Goal: Information Seeking & Learning: Check status

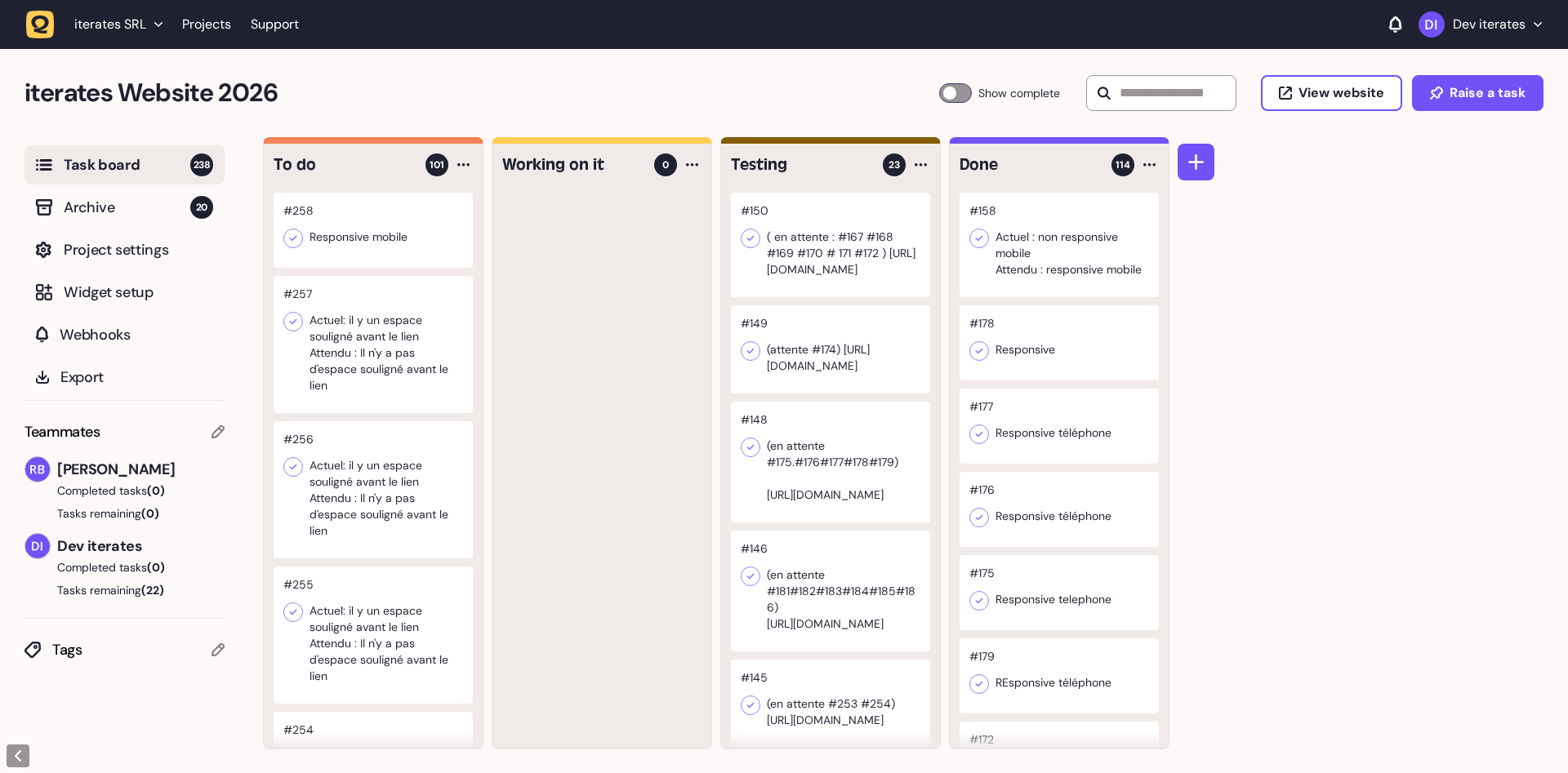
click at [346, 251] on div at bounding box center [373, 229] width 199 height 75
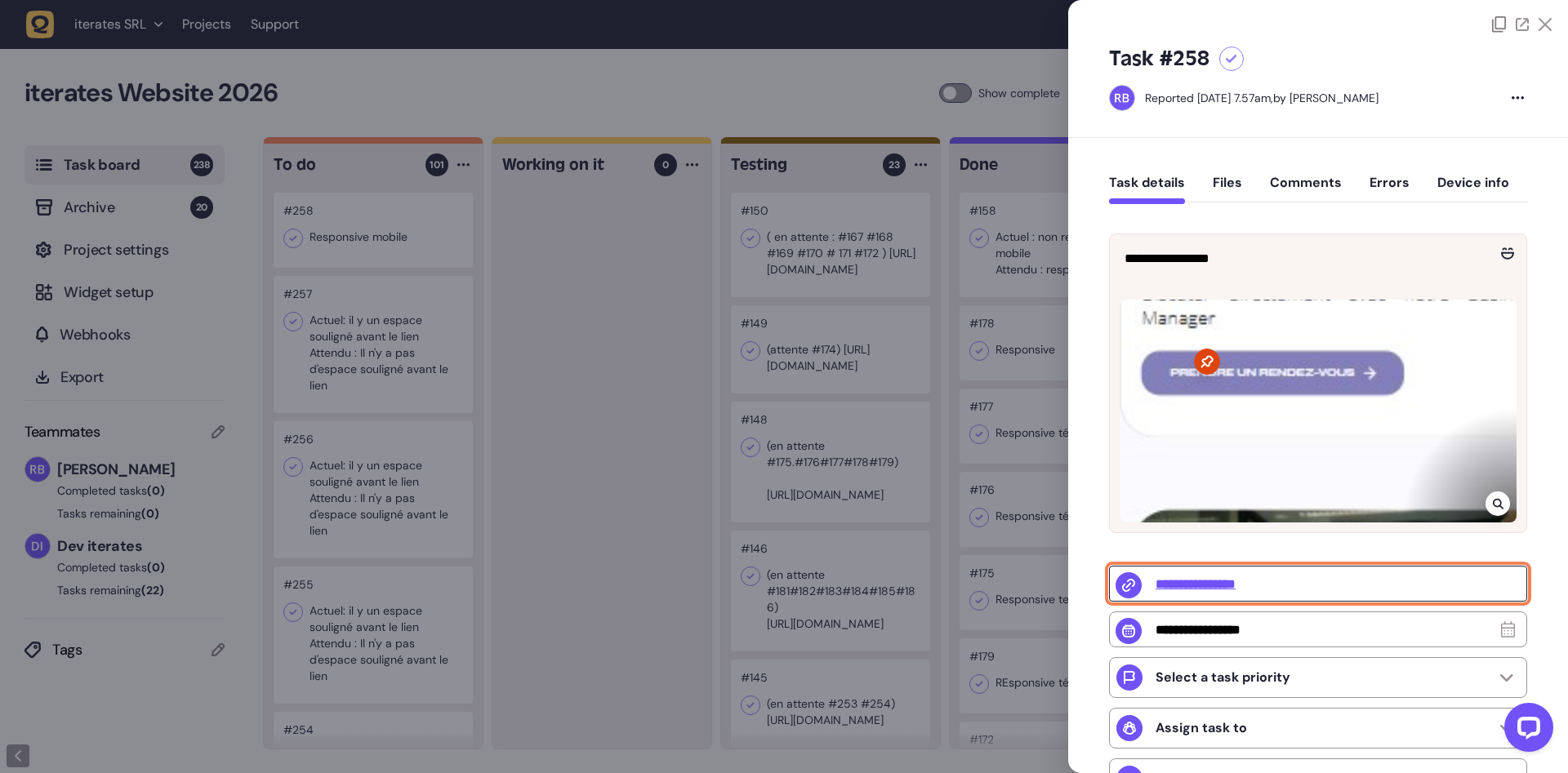
click at [1216, 586] on input "**********" at bounding box center [1318, 583] width 418 height 36
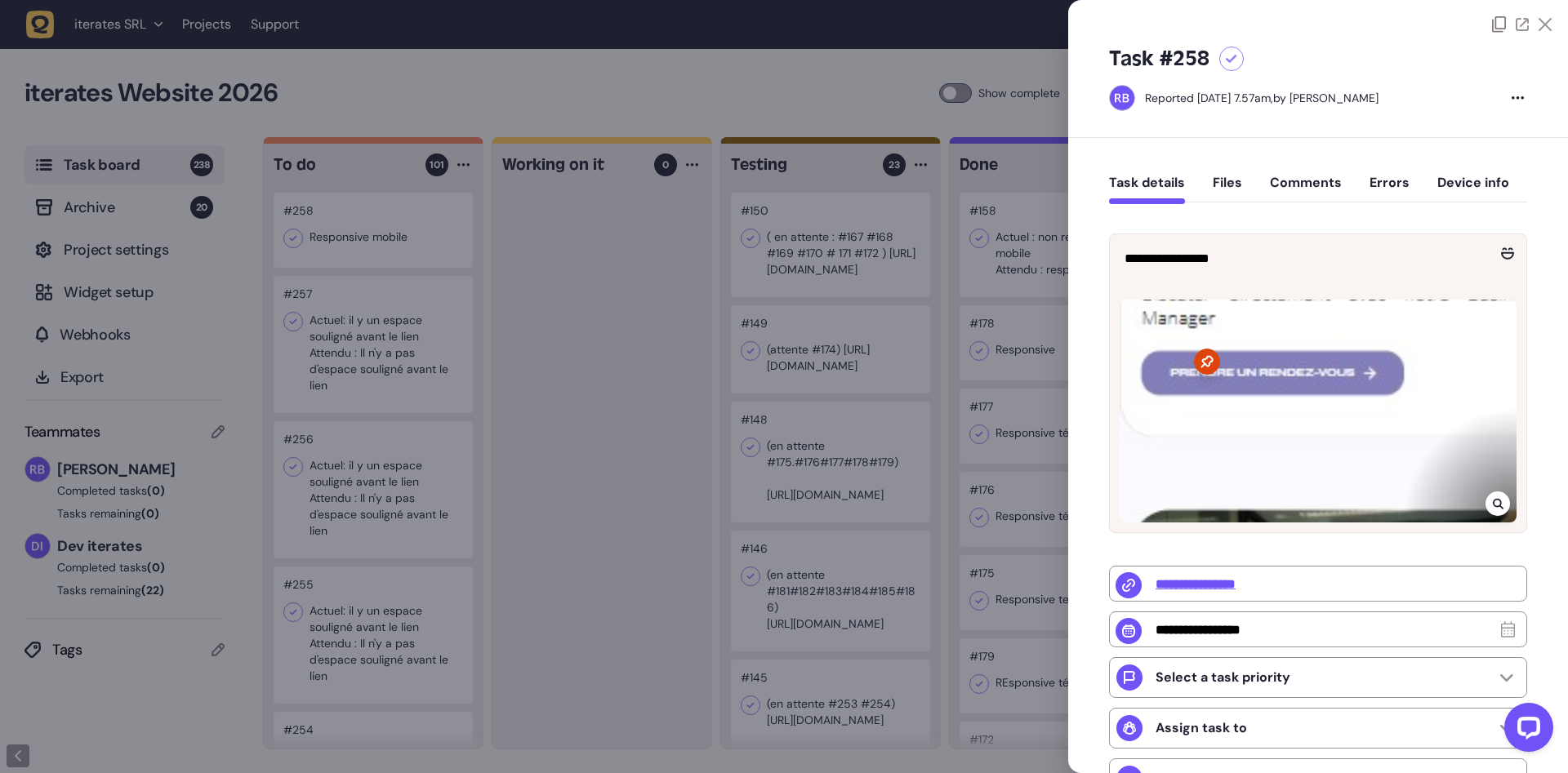
click at [672, 443] on div at bounding box center [784, 386] width 1568 height 773
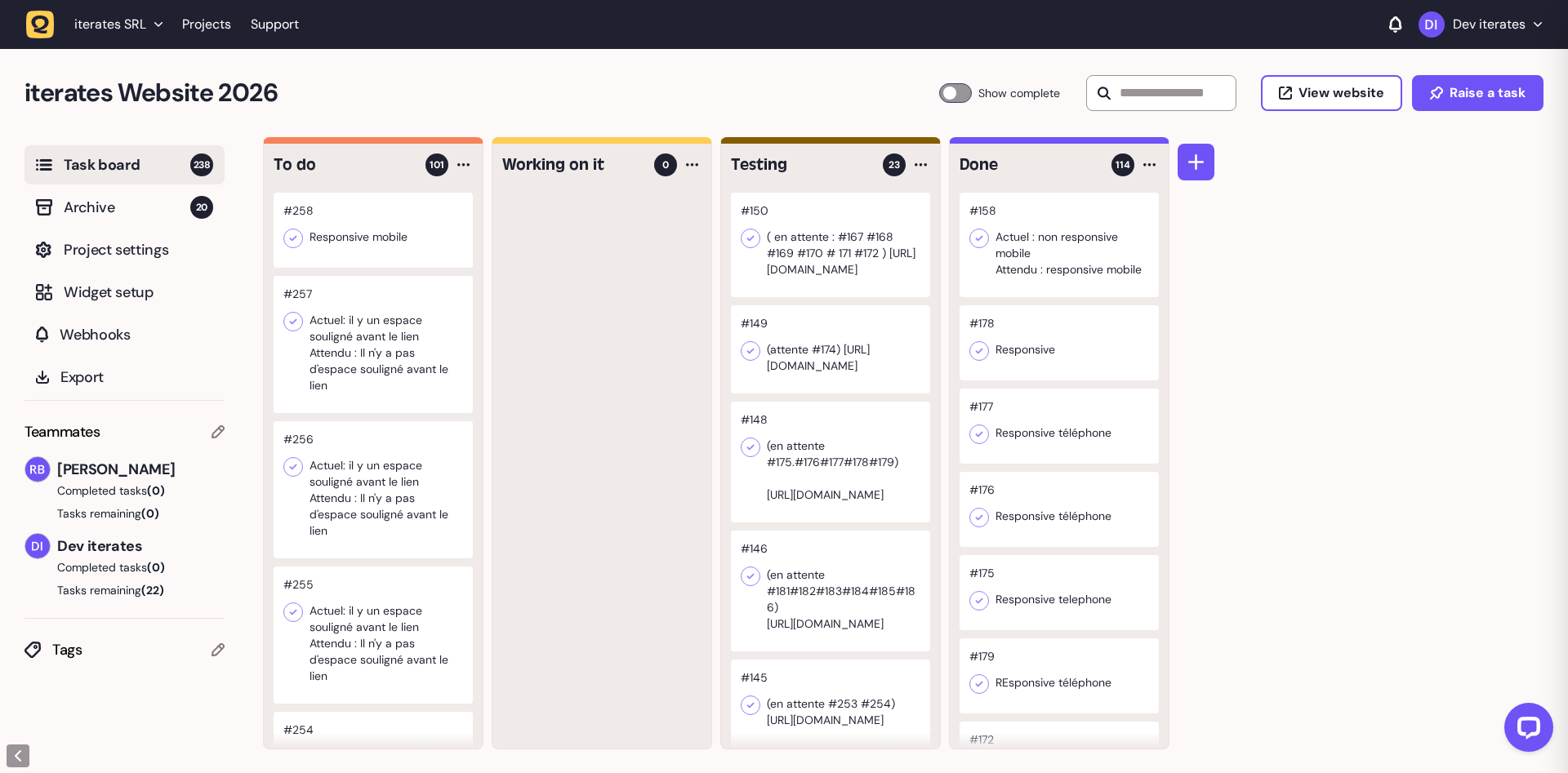
click at [280, 310] on div at bounding box center [373, 344] width 199 height 137
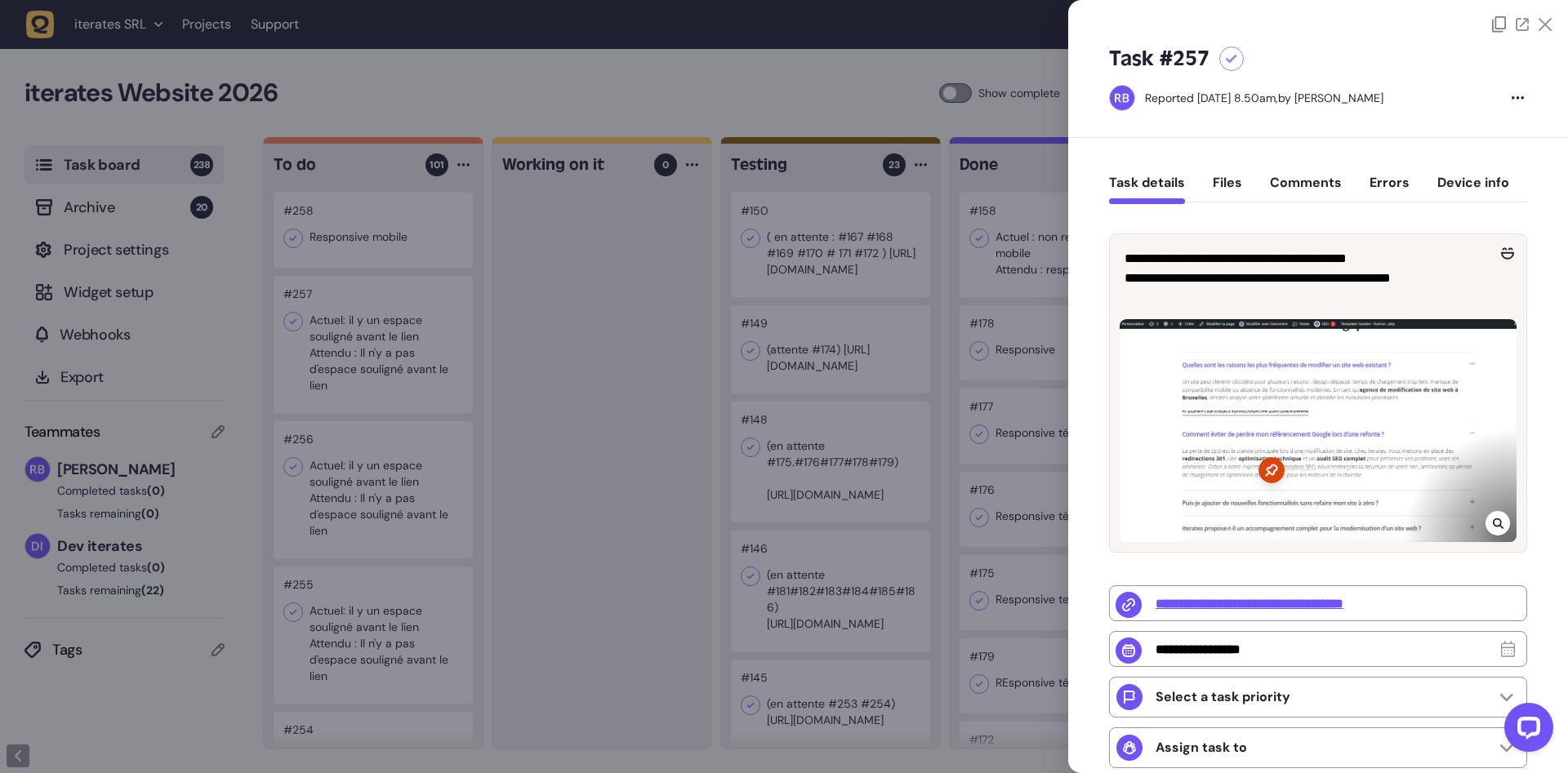
click at [1503, 519] on icon at bounding box center [1498, 523] width 11 height 13
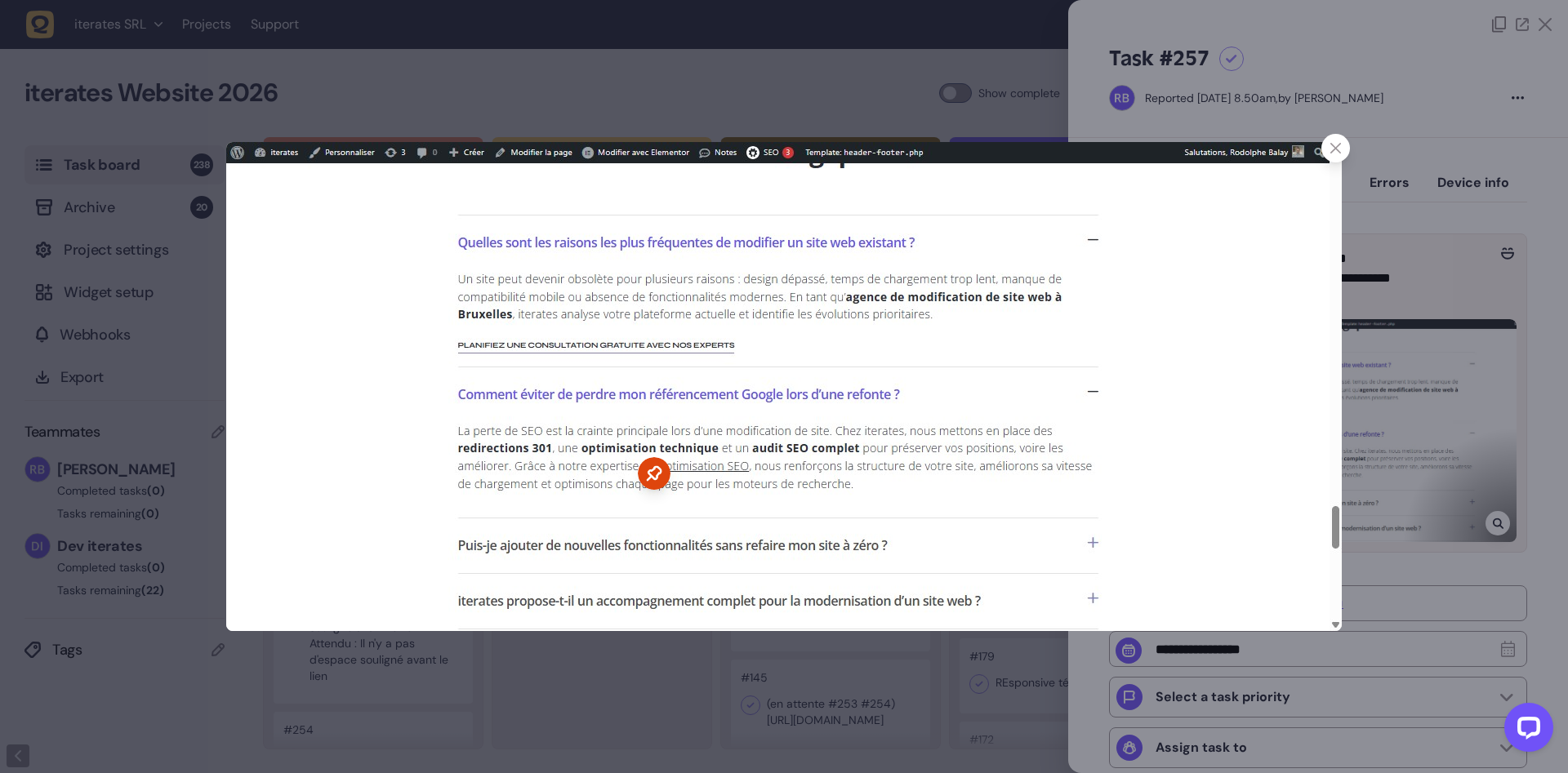
click at [1334, 145] on icon at bounding box center [1335, 148] width 11 height 11
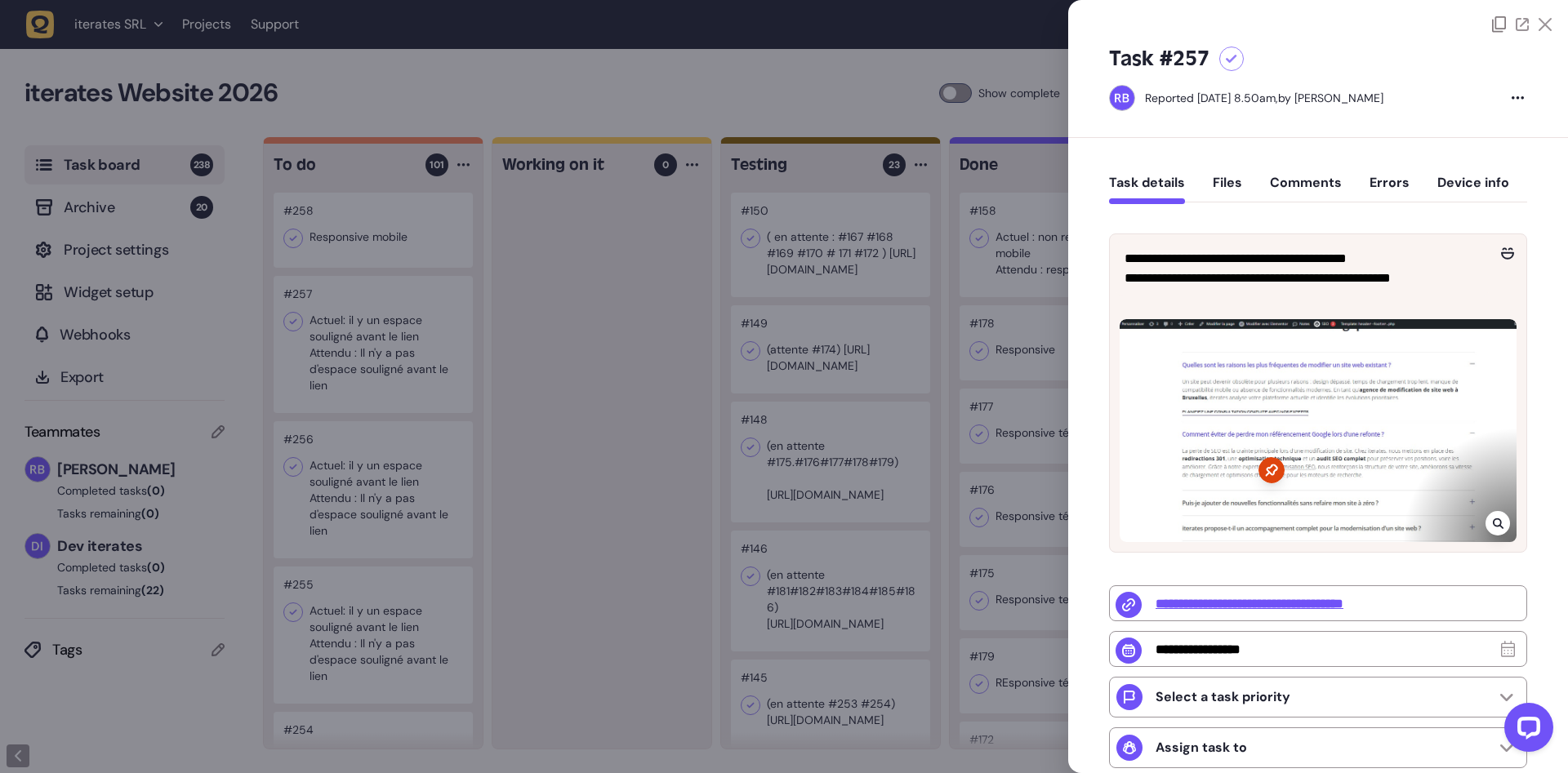
click at [490, 582] on div at bounding box center [784, 386] width 1568 height 773
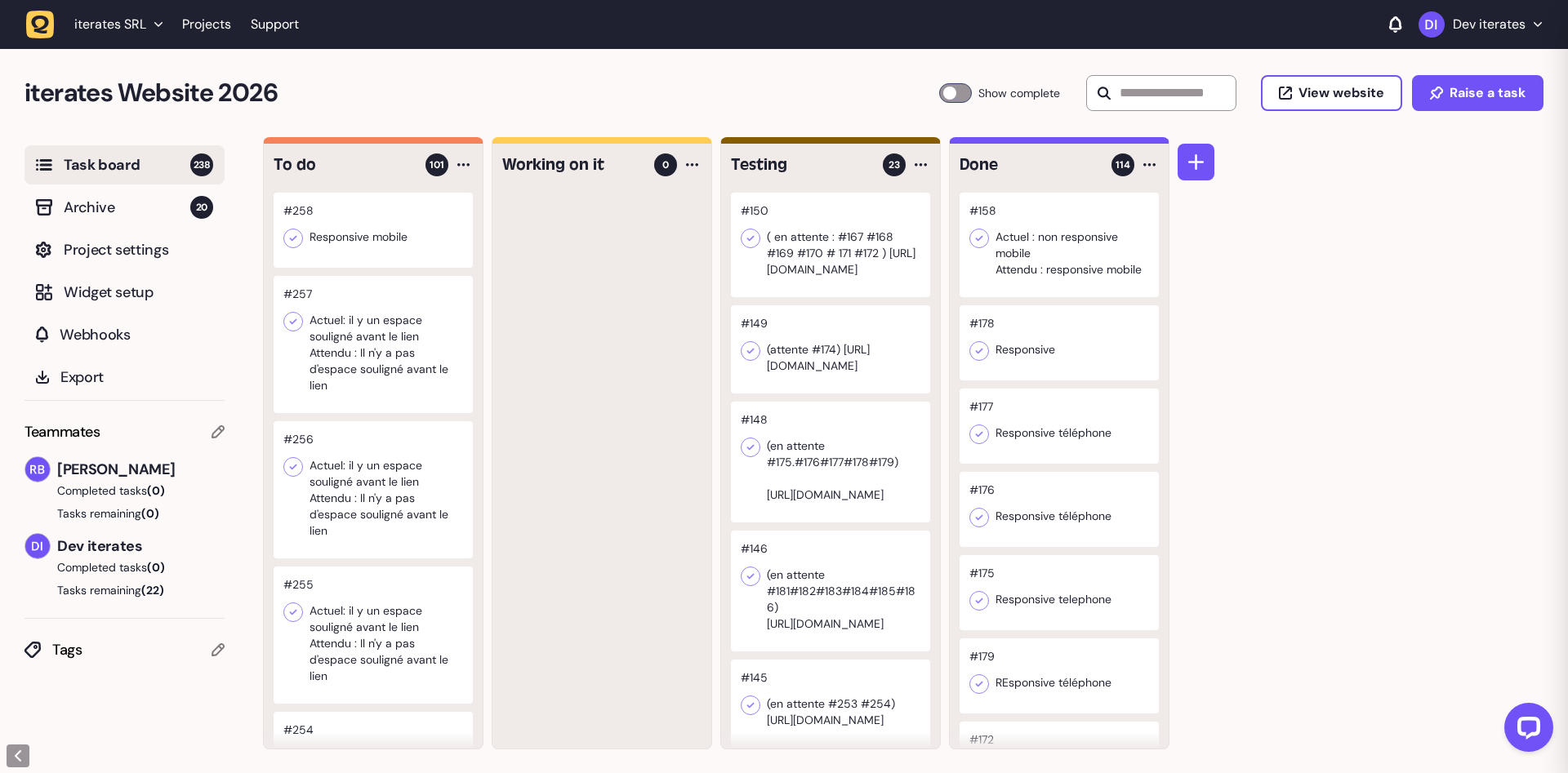
click at [369, 521] on div at bounding box center [373, 489] width 199 height 137
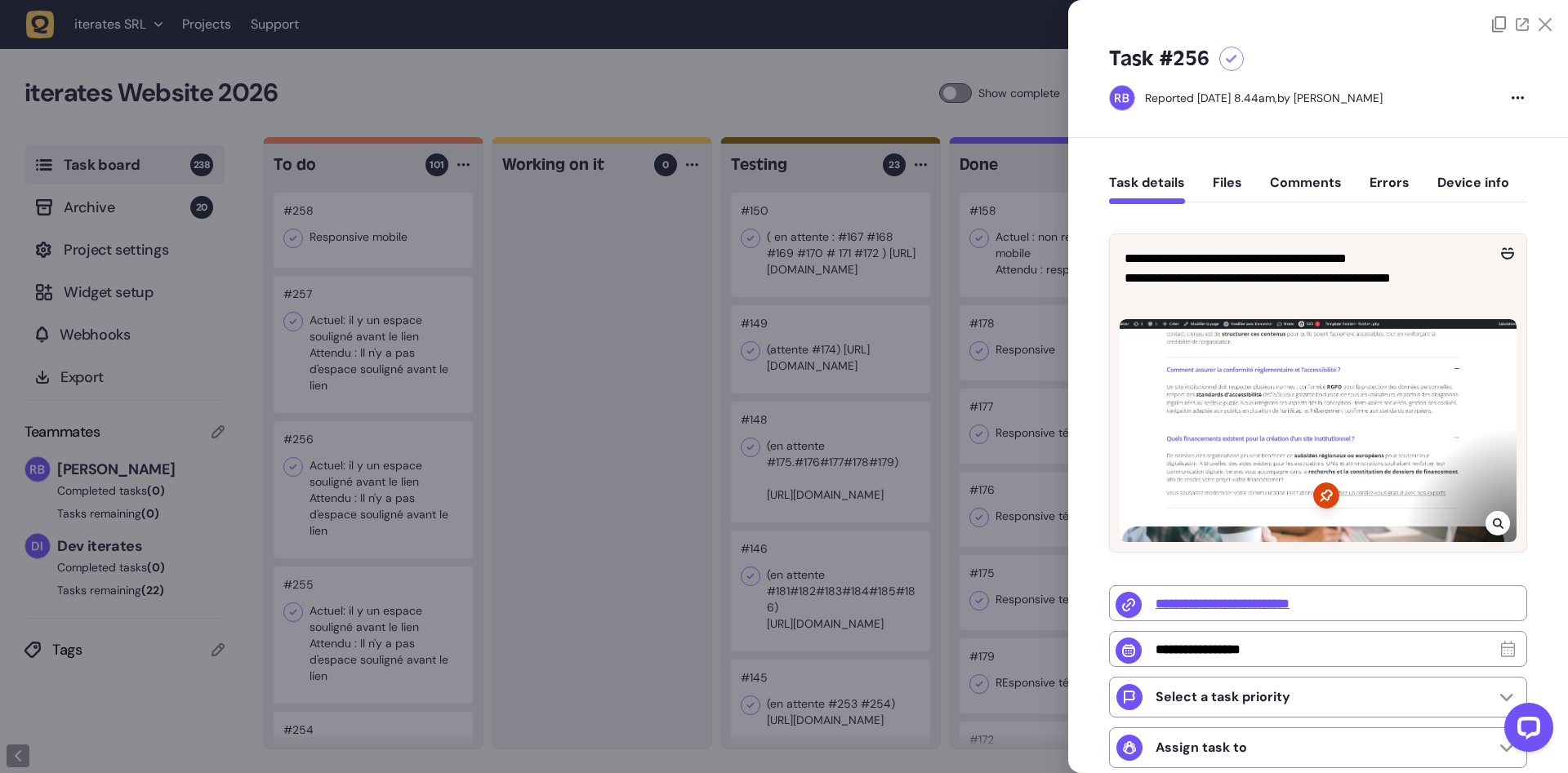
click at [345, 552] on div at bounding box center [784, 386] width 1568 height 773
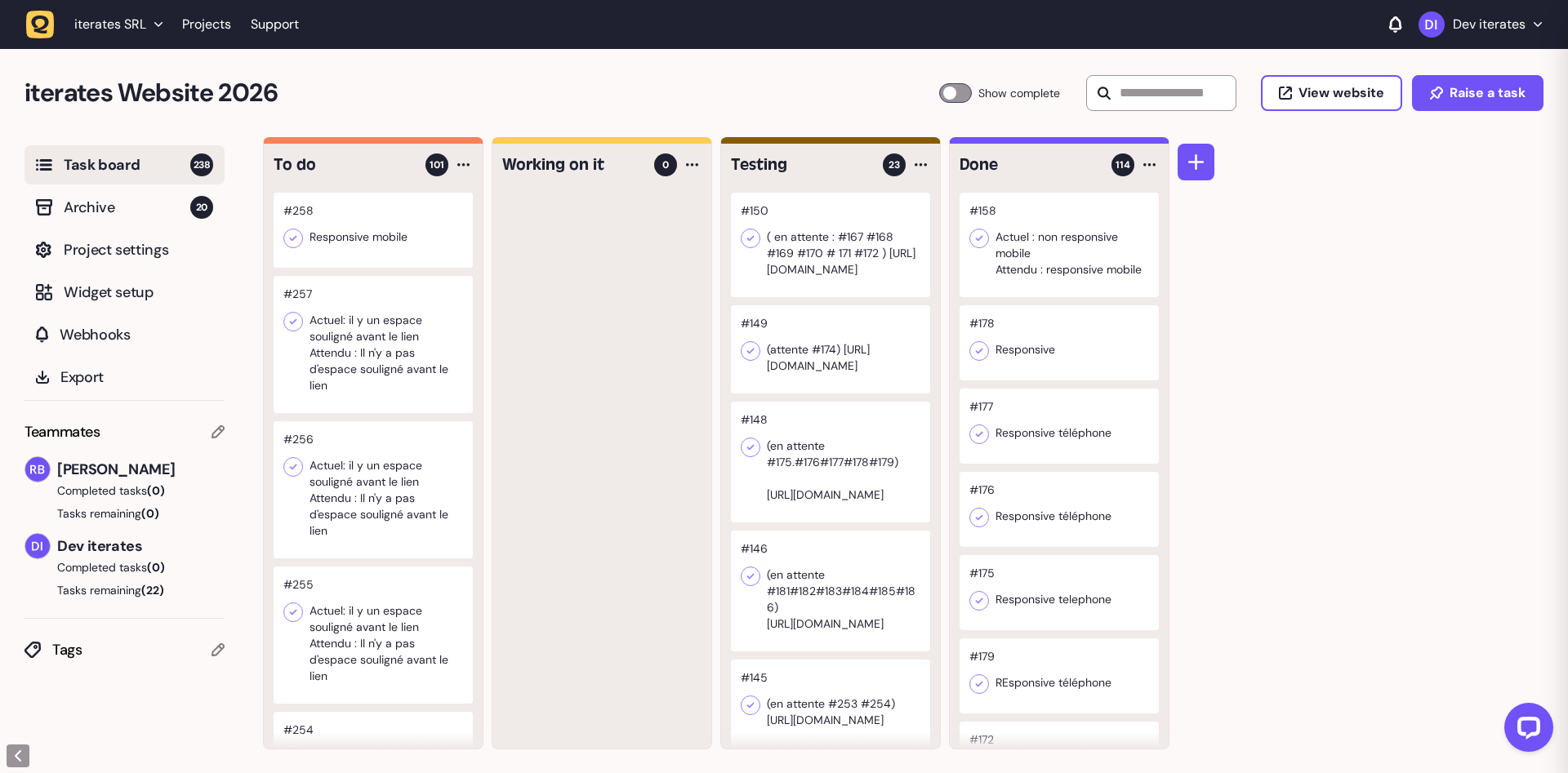
click at [421, 627] on div at bounding box center [373, 634] width 199 height 137
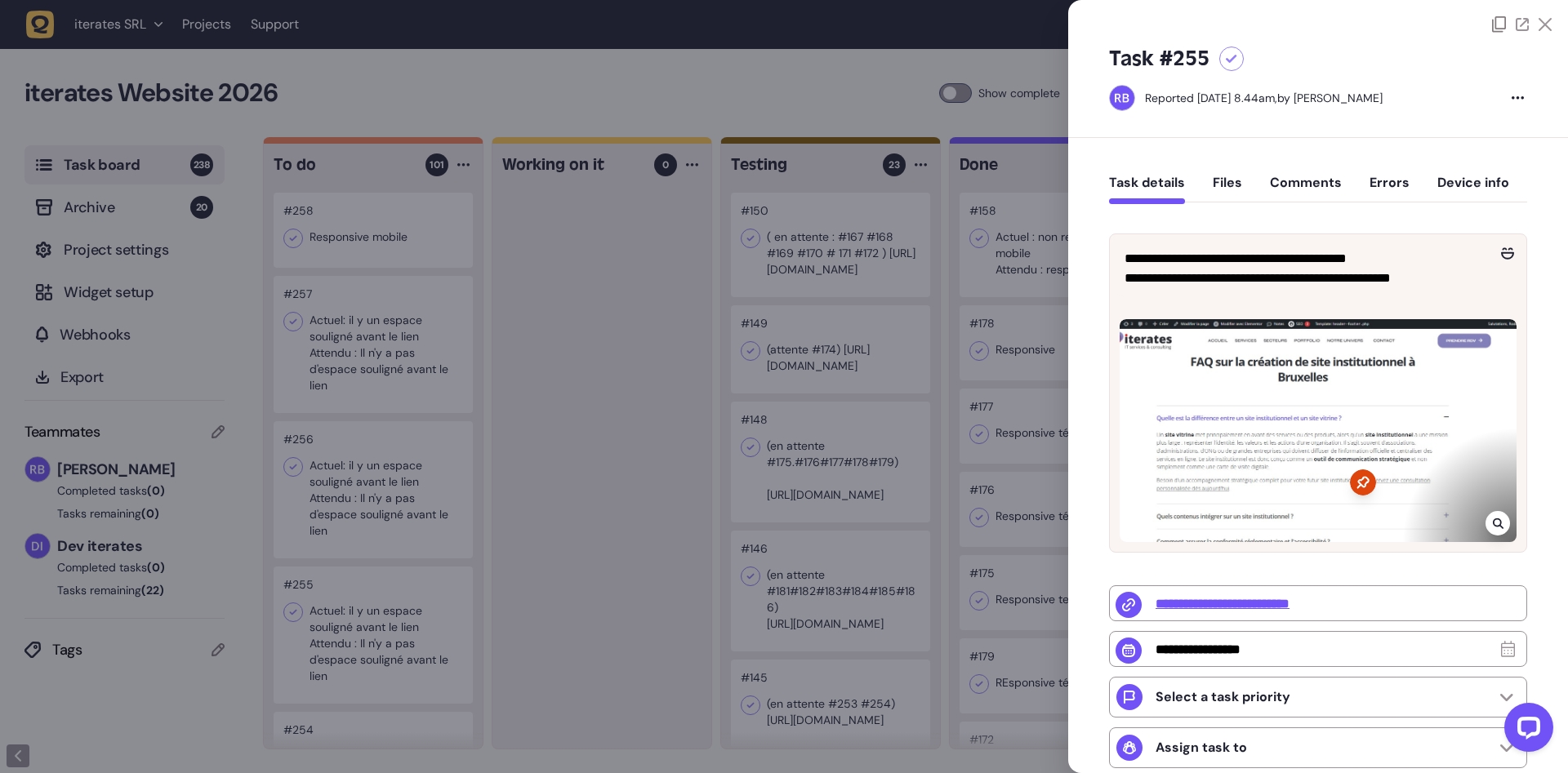
click at [614, 538] on div at bounding box center [784, 386] width 1568 height 773
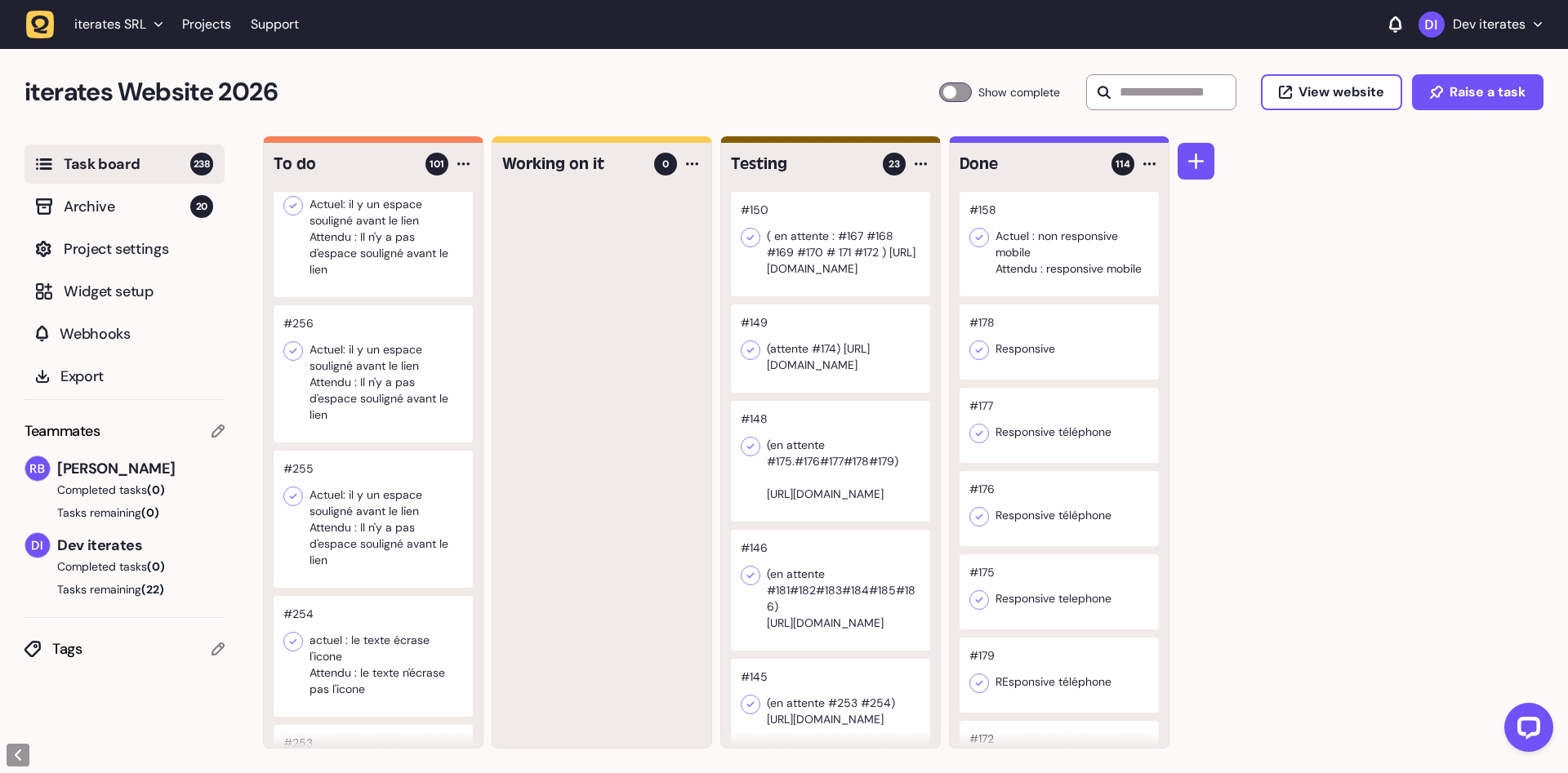
scroll to position [206, 0]
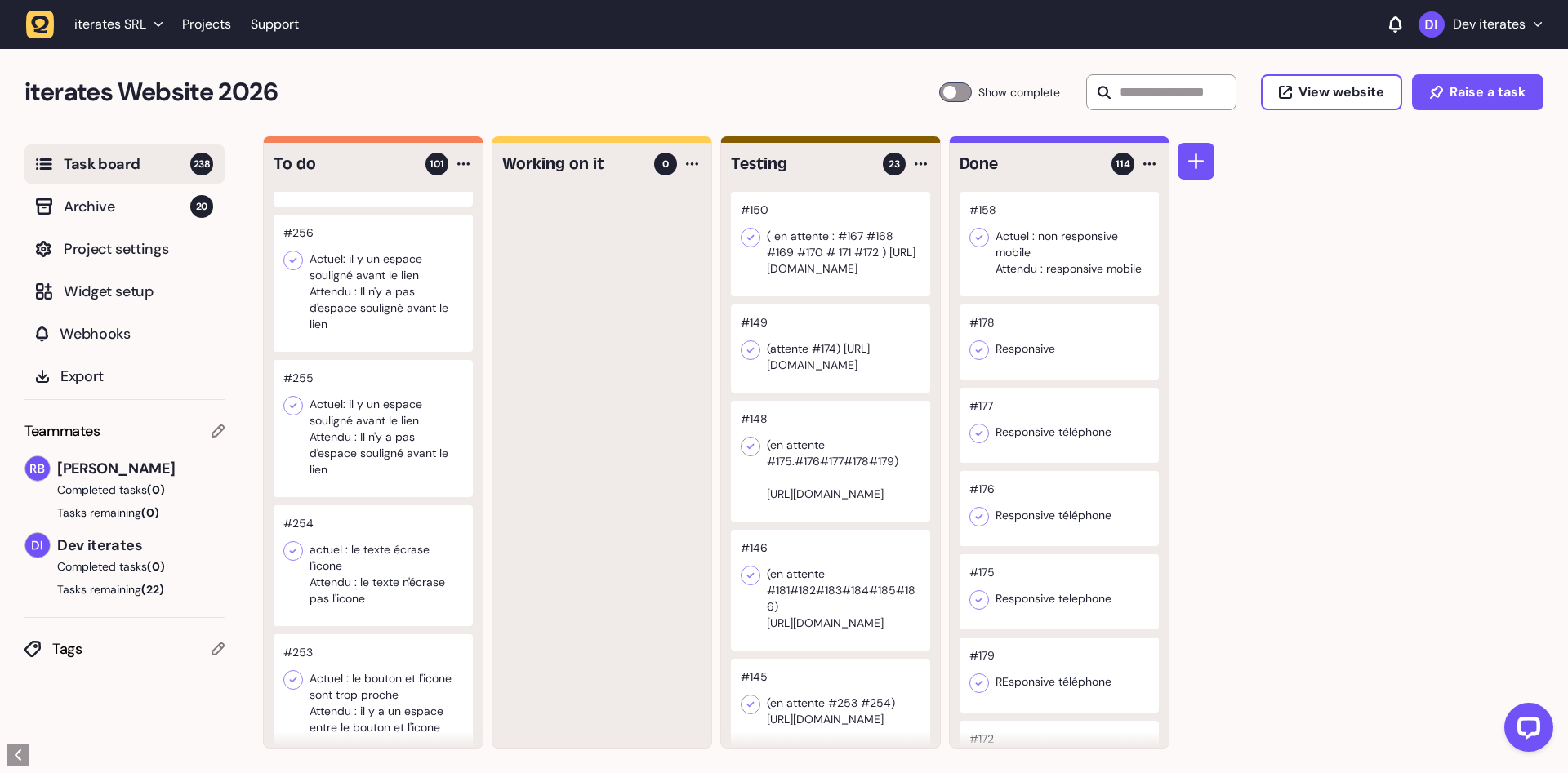
click at [342, 597] on div at bounding box center [373, 566] width 199 height 121
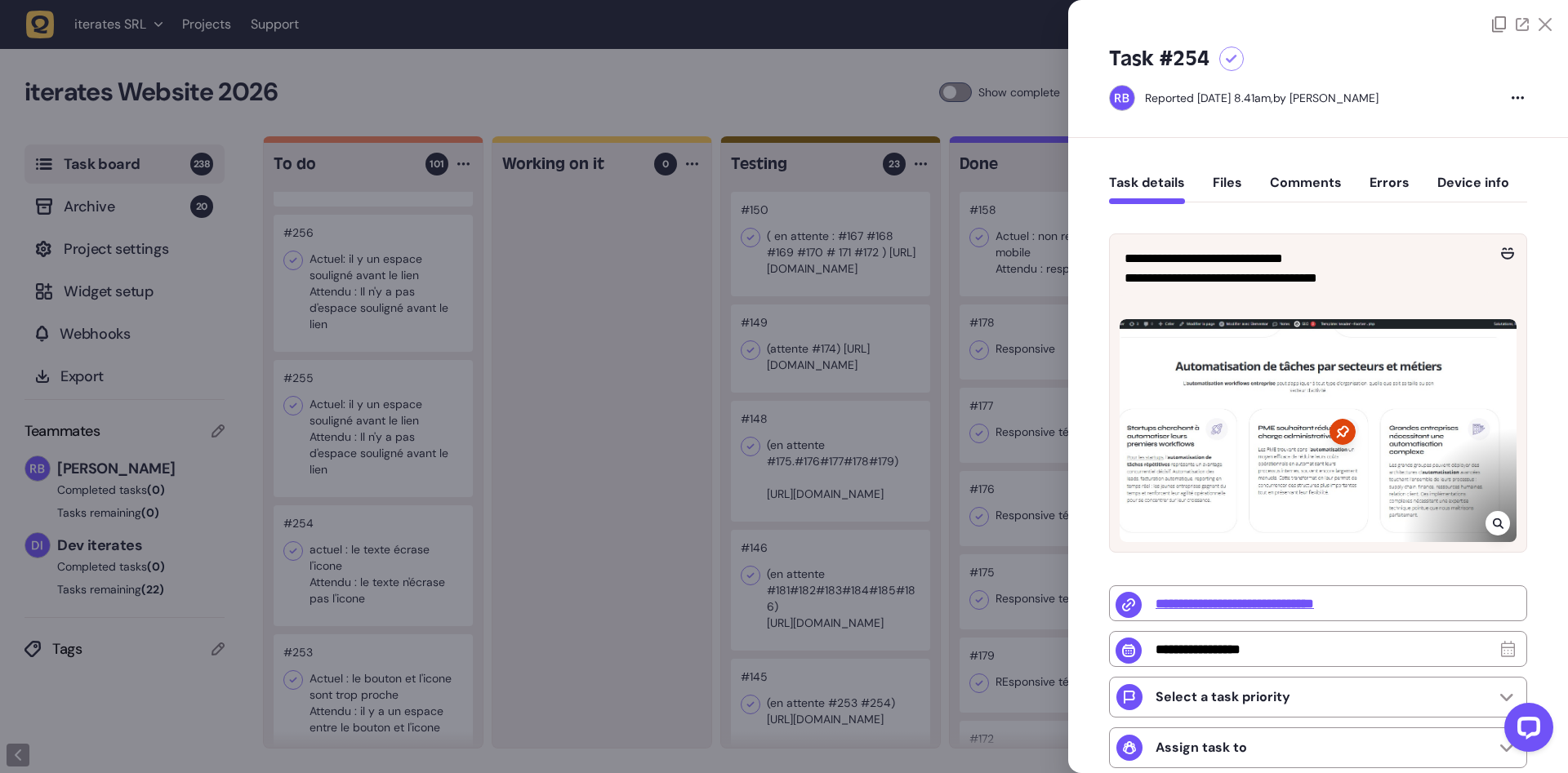
click at [1501, 526] on icon at bounding box center [1497, 524] width 11 height 11
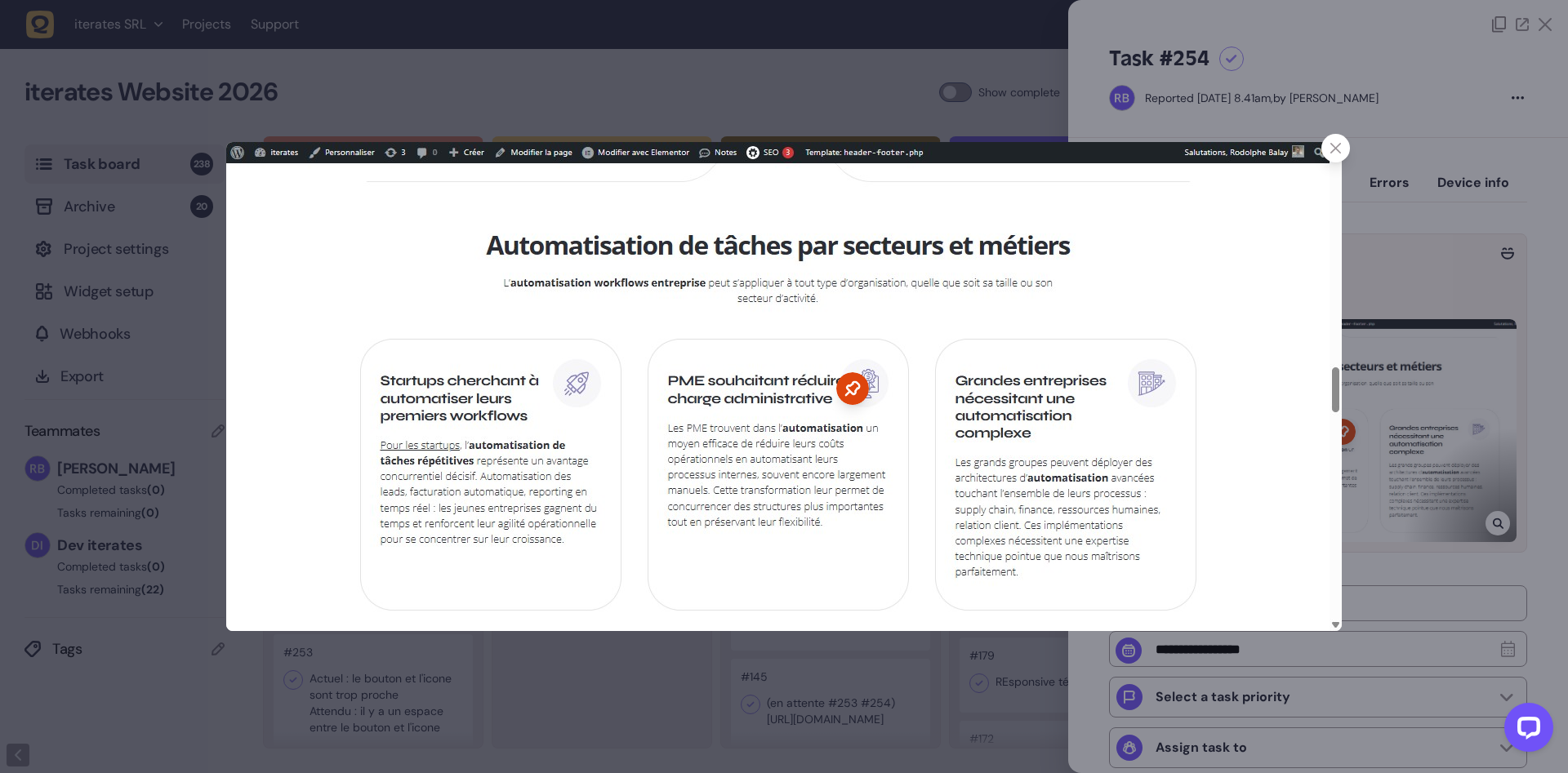
click at [1336, 148] on icon at bounding box center [1335, 148] width 11 height 11
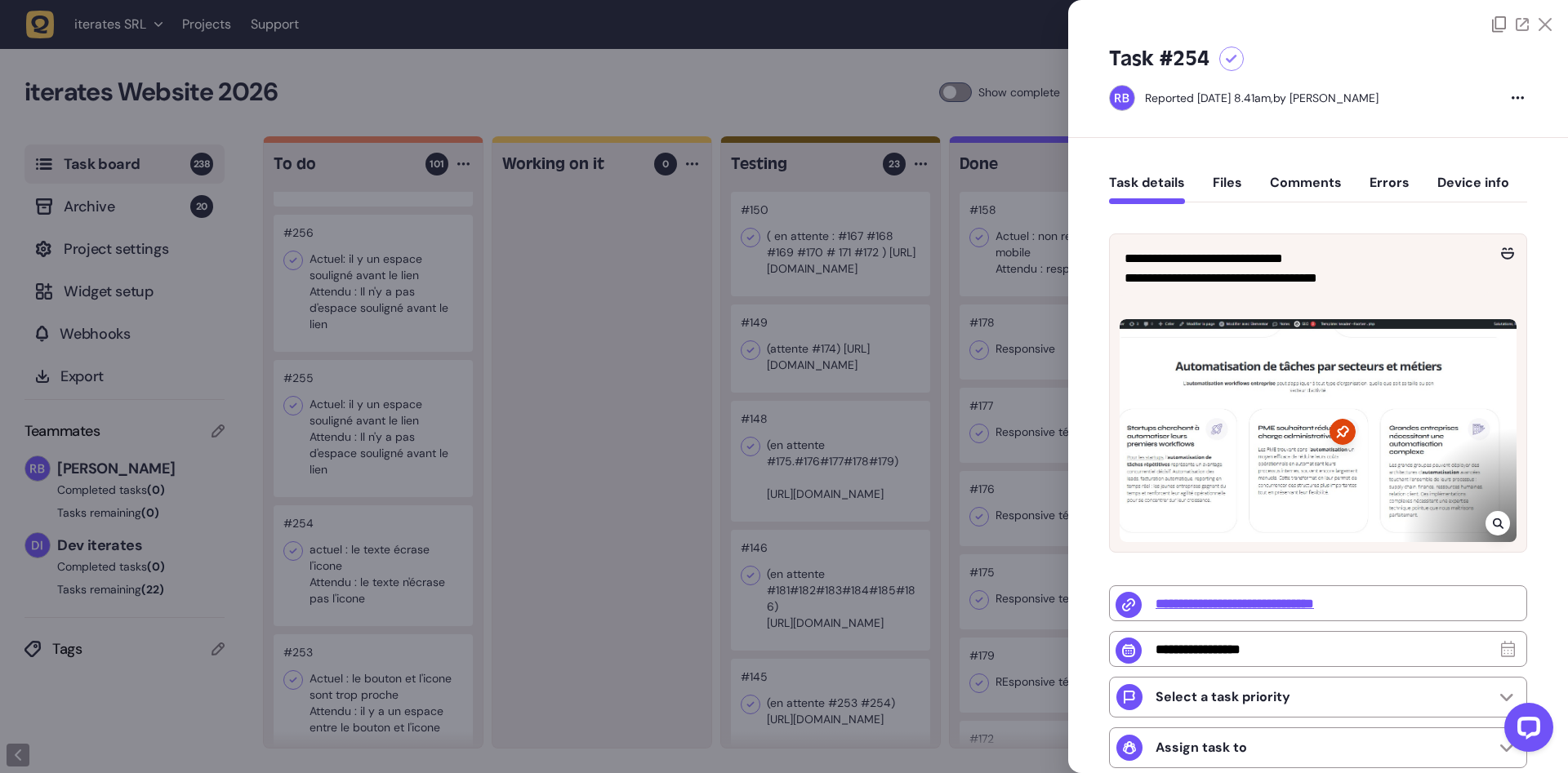
click at [1504, 529] on div at bounding box center [1497, 523] width 25 height 25
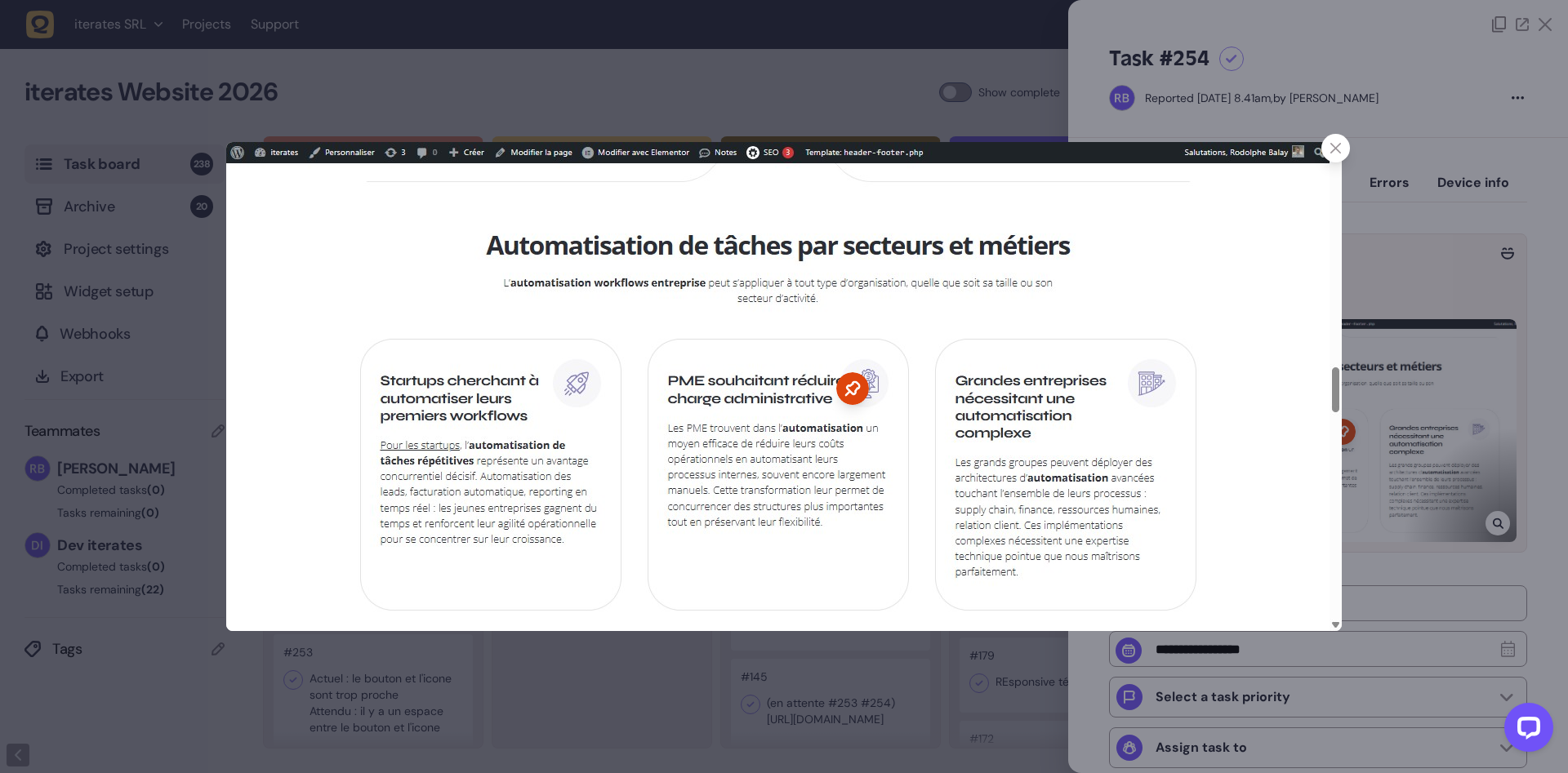
click at [1329, 145] on div at bounding box center [1335, 148] width 28 height 28
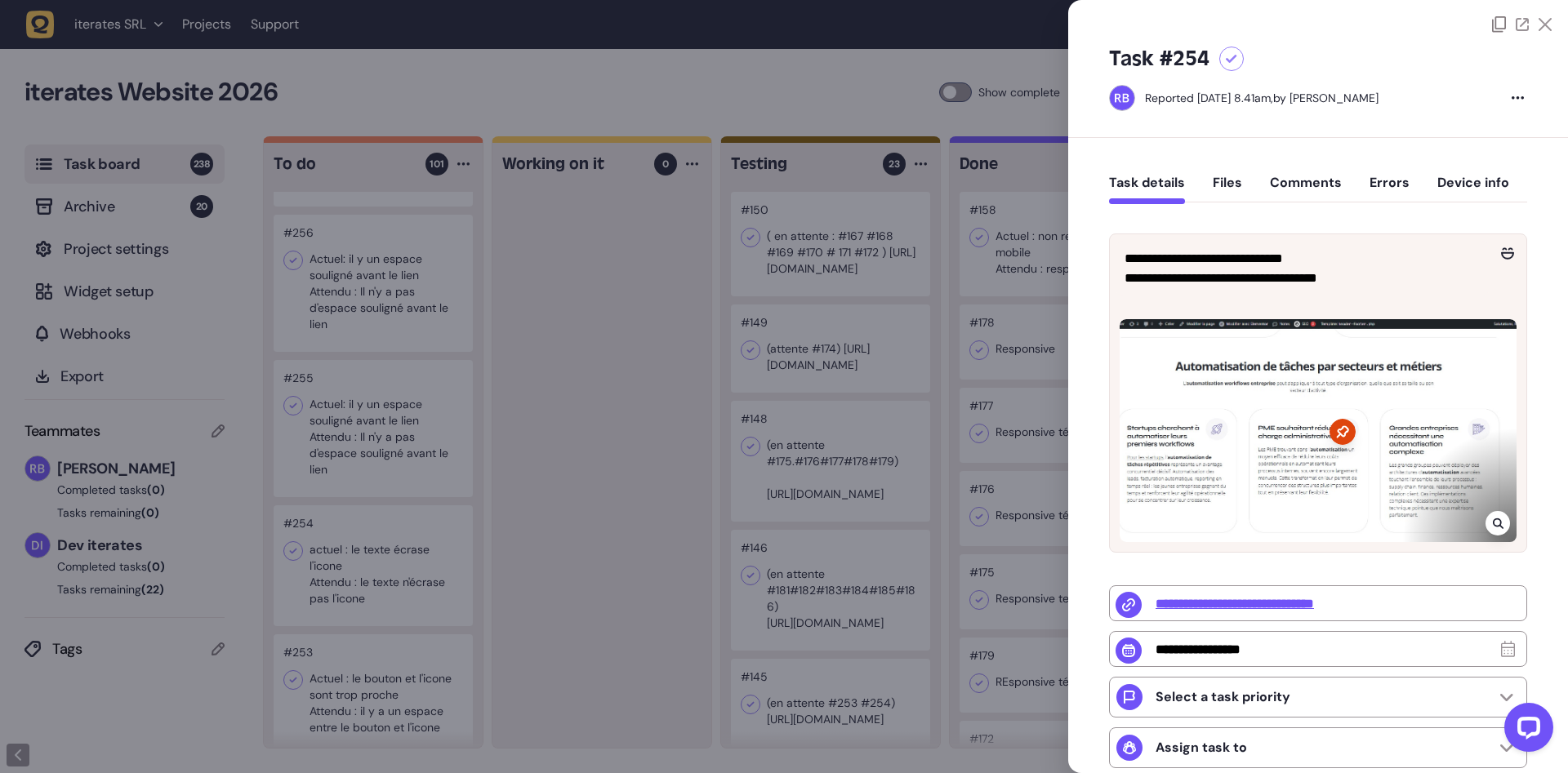
click at [427, 559] on div at bounding box center [784, 386] width 1568 height 773
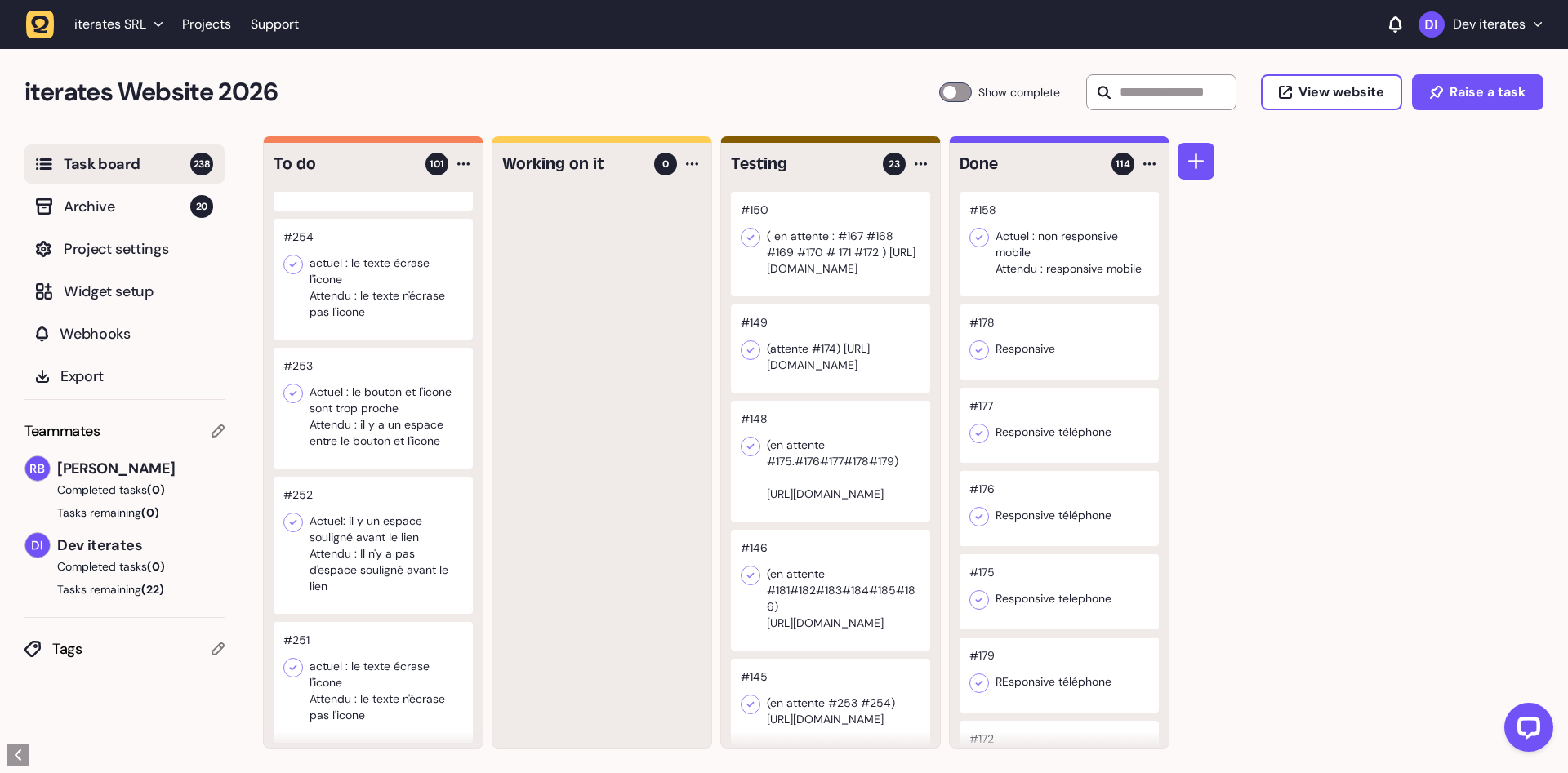
scroll to position [309, 0]
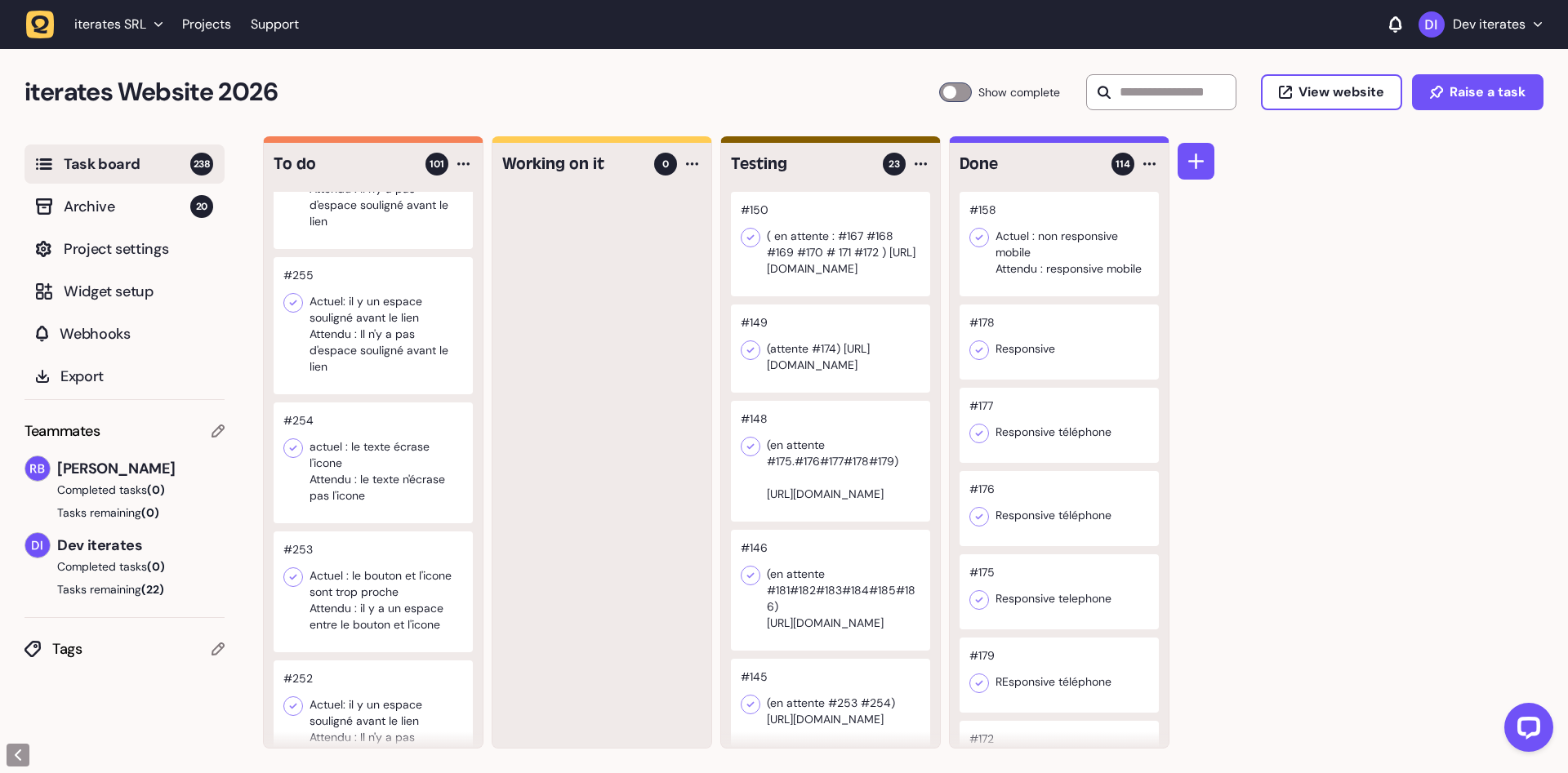
click at [394, 574] on div at bounding box center [373, 591] width 199 height 121
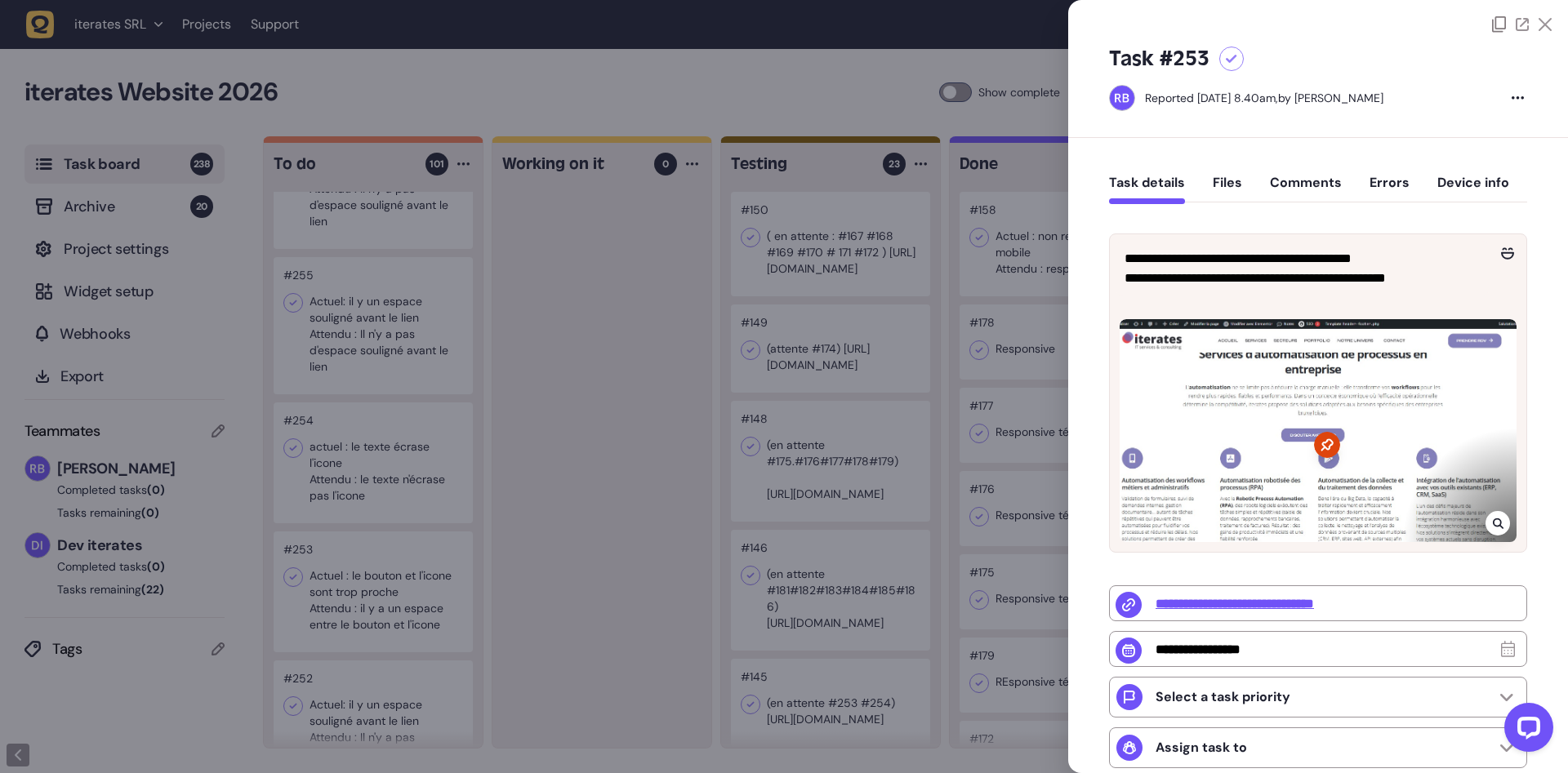
click at [432, 609] on div at bounding box center [784, 386] width 1568 height 773
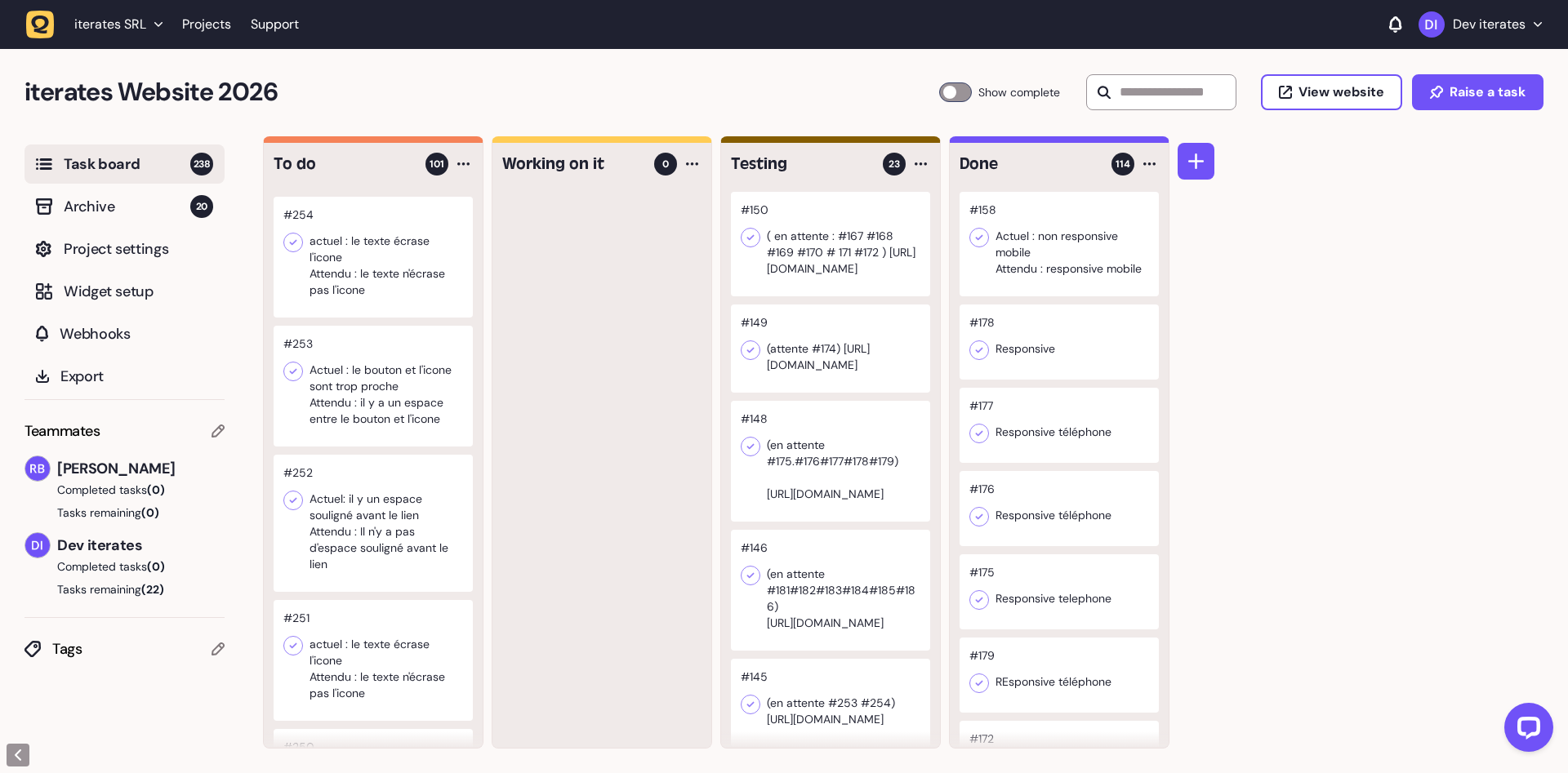
scroll to position [309, 0]
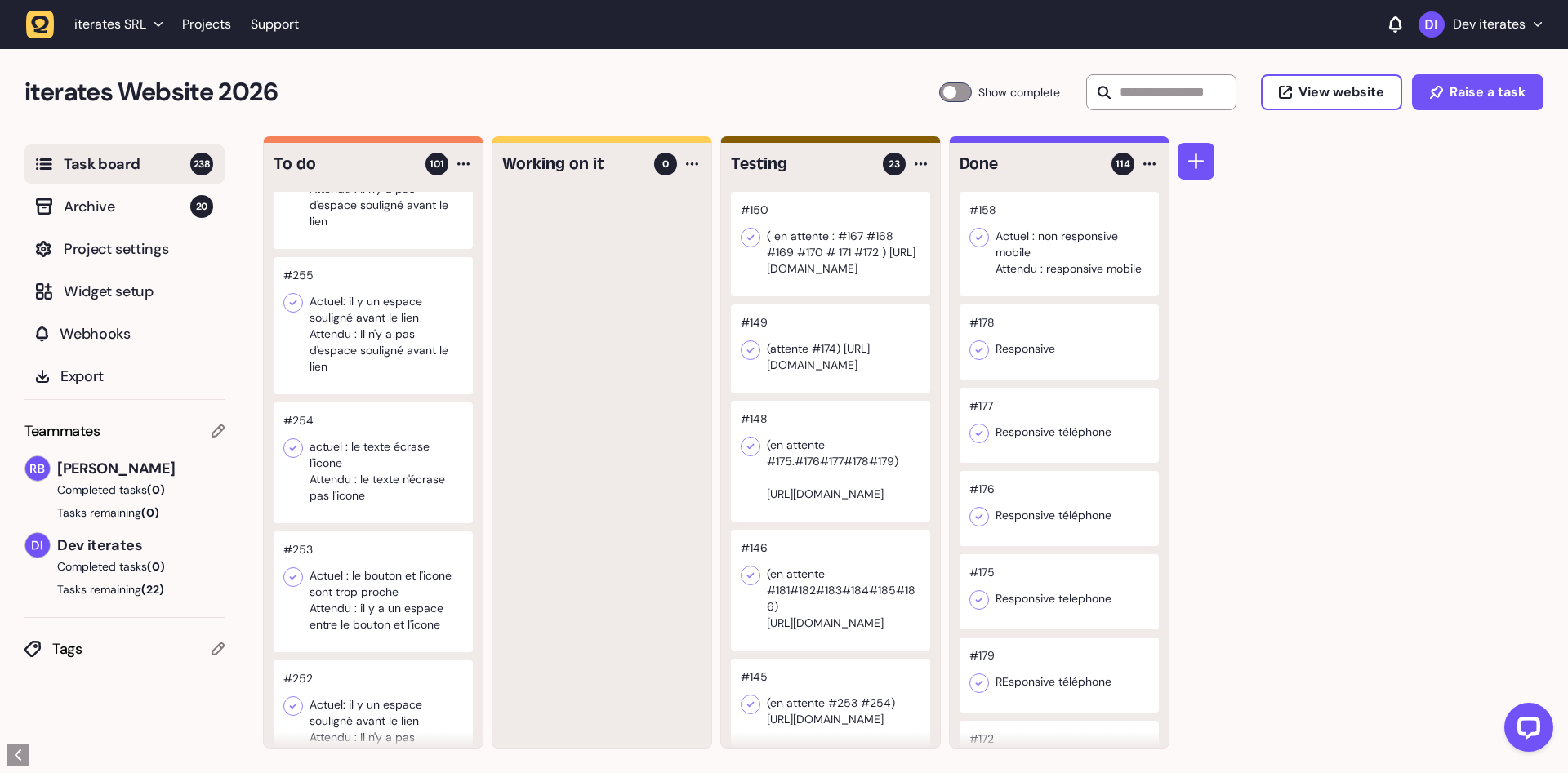
click at [419, 571] on div at bounding box center [373, 591] width 199 height 121
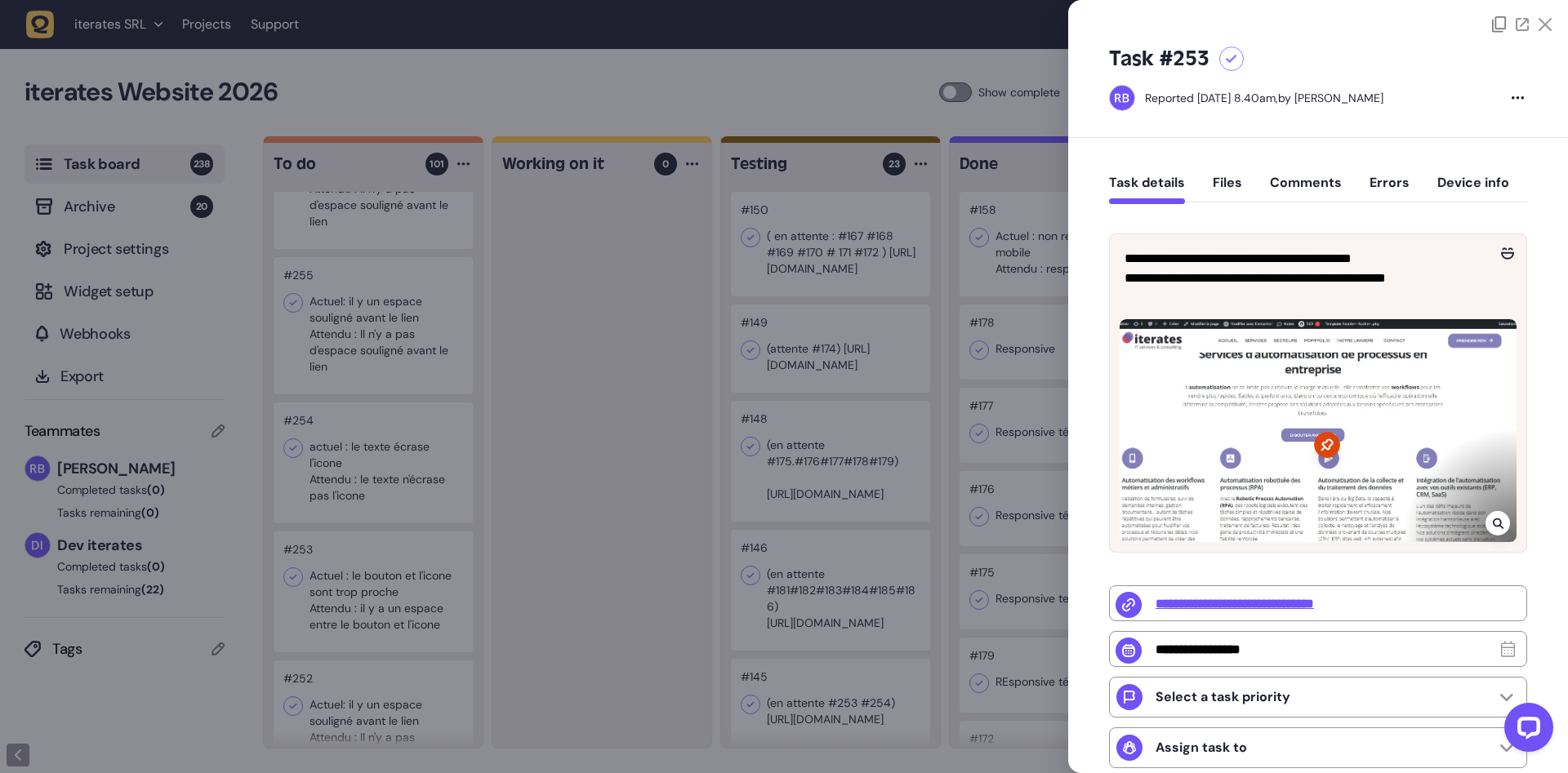
click at [428, 589] on div at bounding box center [784, 386] width 1568 height 773
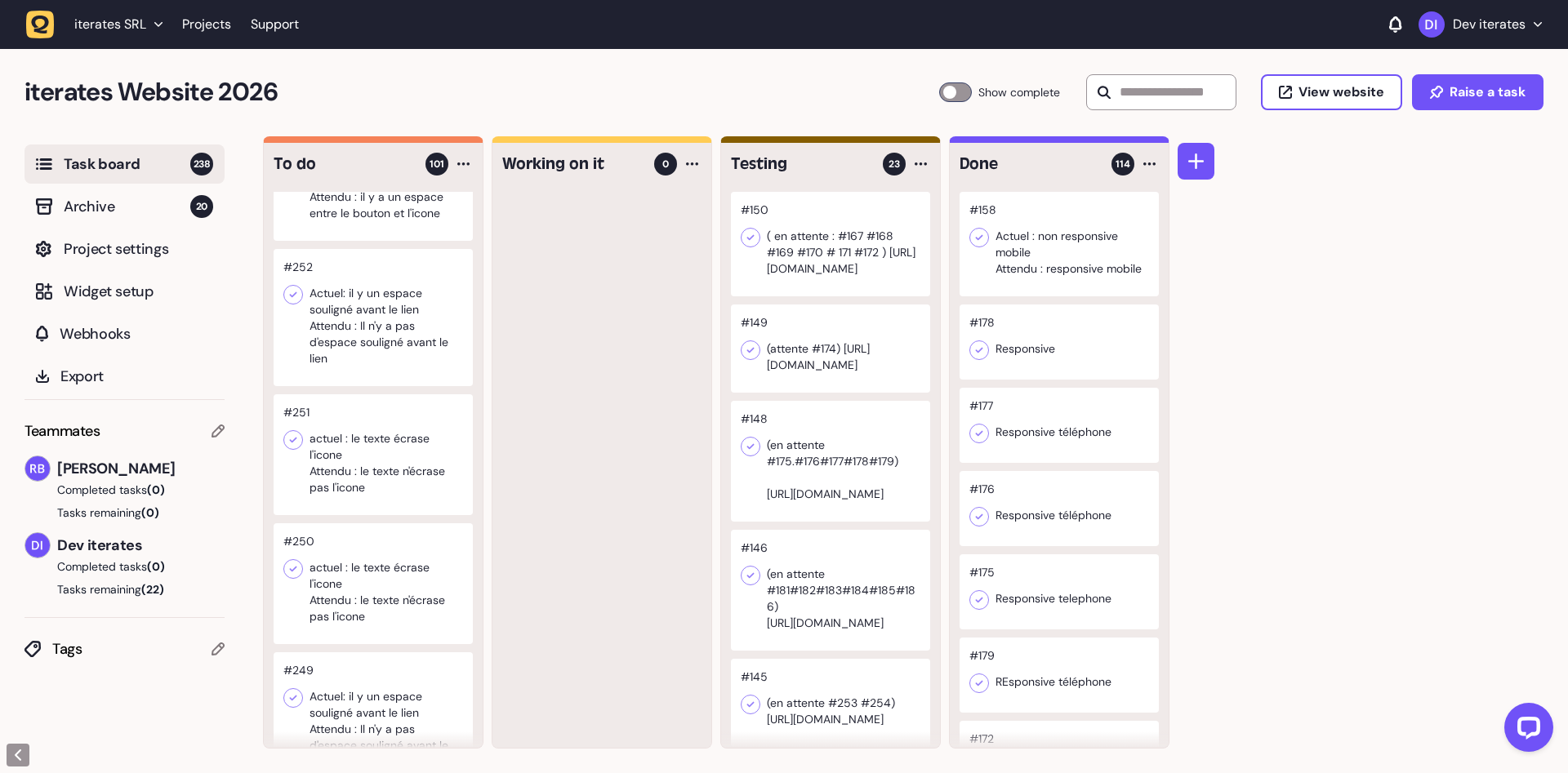
scroll to position [514, 0]
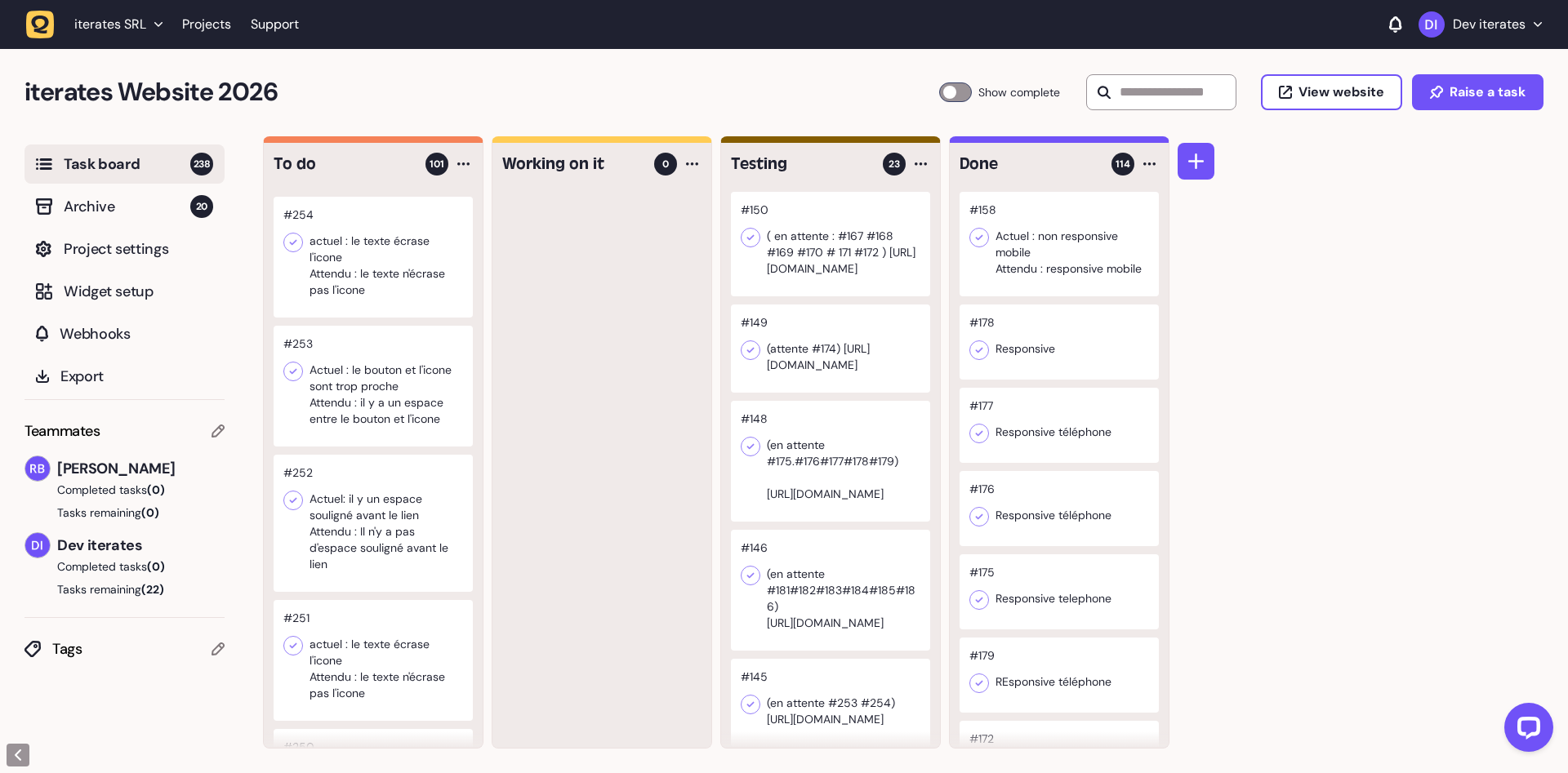
click at [384, 578] on div at bounding box center [373, 522] width 199 height 137
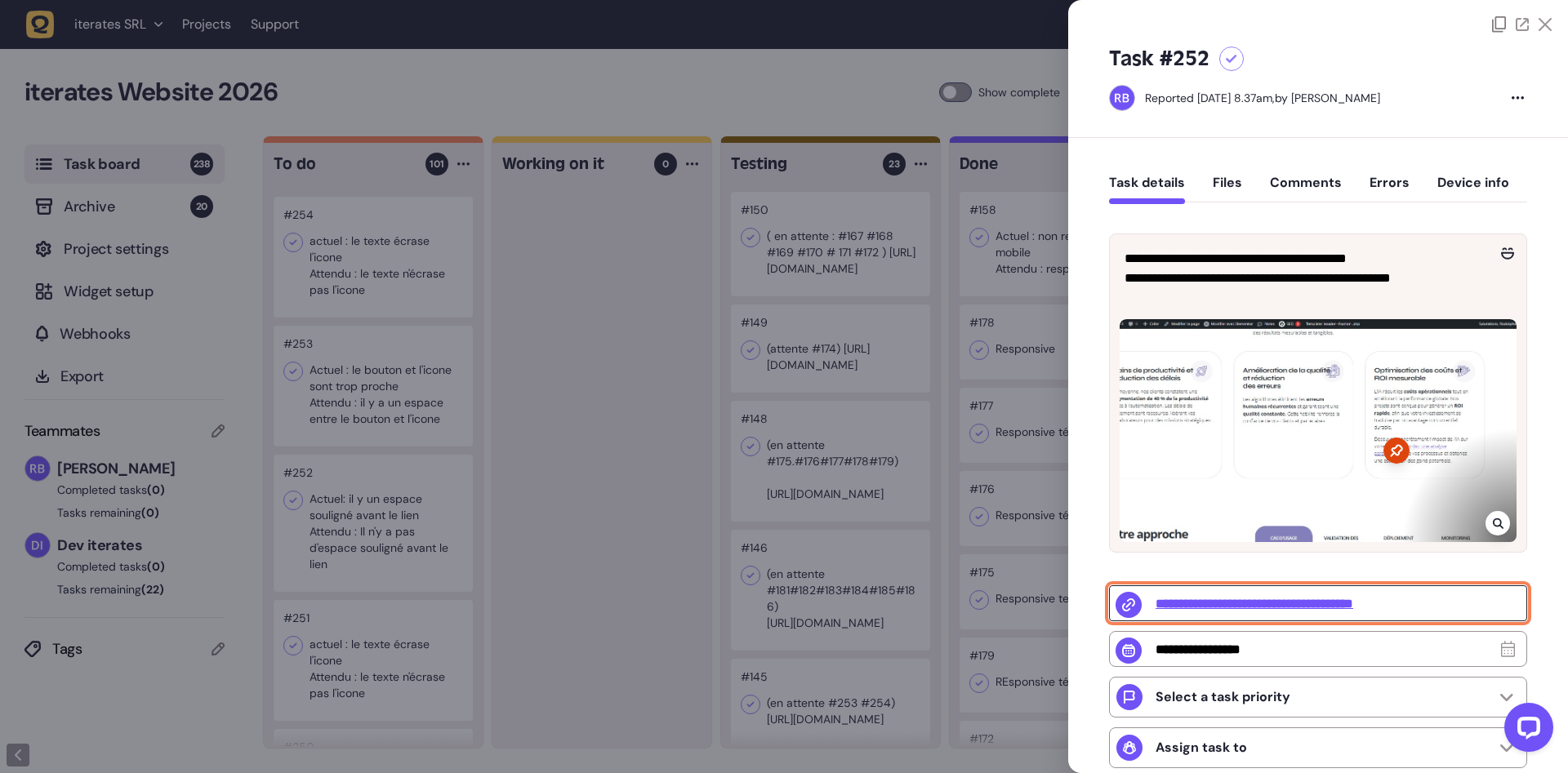
click at [1252, 600] on input "**********" at bounding box center [1318, 603] width 418 height 36
click at [1290, 607] on input "**********" at bounding box center [1318, 603] width 418 height 36
click at [1314, 607] on input "**********" at bounding box center [1318, 603] width 418 height 36
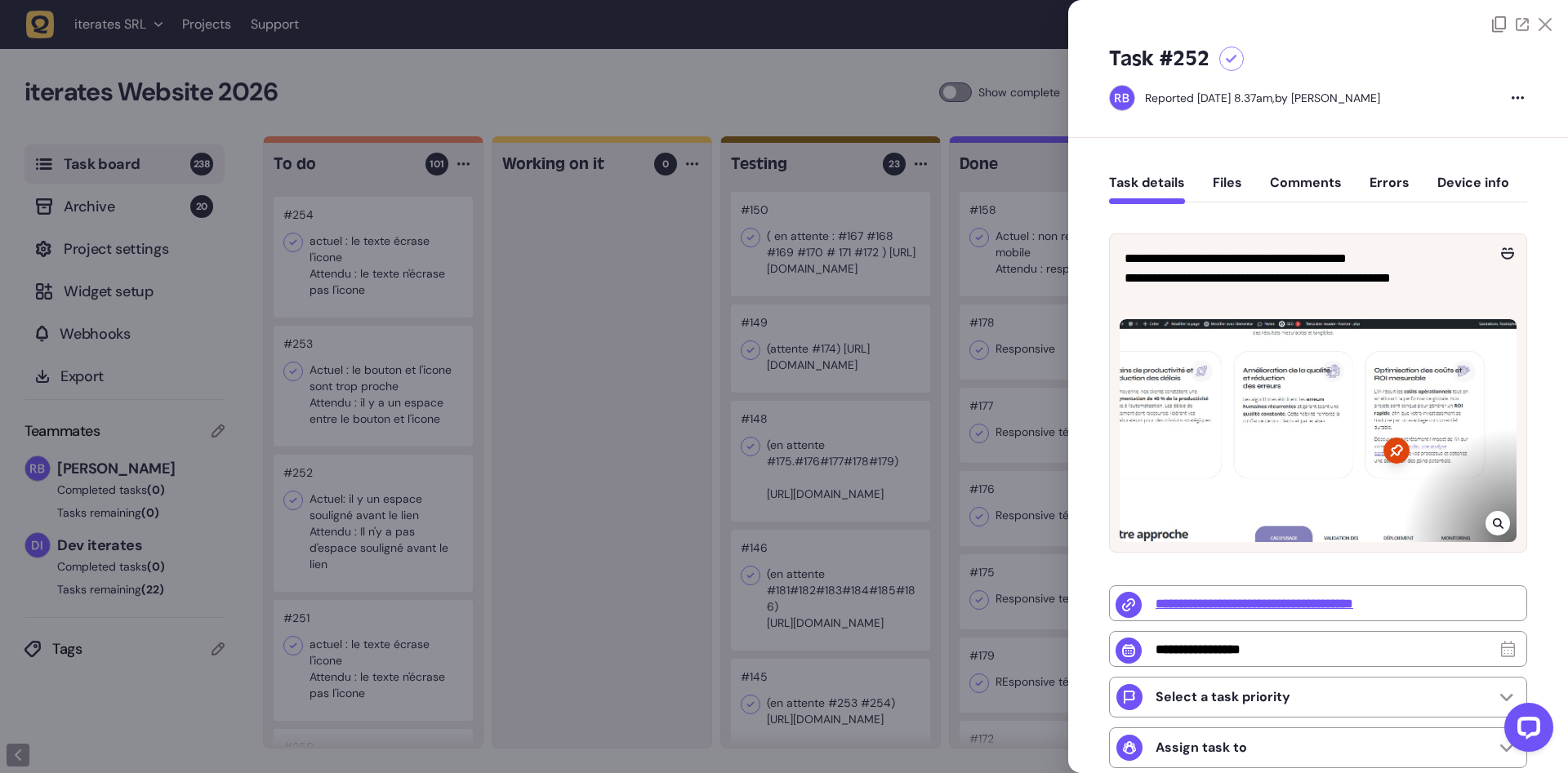
click at [493, 537] on div at bounding box center [784, 386] width 1568 height 773
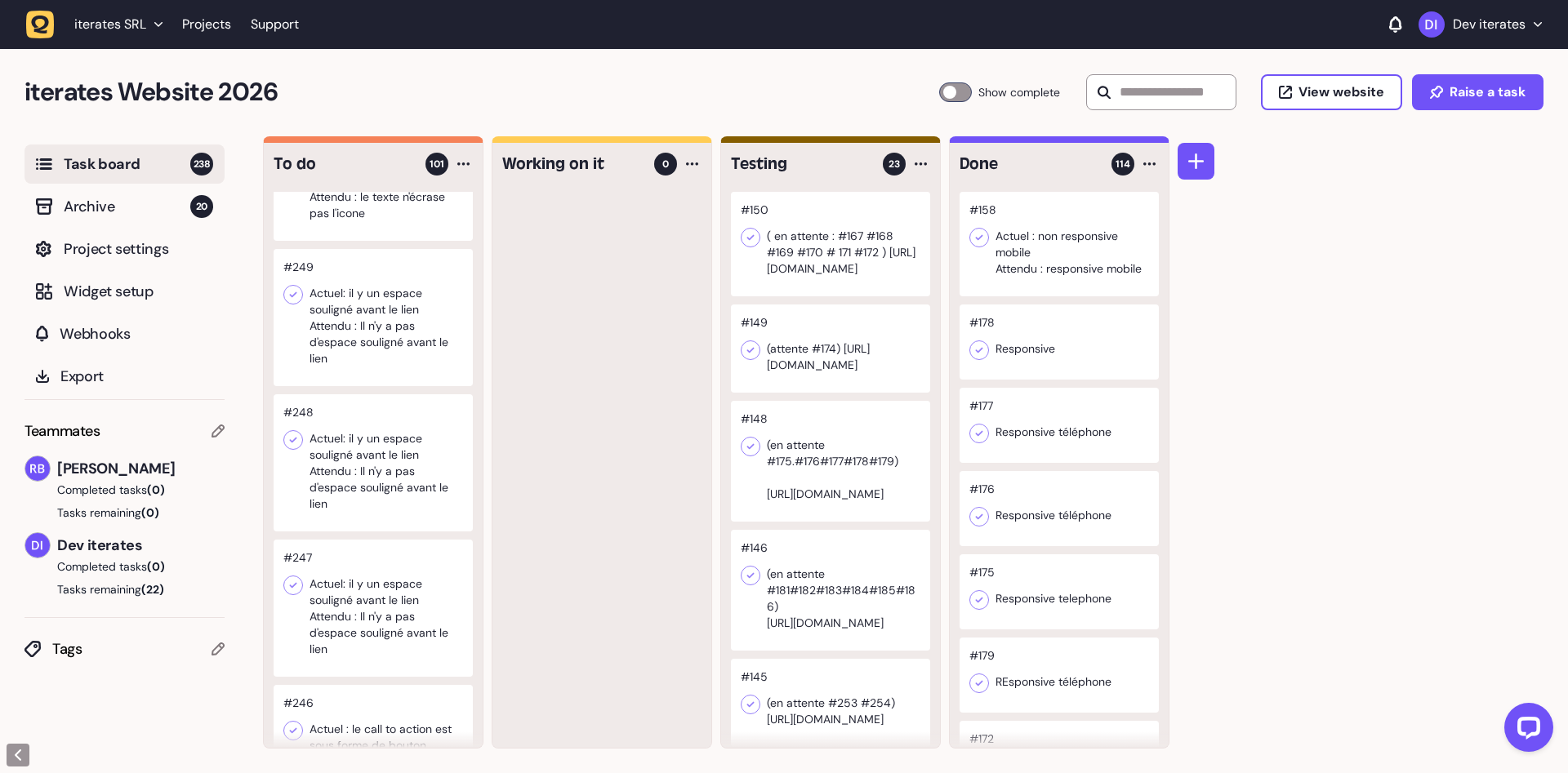
scroll to position [1132, 0]
click at [371, 331] on div at bounding box center [373, 309] width 199 height 137
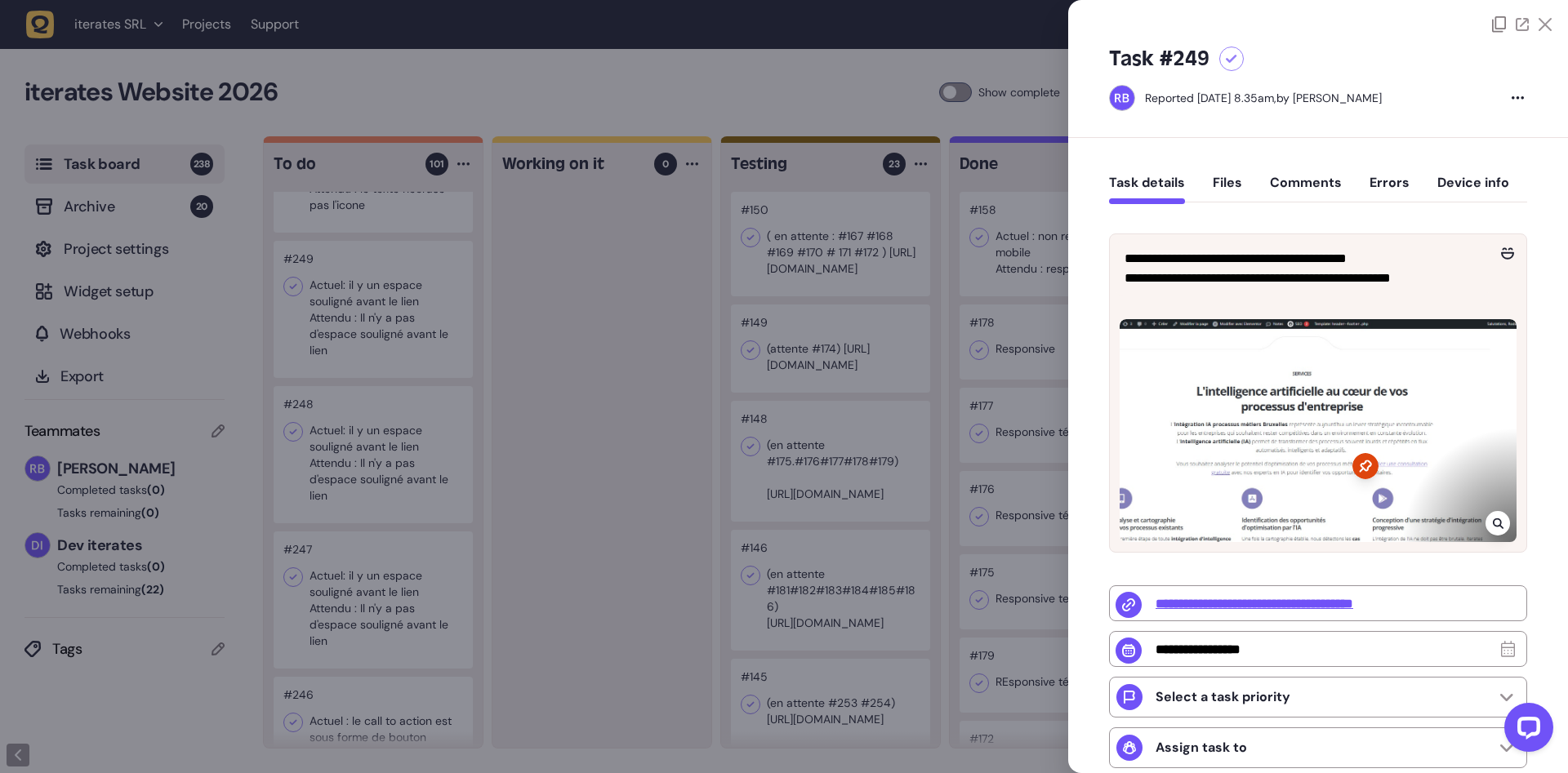
click at [388, 472] on div at bounding box center [784, 386] width 1568 height 773
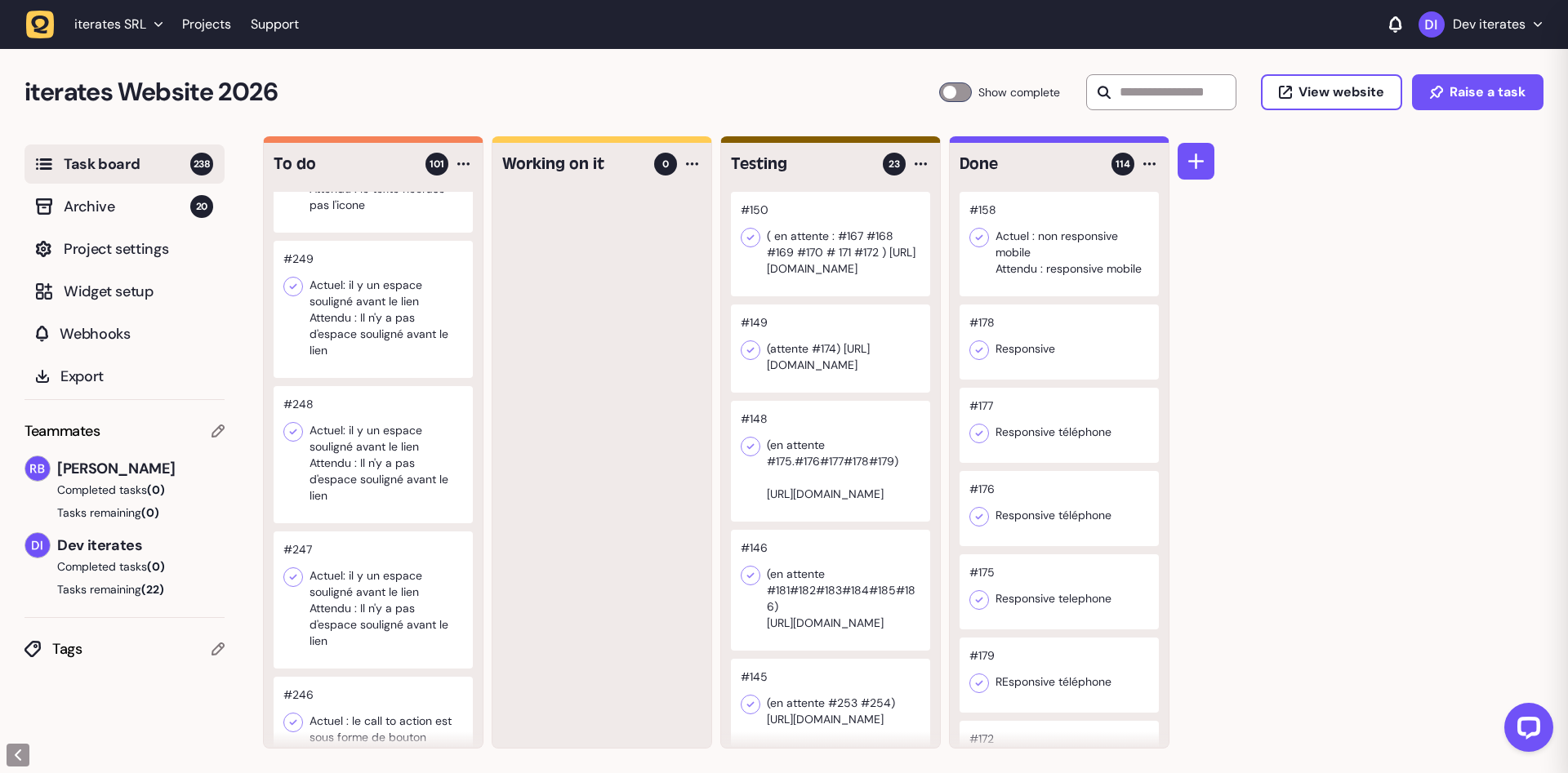
click at [386, 458] on div at bounding box center [373, 454] width 199 height 137
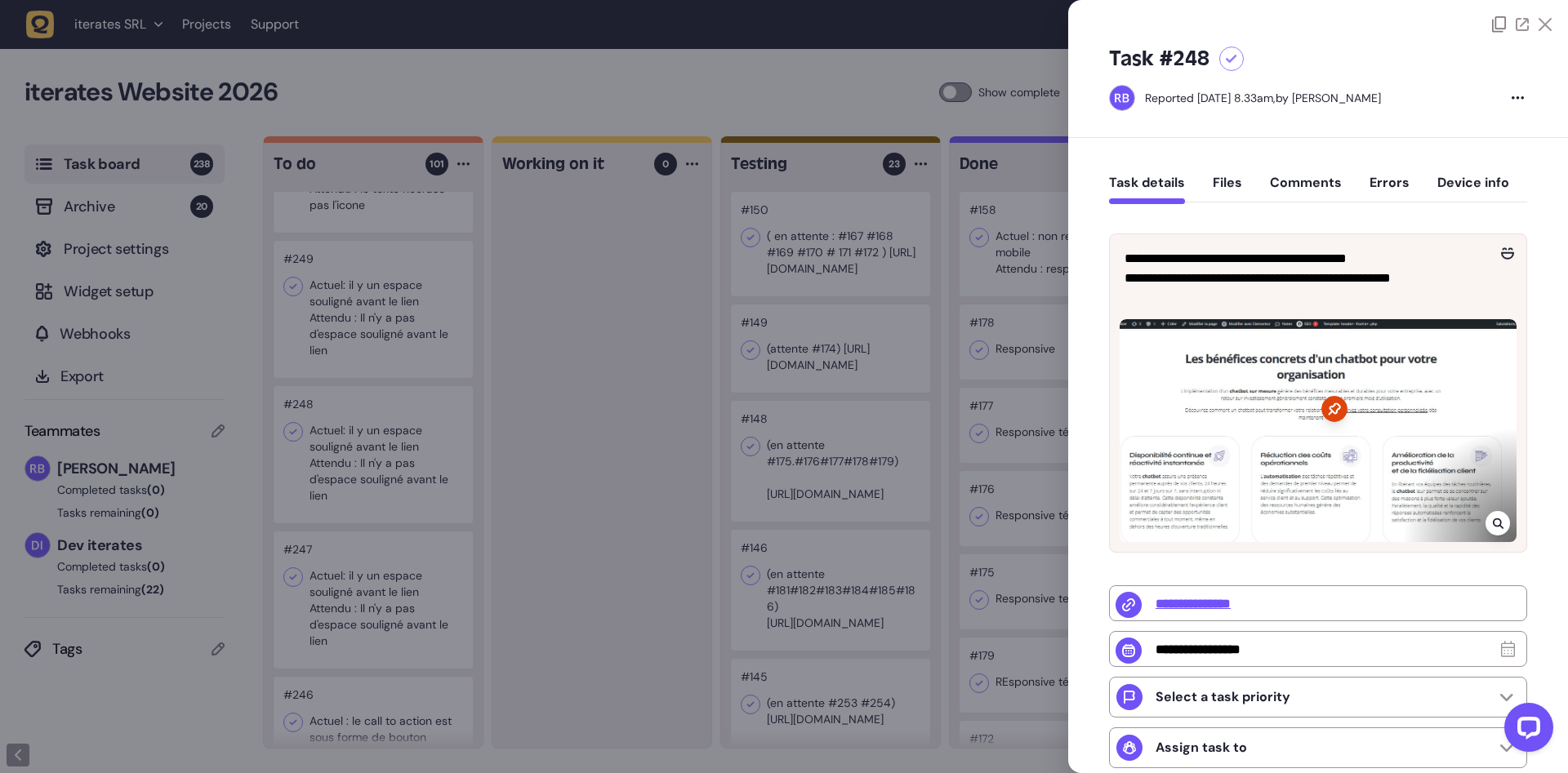
click at [394, 562] on div at bounding box center [784, 386] width 1568 height 773
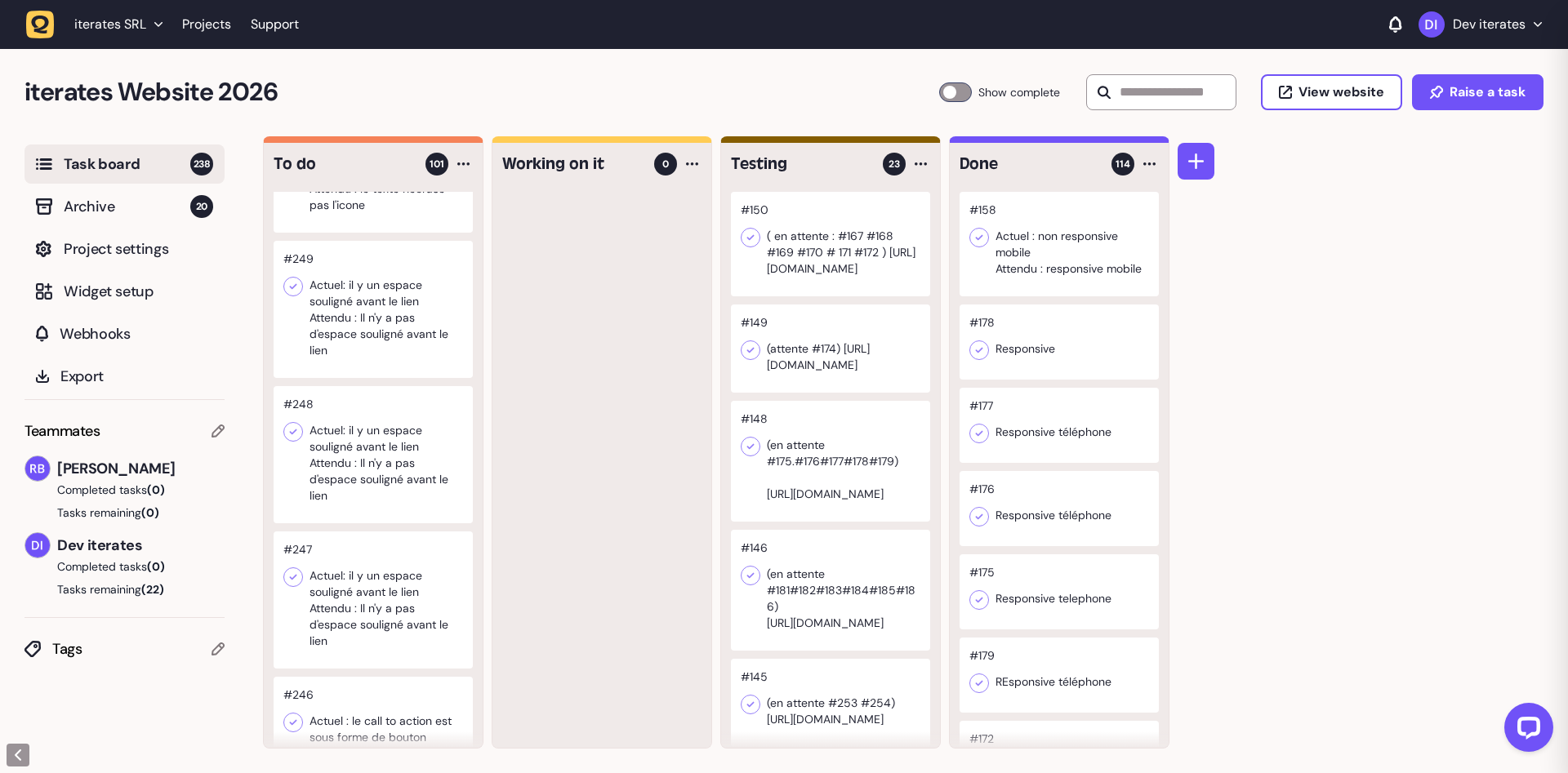
scroll to position [1543, 0]
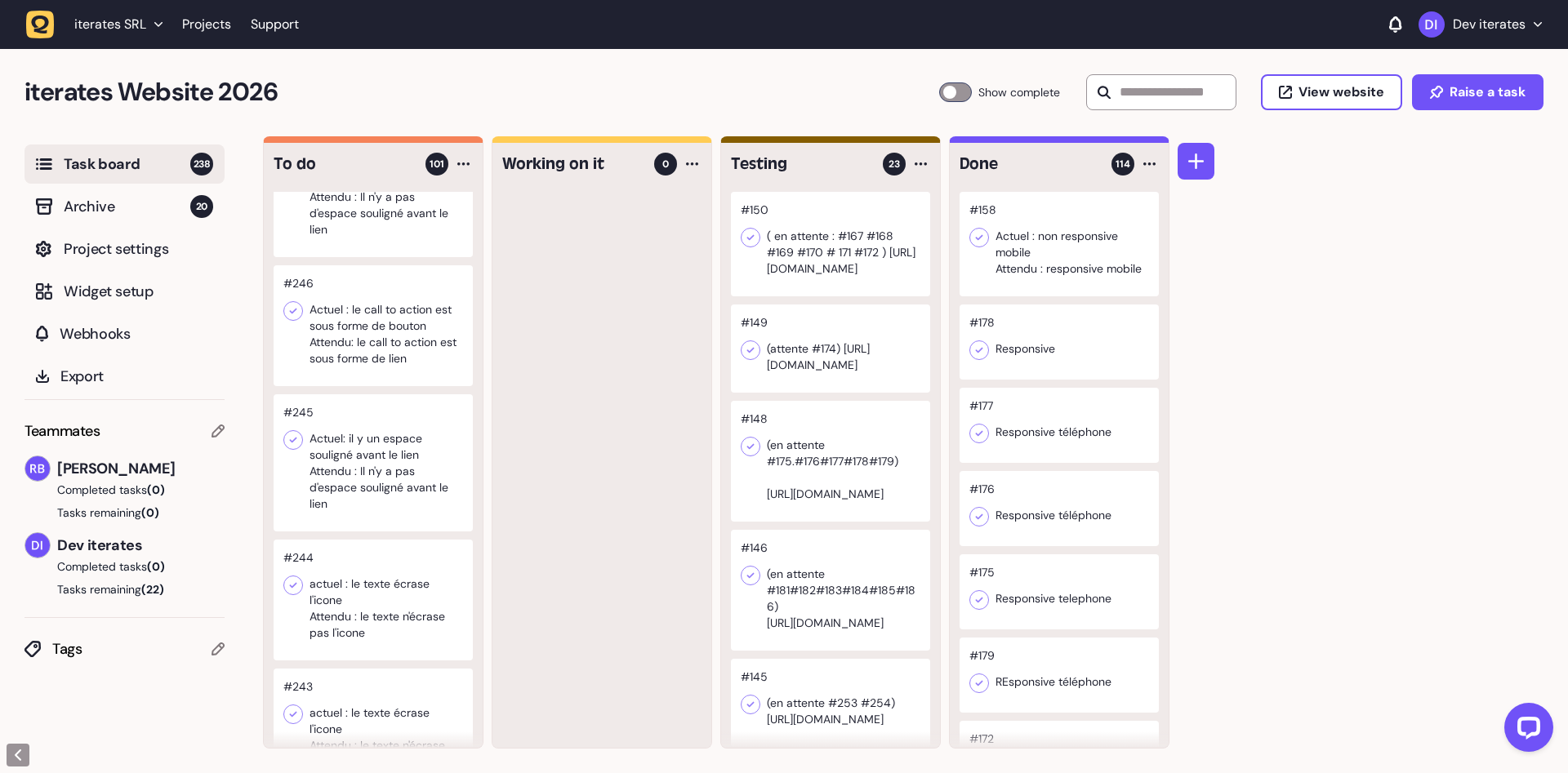
click at [401, 485] on div at bounding box center [373, 462] width 199 height 137
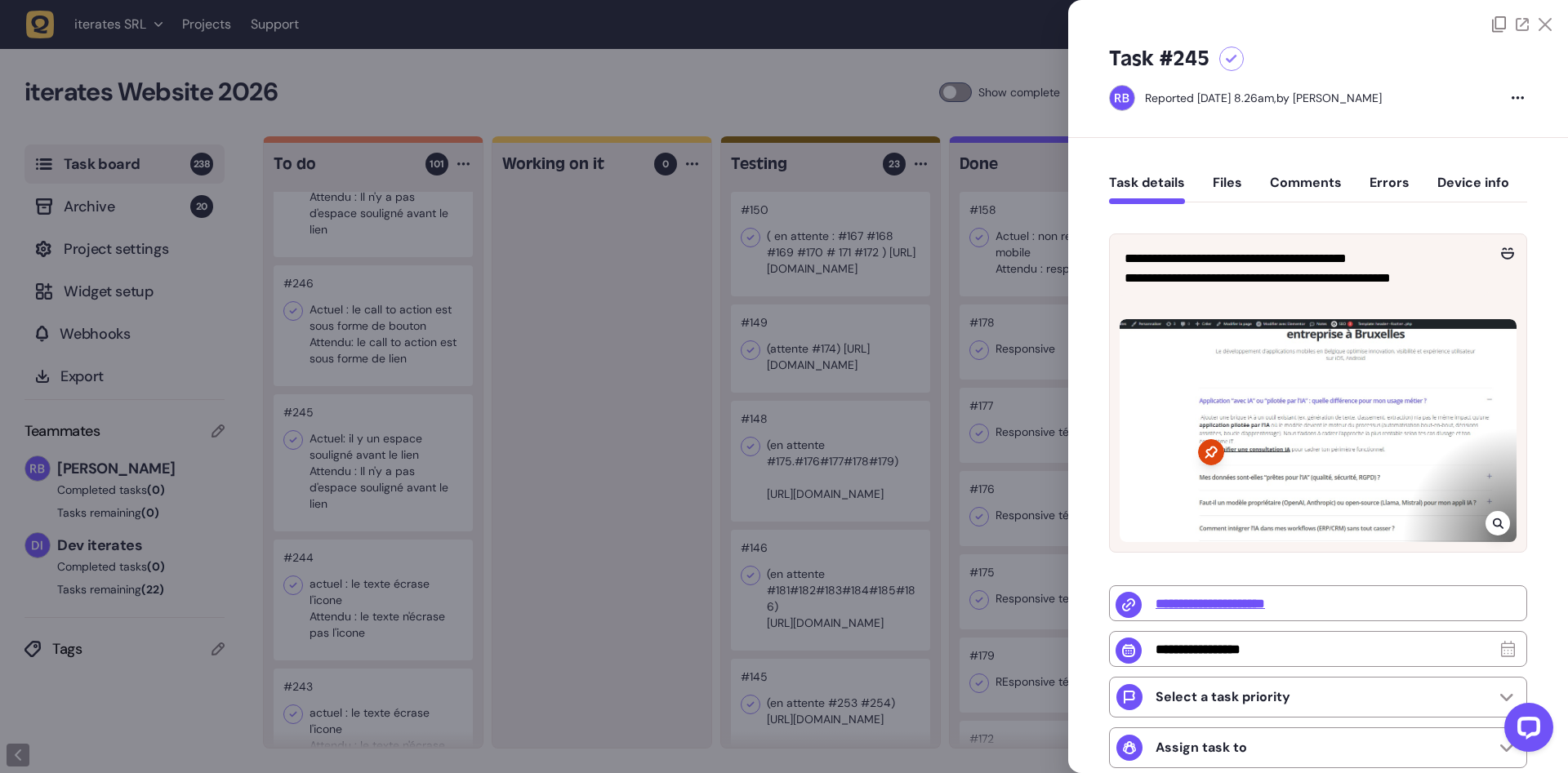
click at [629, 544] on div at bounding box center [784, 386] width 1568 height 773
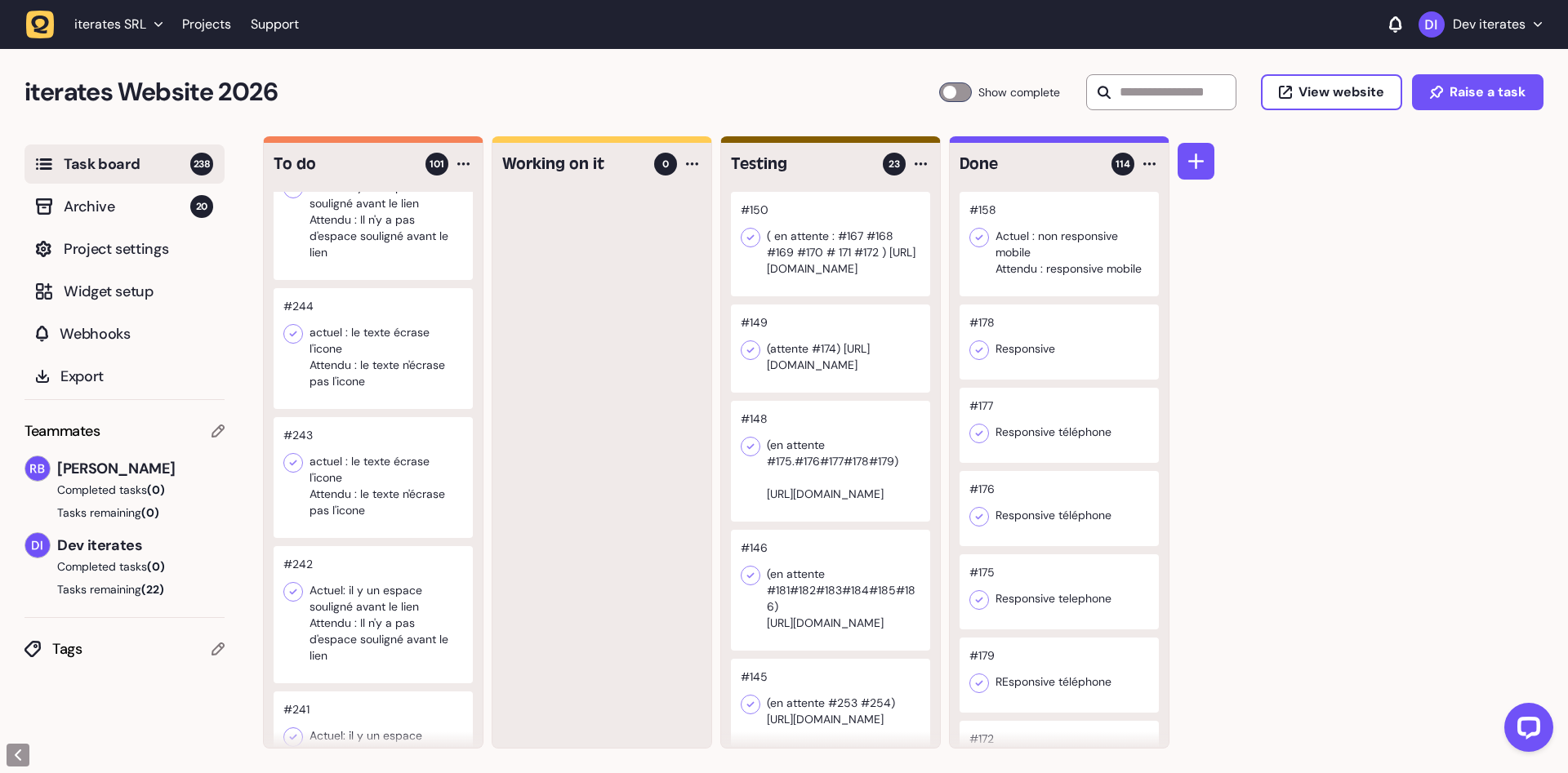
scroll to position [1852, 0]
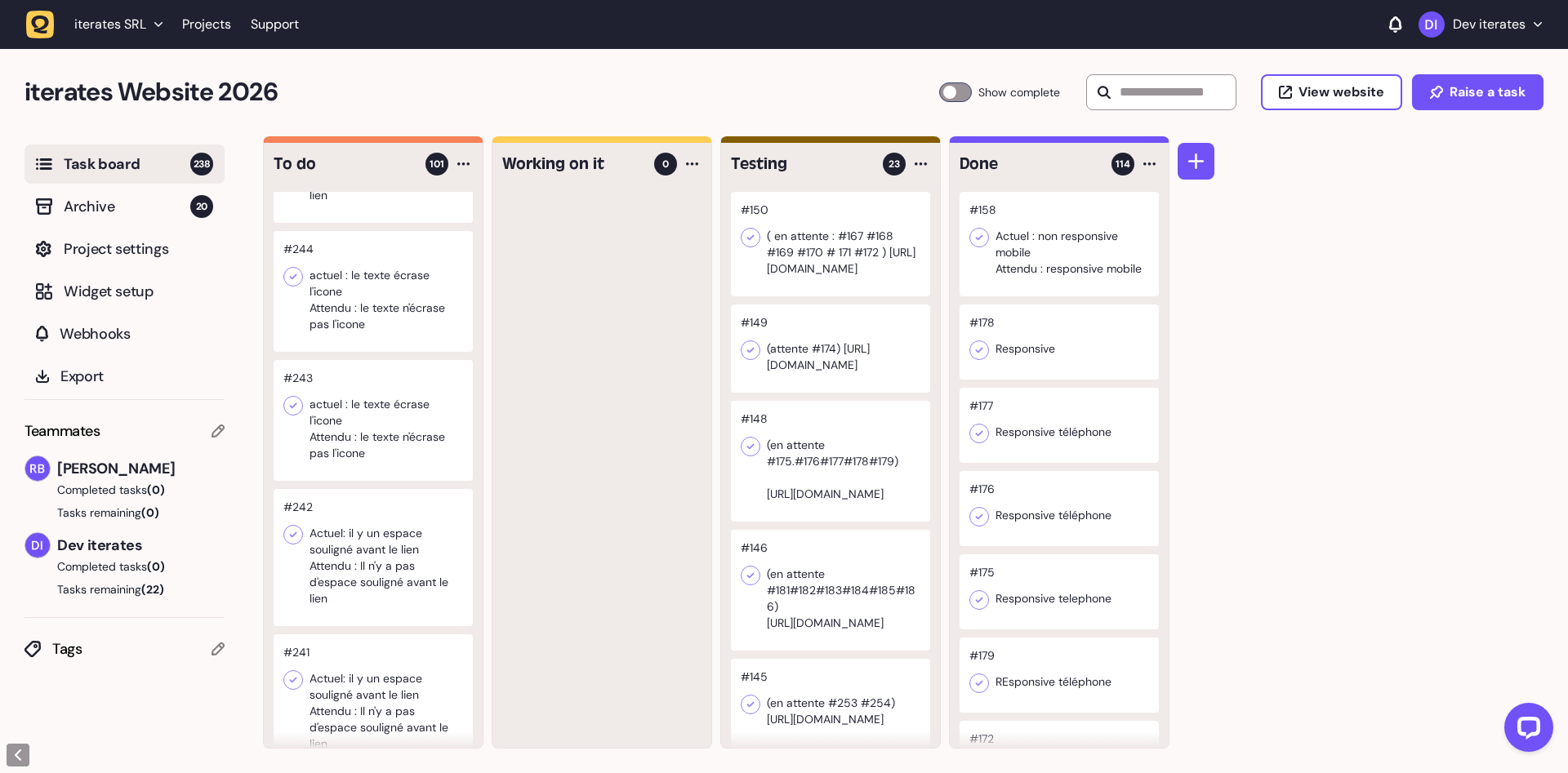
click at [382, 317] on div at bounding box center [373, 291] width 199 height 121
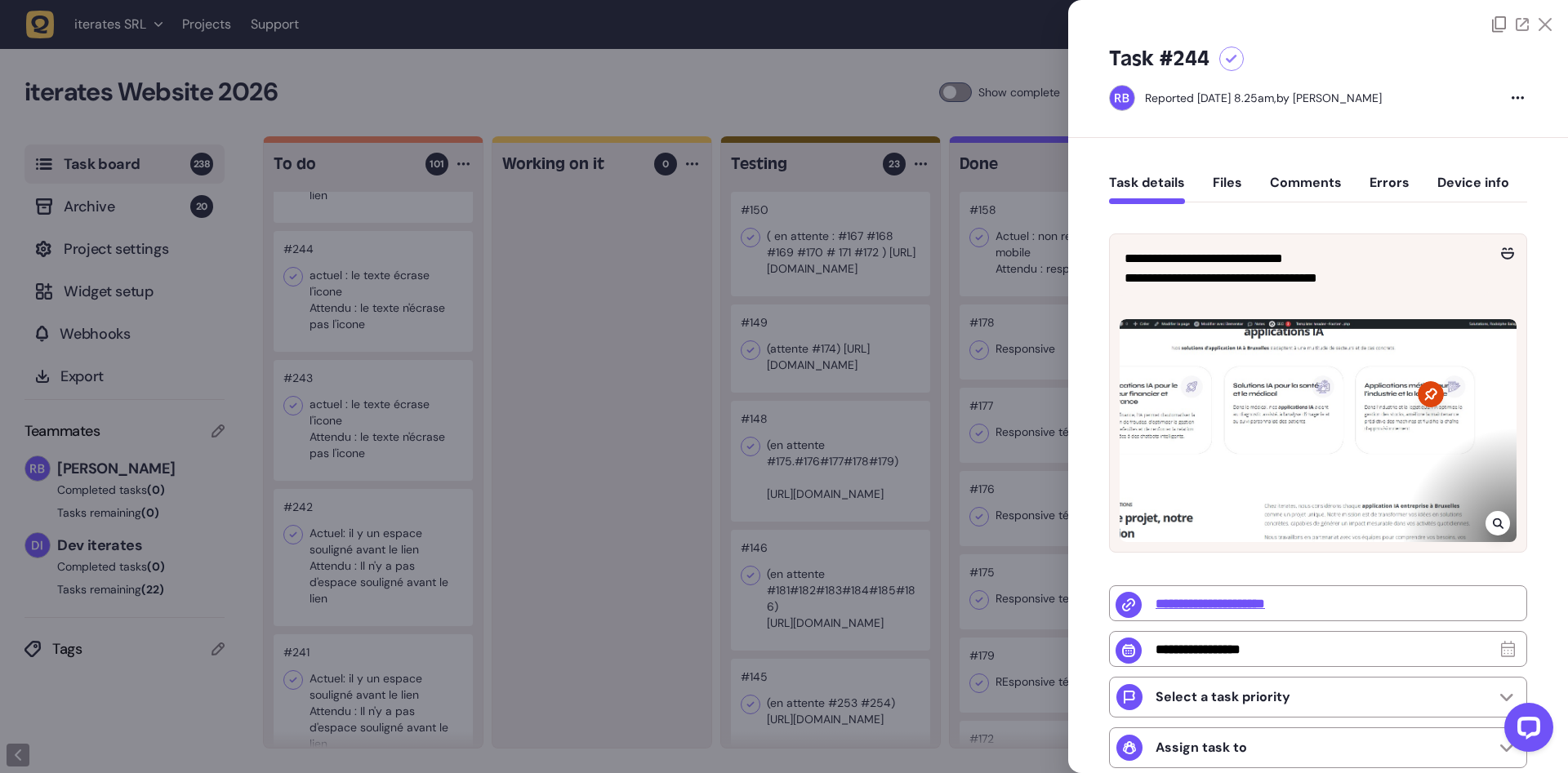
click at [1499, 521] on icon at bounding box center [1498, 523] width 11 height 13
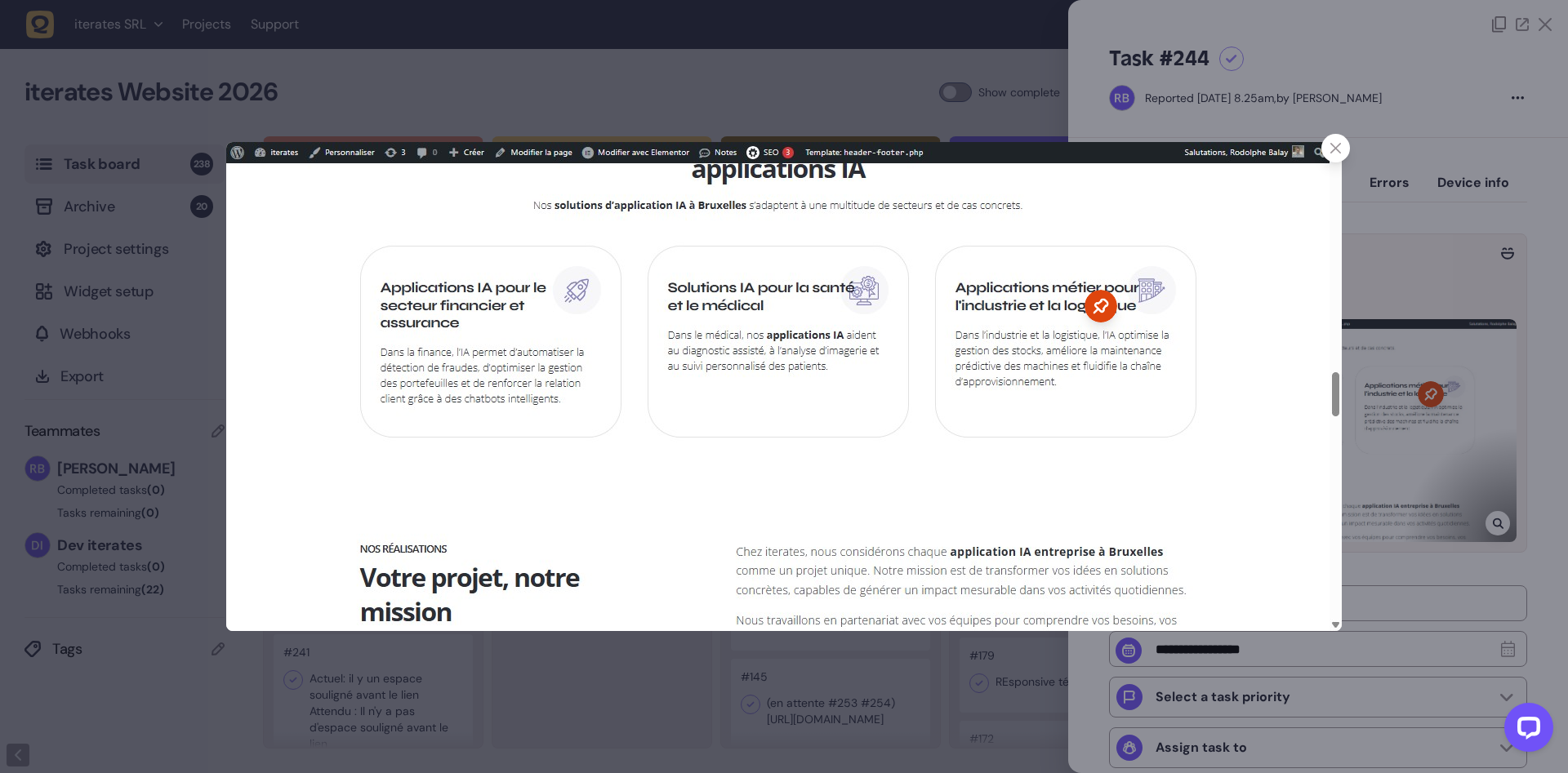
click at [1340, 154] on div at bounding box center [1335, 148] width 28 height 28
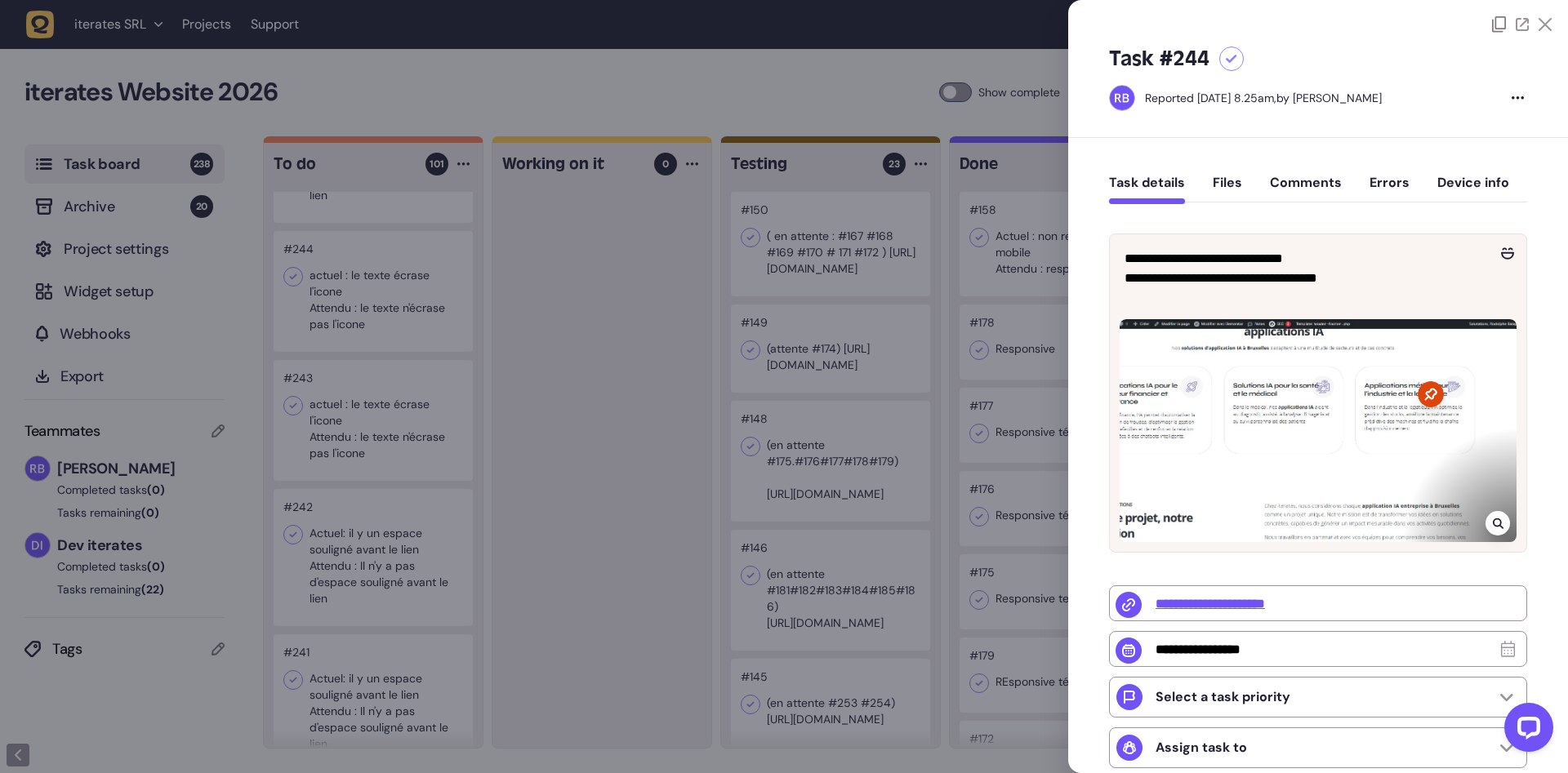
click at [478, 495] on div at bounding box center [784, 386] width 1568 height 773
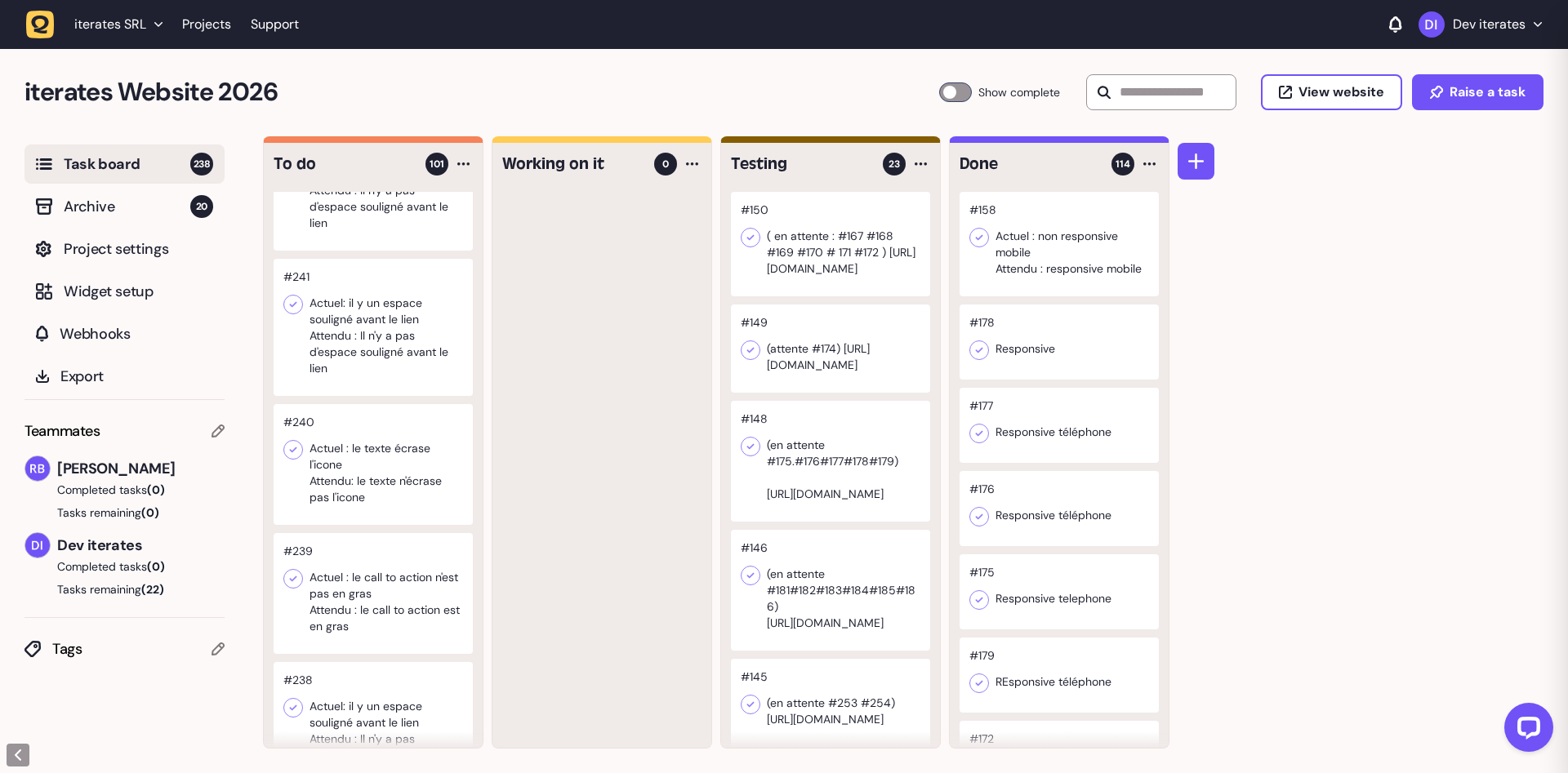
scroll to position [2263, 0]
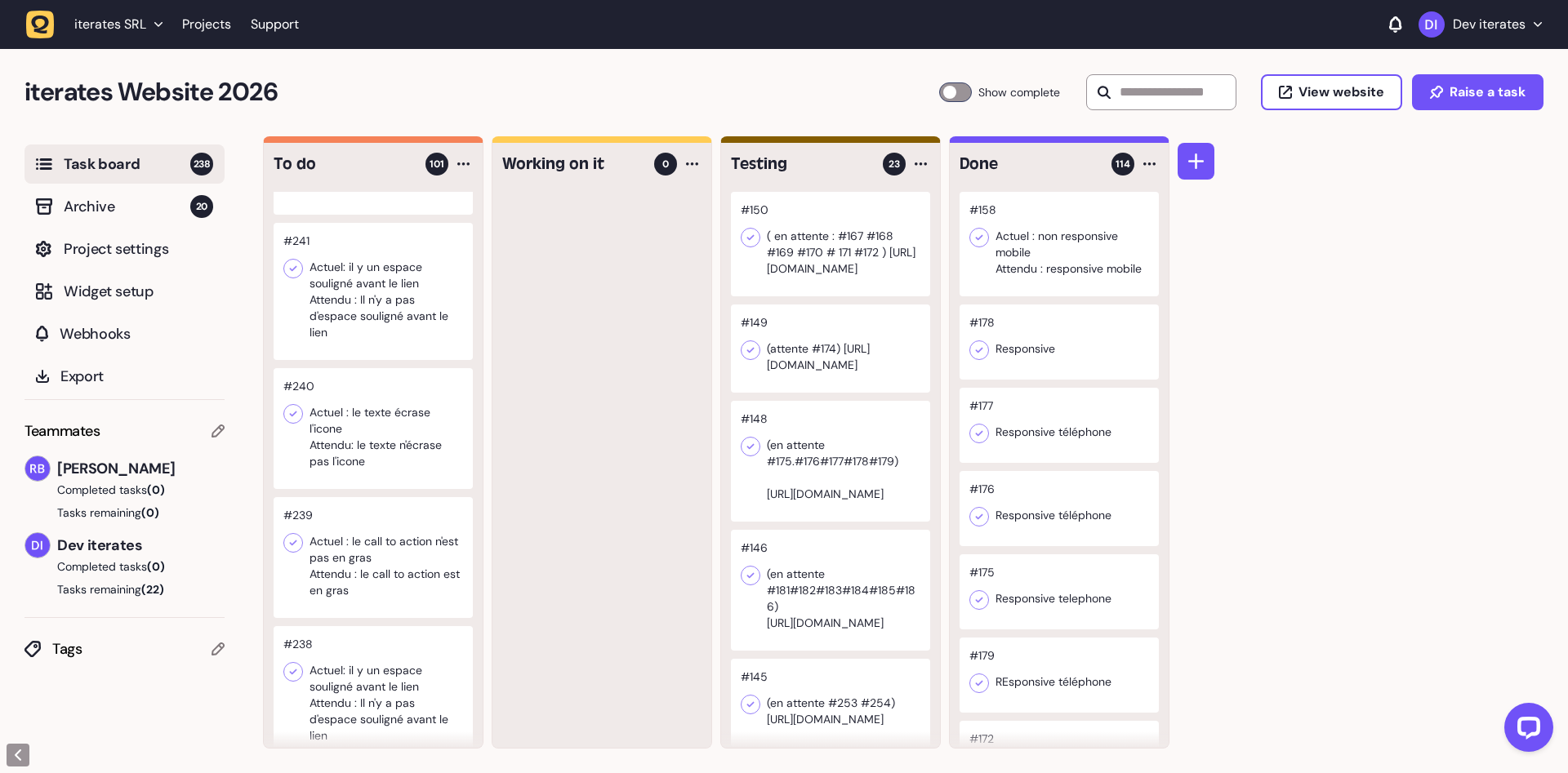
click at [402, 464] on div at bounding box center [373, 428] width 199 height 121
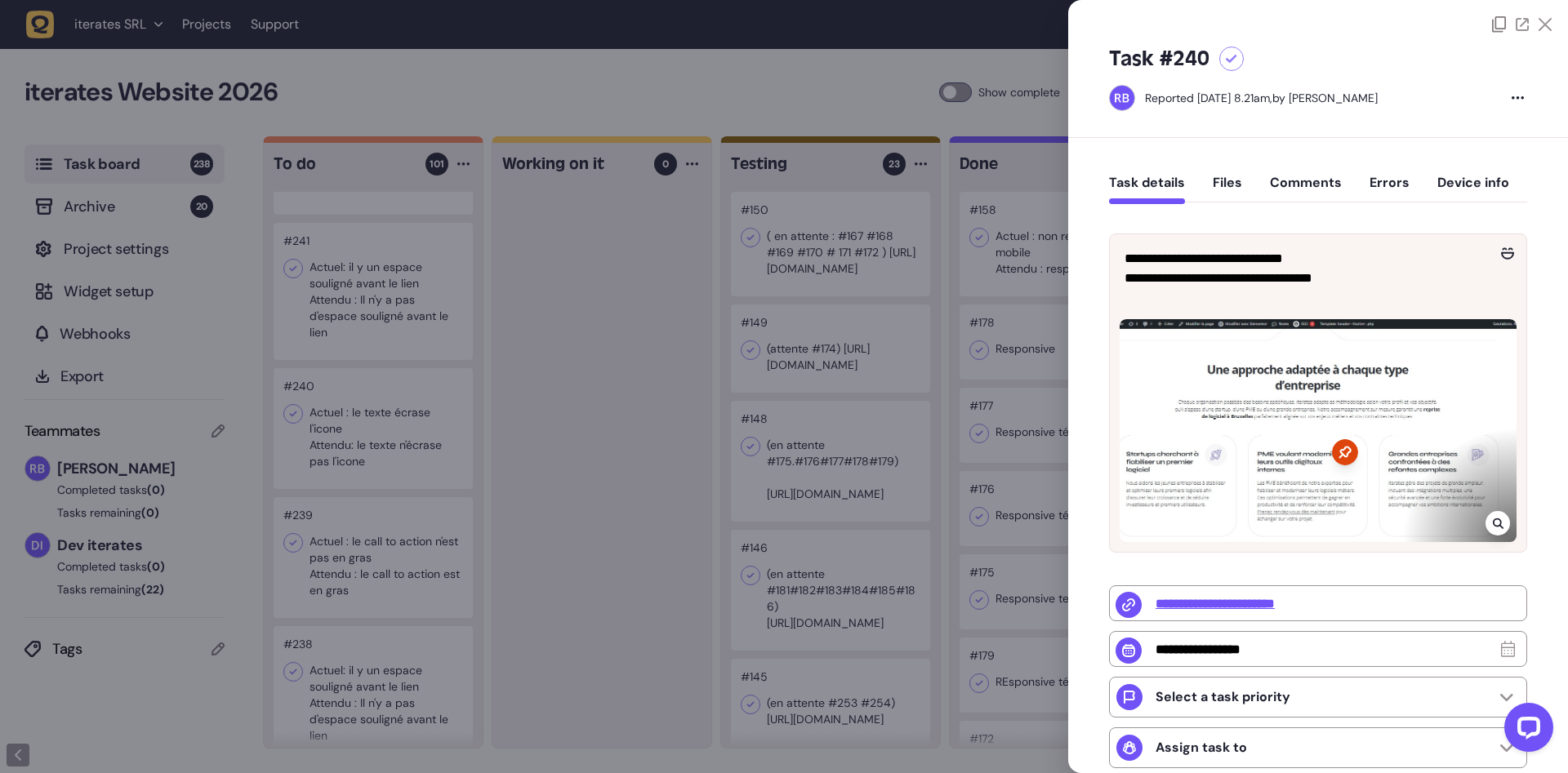
click at [506, 503] on div at bounding box center [784, 386] width 1568 height 773
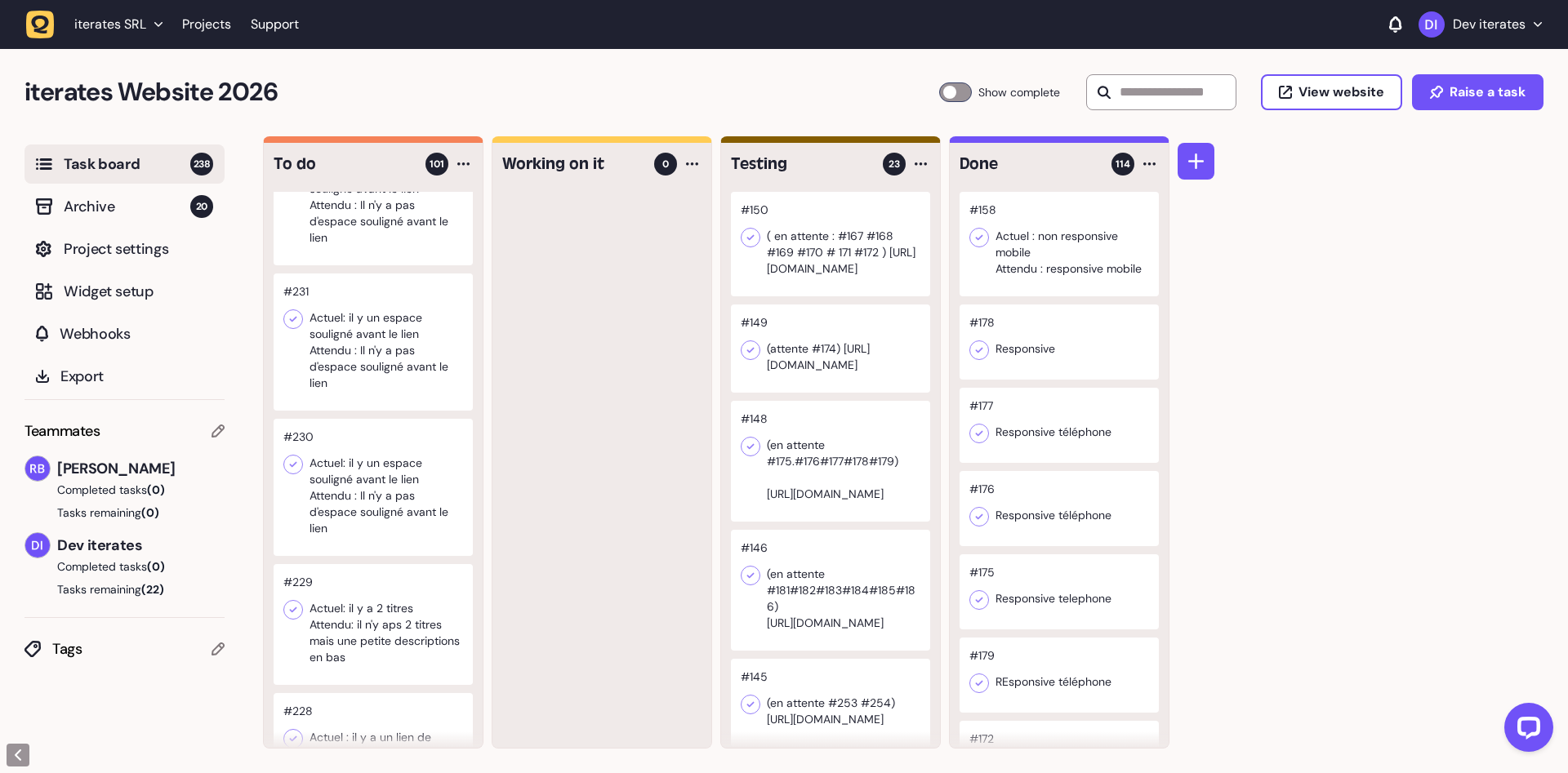
scroll to position [3704, 0]
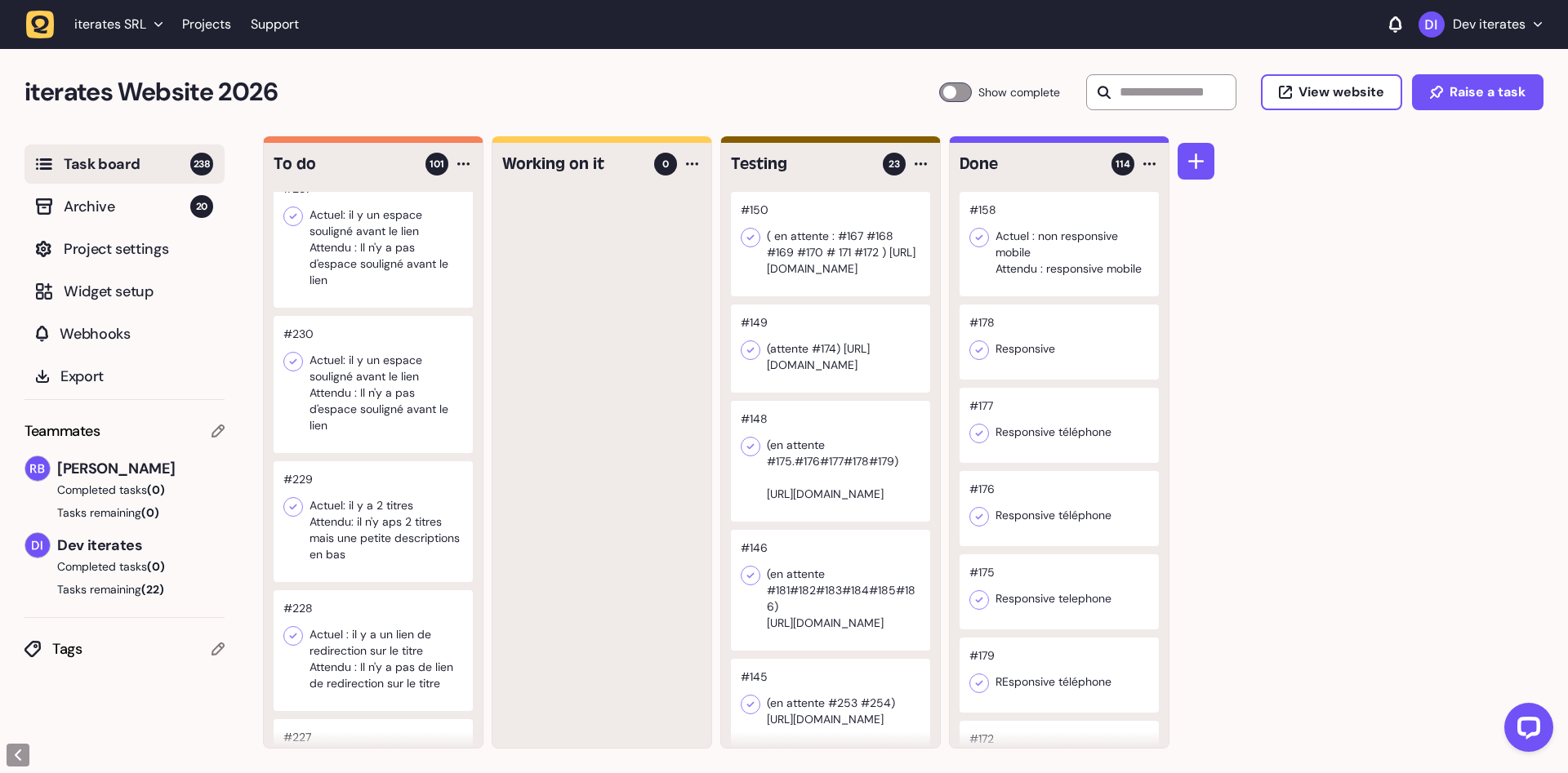
click at [425, 528] on div at bounding box center [373, 522] width 199 height 121
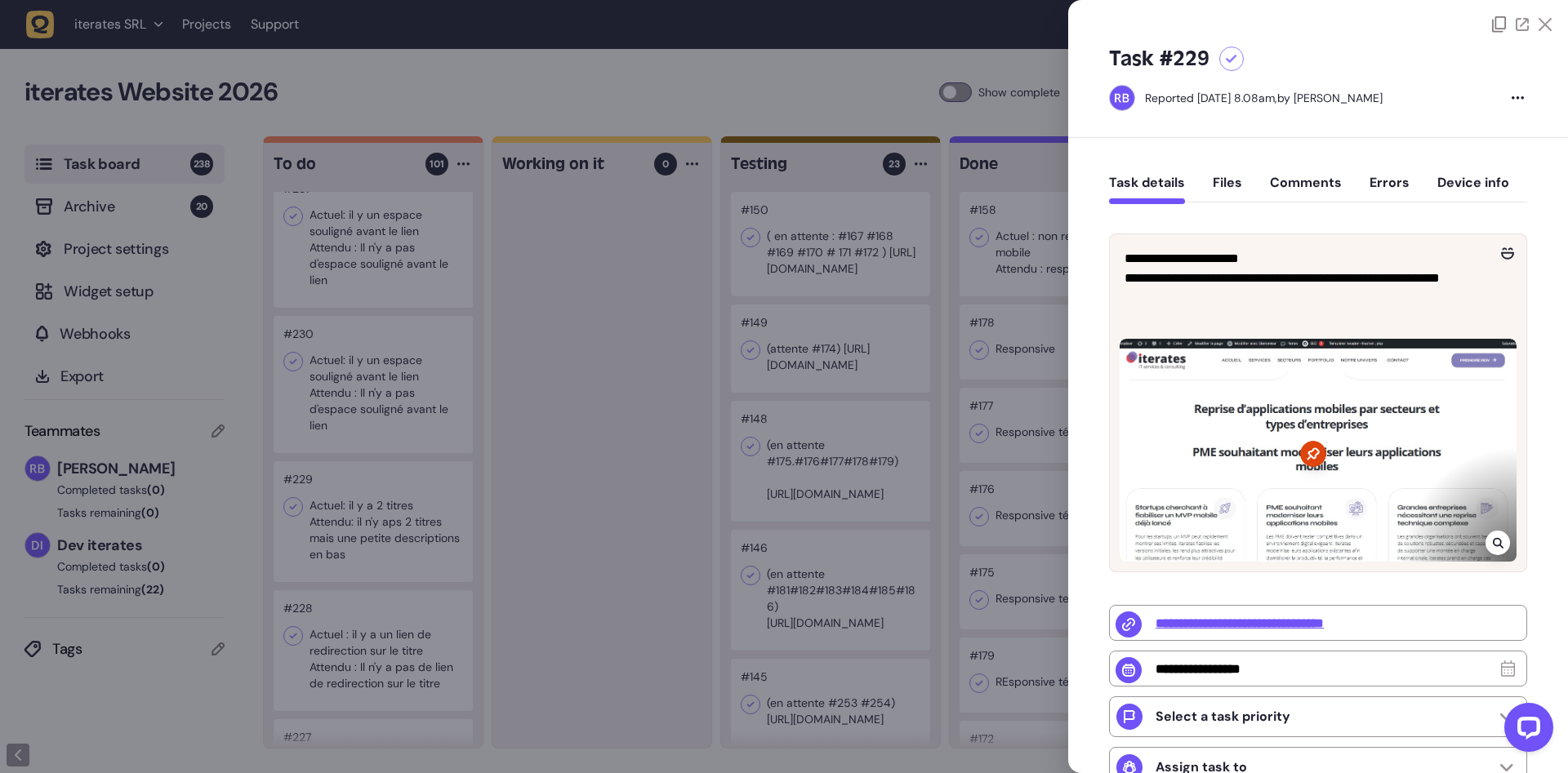
click at [416, 614] on div at bounding box center [784, 386] width 1568 height 773
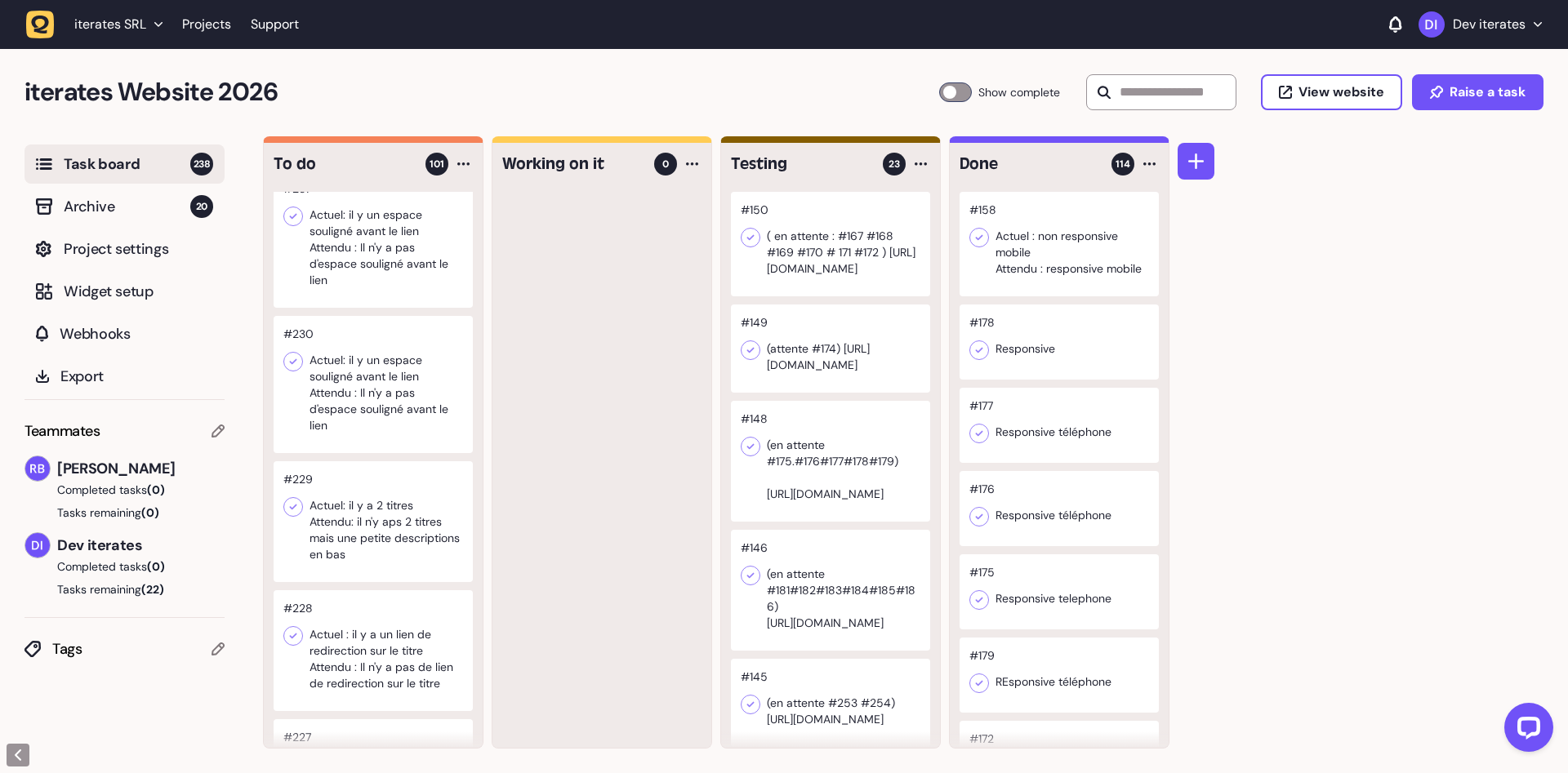
click at [409, 515] on div at bounding box center [373, 522] width 199 height 121
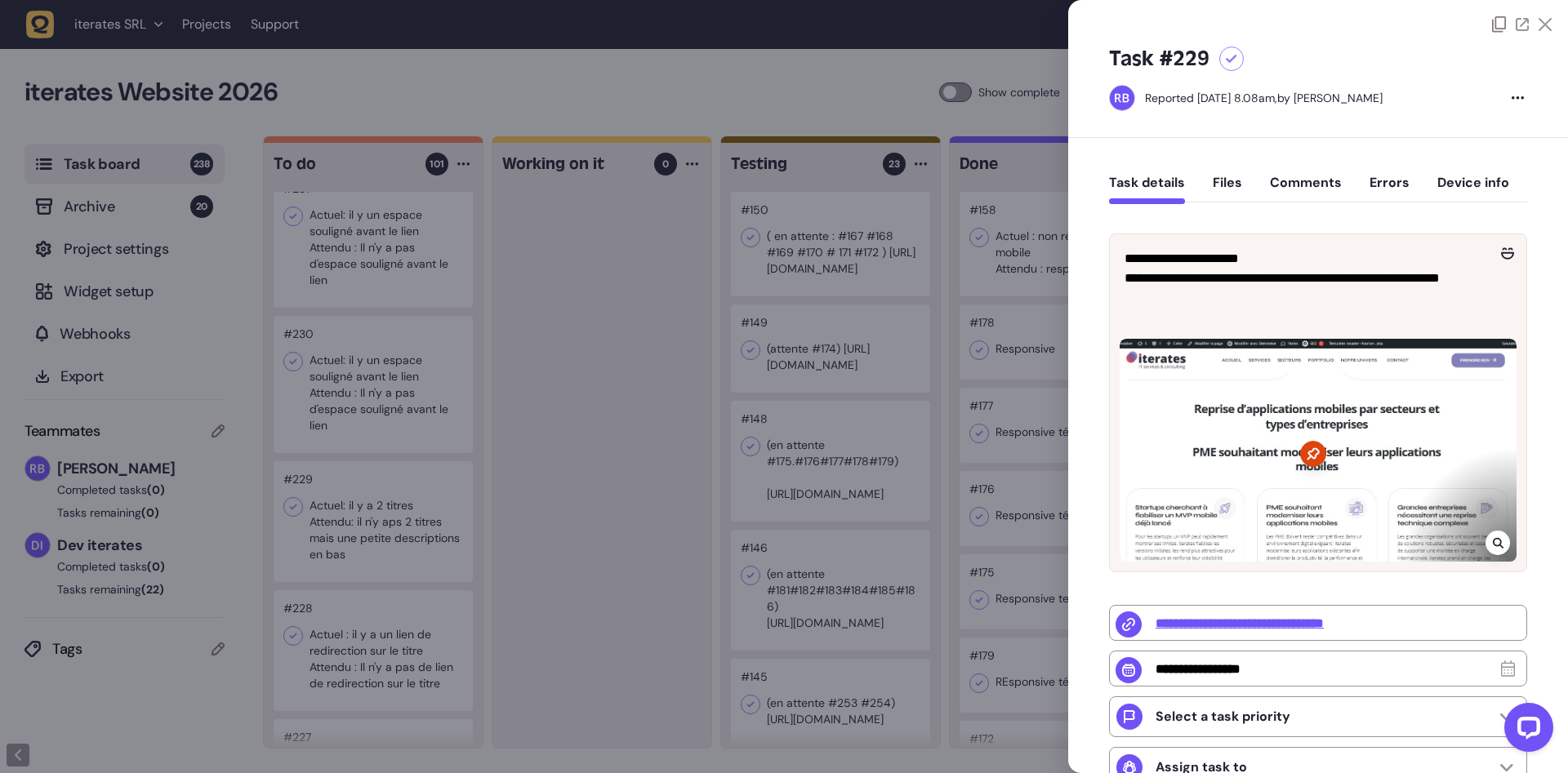
click at [409, 515] on div at bounding box center [784, 386] width 1568 height 773
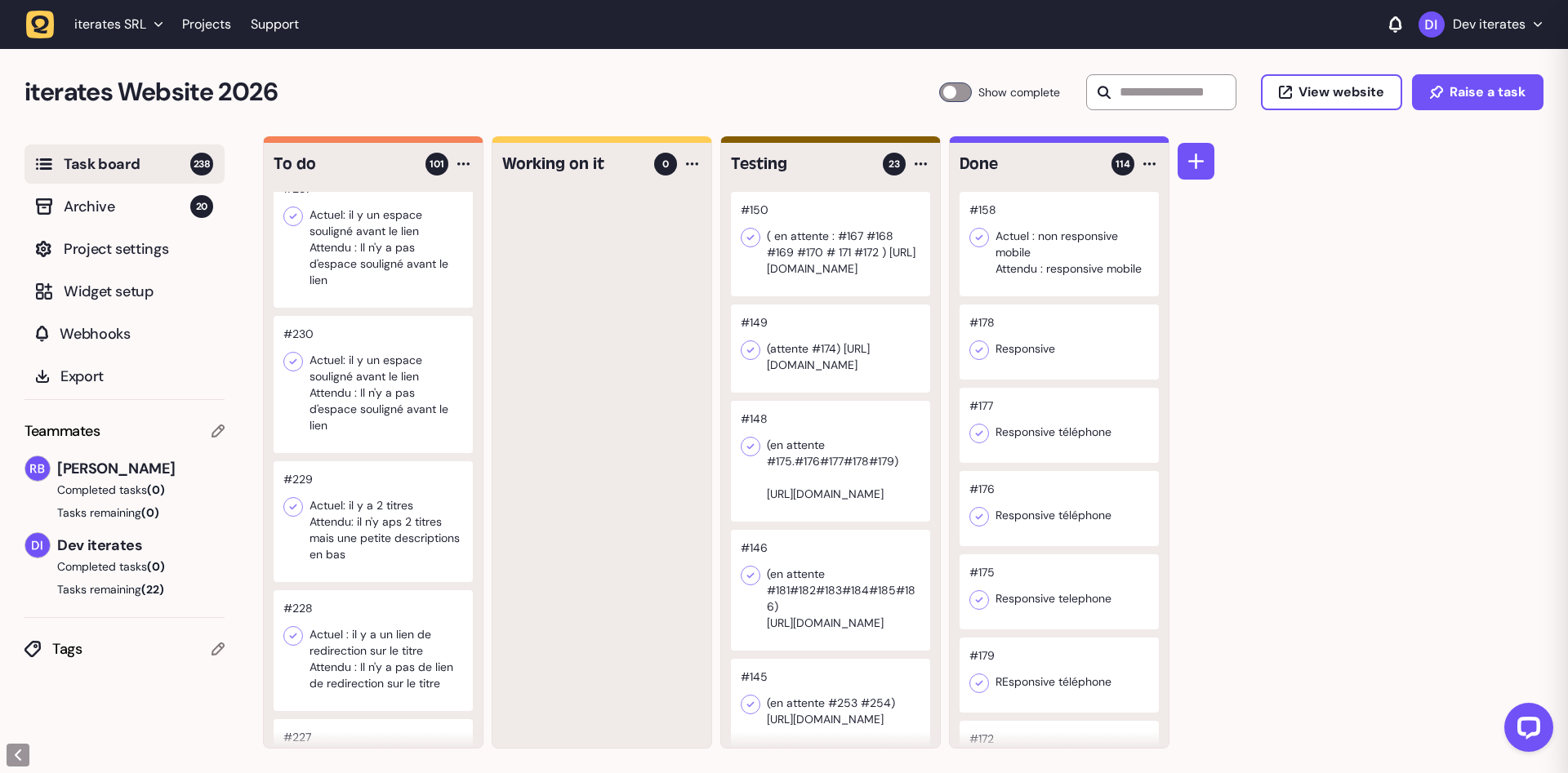
click at [410, 655] on div at bounding box center [373, 650] width 199 height 121
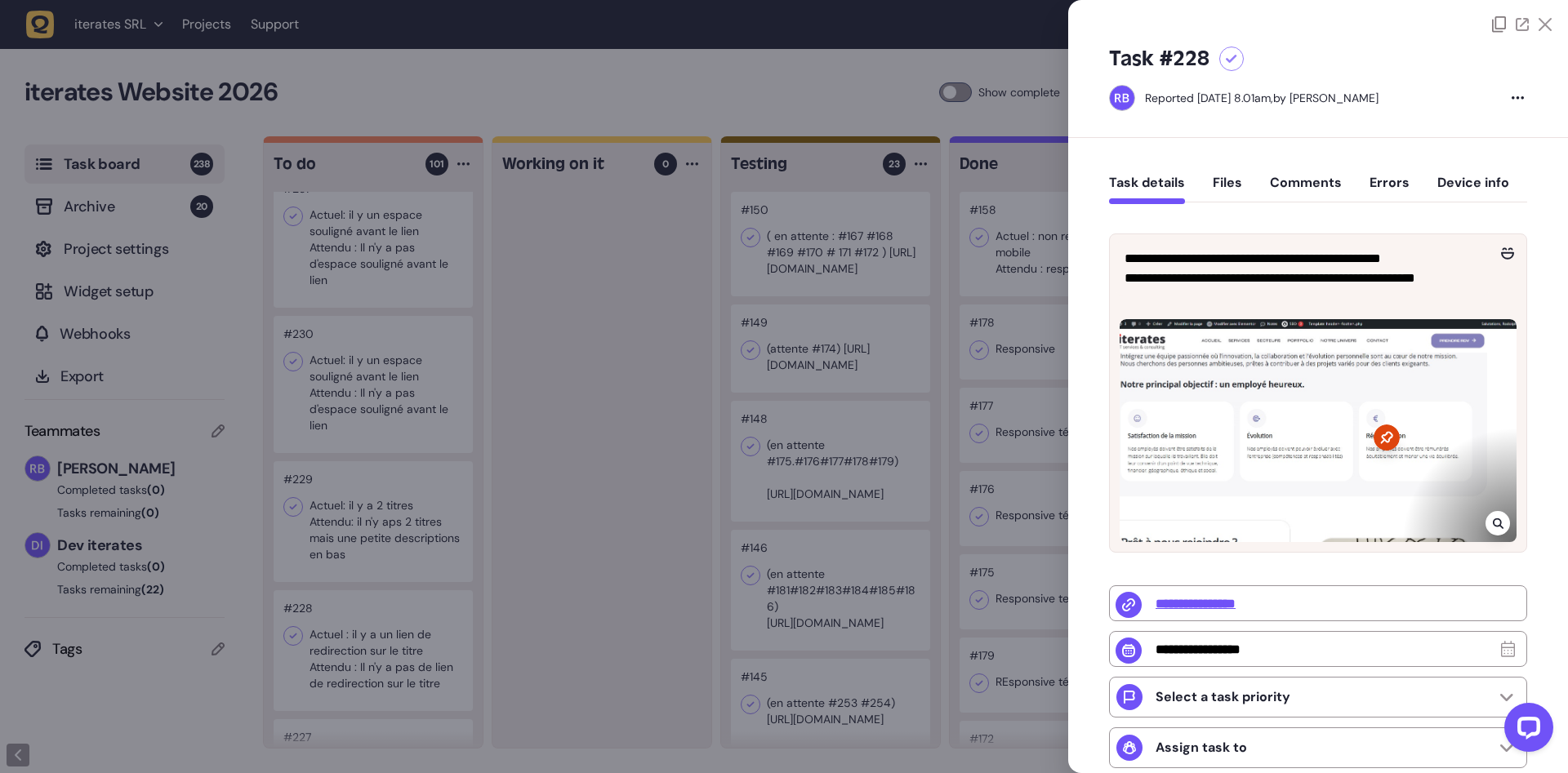
click at [413, 649] on div at bounding box center [784, 386] width 1568 height 773
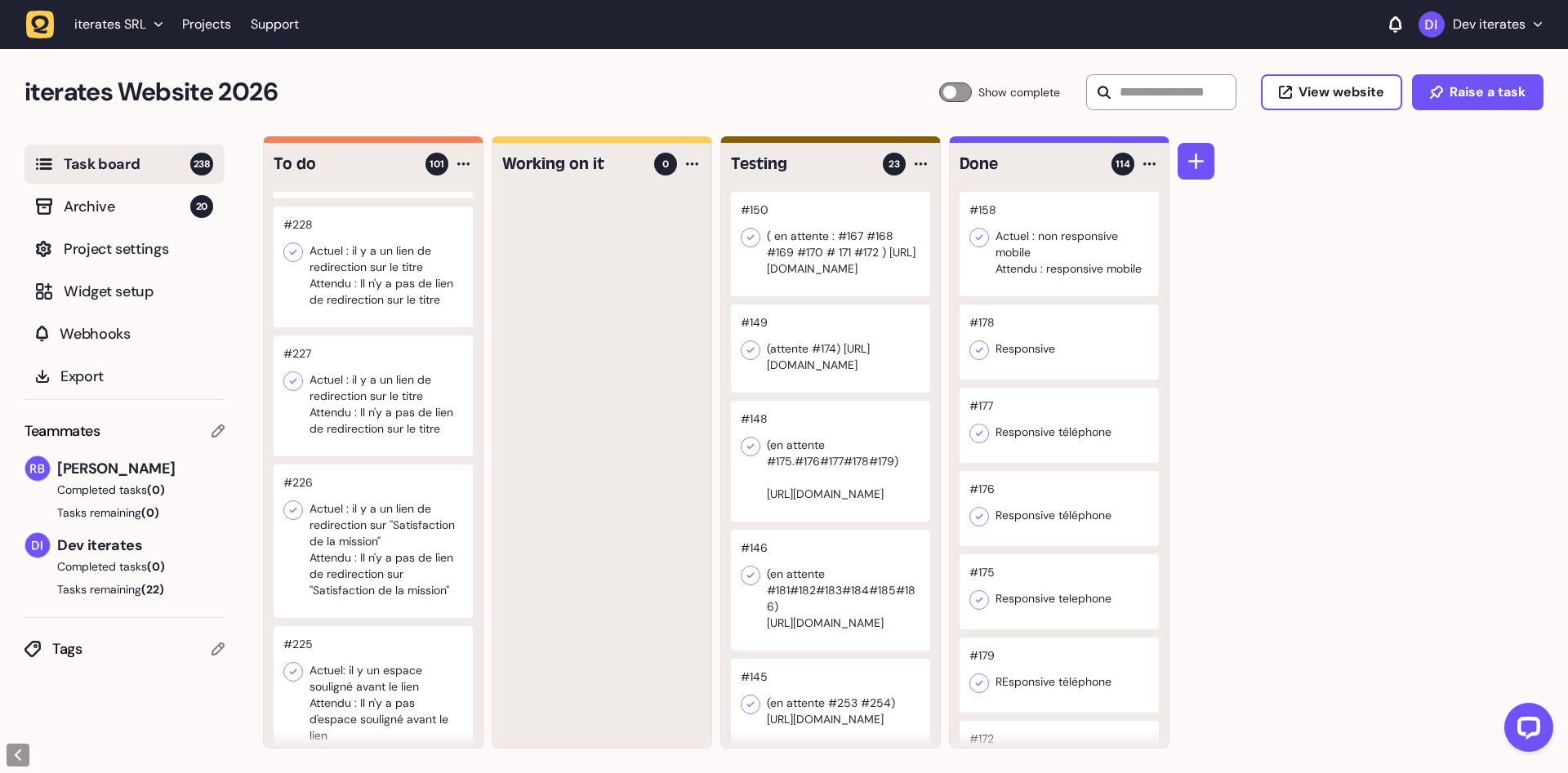
scroll to position [4116, 0]
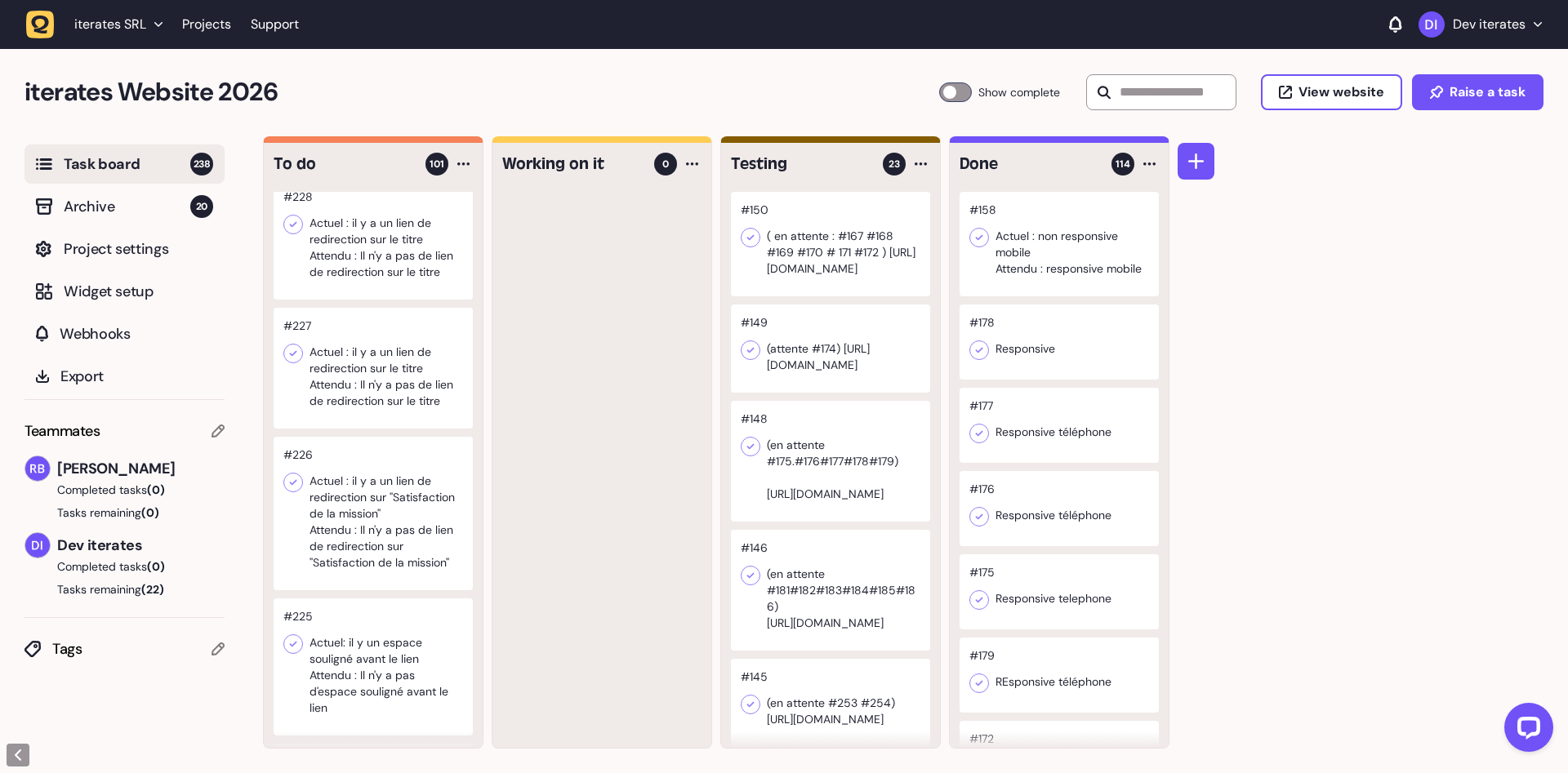
click at [409, 345] on div at bounding box center [373, 368] width 199 height 121
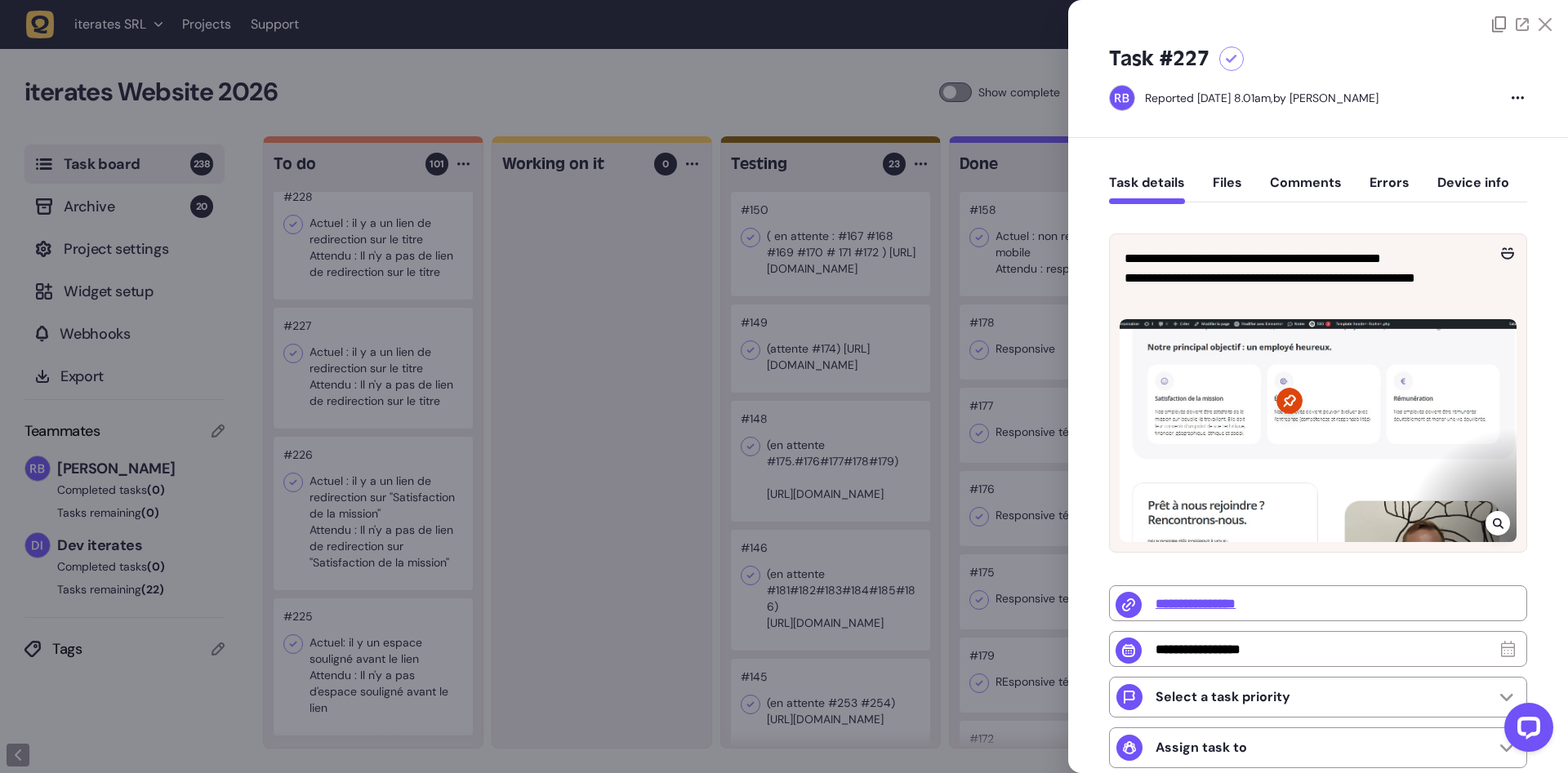
click at [405, 557] on div at bounding box center [784, 386] width 1568 height 773
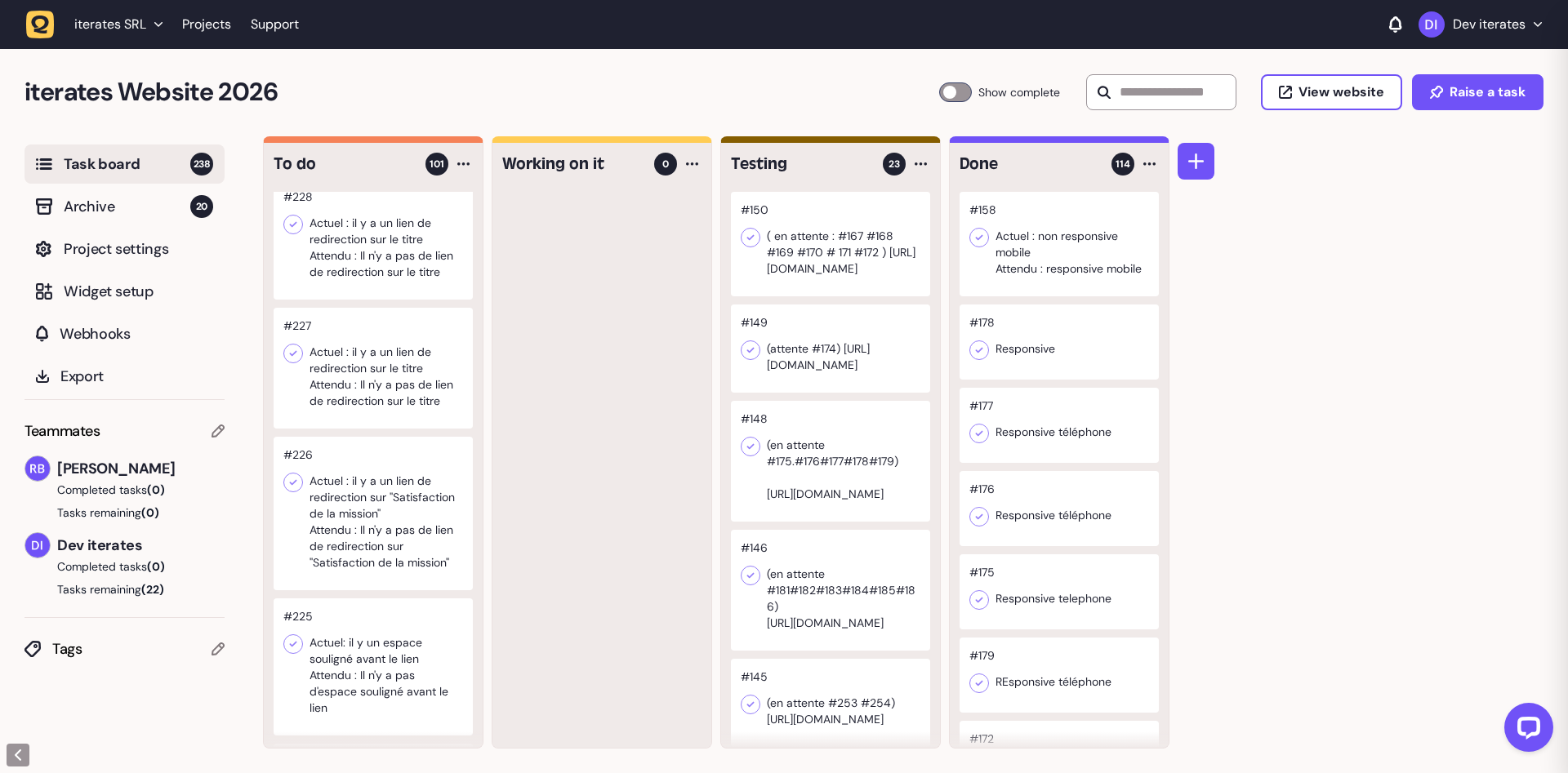
click at [400, 528] on div at bounding box center [373, 514] width 199 height 154
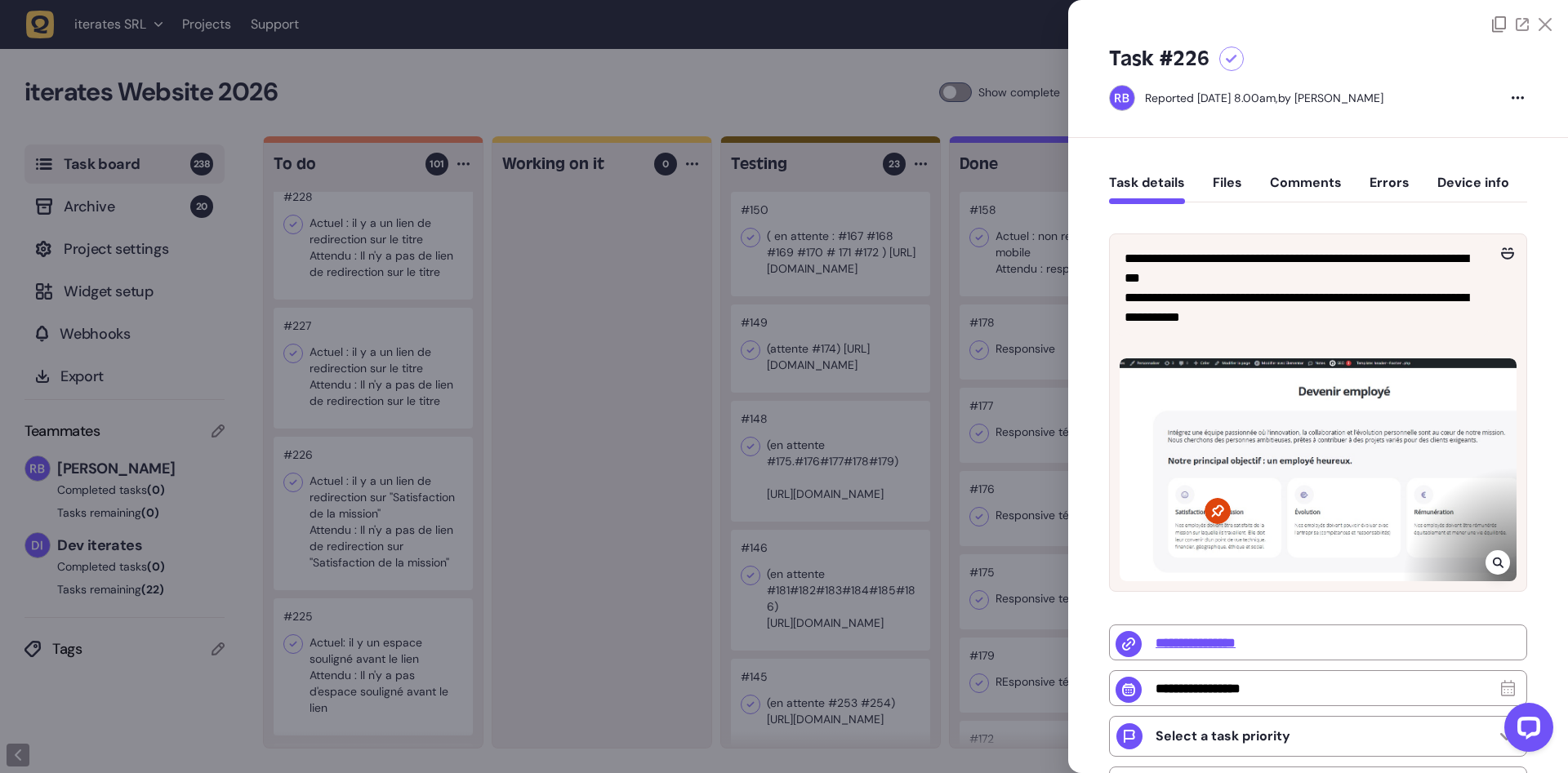
click at [400, 528] on div at bounding box center [784, 386] width 1568 height 773
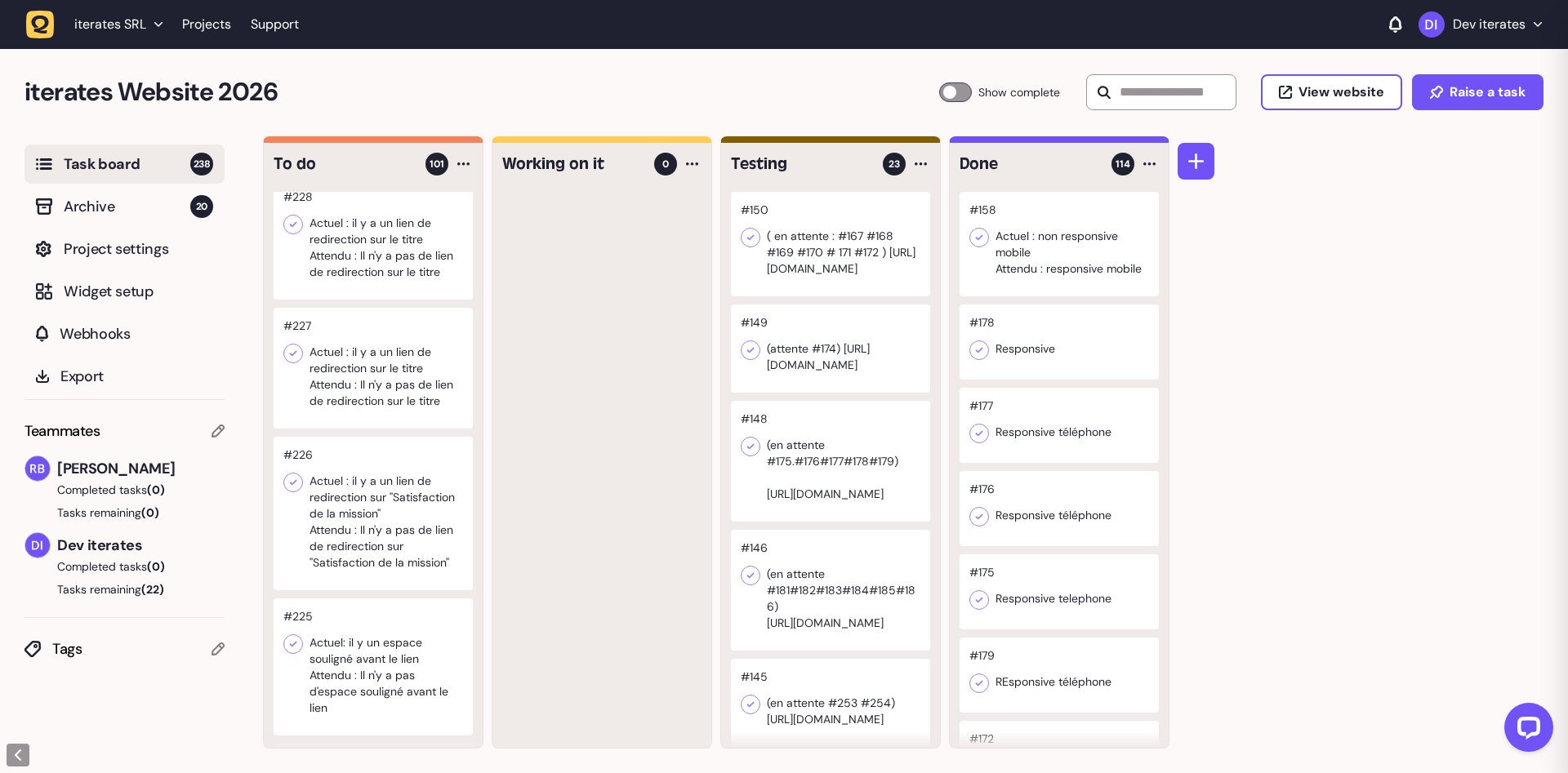
click at [399, 684] on div at bounding box center [373, 666] width 199 height 137
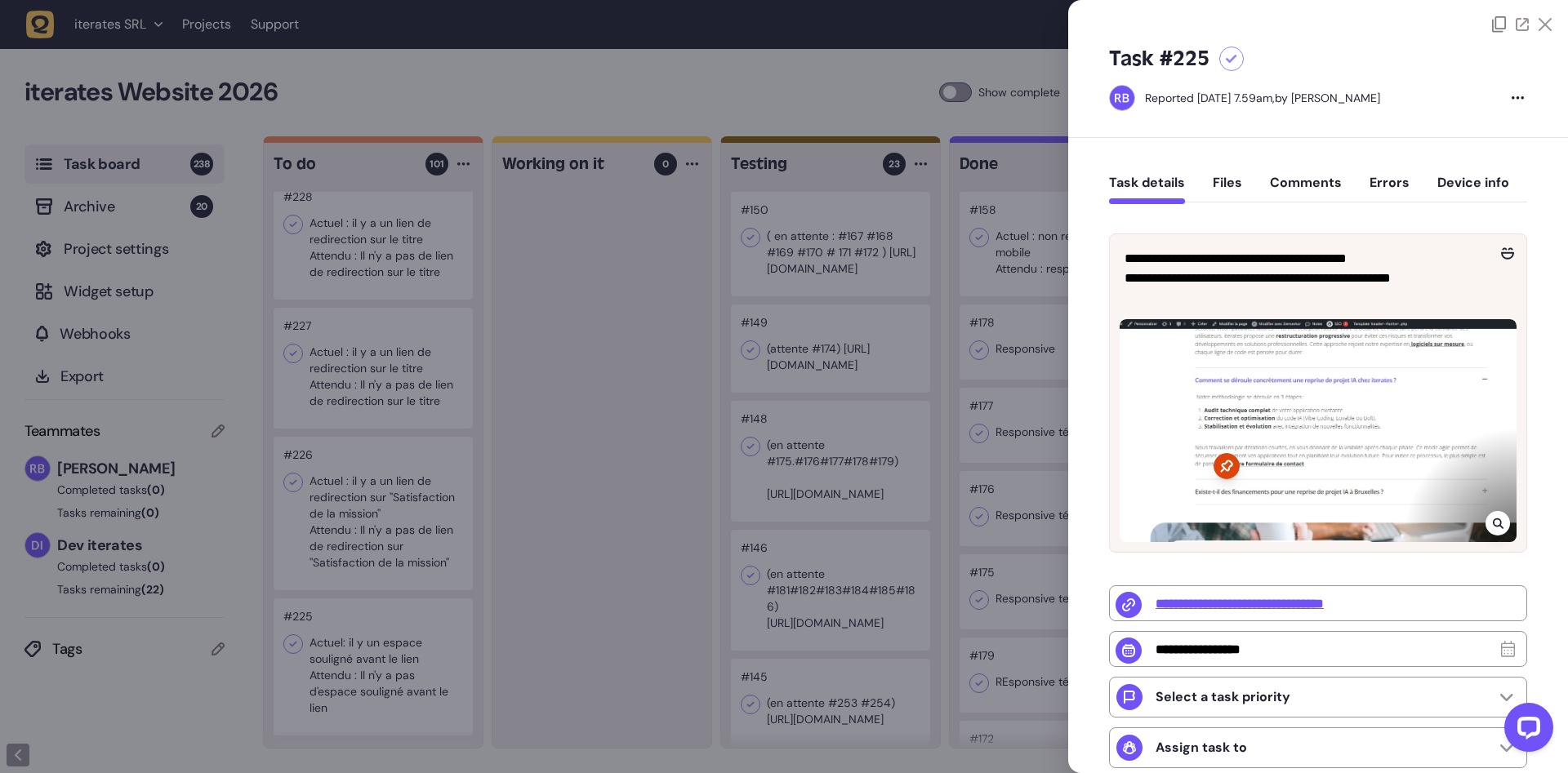
click at [412, 676] on div at bounding box center [784, 386] width 1568 height 773
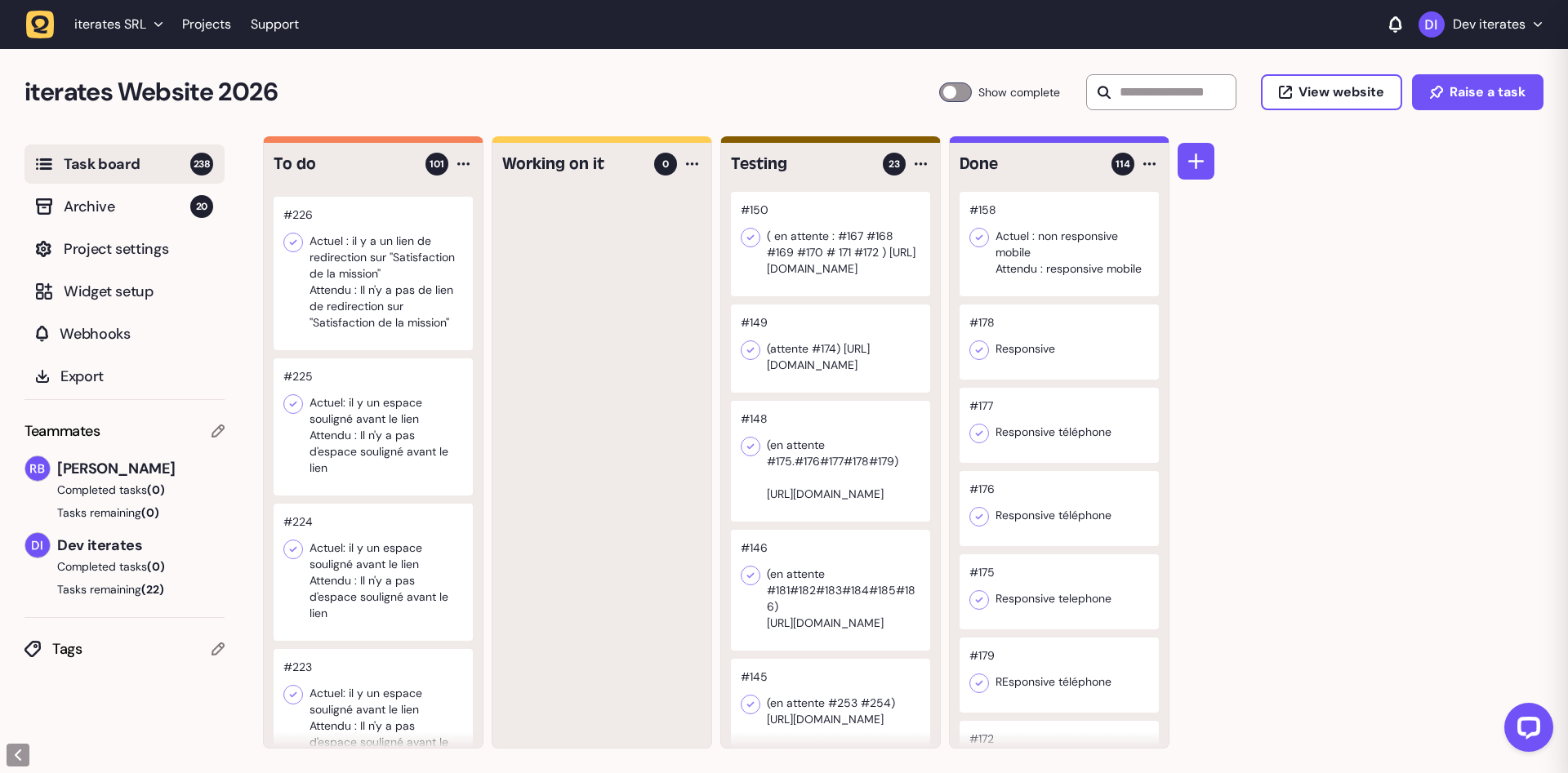
scroll to position [4424, 0]
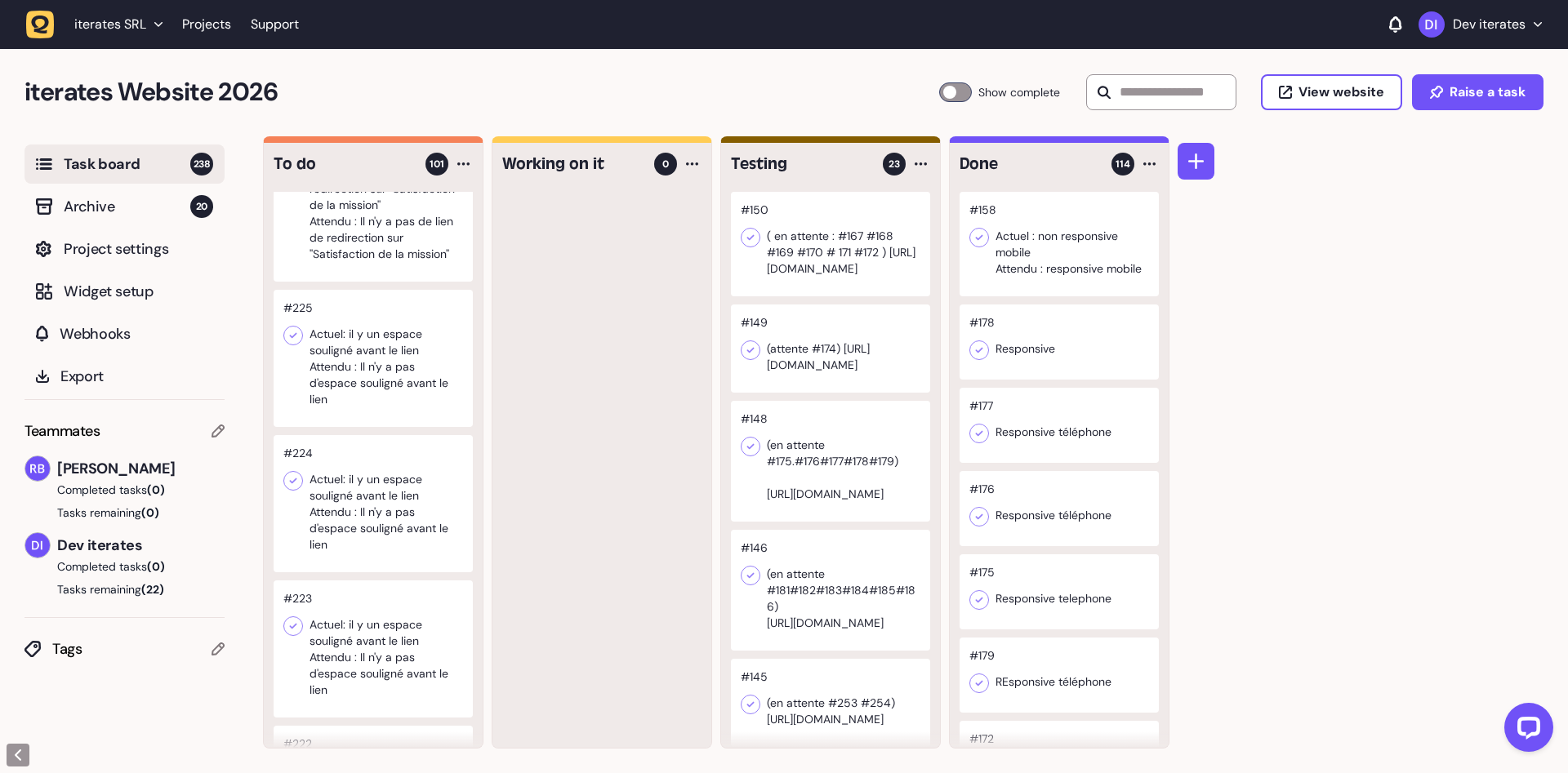
click at [421, 451] on div at bounding box center [373, 503] width 199 height 137
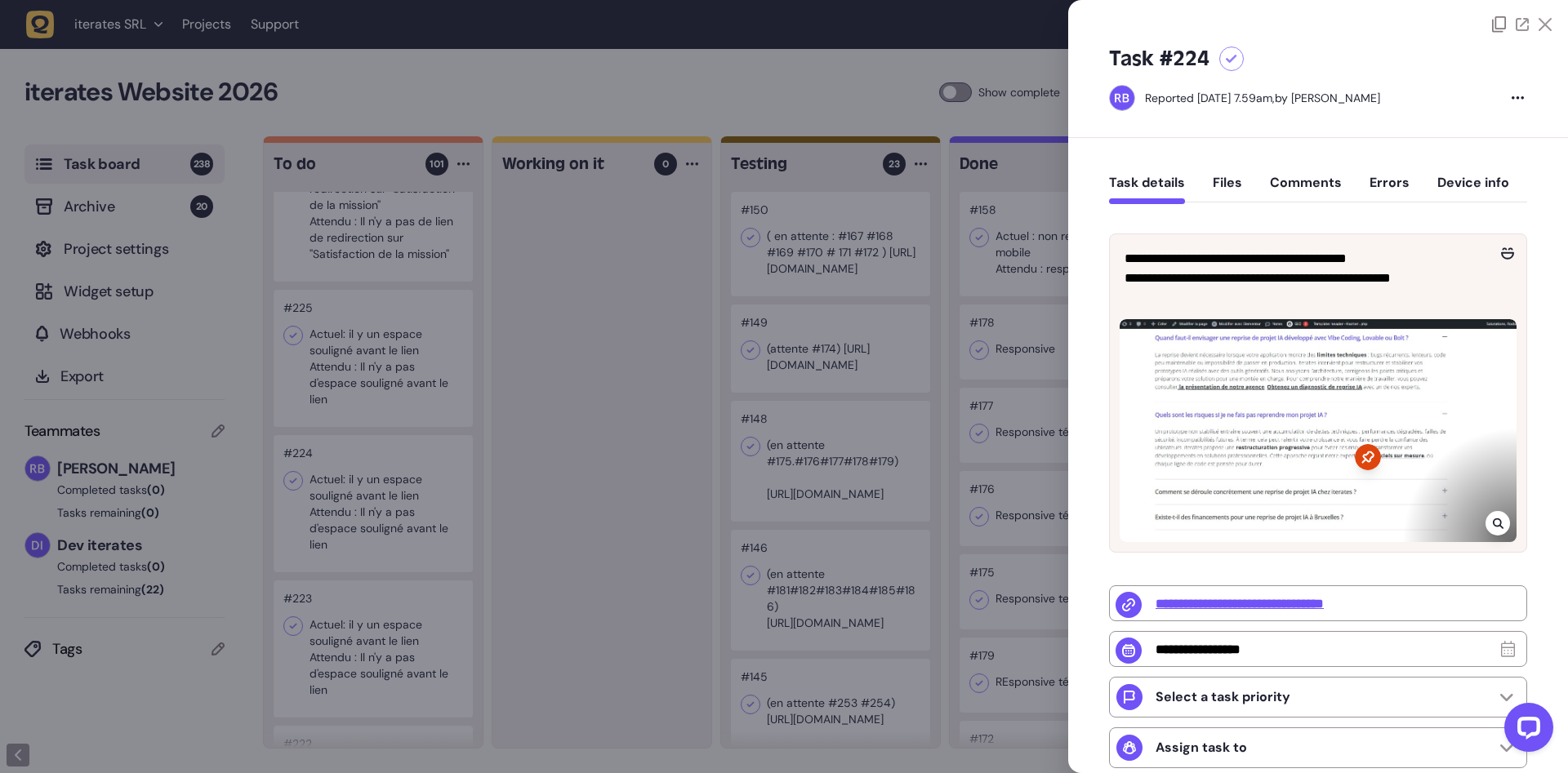
click at [421, 451] on div at bounding box center [784, 386] width 1568 height 773
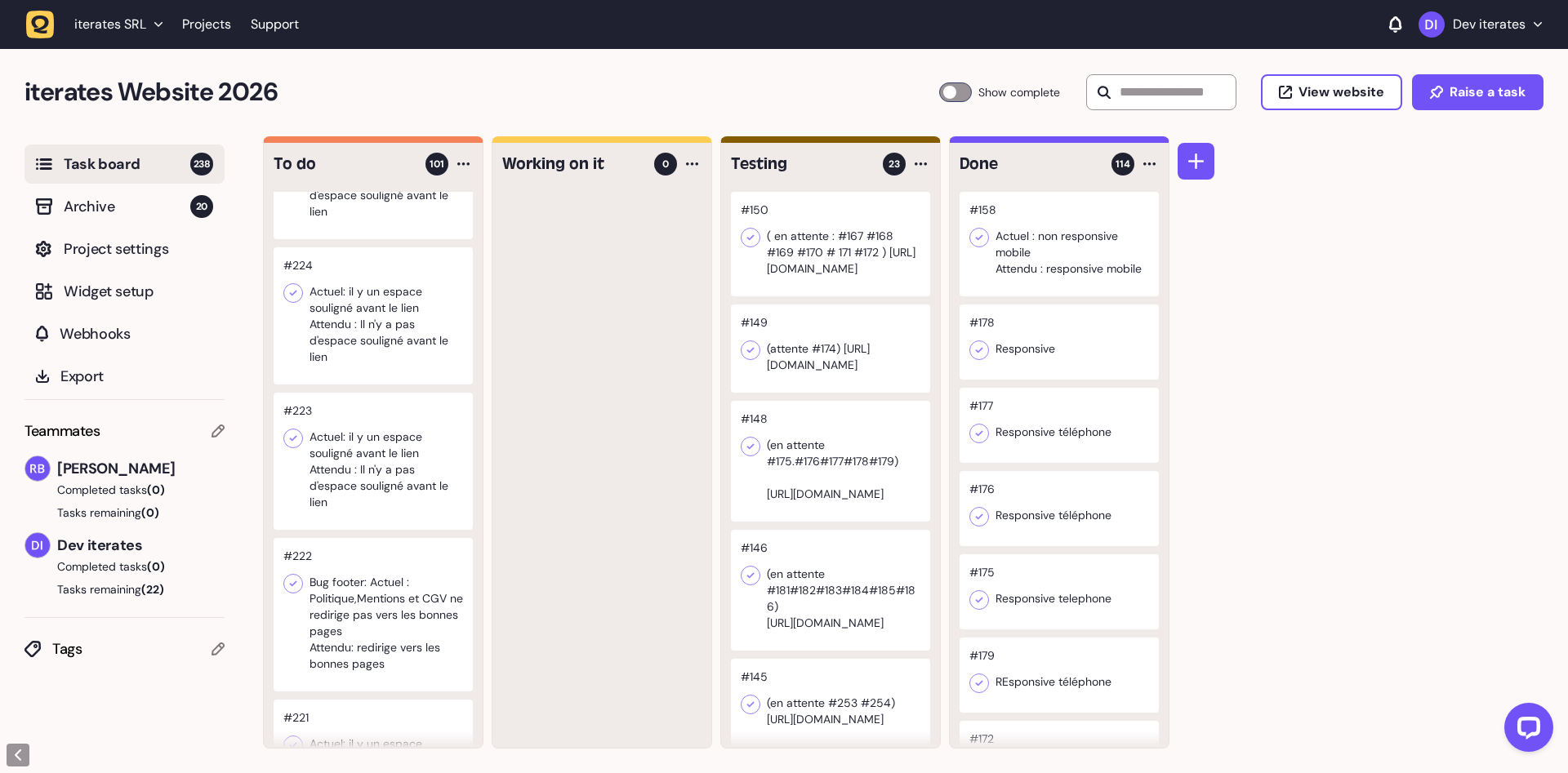
scroll to position [4630, 0]
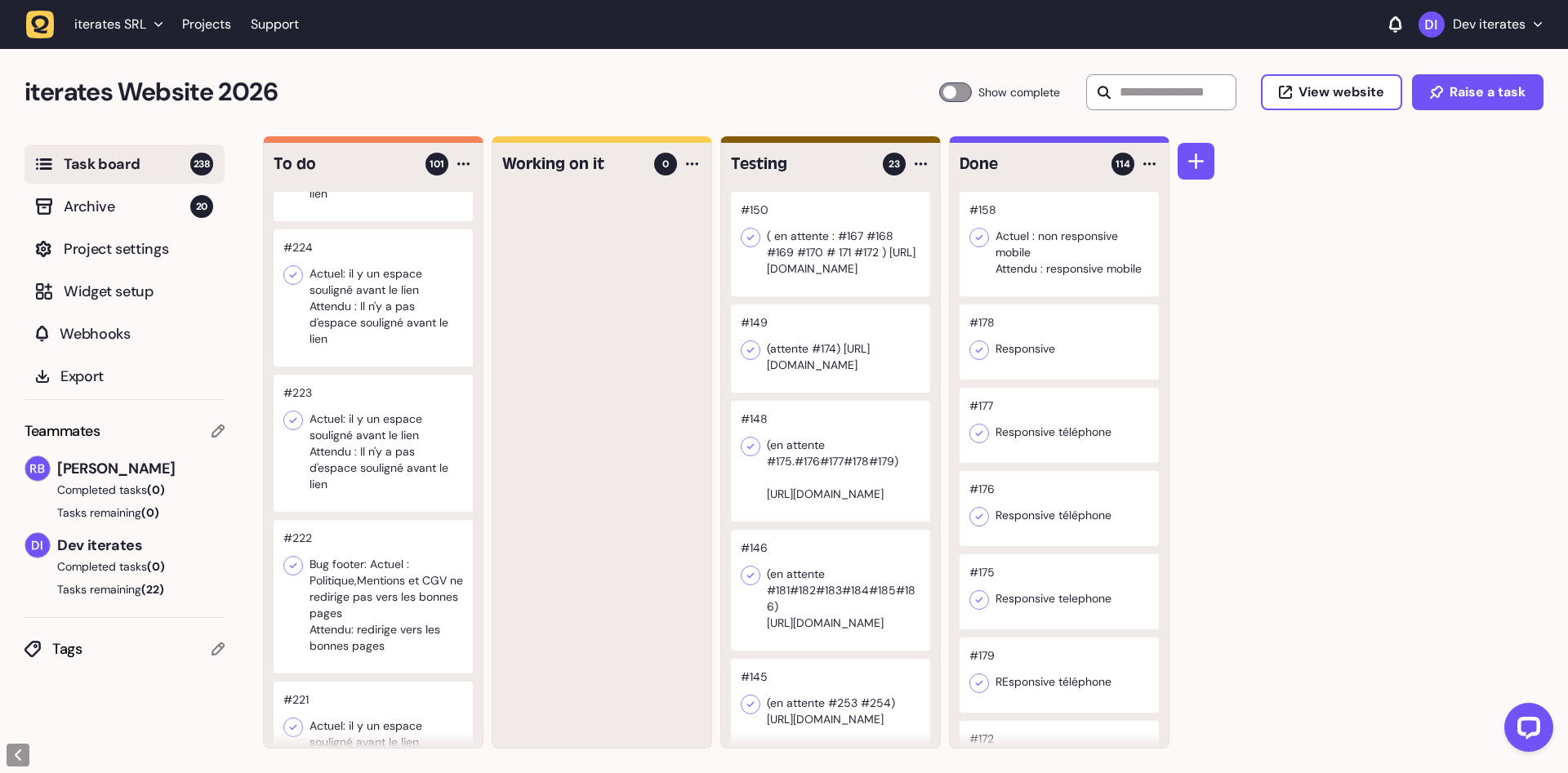
click at [405, 490] on div at bounding box center [373, 443] width 199 height 137
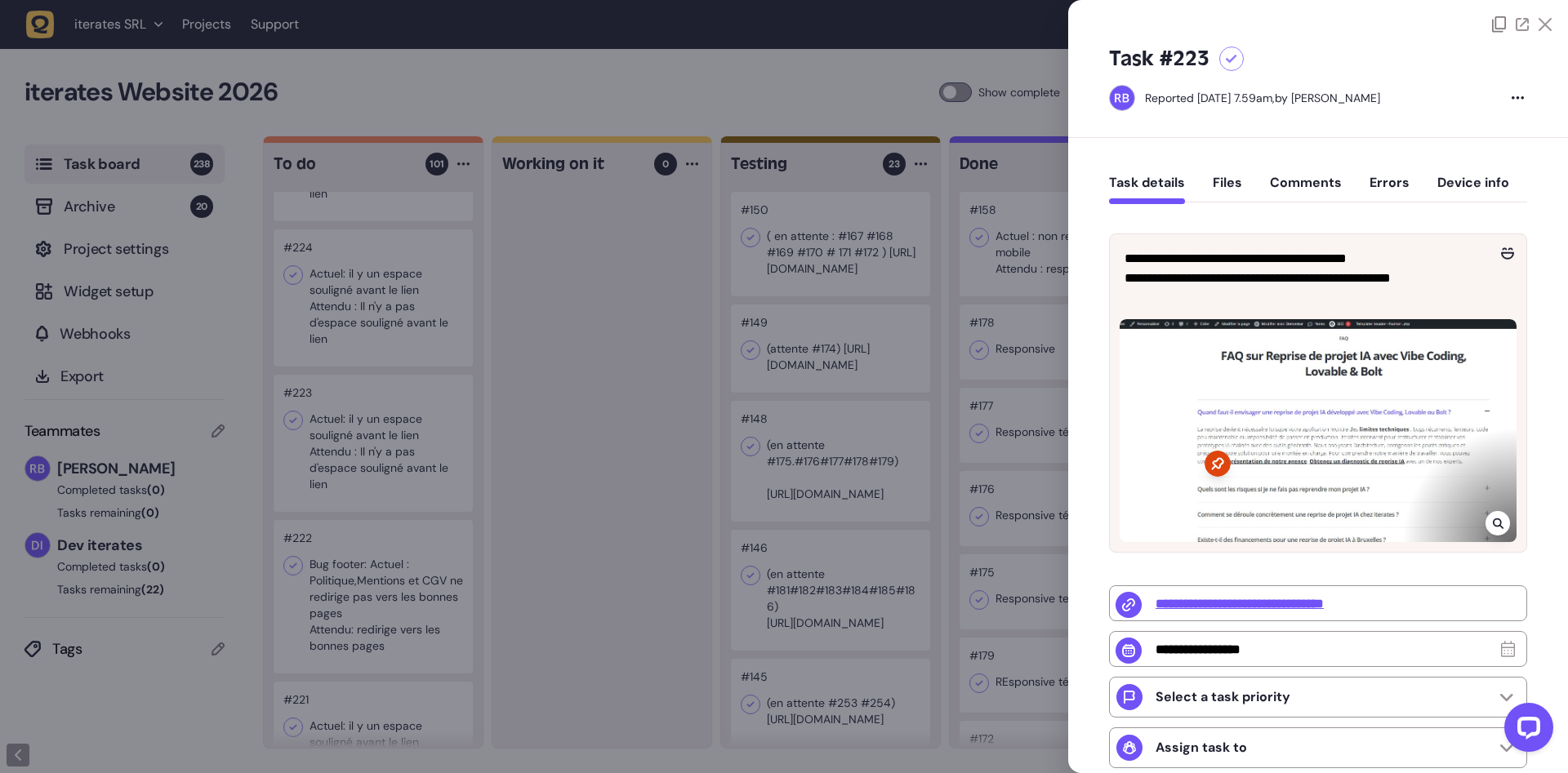
click at [405, 490] on div at bounding box center [784, 386] width 1568 height 773
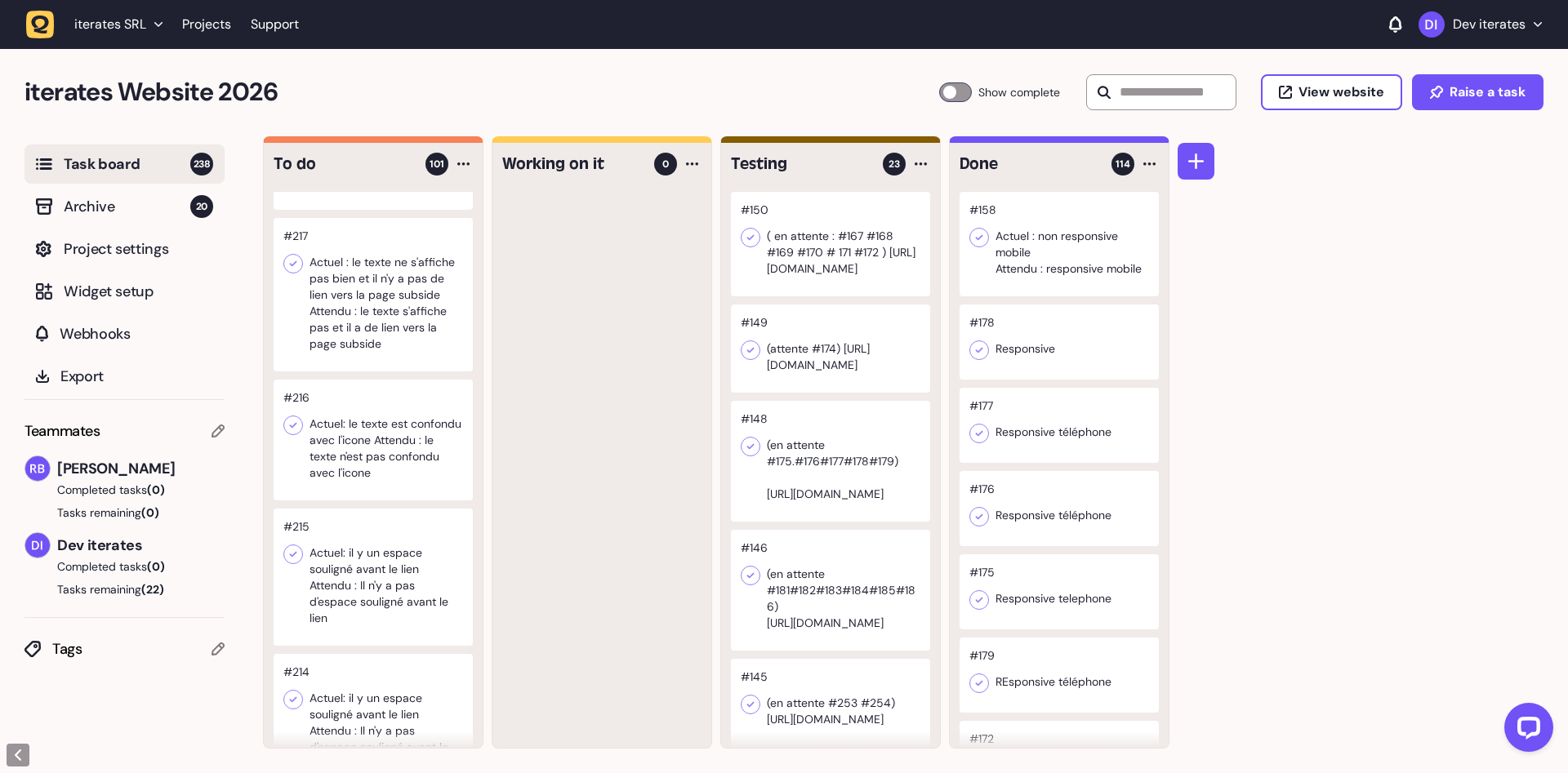
scroll to position [6070, 0]
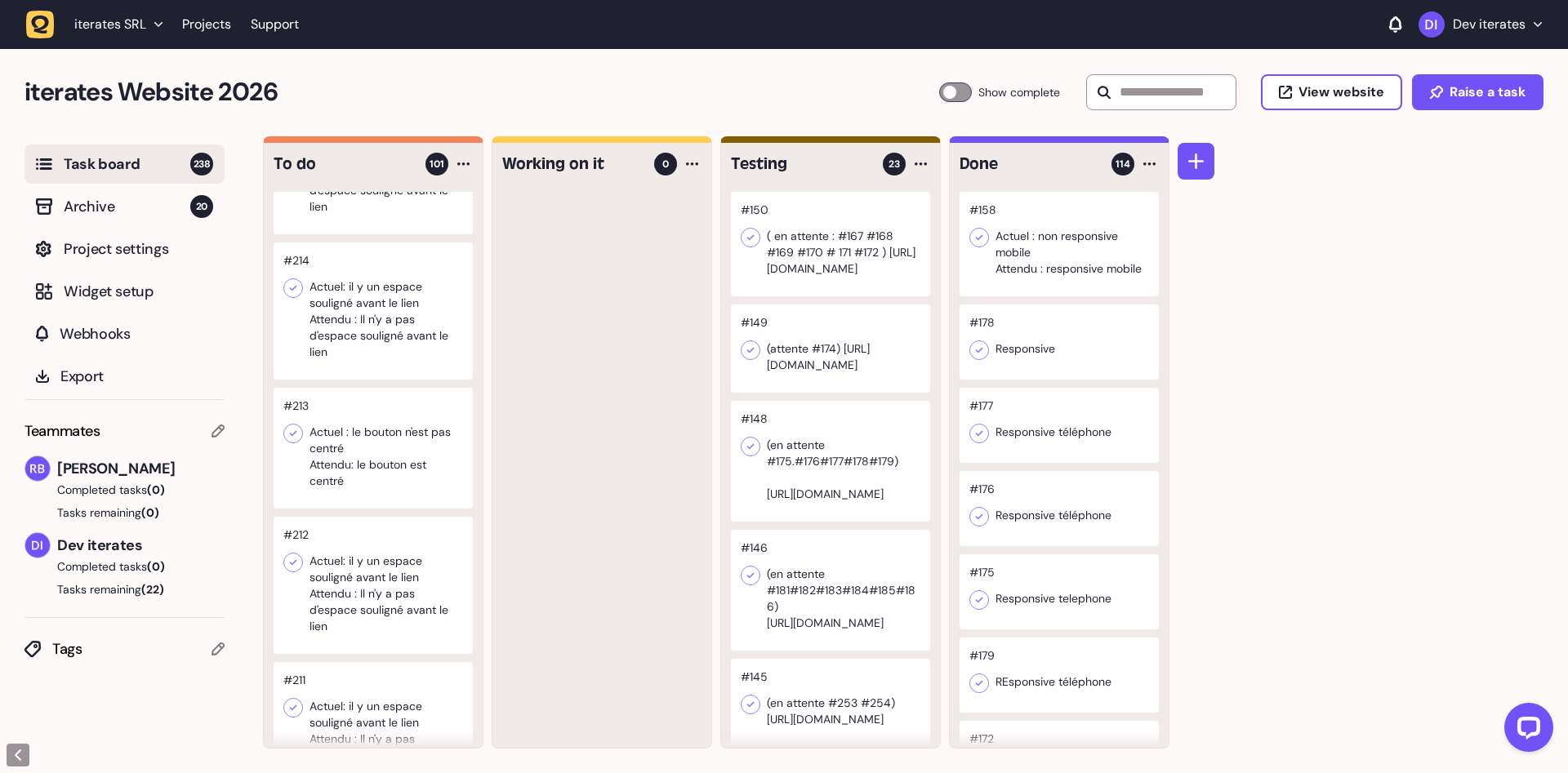
click at [407, 466] on div at bounding box center [373, 448] width 199 height 121
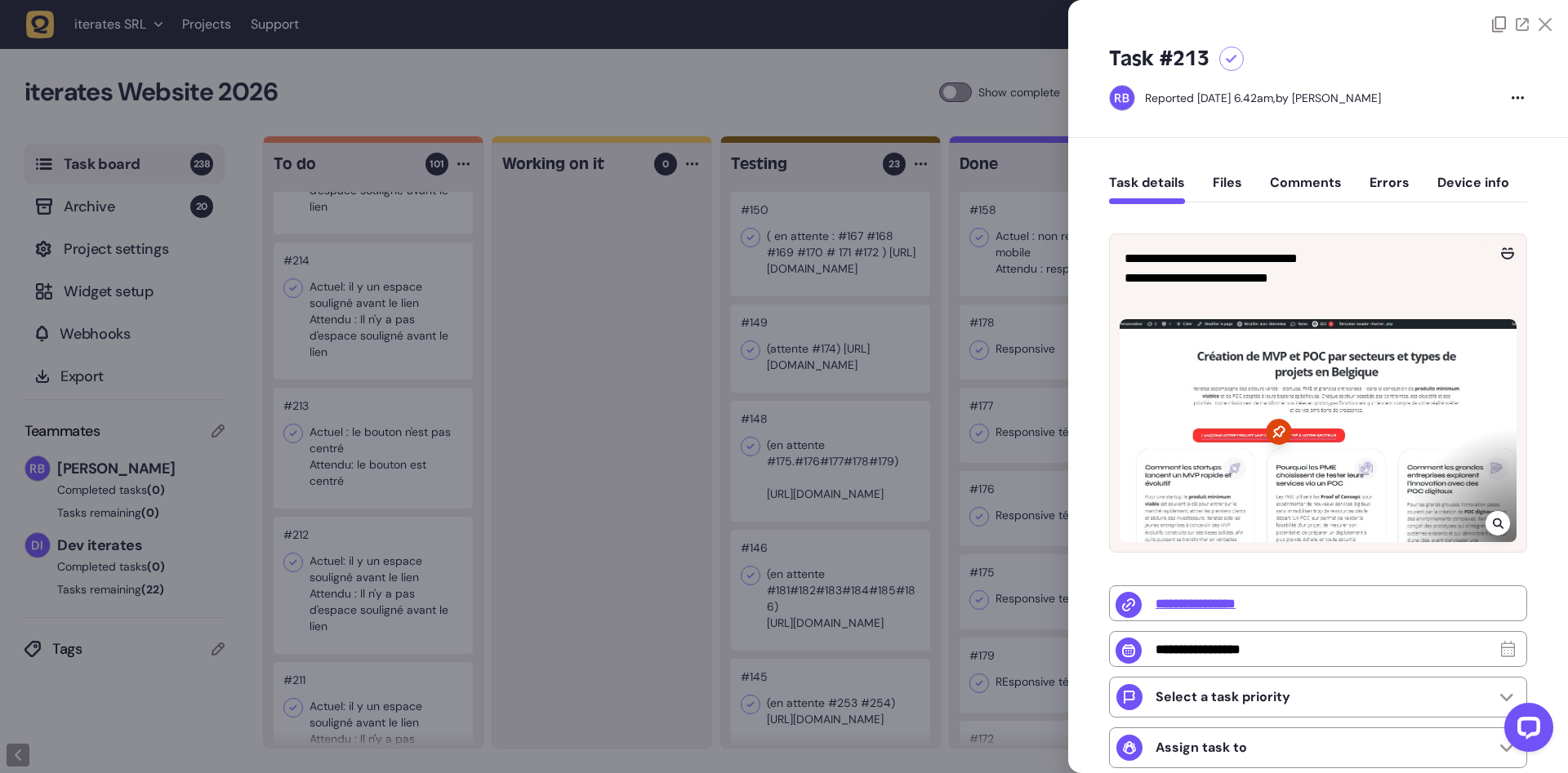
click at [604, 489] on div at bounding box center [784, 386] width 1568 height 773
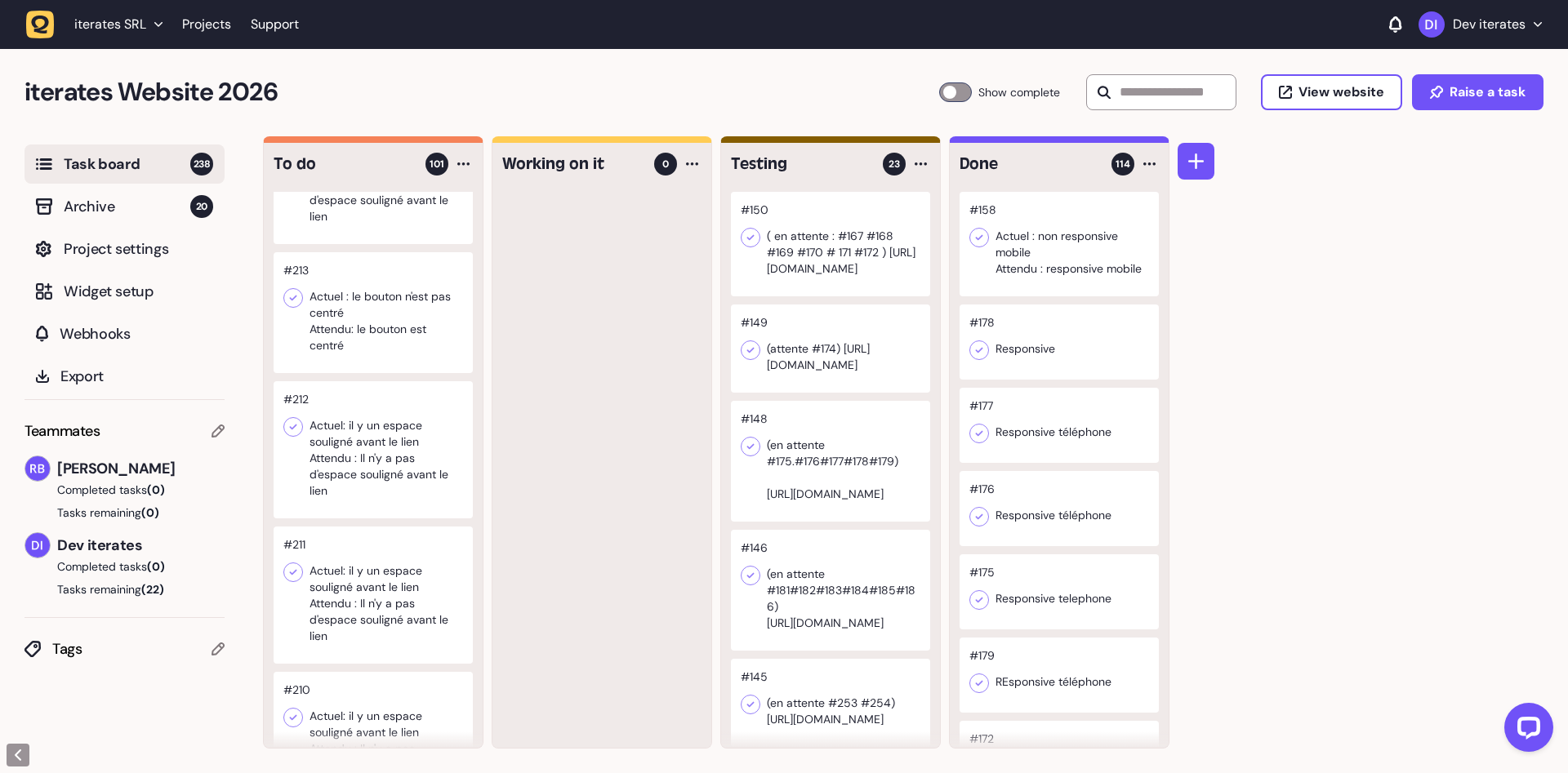
scroll to position [6173, 0]
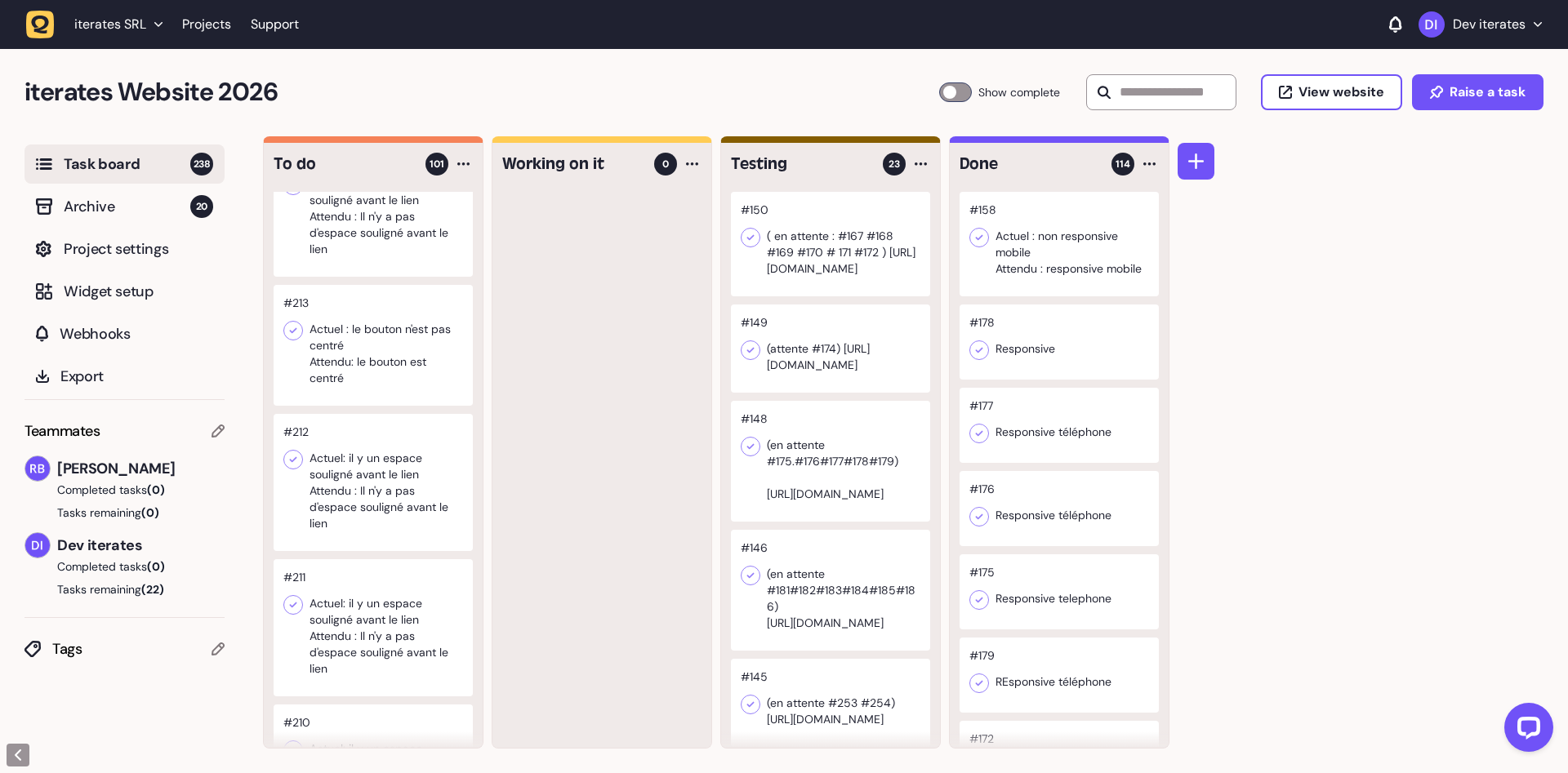
click at [417, 515] on div at bounding box center [373, 482] width 199 height 137
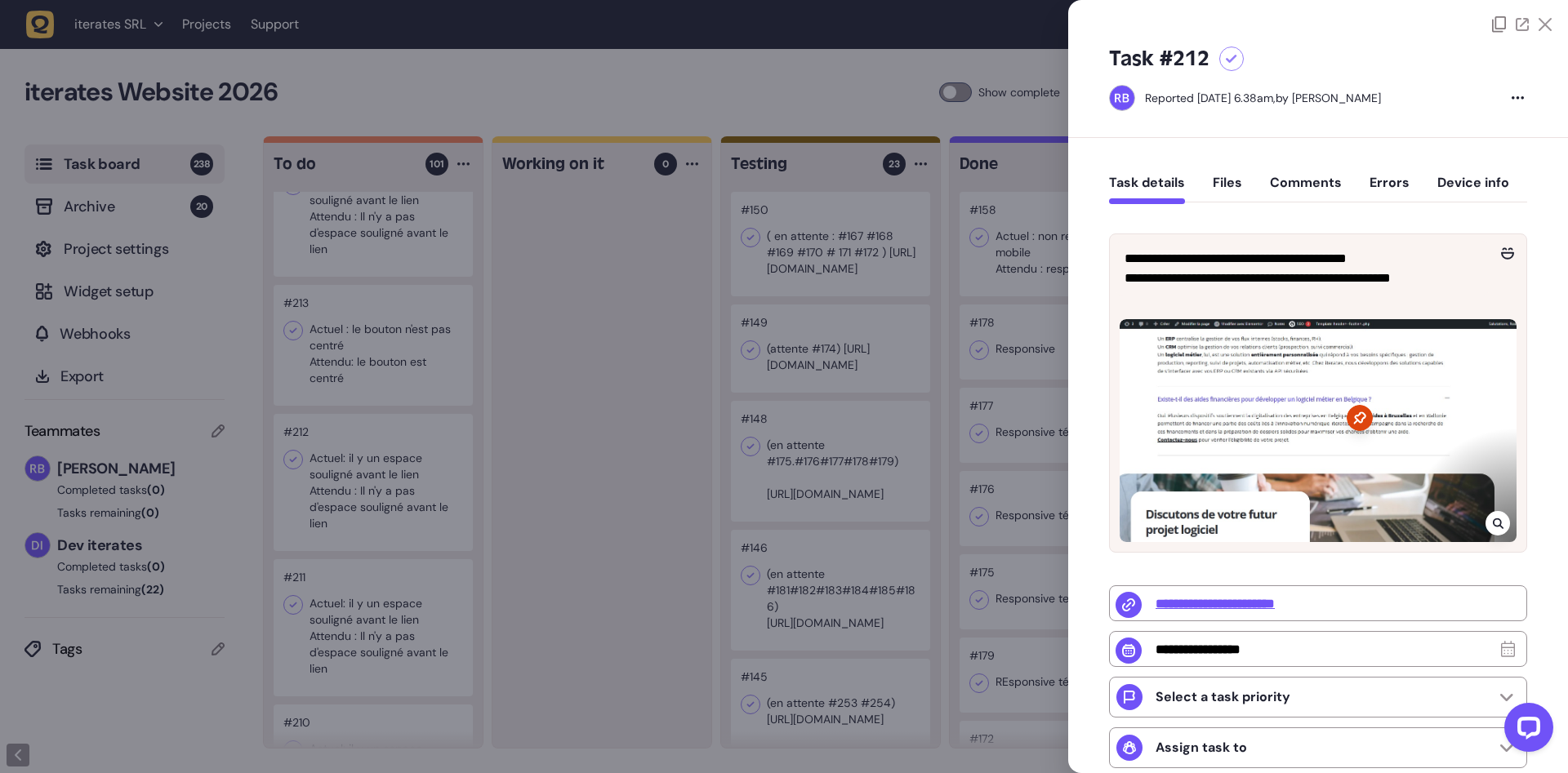
click at [409, 438] on div at bounding box center [784, 386] width 1568 height 773
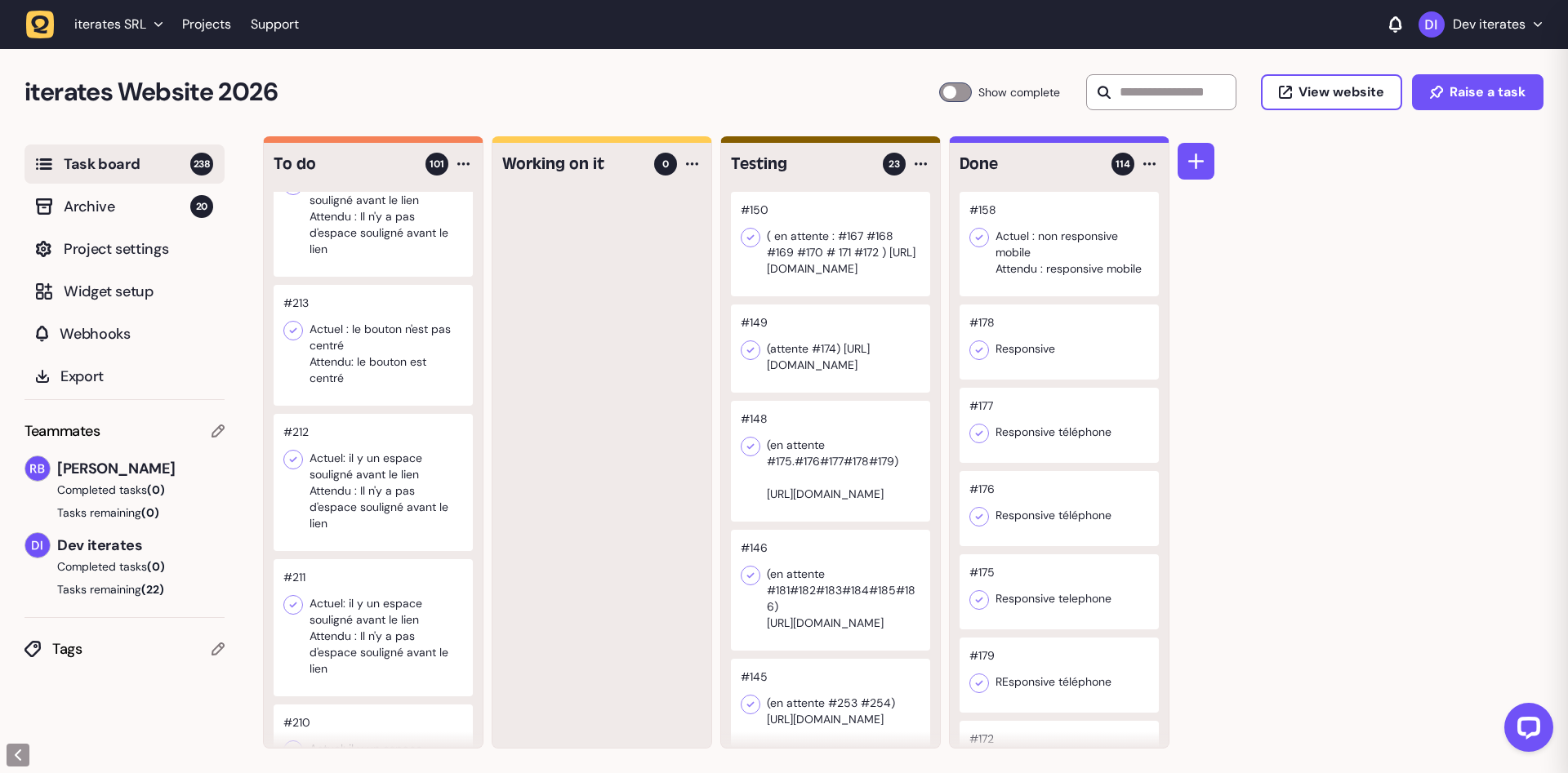
scroll to position [5967, 0]
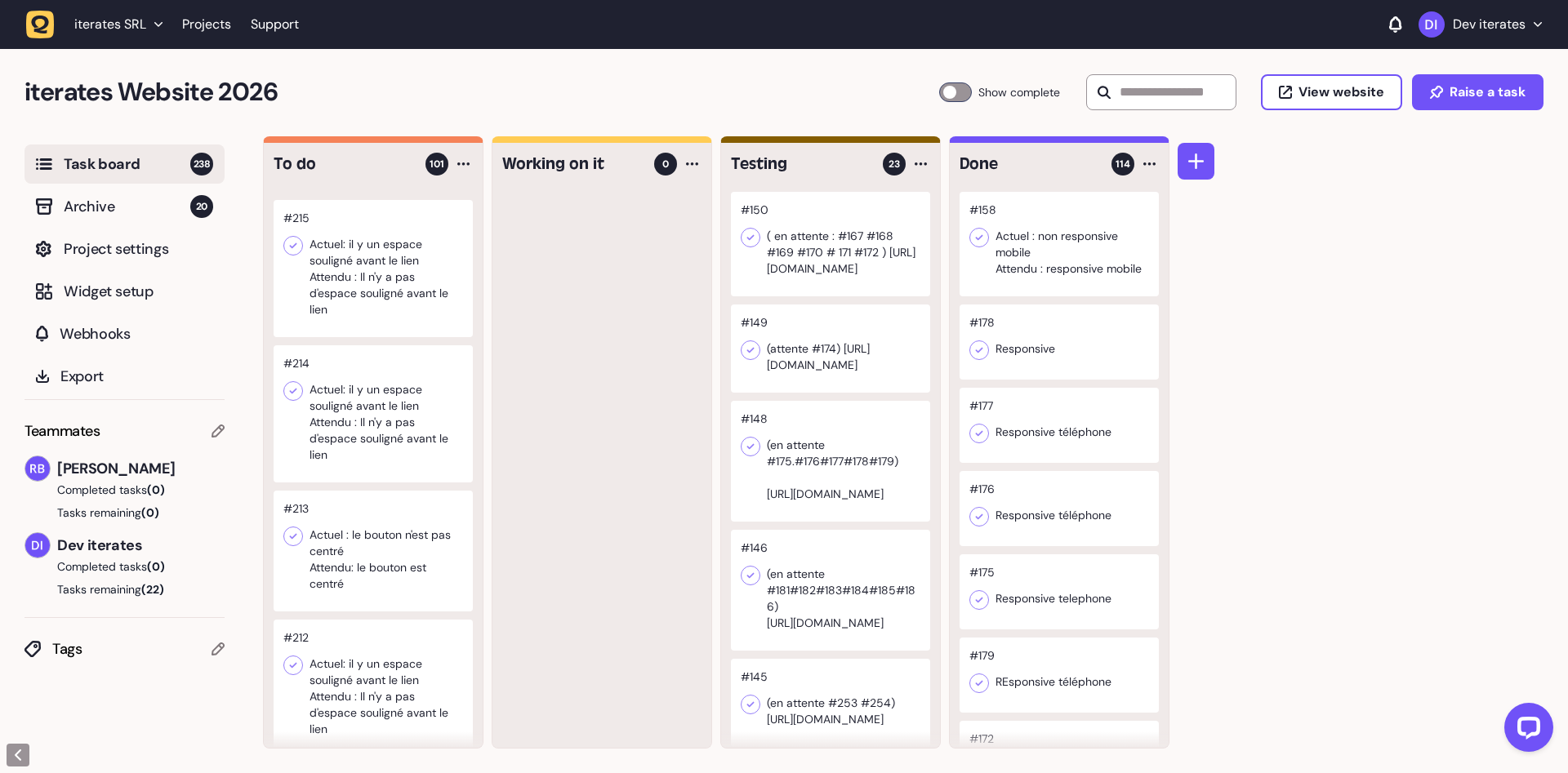
click at [394, 401] on div at bounding box center [373, 413] width 199 height 137
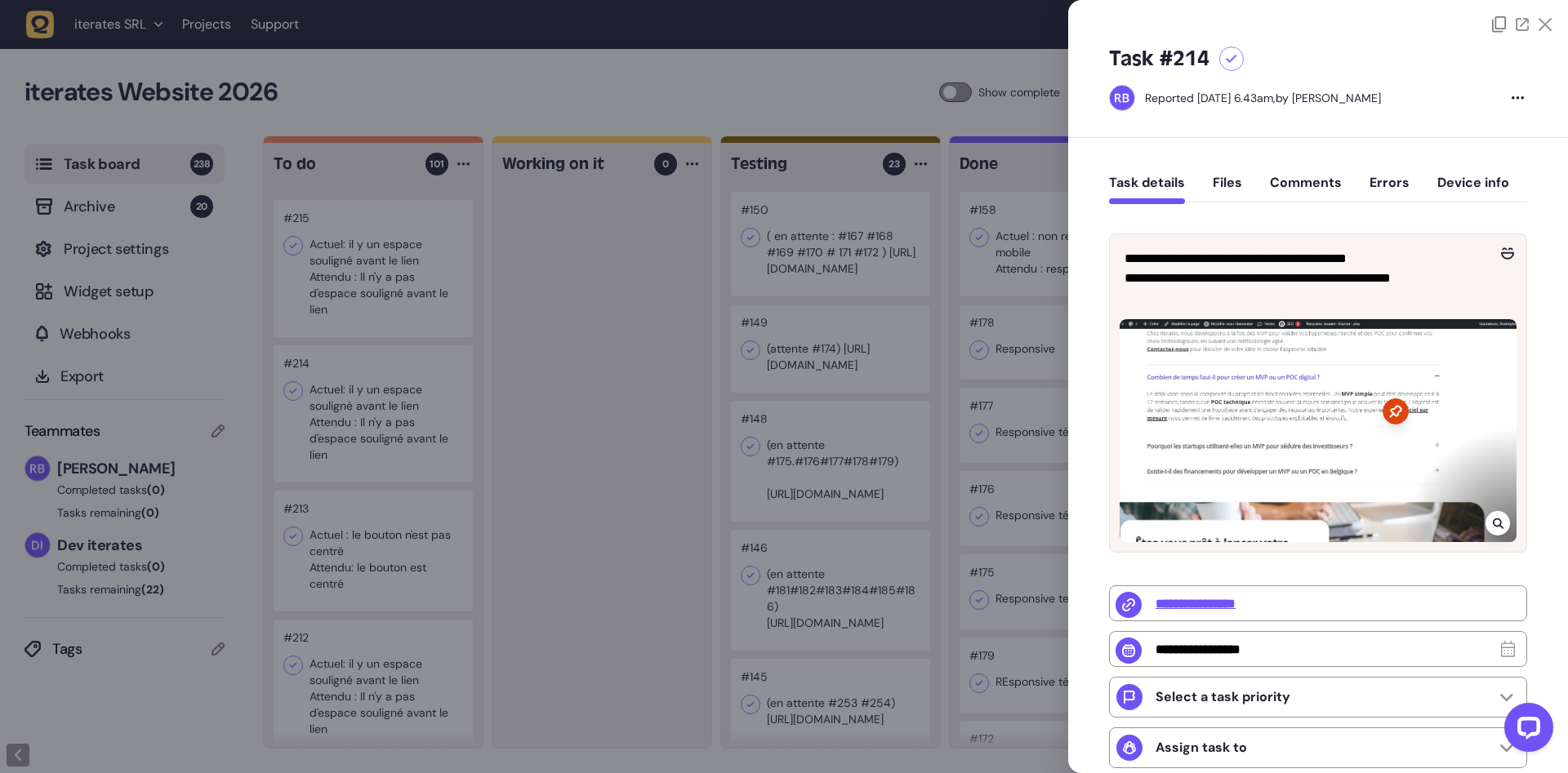
click at [431, 582] on div at bounding box center [784, 386] width 1568 height 773
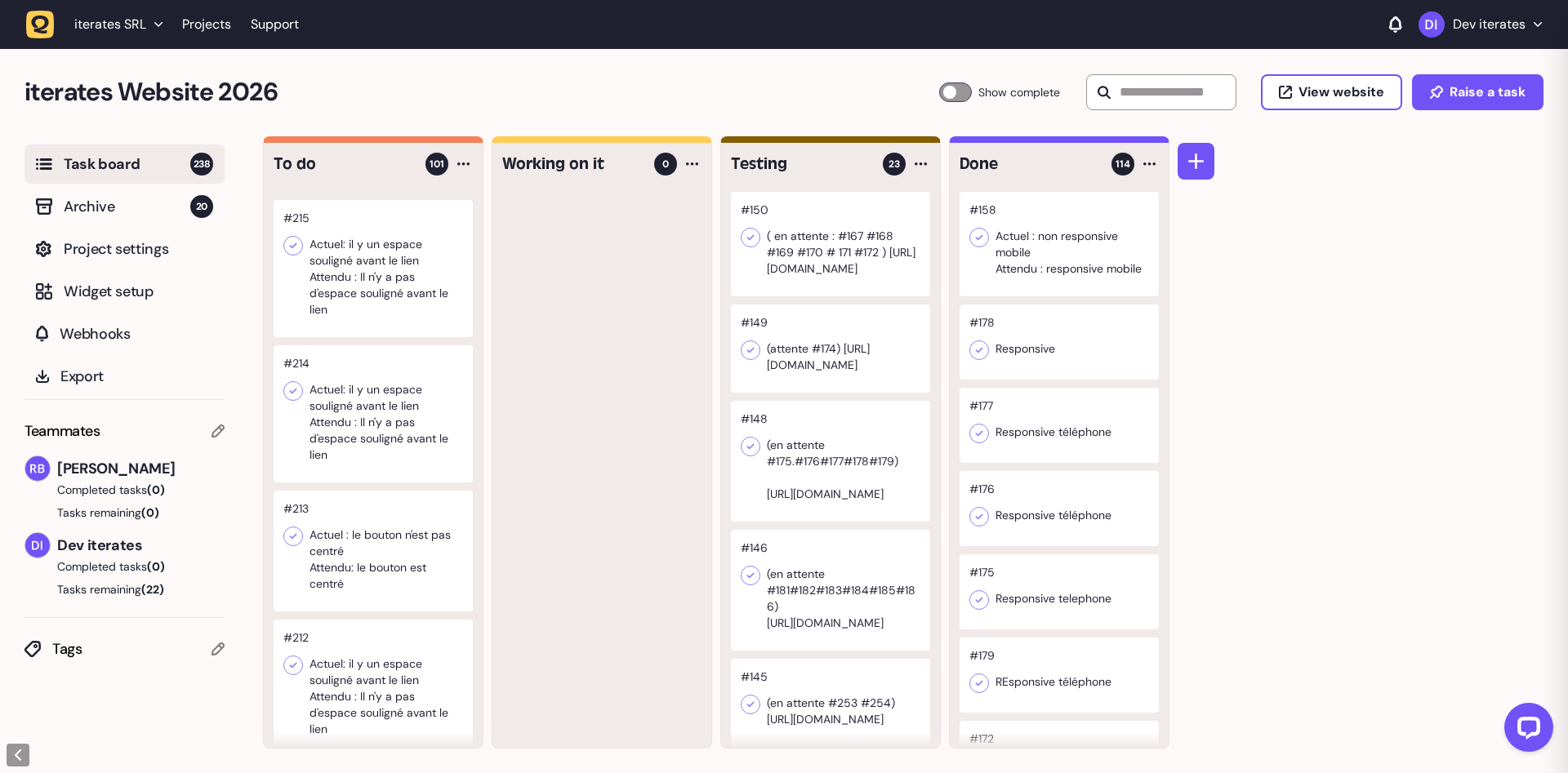
click at [407, 572] on div at bounding box center [373, 551] width 199 height 121
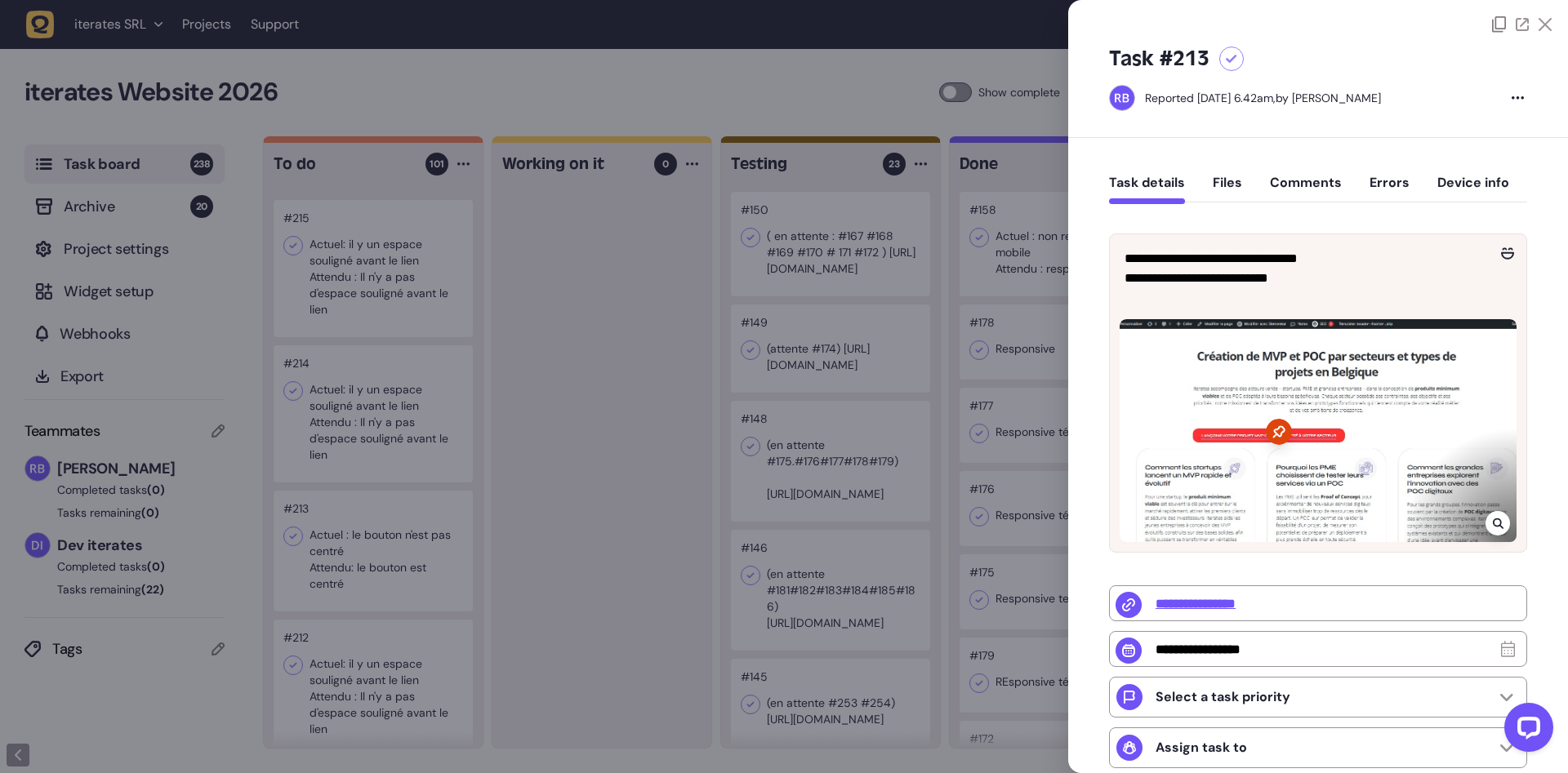
click at [419, 583] on div at bounding box center [784, 386] width 1568 height 773
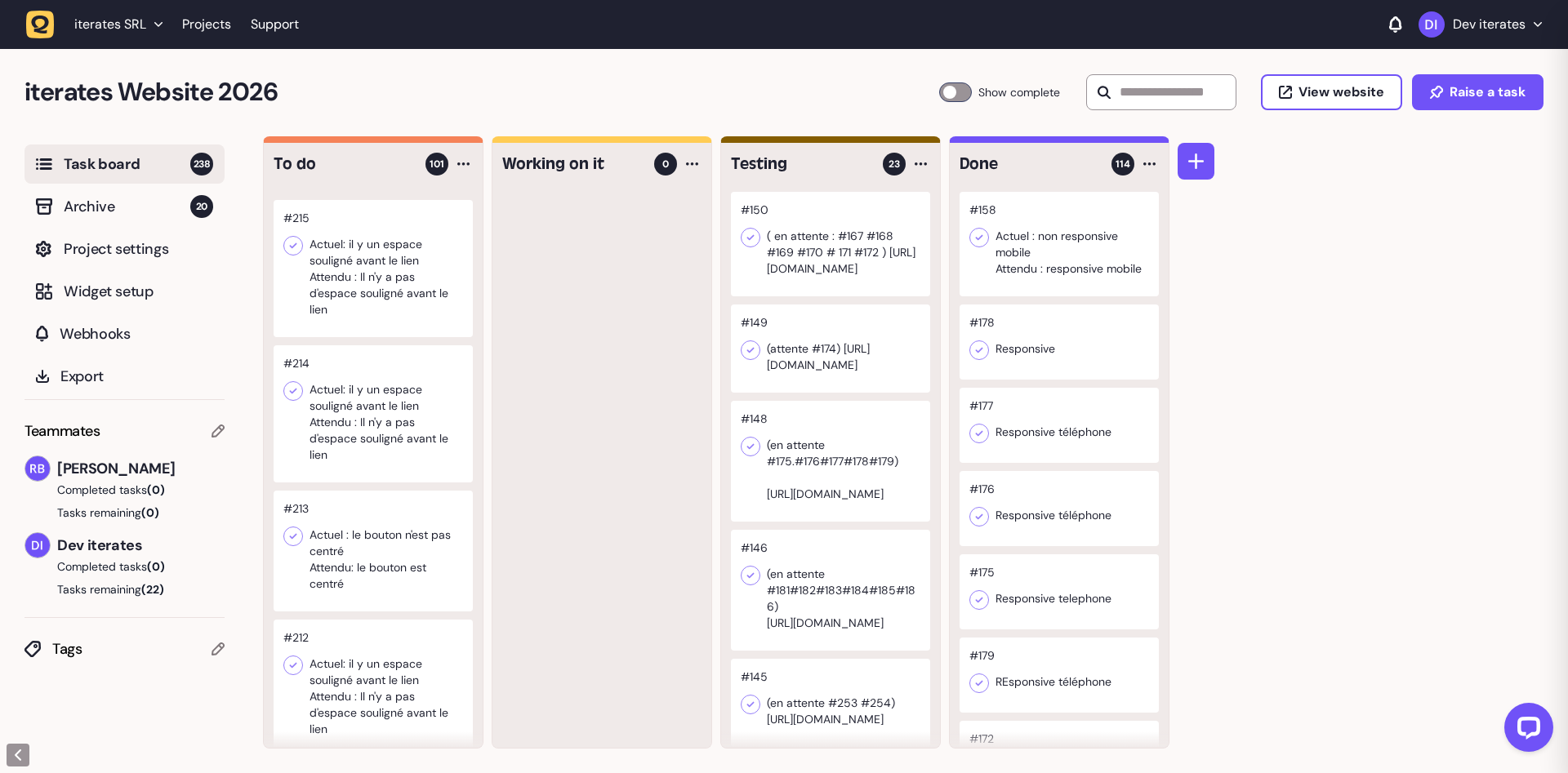
click at [408, 689] on div at bounding box center [373, 687] width 199 height 137
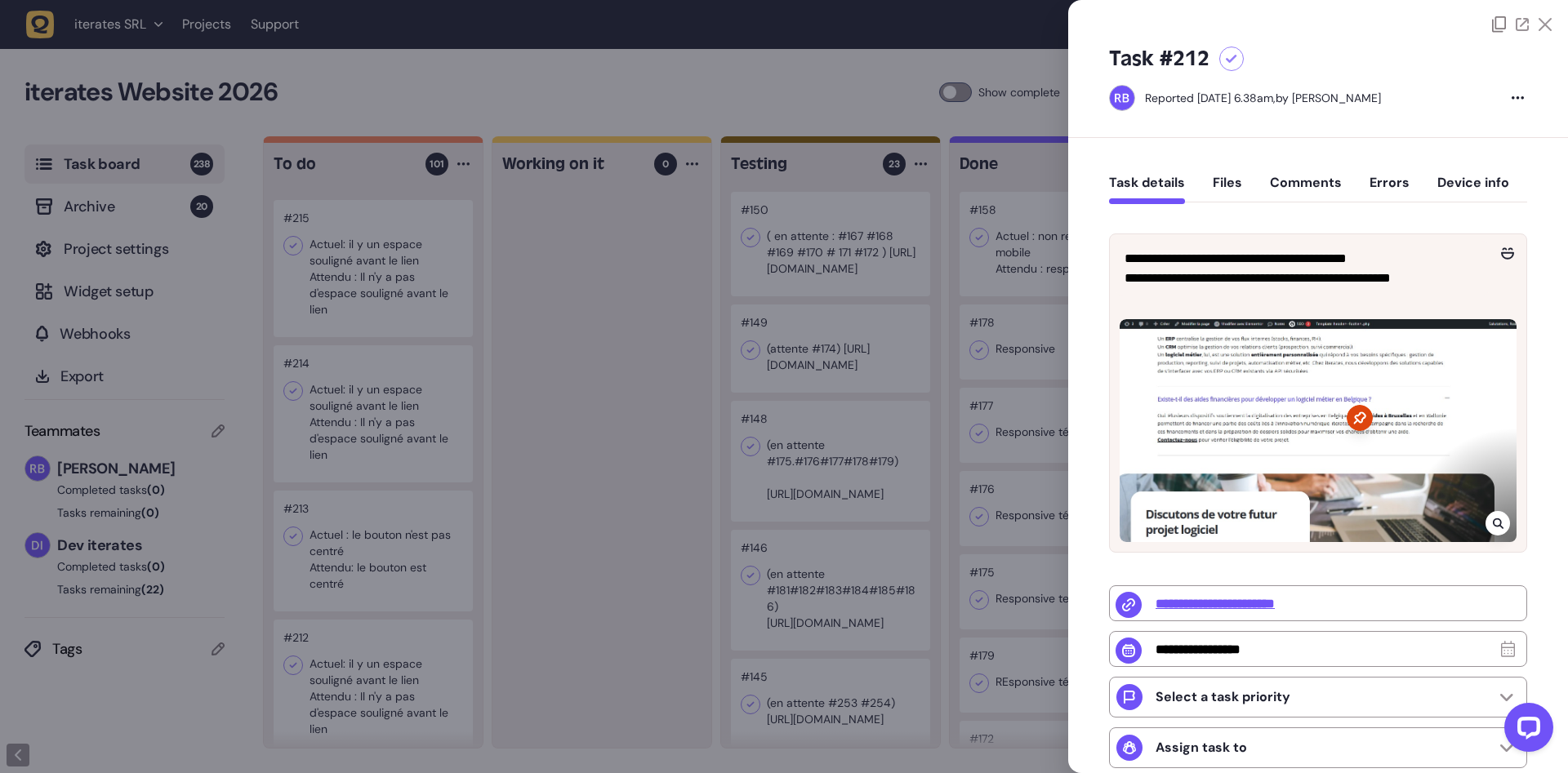
click at [341, 626] on div at bounding box center [784, 386] width 1568 height 773
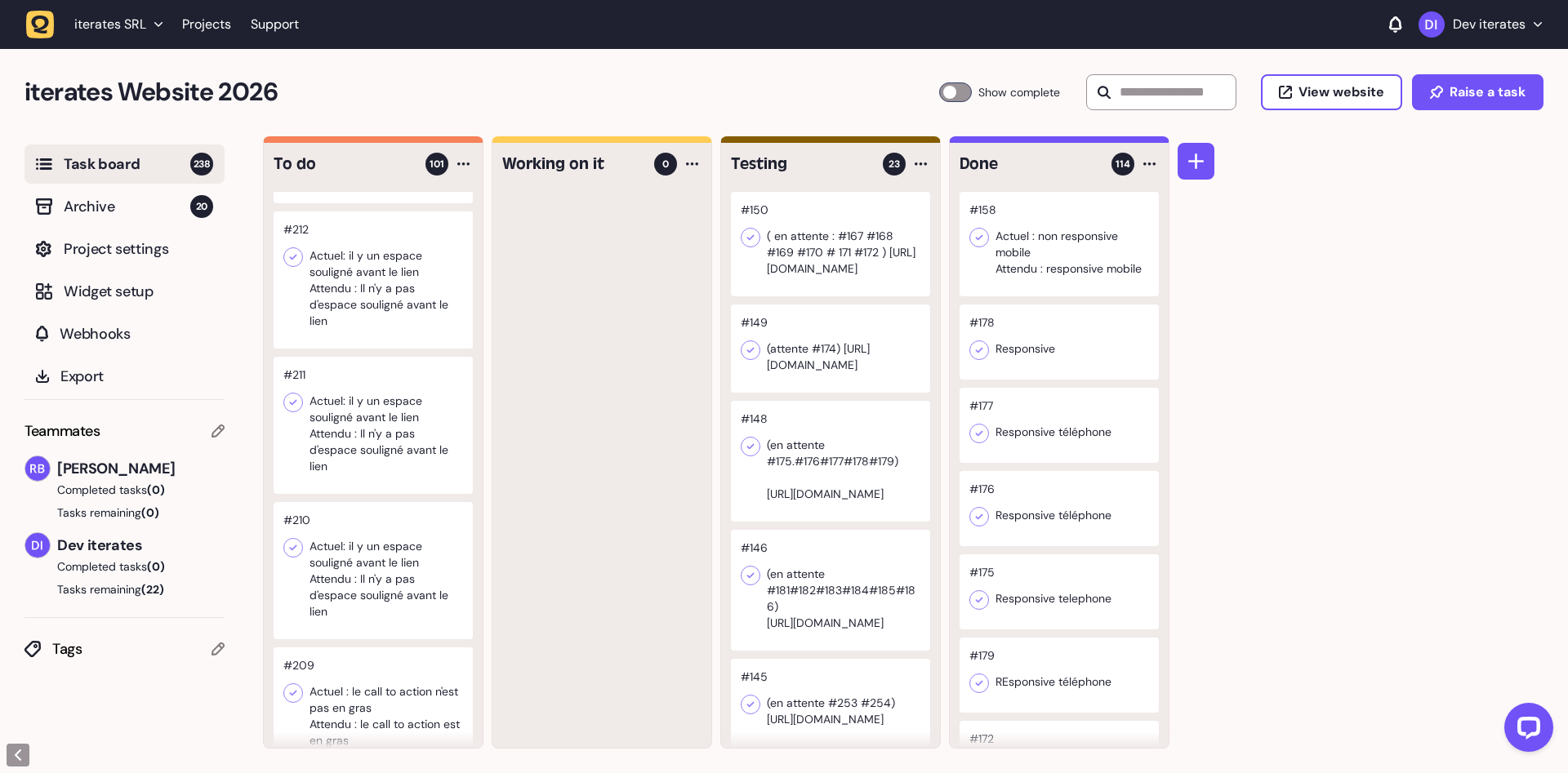
scroll to position [6276, 0]
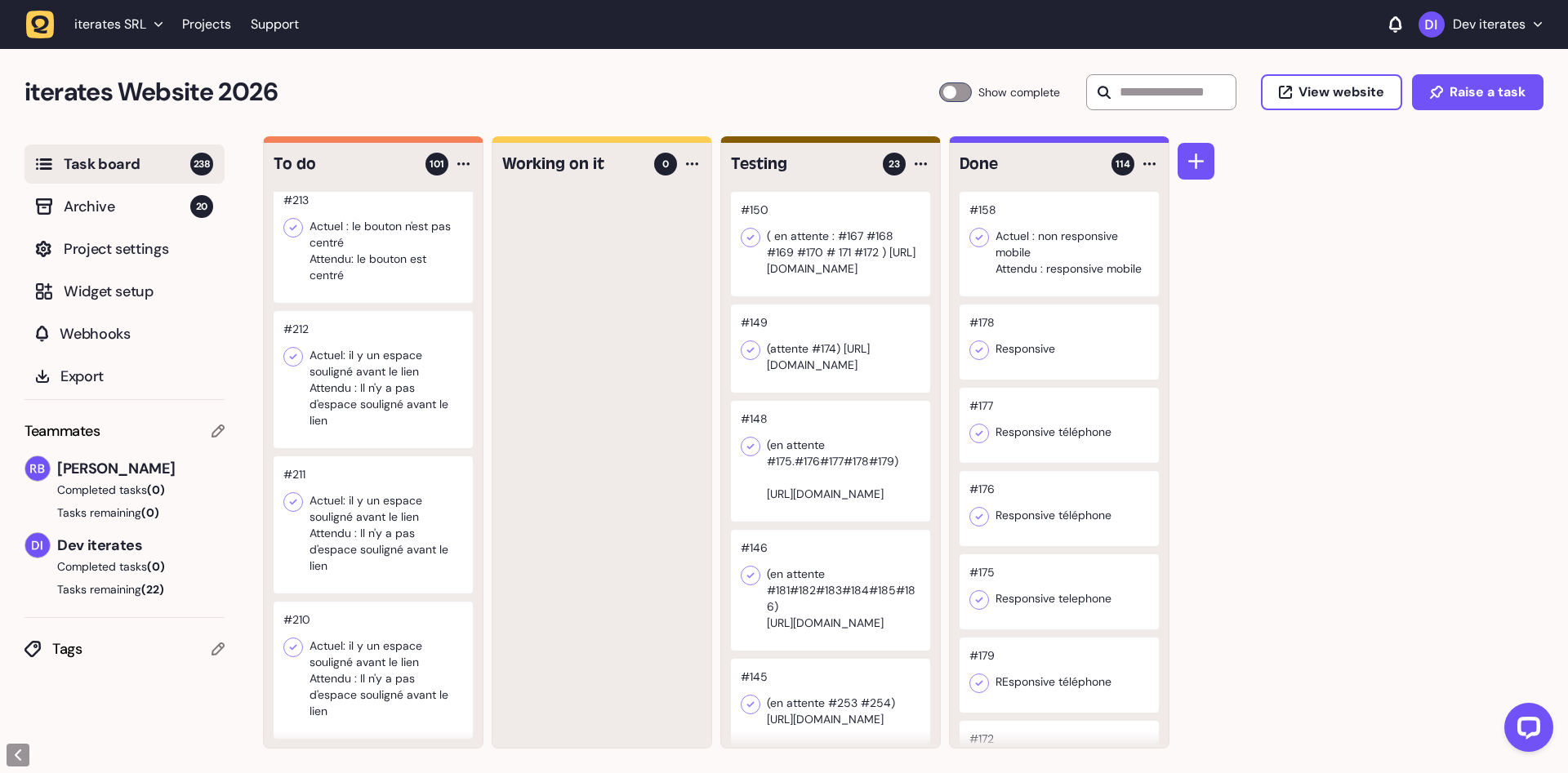
click at [403, 361] on div at bounding box center [373, 379] width 199 height 137
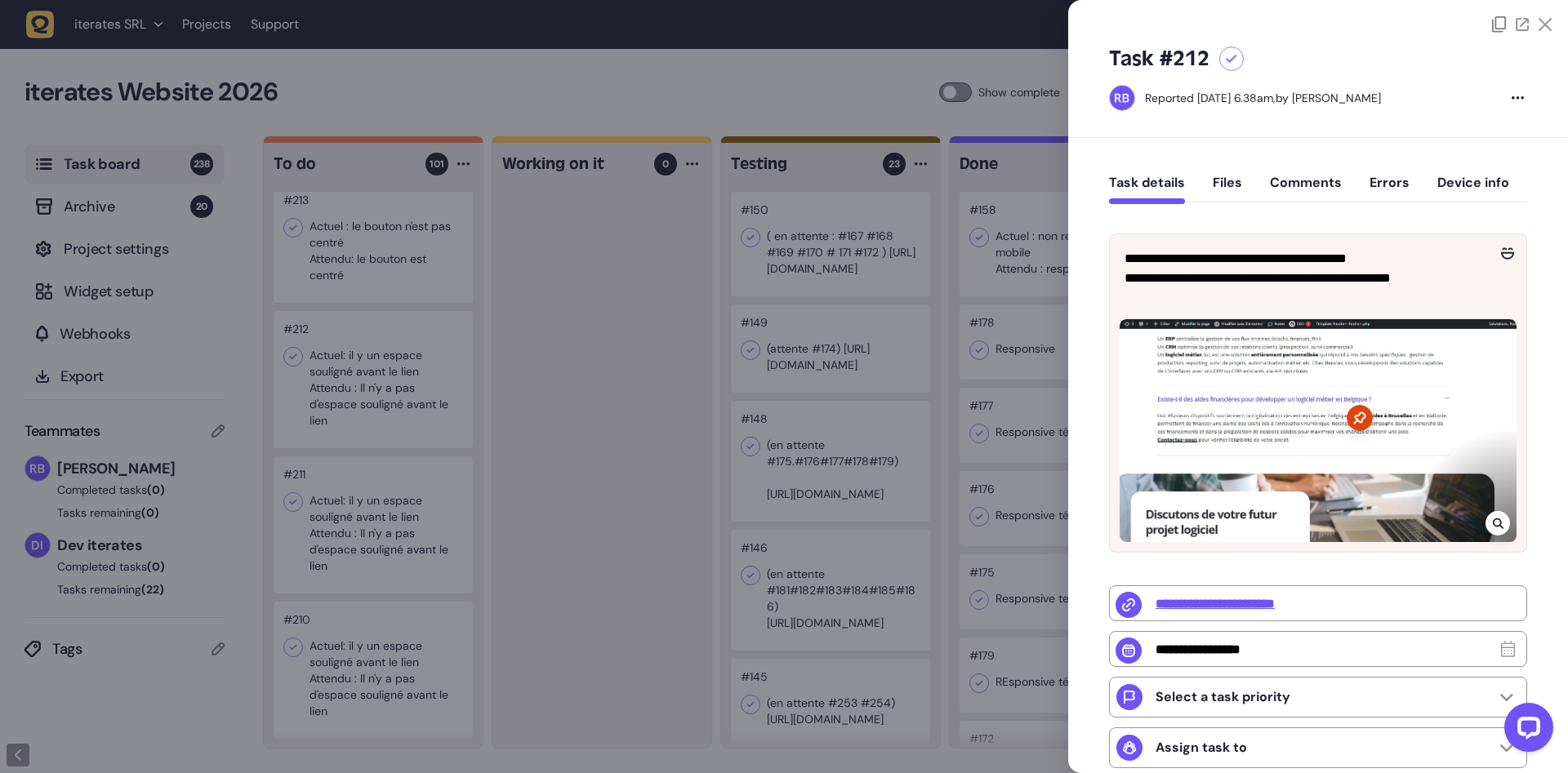
click at [378, 271] on div at bounding box center [784, 386] width 1568 height 773
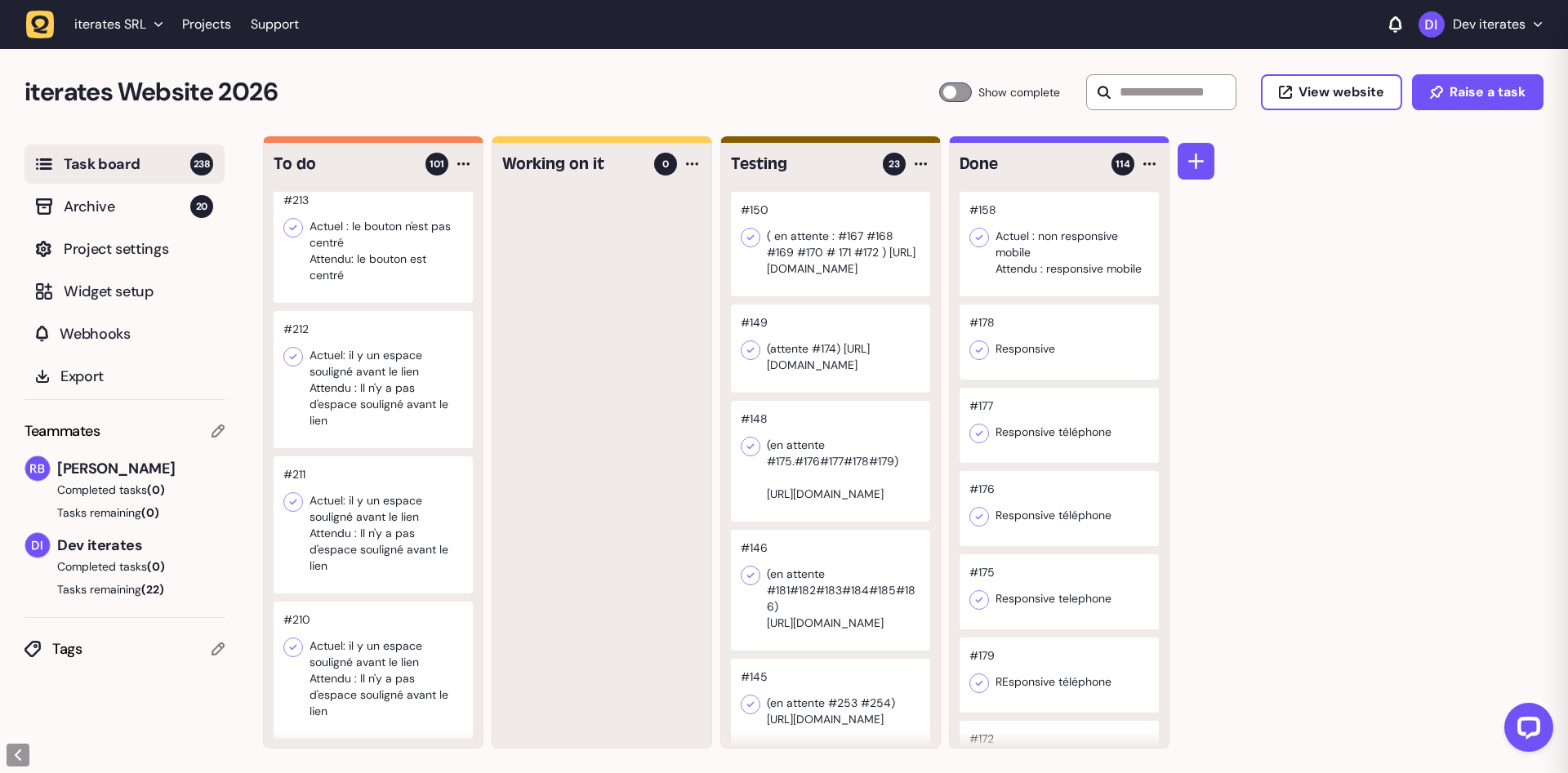
click at [392, 279] on div at bounding box center [373, 242] width 199 height 121
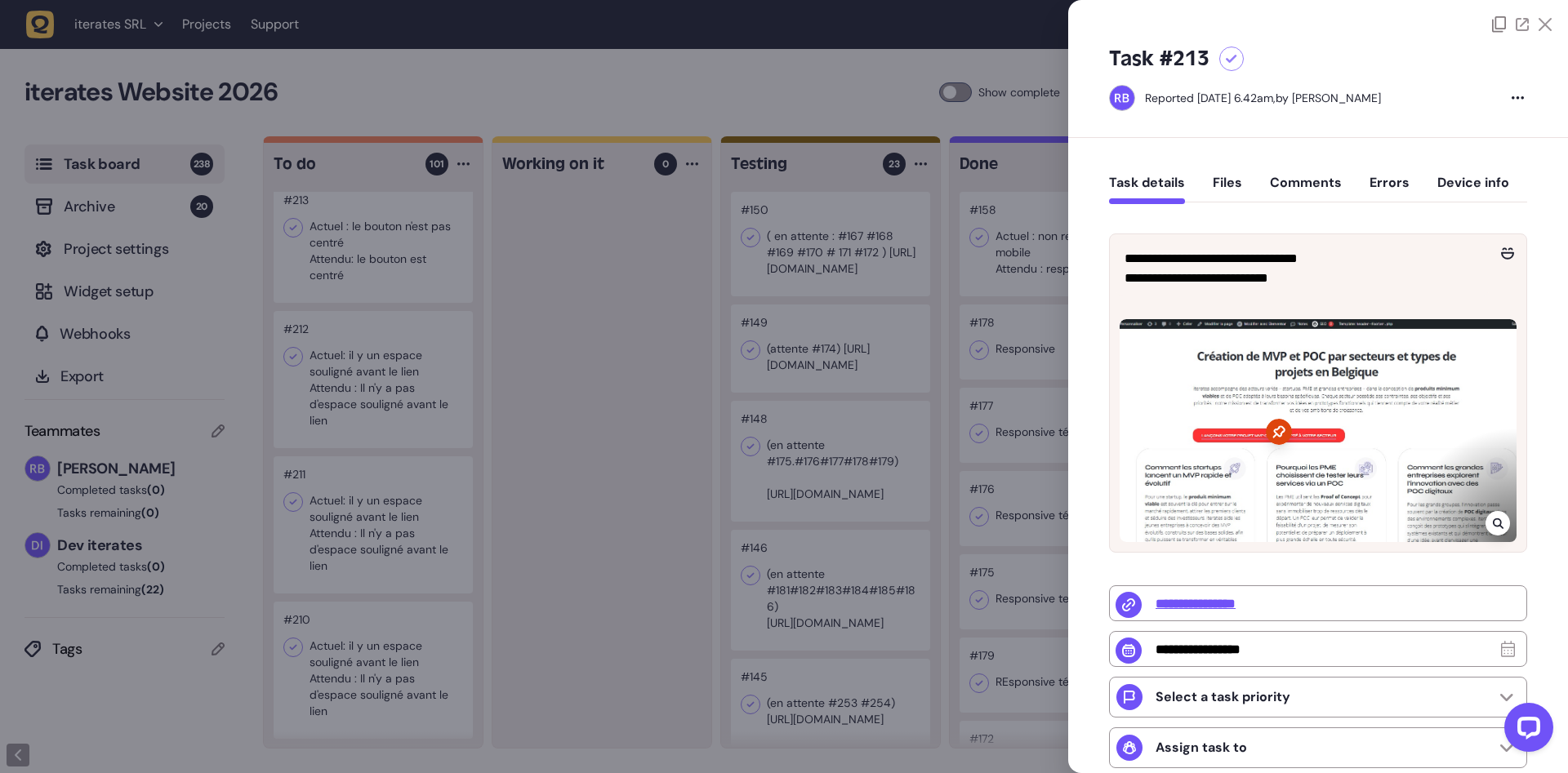
click at [400, 451] on div at bounding box center [784, 386] width 1568 height 773
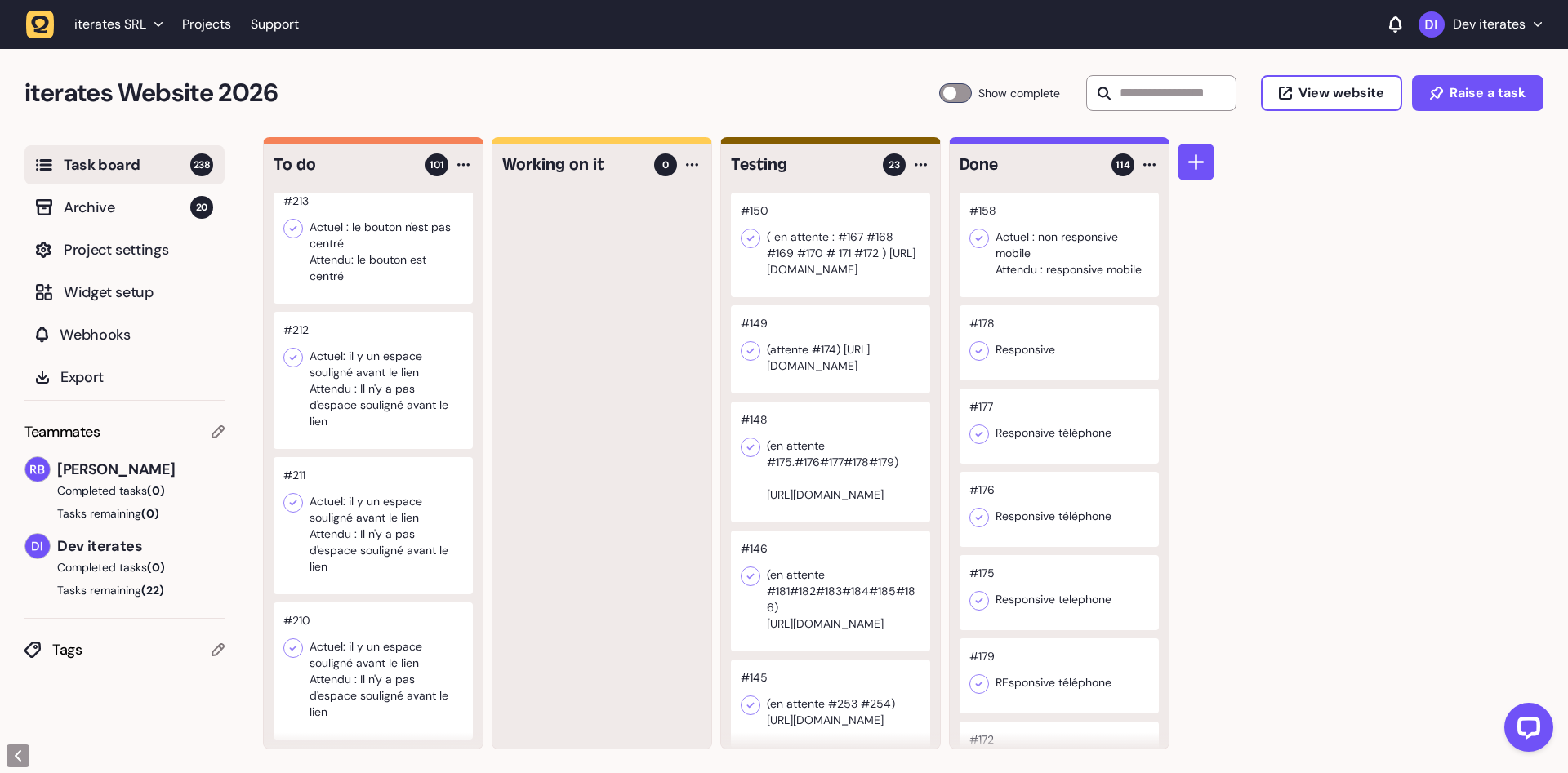
click at [404, 259] on div at bounding box center [373, 243] width 199 height 121
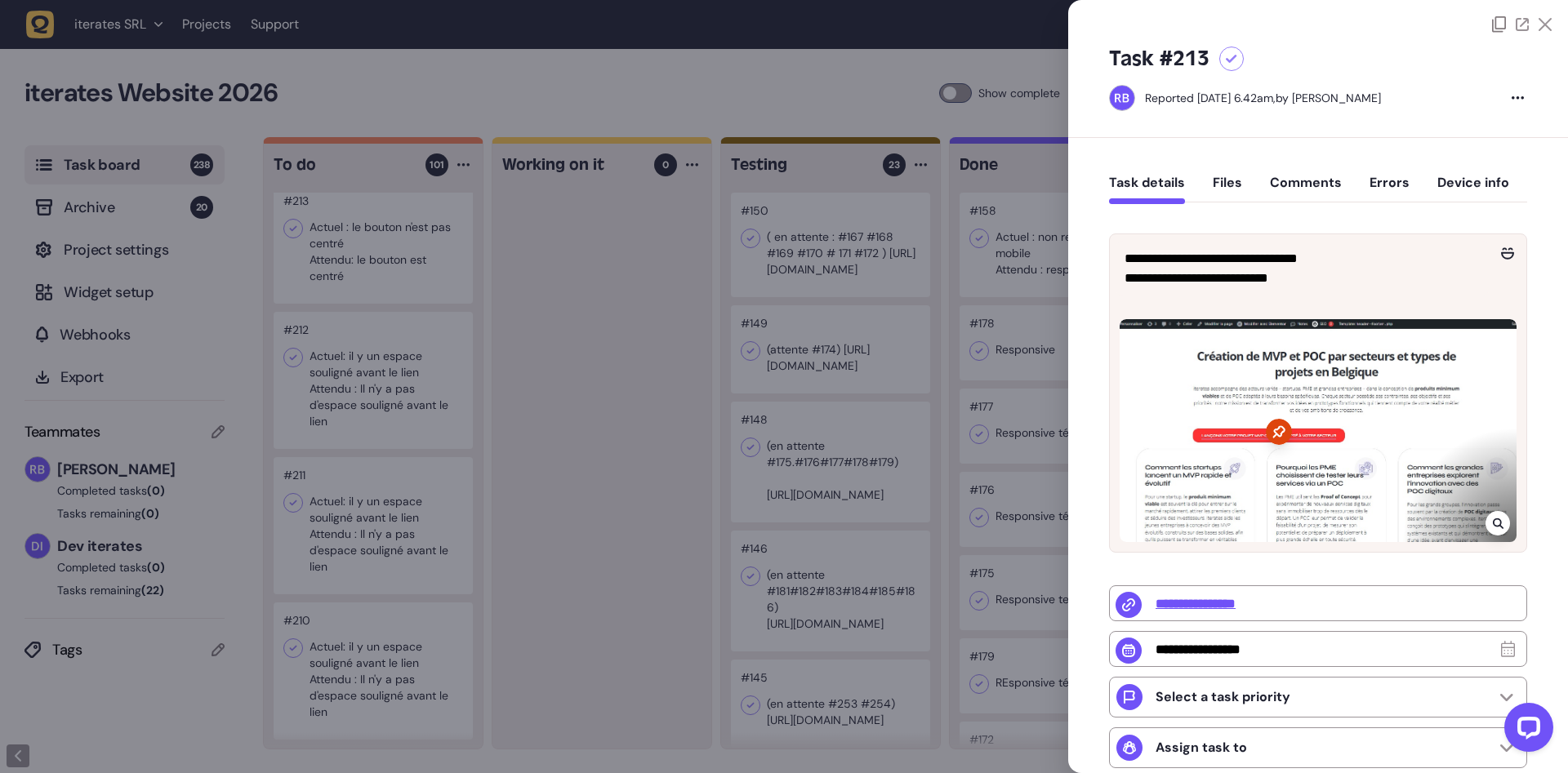
click at [411, 398] on div at bounding box center [784, 386] width 1568 height 773
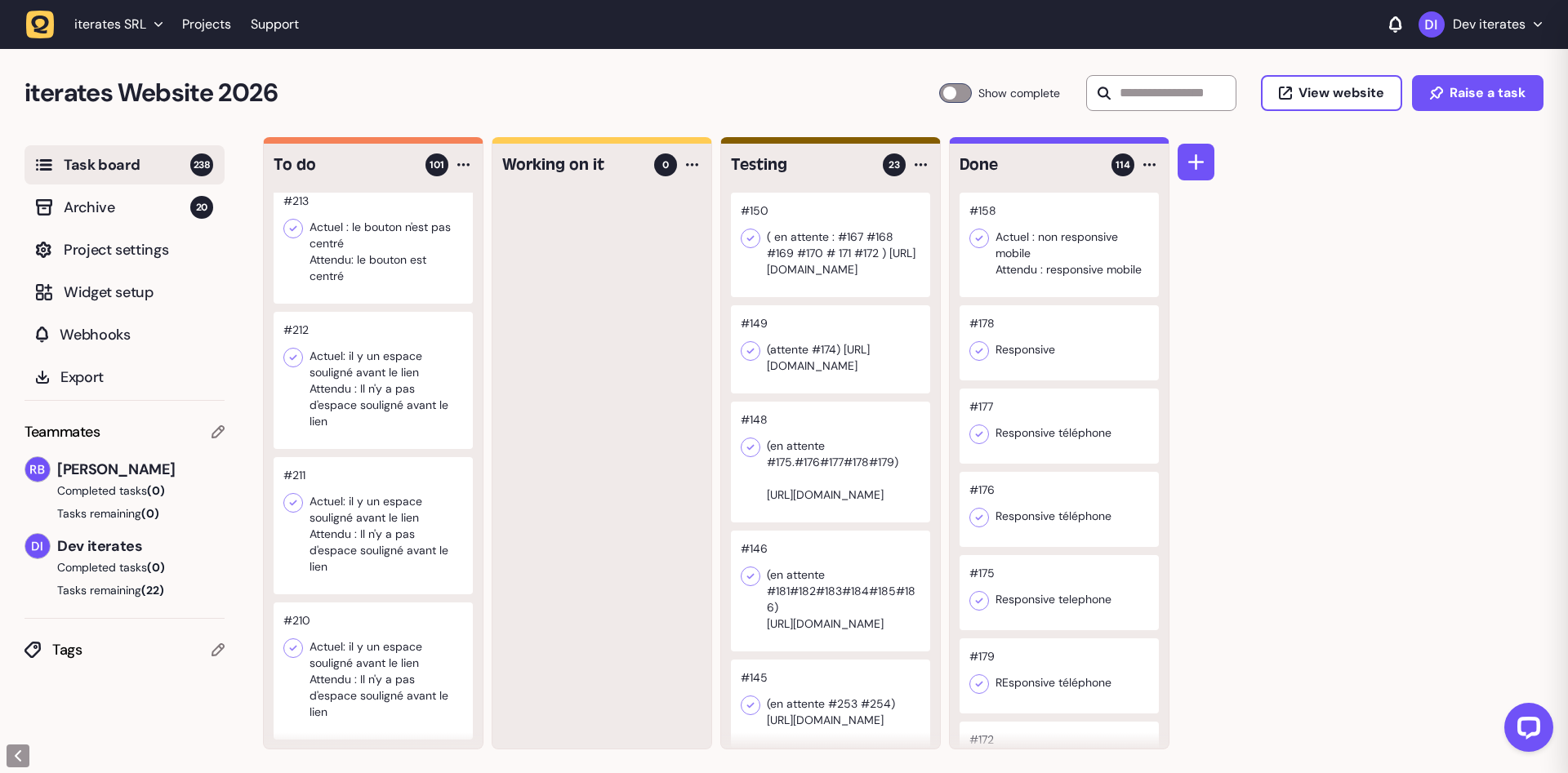
click at [356, 376] on div at bounding box center [373, 379] width 199 height 137
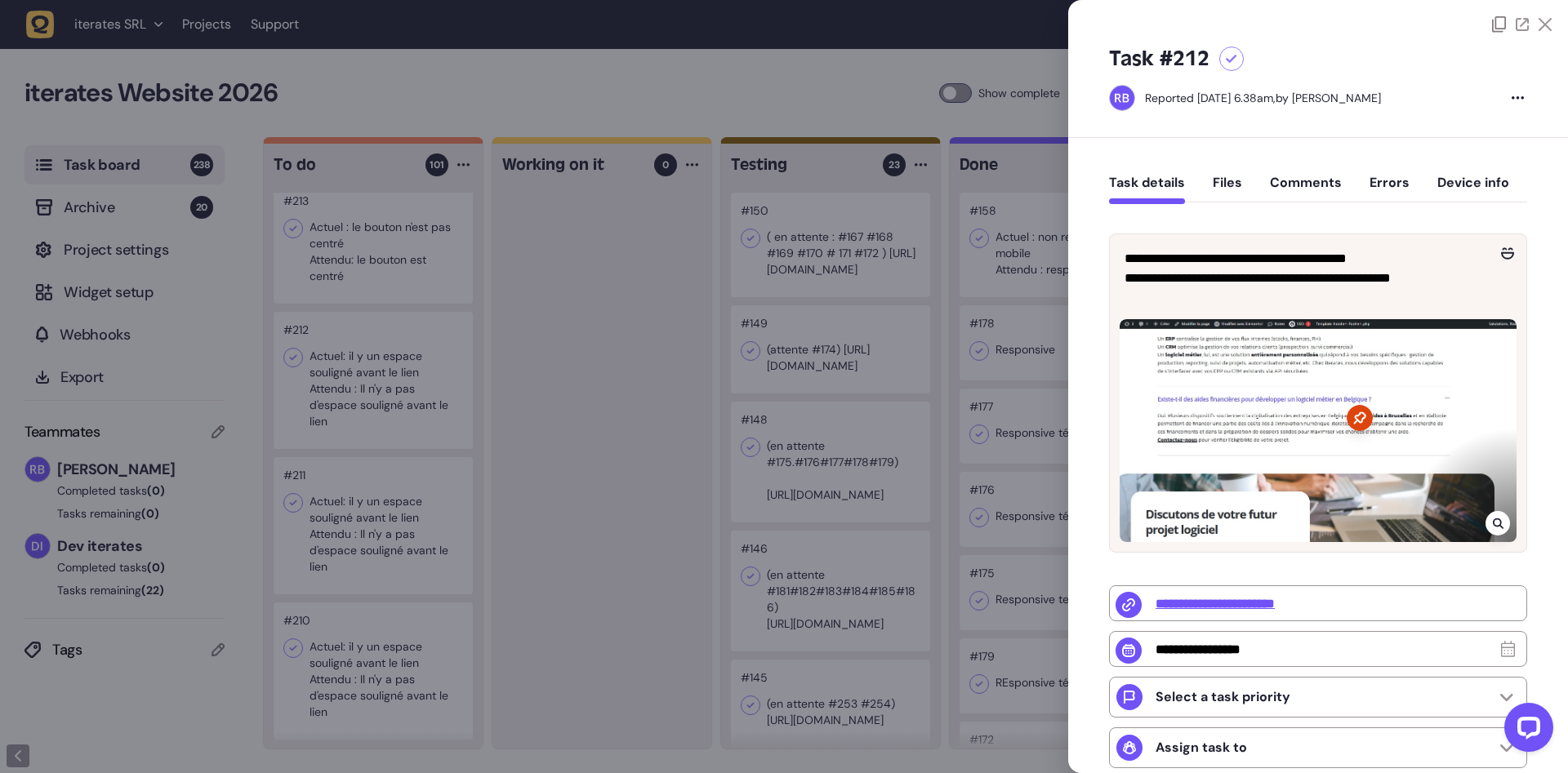
click at [599, 397] on div at bounding box center [784, 386] width 1568 height 773
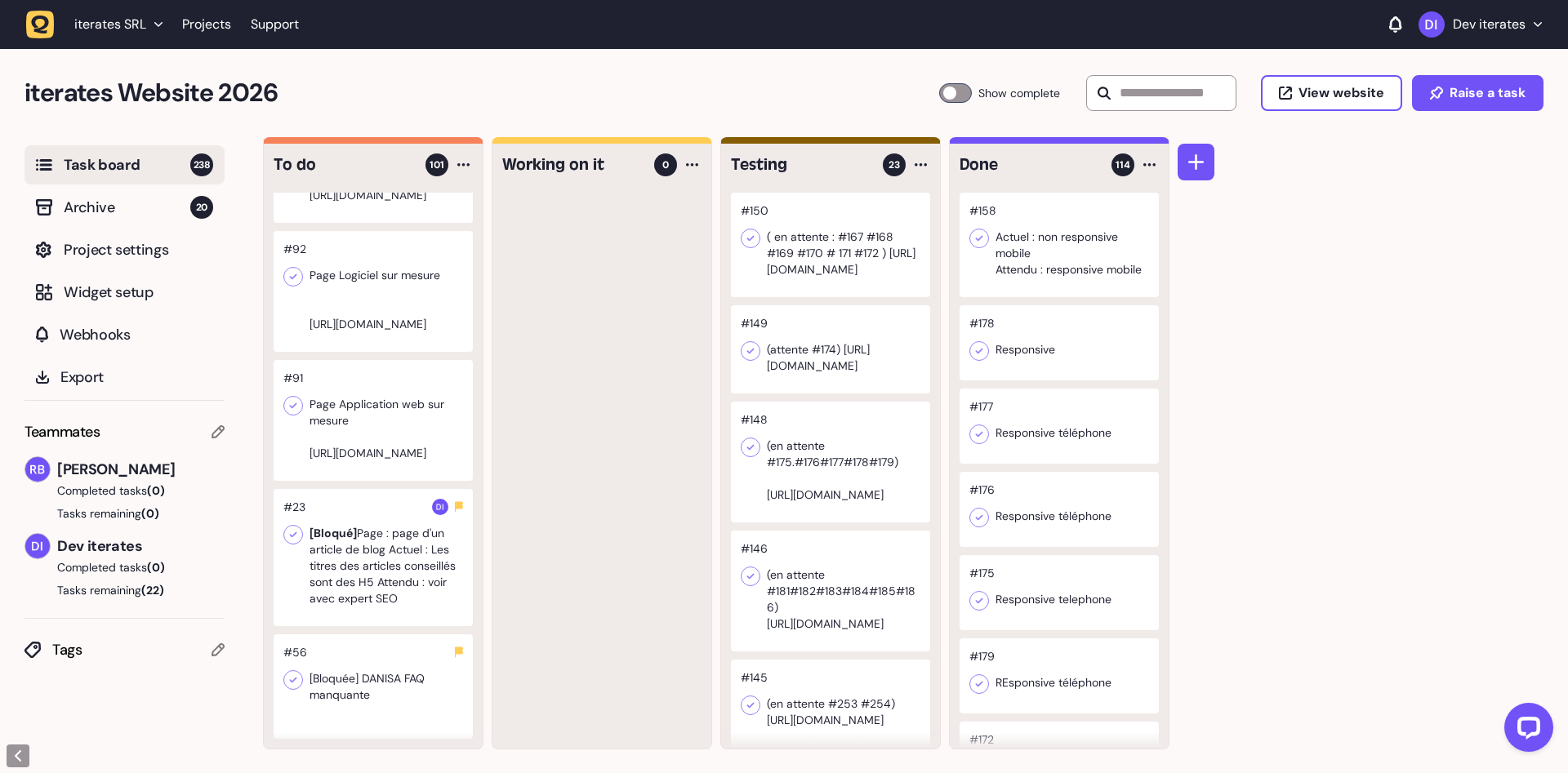
scroll to position [13602, 0]
click at [388, 481] on div at bounding box center [373, 420] width 199 height 121
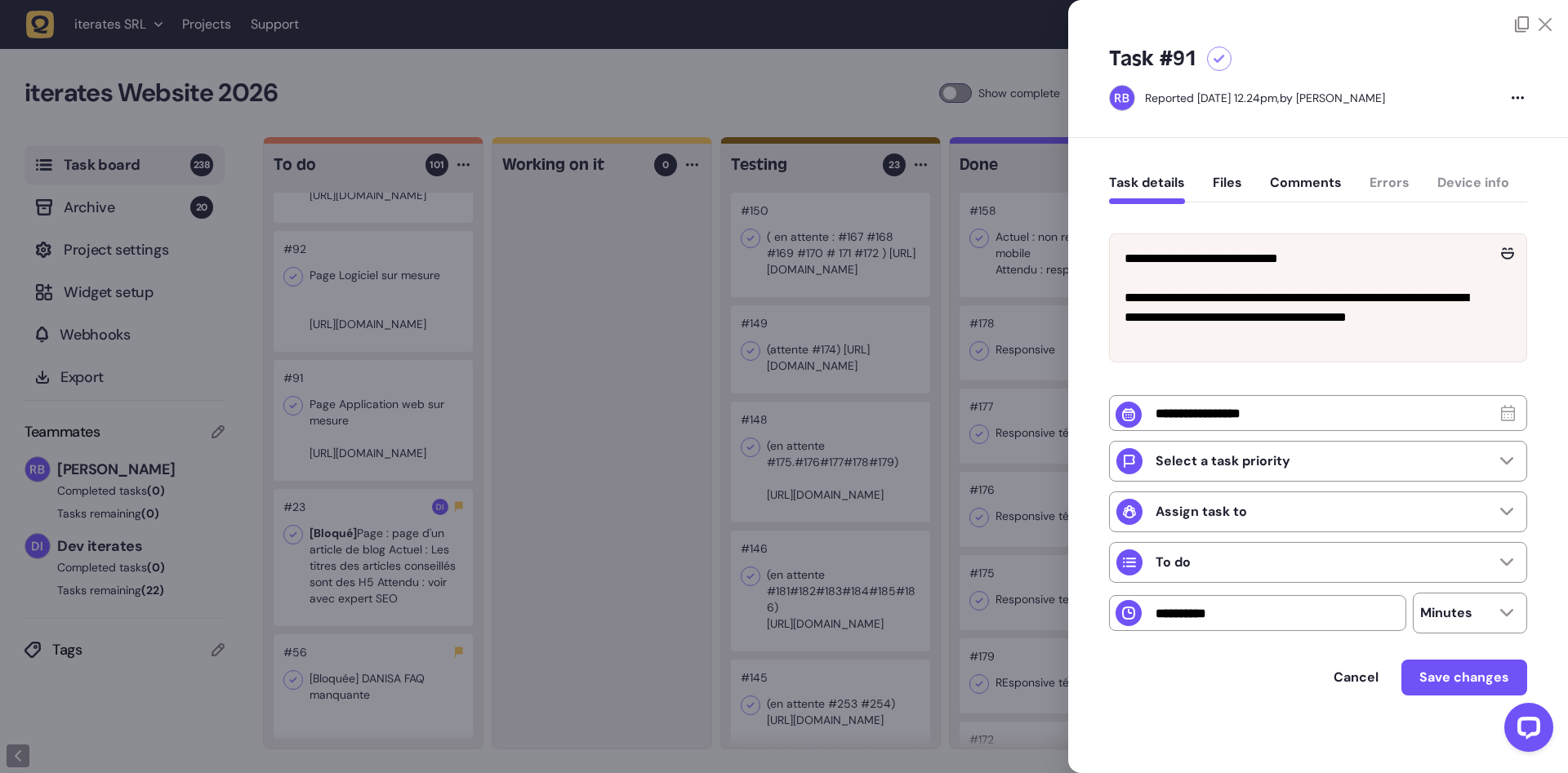
click at [516, 523] on div at bounding box center [784, 386] width 1568 height 773
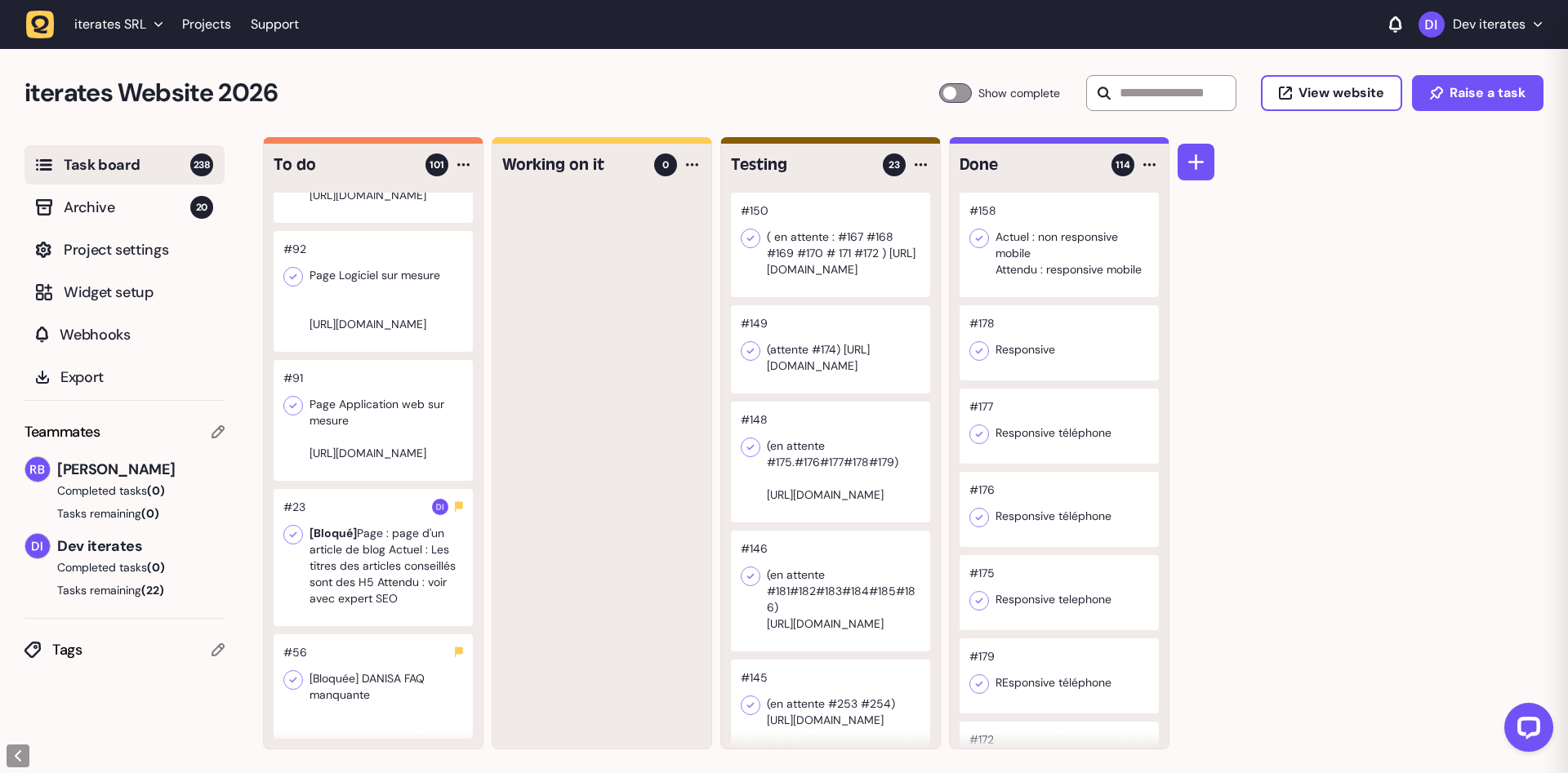
scroll to position [13498, 0]
click at [830, 287] on div at bounding box center [830, 244] width 199 height 104
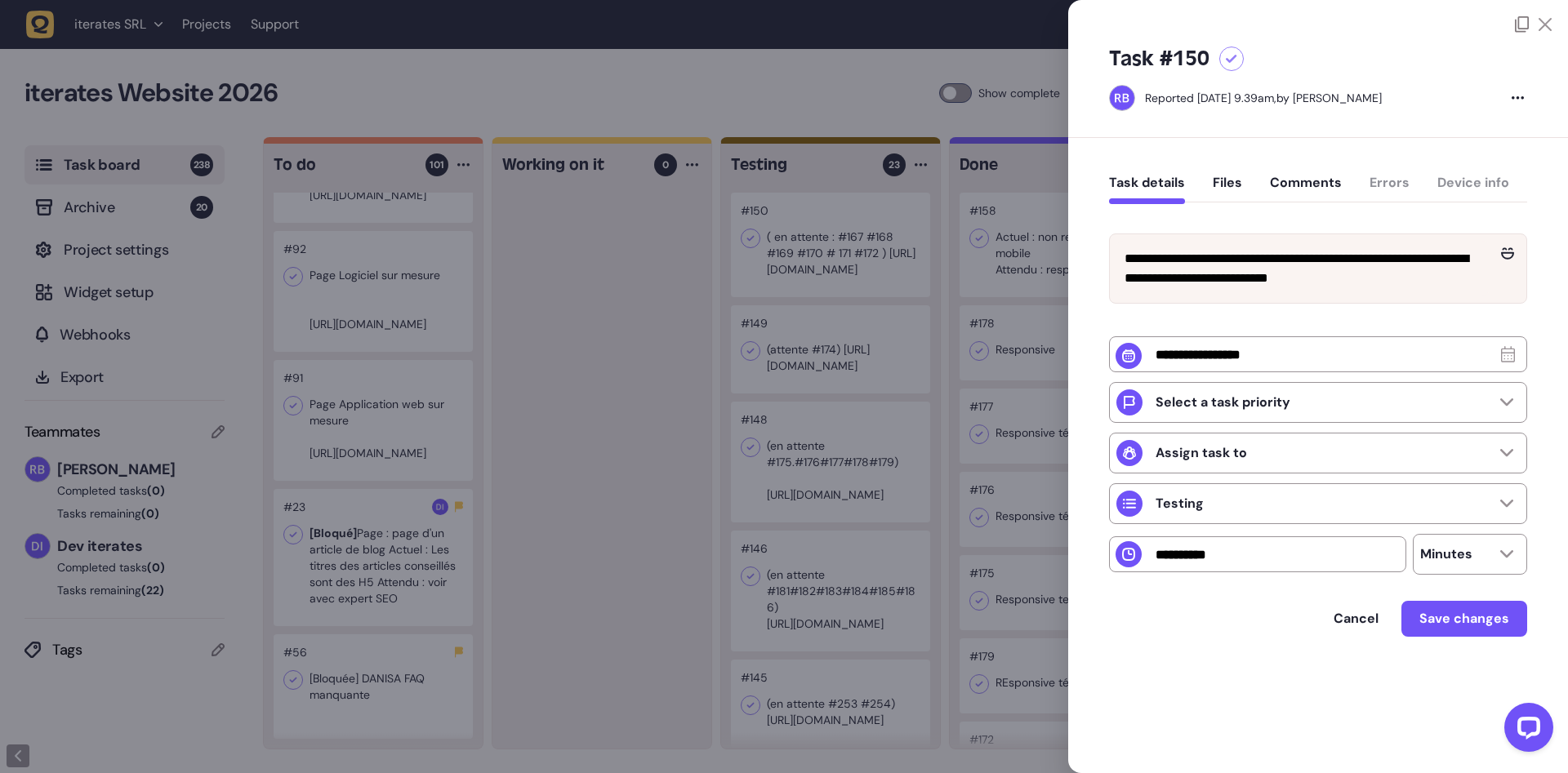
click at [395, 467] on div at bounding box center [784, 386] width 1568 height 773
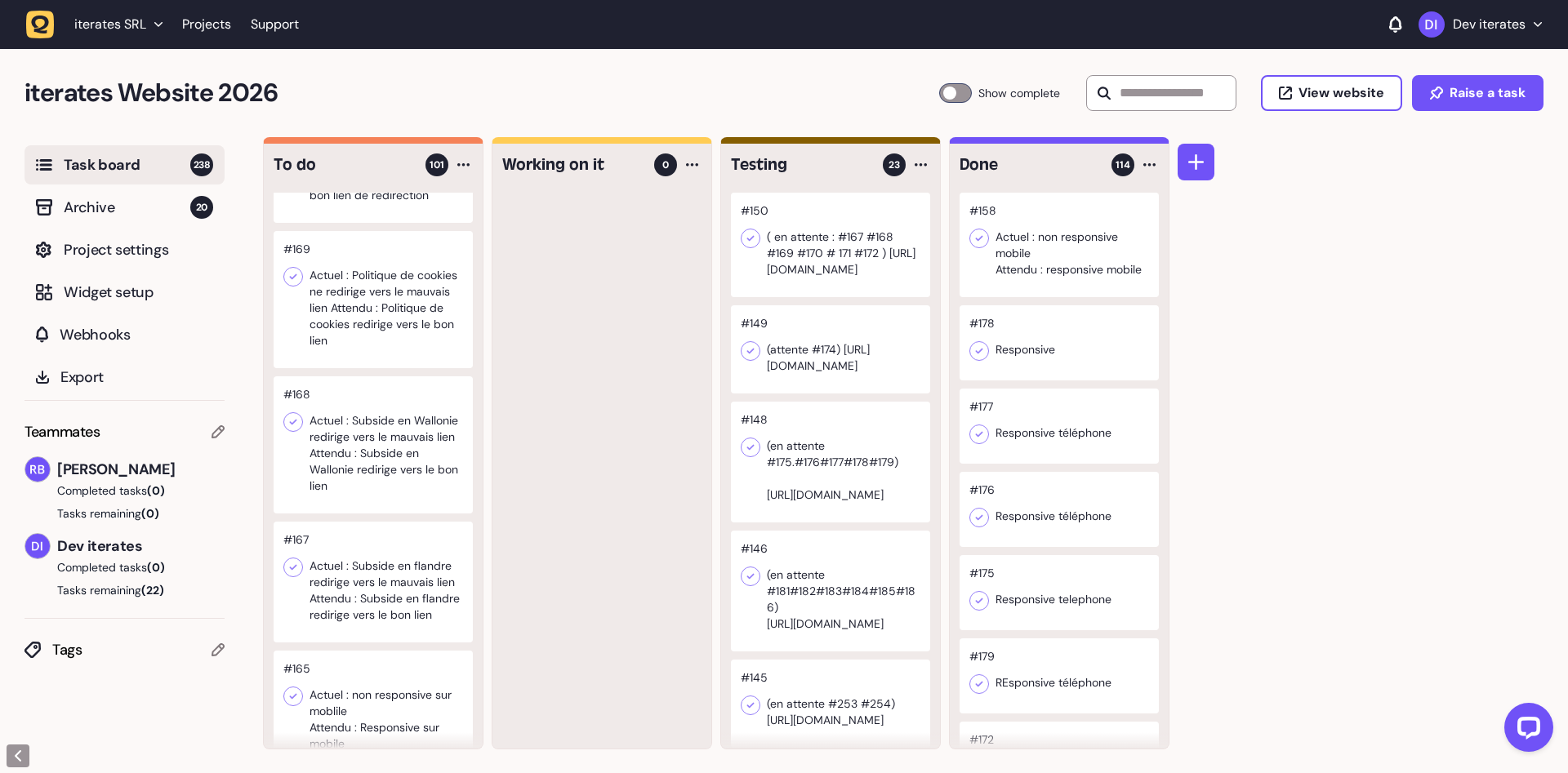
scroll to position [10721, 0]
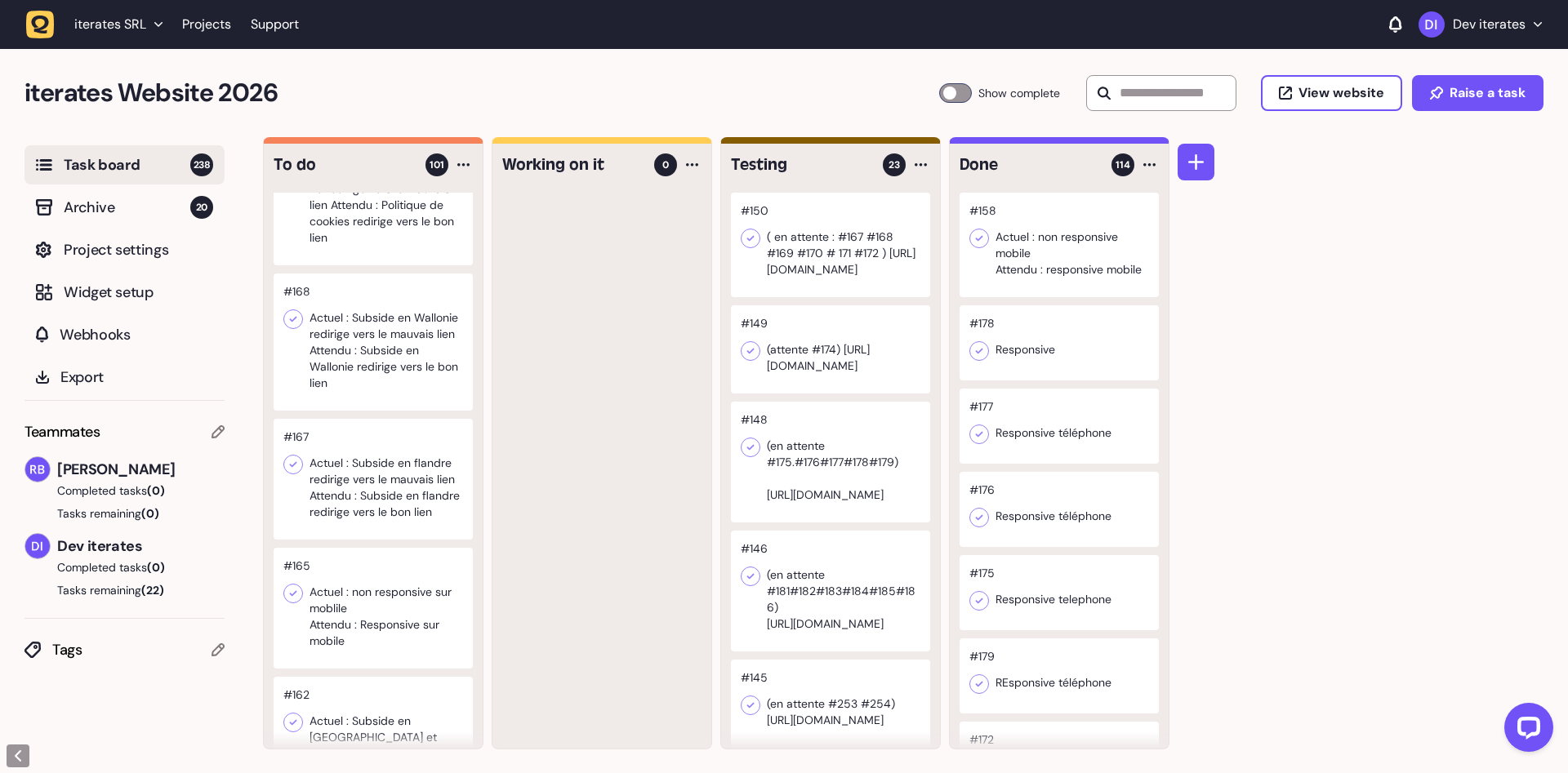
click at [399, 473] on div at bounding box center [373, 479] width 199 height 121
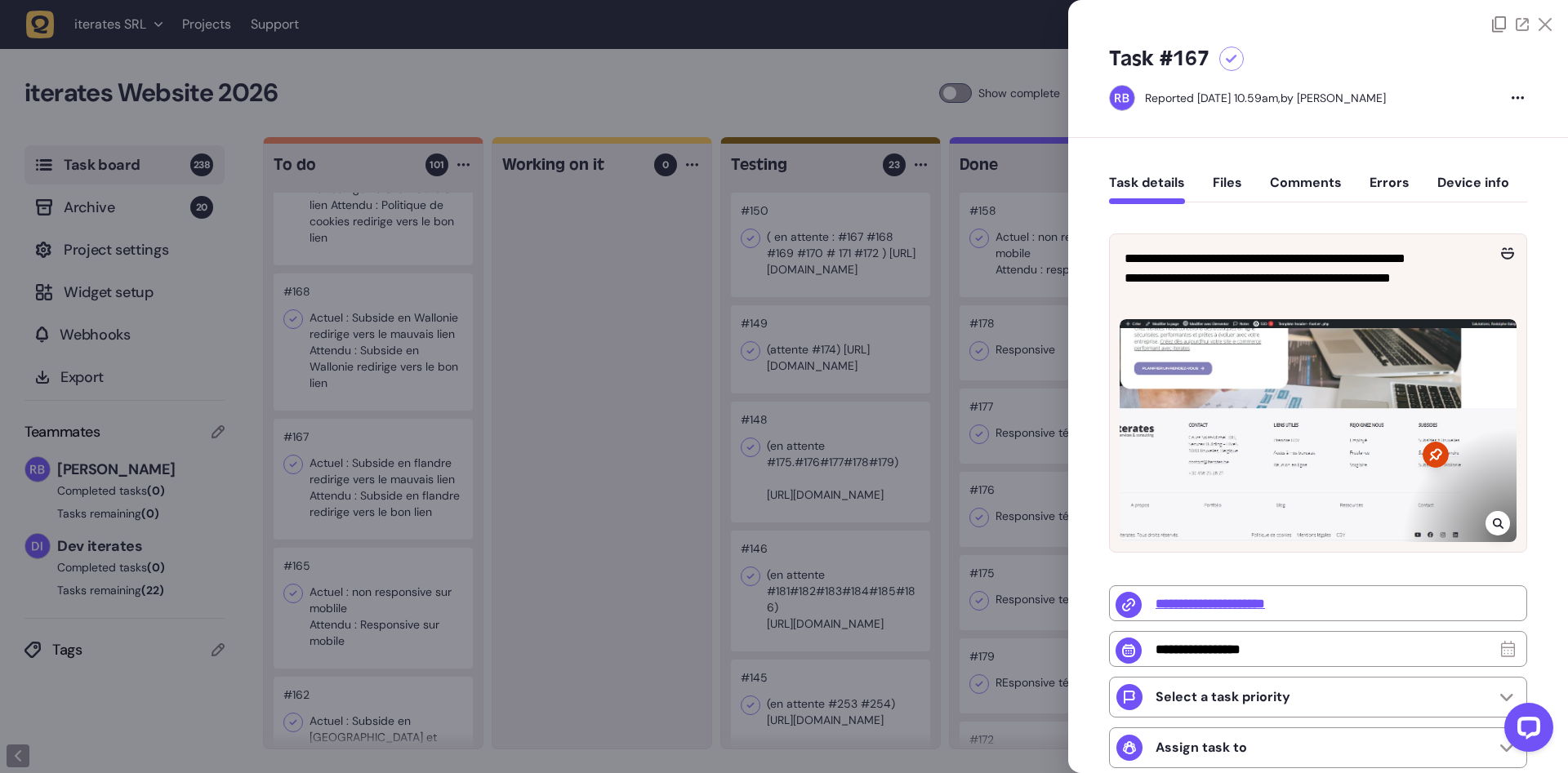
click at [397, 475] on div at bounding box center [784, 386] width 1568 height 773
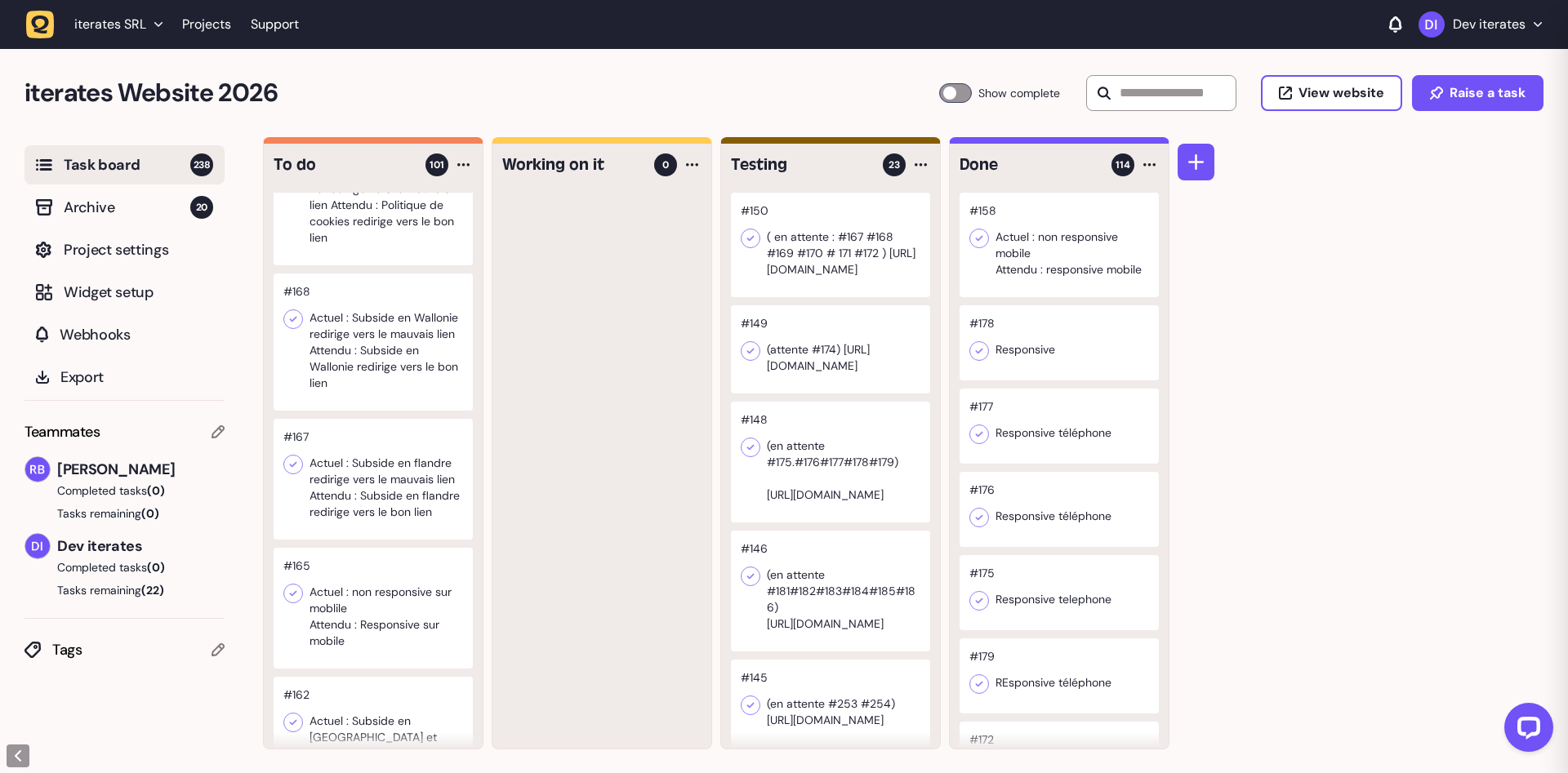
click at [381, 638] on div at bounding box center [373, 608] width 199 height 121
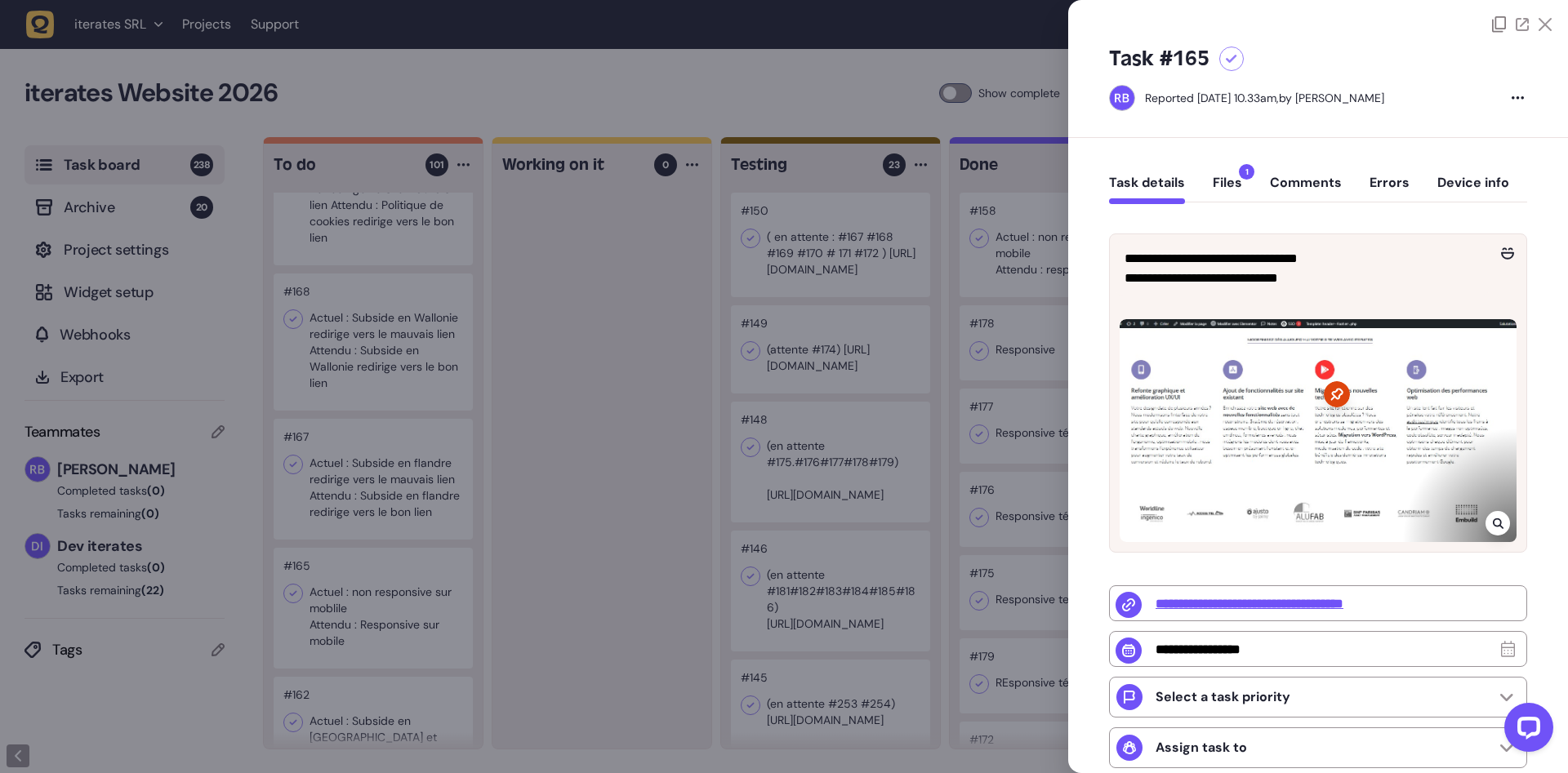
click at [1237, 190] on button "Files 1" at bounding box center [1227, 189] width 29 height 29
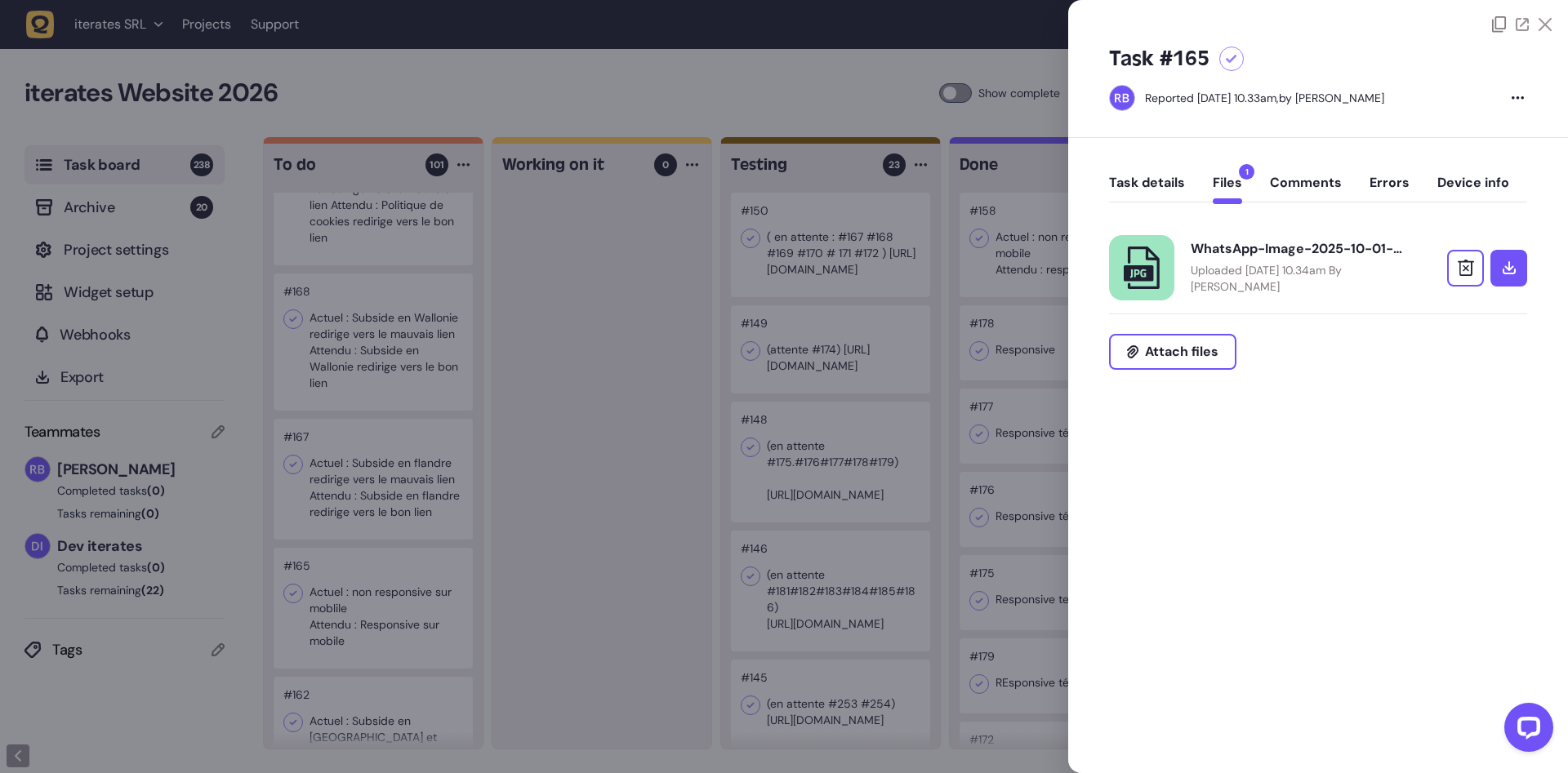
click at [399, 480] on div at bounding box center [784, 386] width 1568 height 773
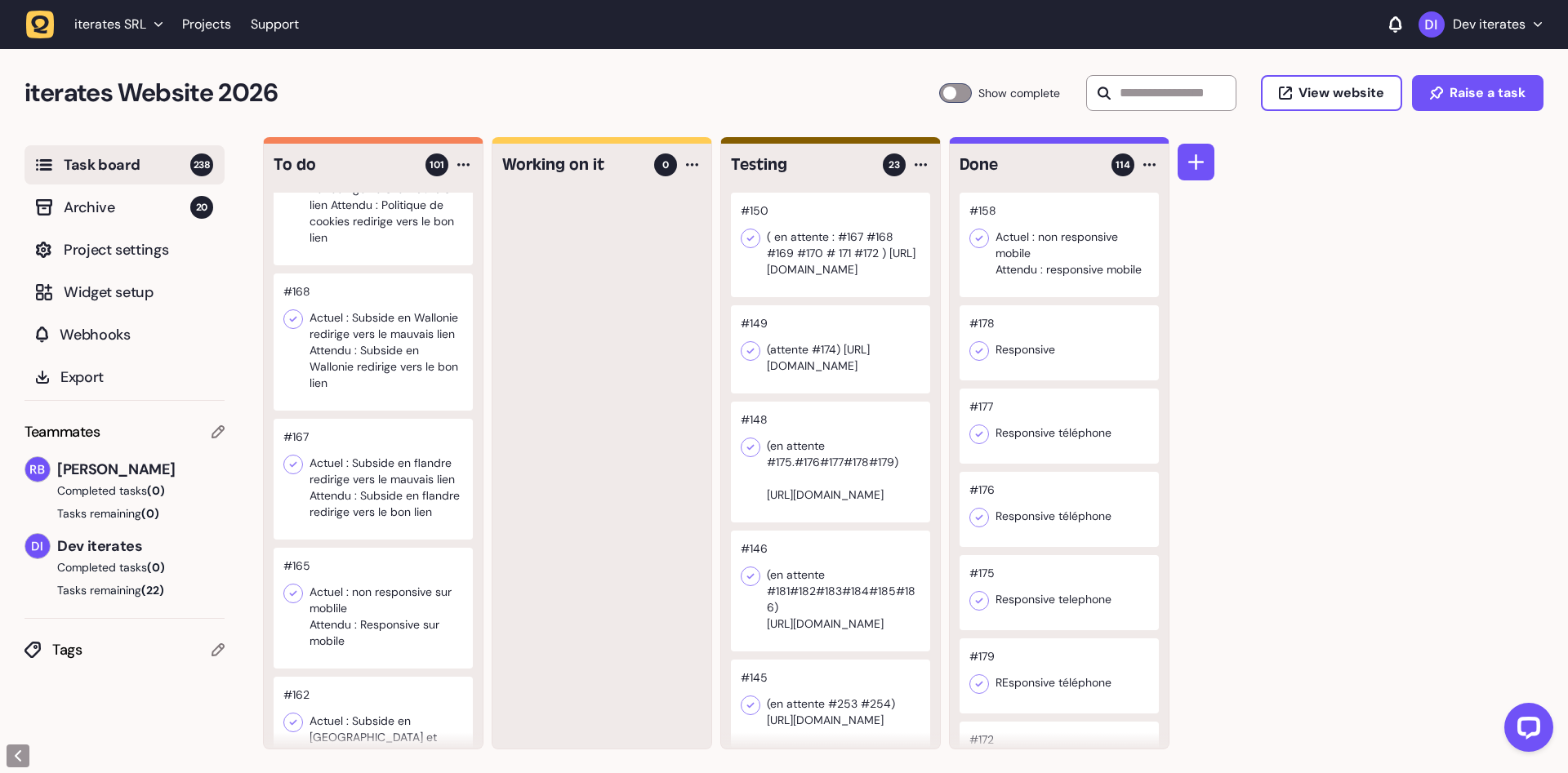
click at [384, 627] on div at bounding box center [373, 608] width 199 height 121
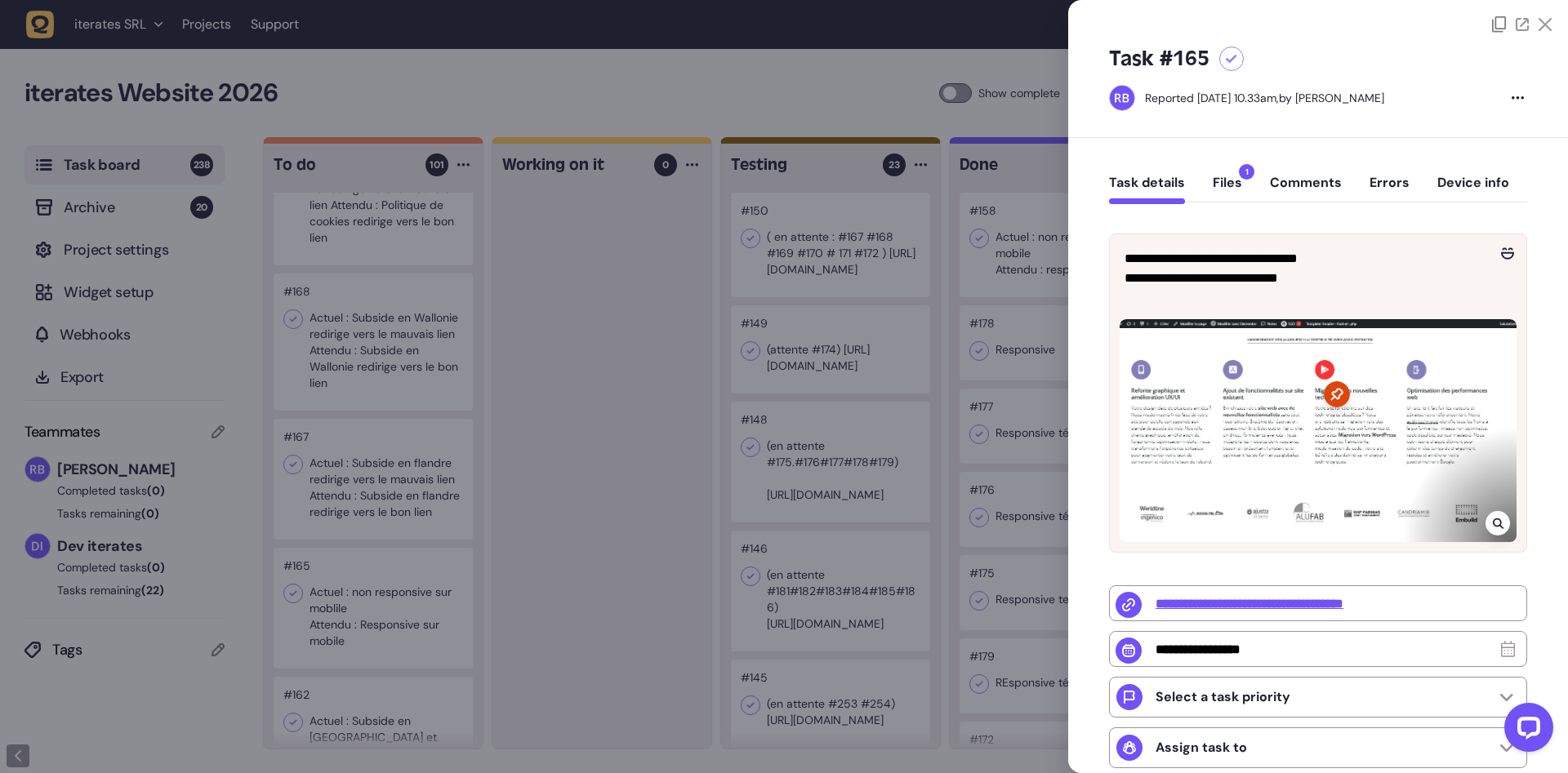
click at [1265, 207] on div "Task details Files 1 Comments Errors Device info" at bounding box center [1318, 186] width 418 height 49
click at [1231, 190] on button "Files 1" at bounding box center [1227, 189] width 29 height 29
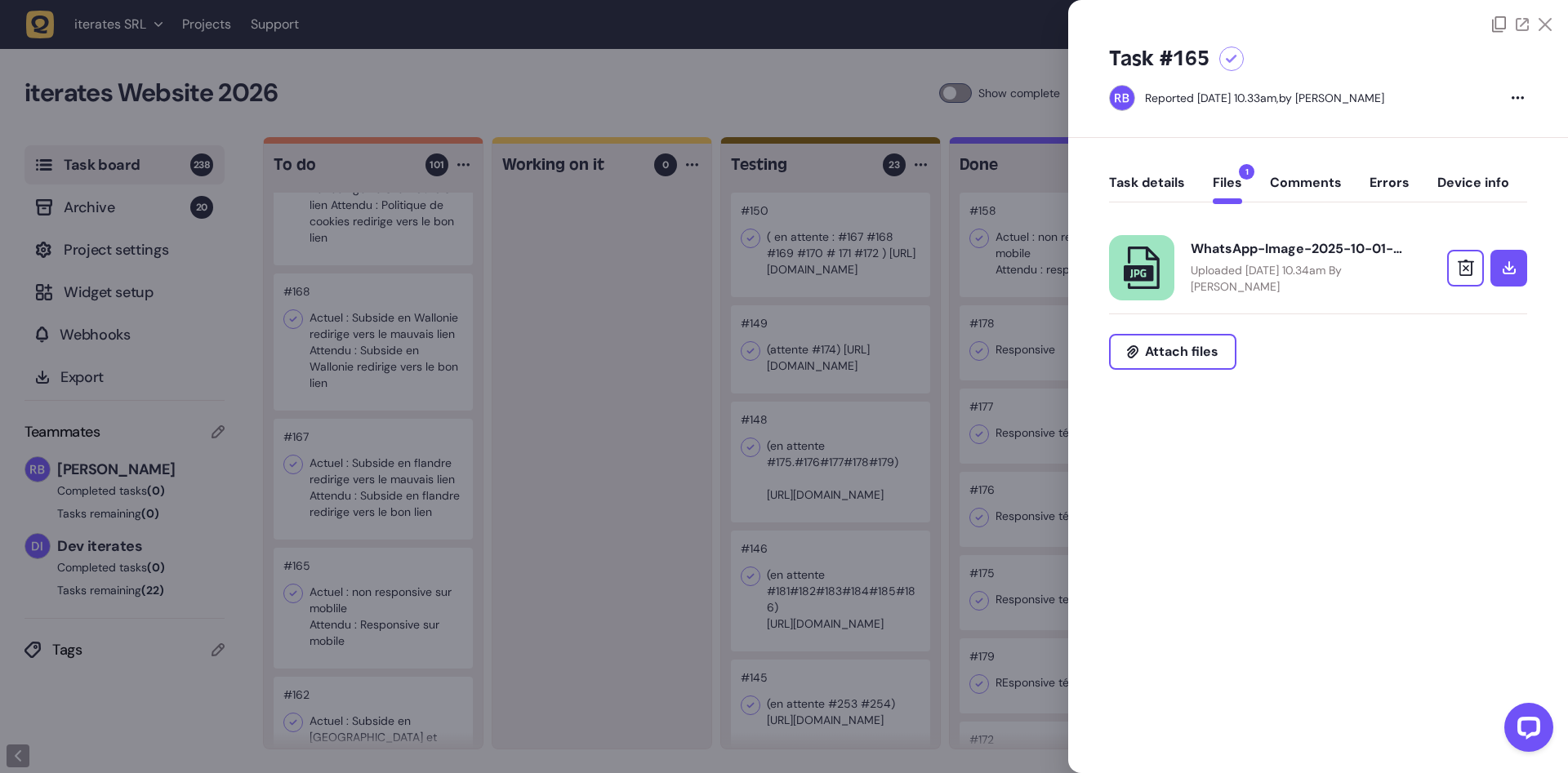
click at [1295, 254] on div "WhatsApp-Image-2025-10-01-at-10.44.58_5b0745a0.jpg" at bounding box center [1296, 249] width 213 height 17
click at [727, 432] on div at bounding box center [784, 386] width 1568 height 773
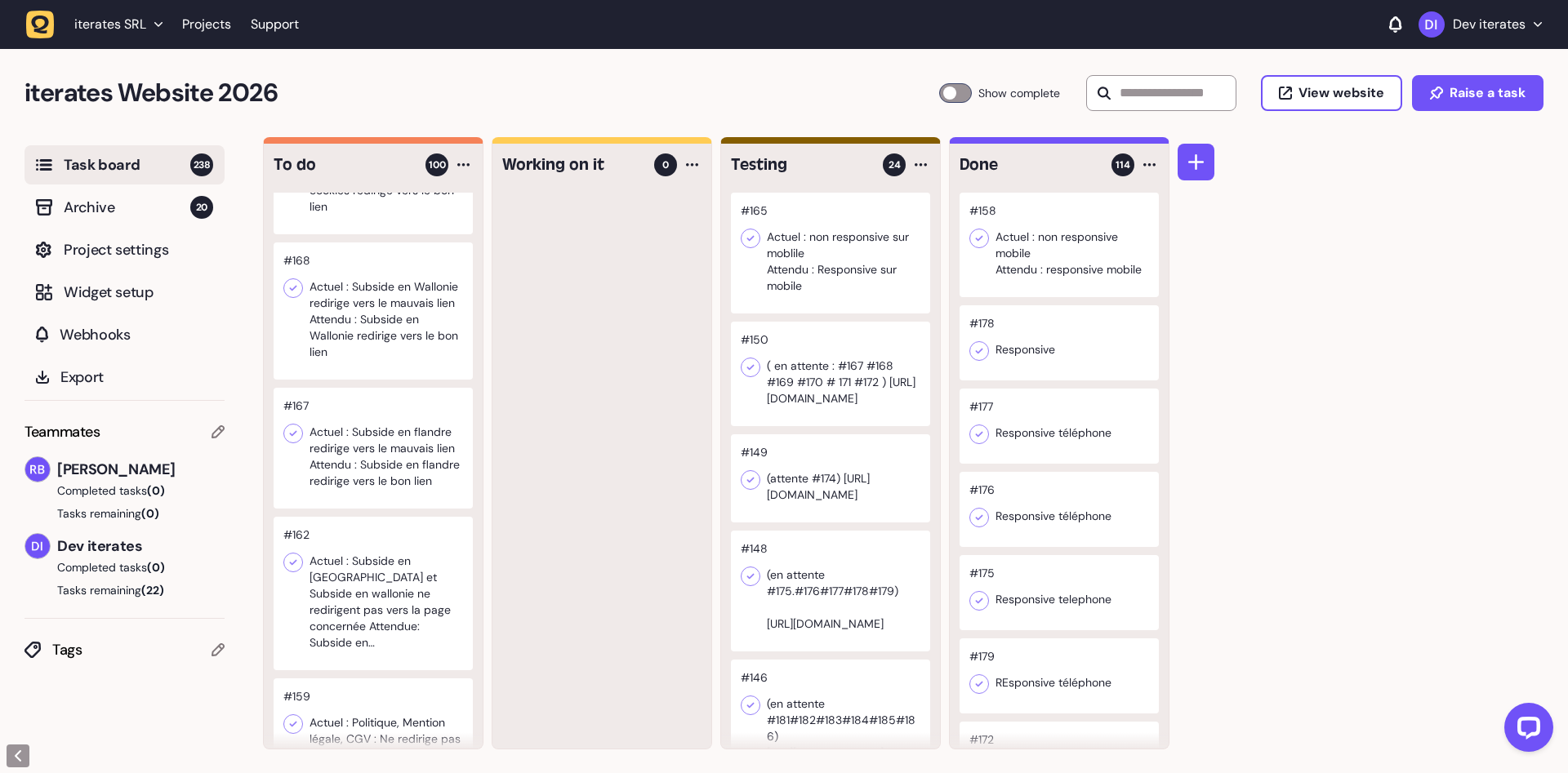
scroll to position [10721, 0]
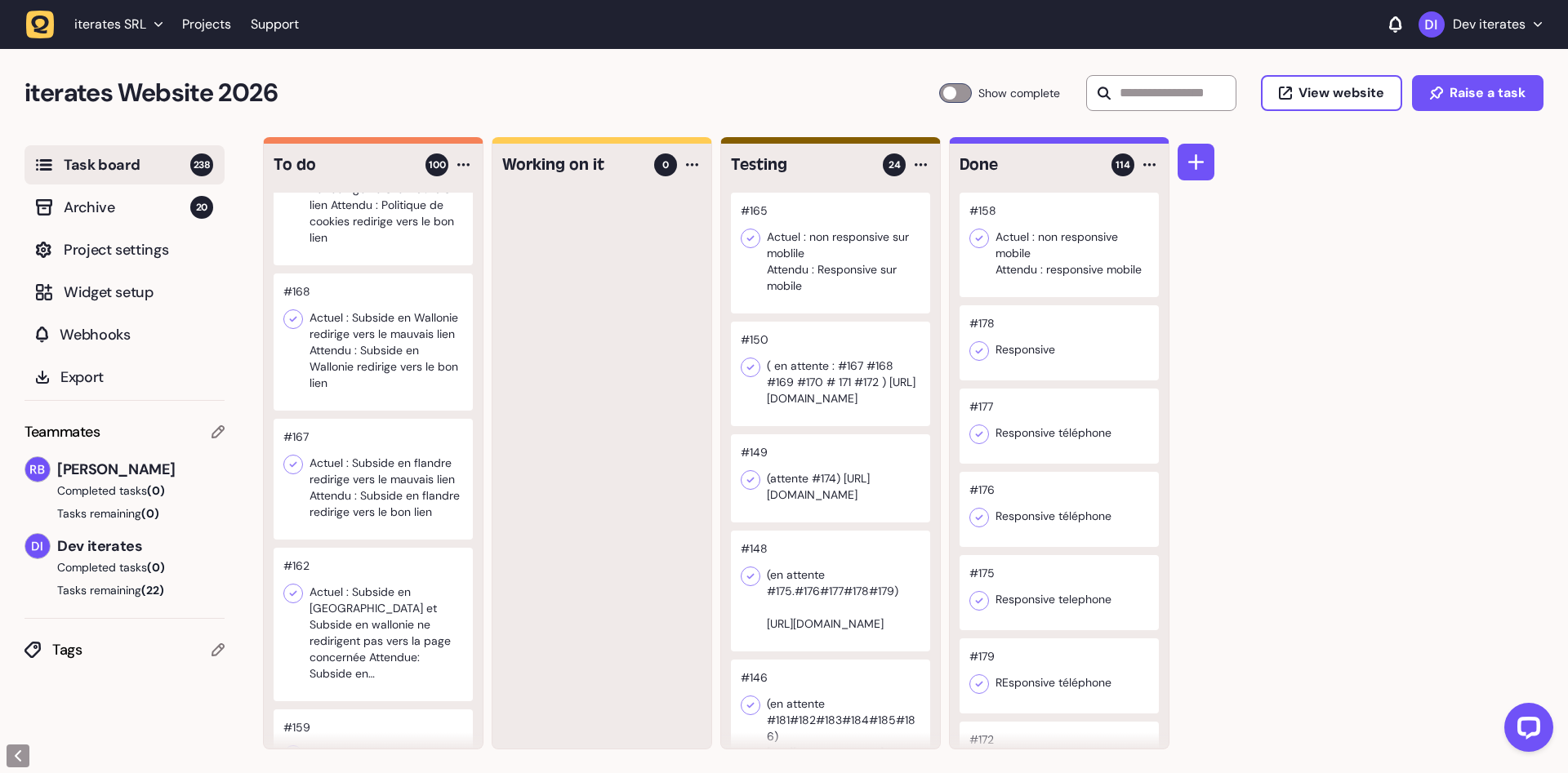
click at [398, 351] on div at bounding box center [373, 341] width 199 height 137
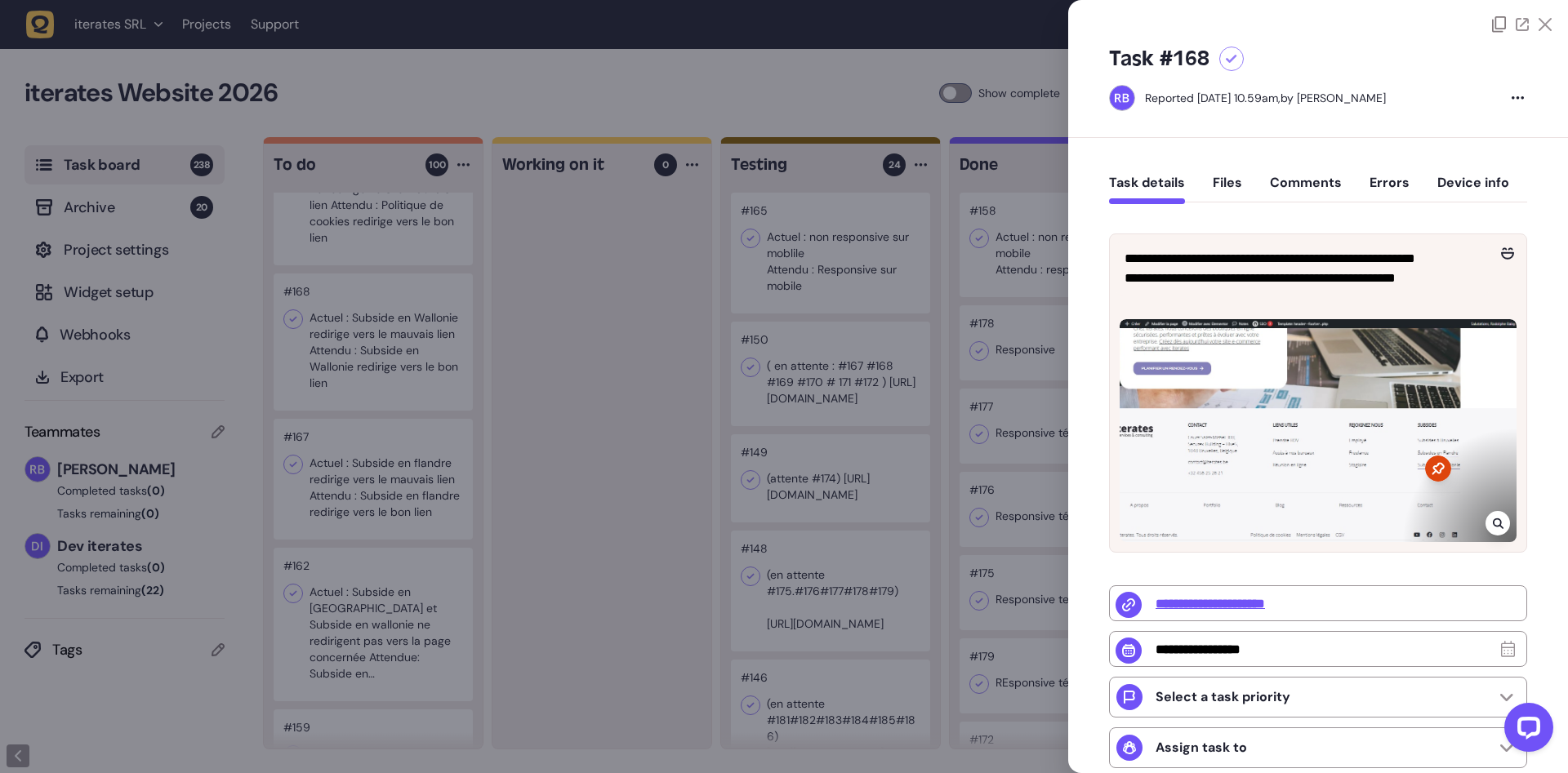
click at [398, 351] on div at bounding box center [784, 386] width 1568 height 773
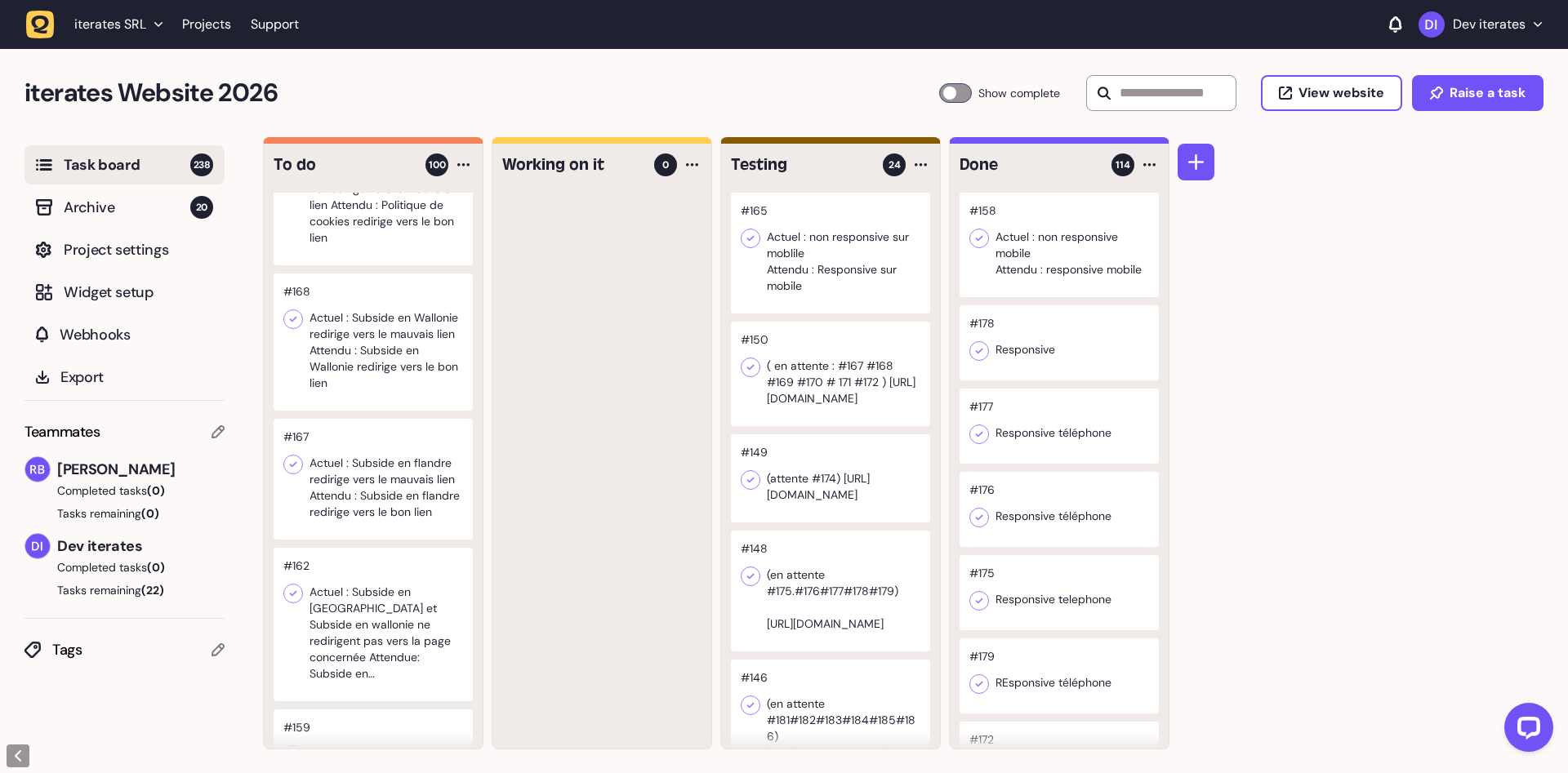
click at [379, 481] on div at bounding box center [373, 479] width 199 height 121
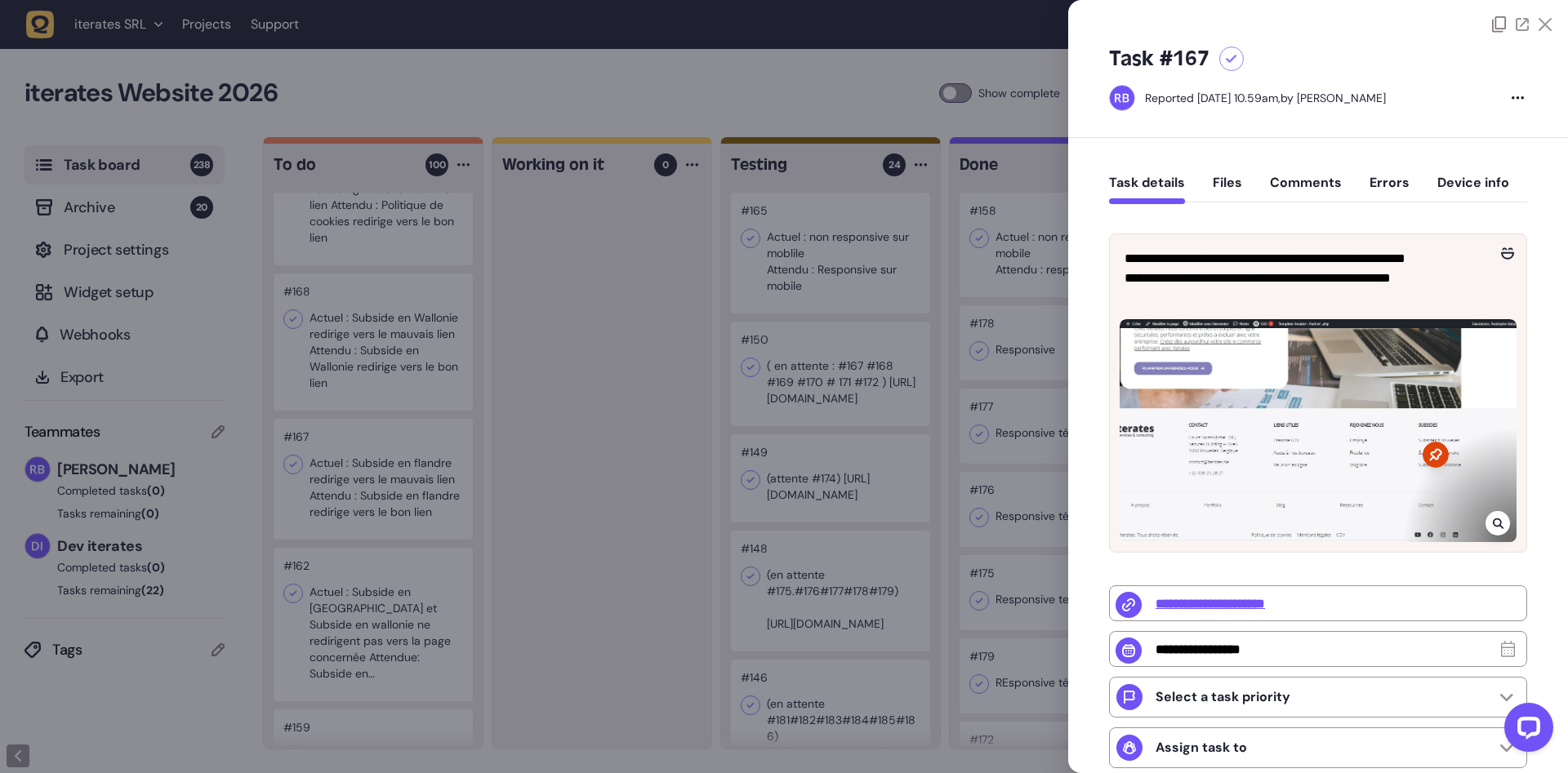
click at [379, 481] on div at bounding box center [784, 386] width 1568 height 773
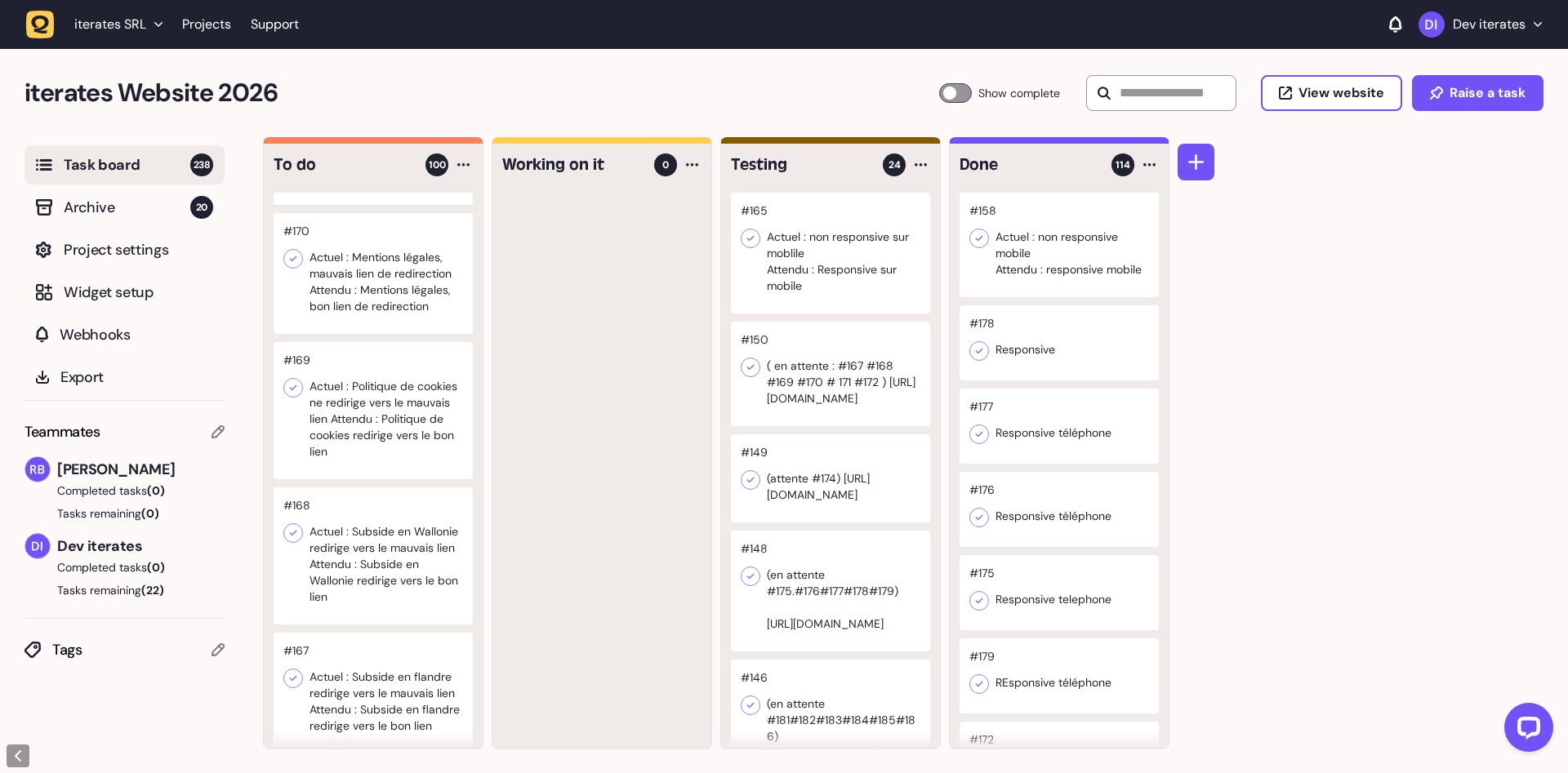
scroll to position [10412, 0]
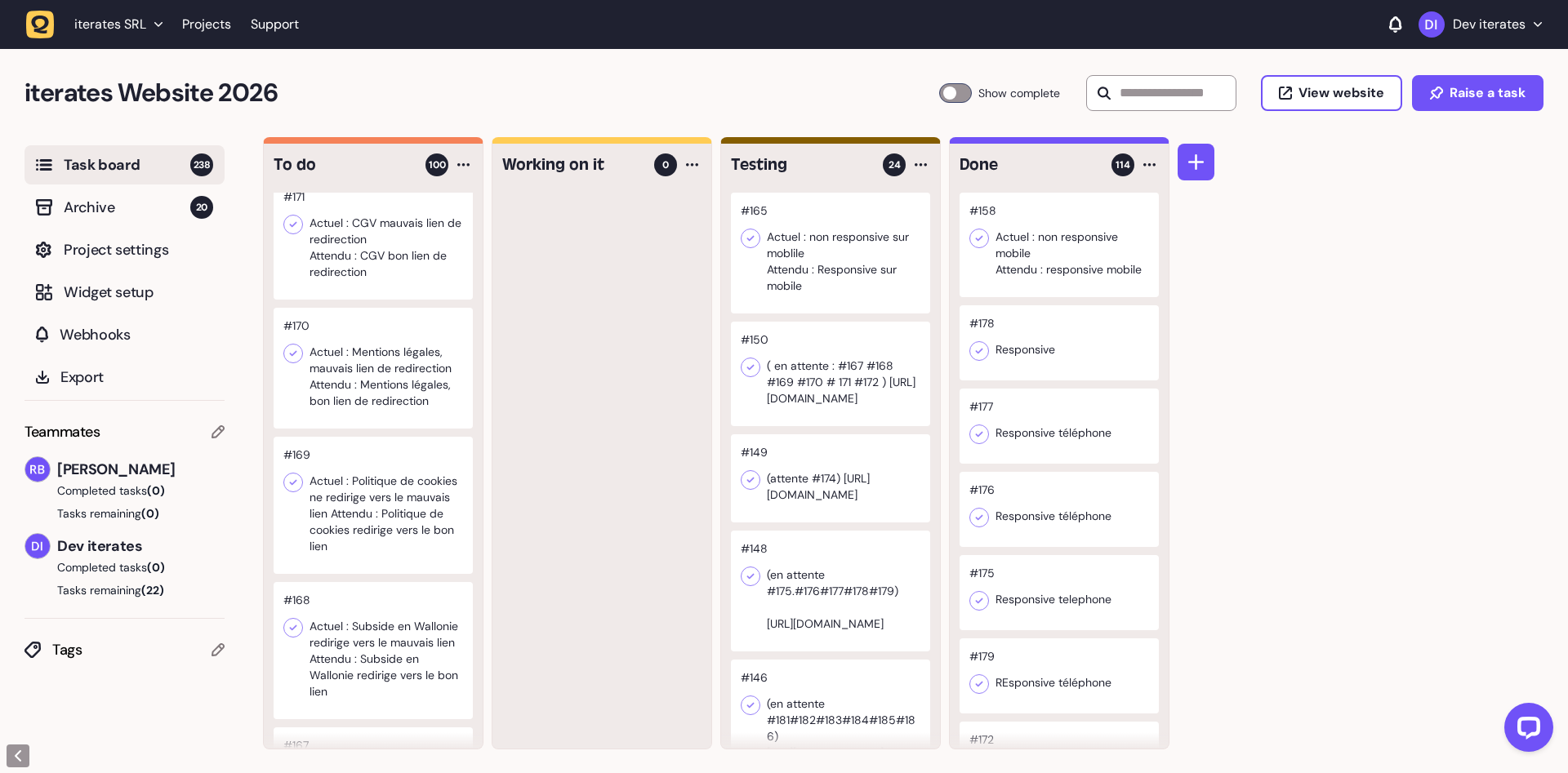
click at [391, 511] on div at bounding box center [373, 505] width 199 height 137
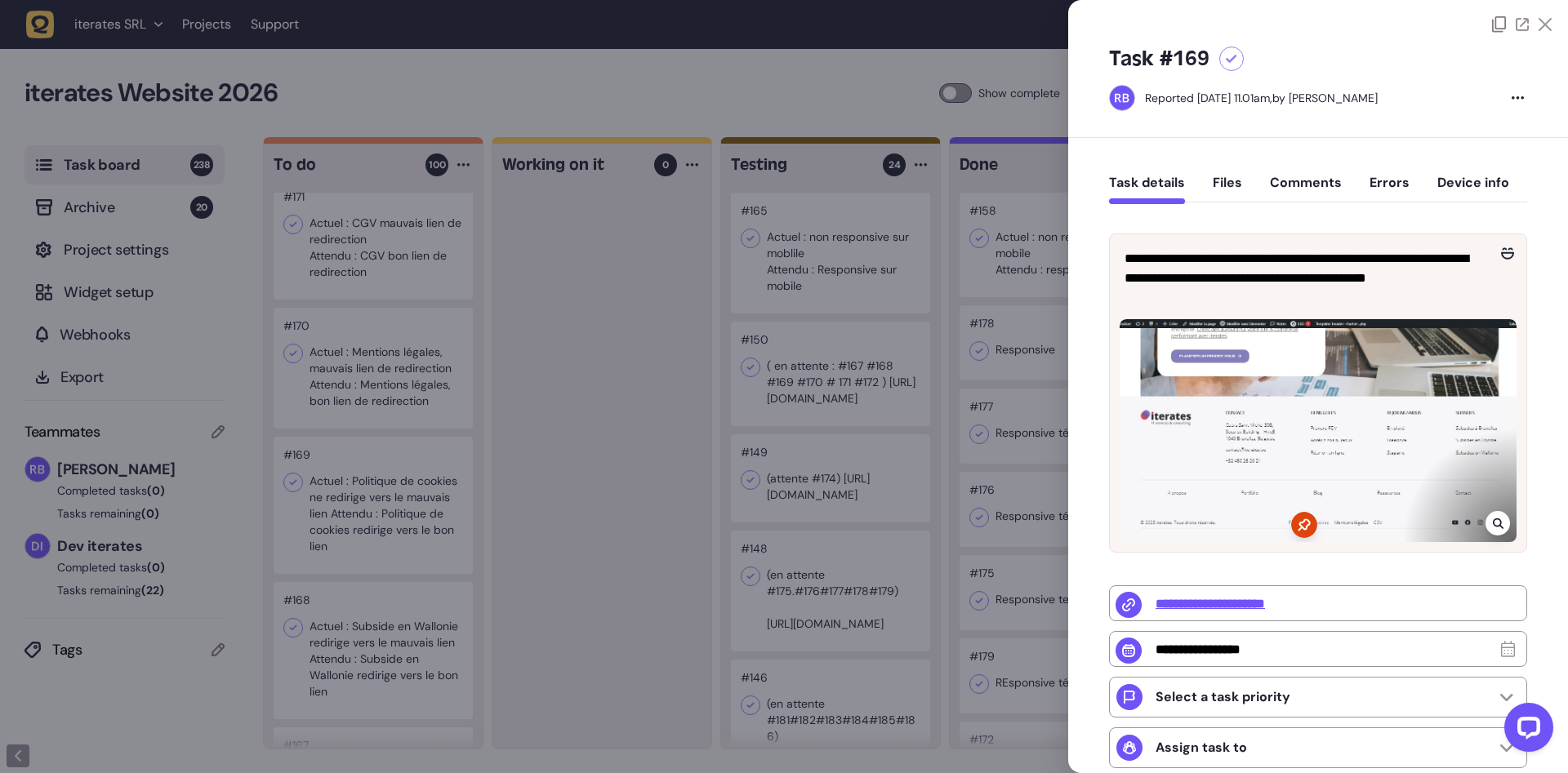
click at [391, 511] on div at bounding box center [784, 386] width 1568 height 773
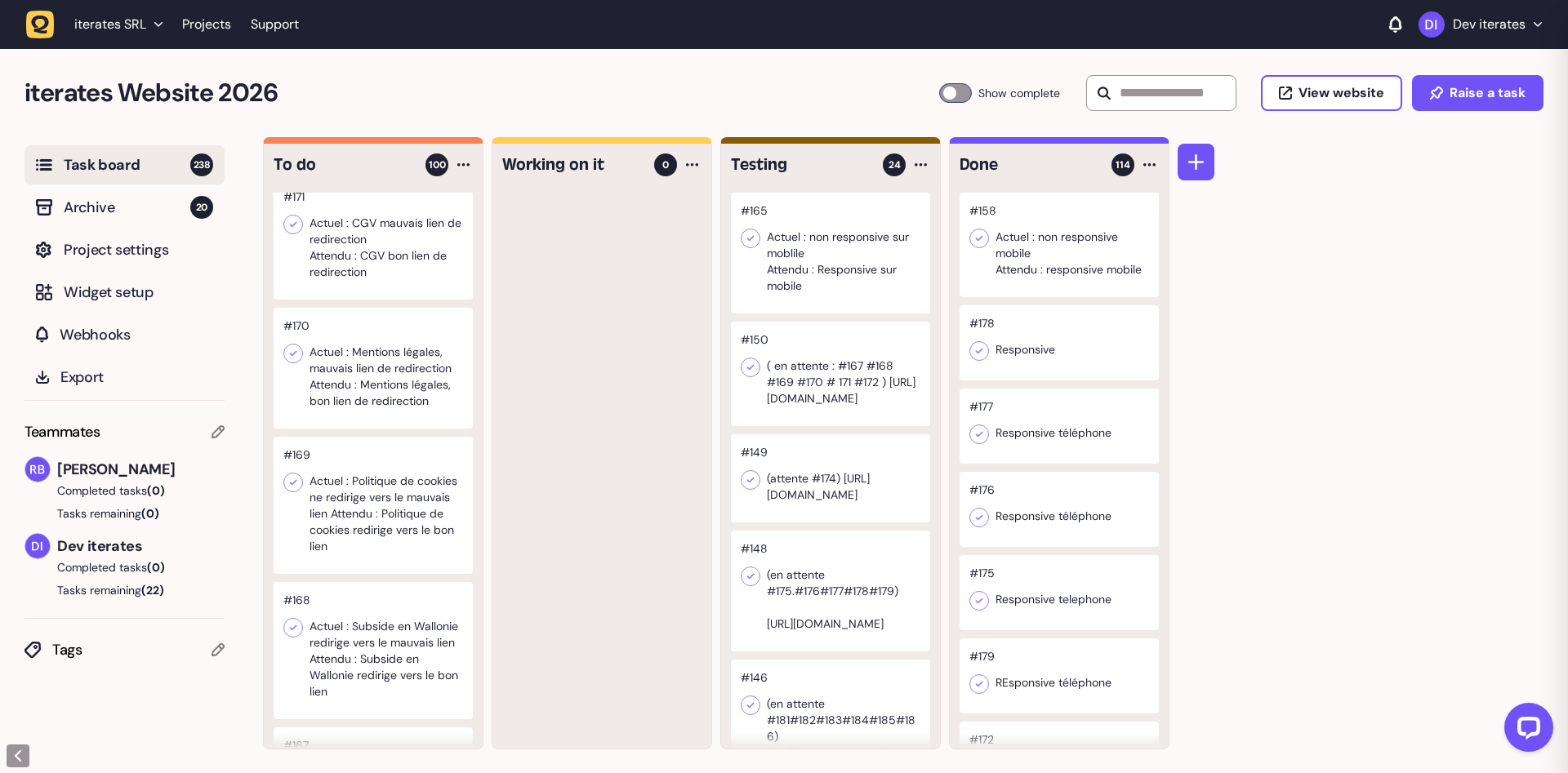
scroll to position [10309, 0]
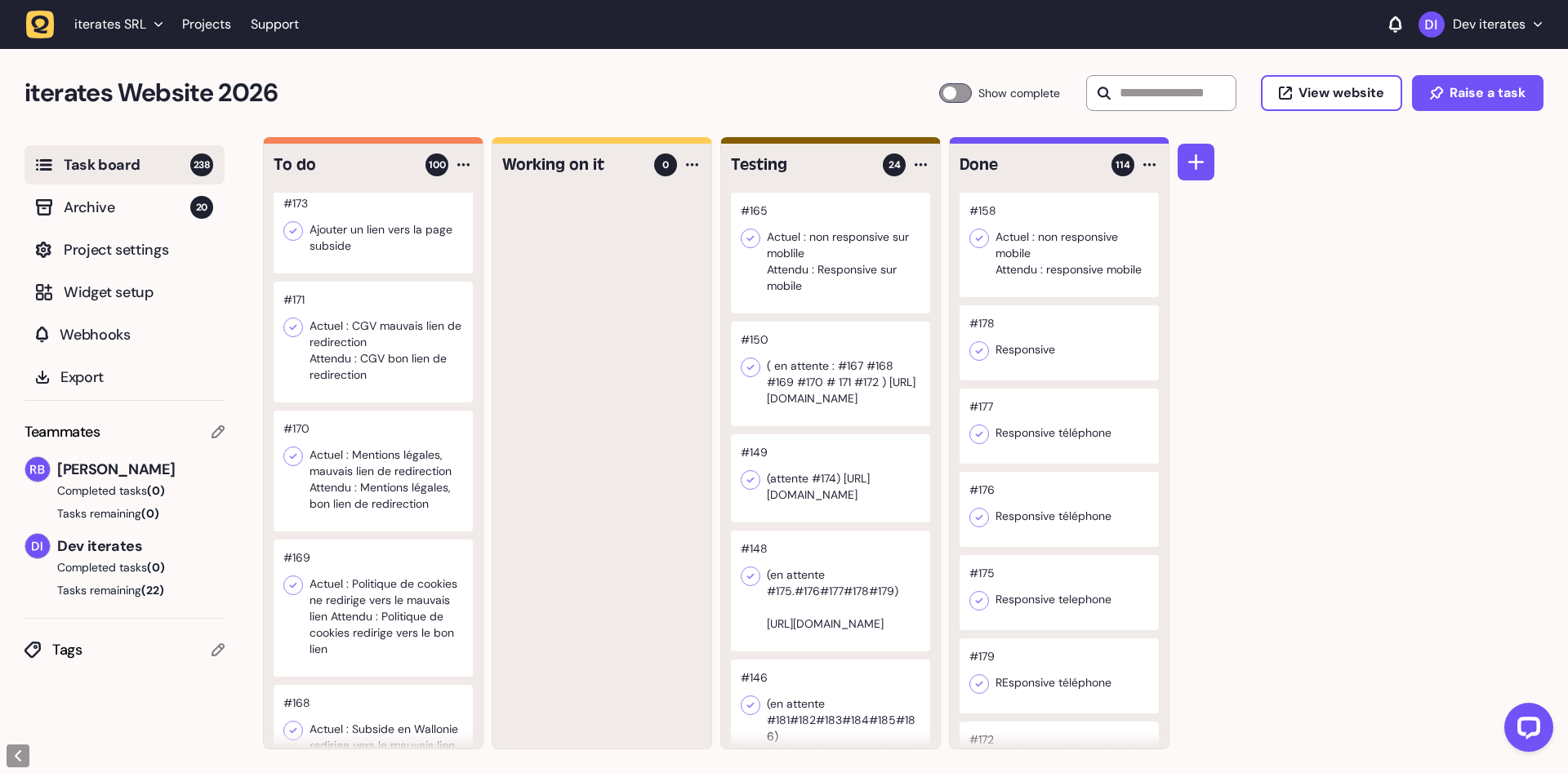
click at [393, 486] on div at bounding box center [373, 470] width 199 height 121
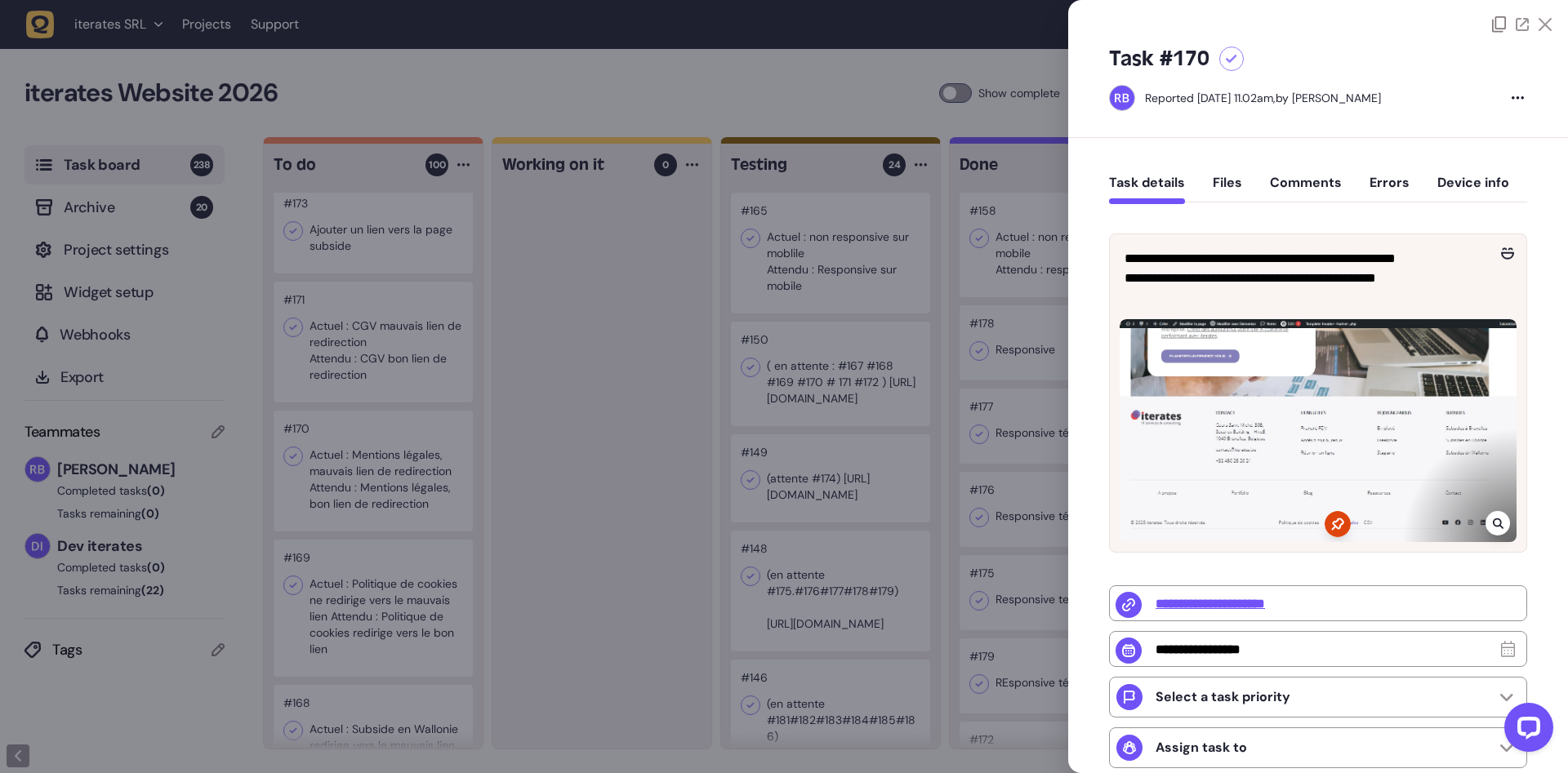
click at [393, 486] on div at bounding box center [784, 386] width 1568 height 773
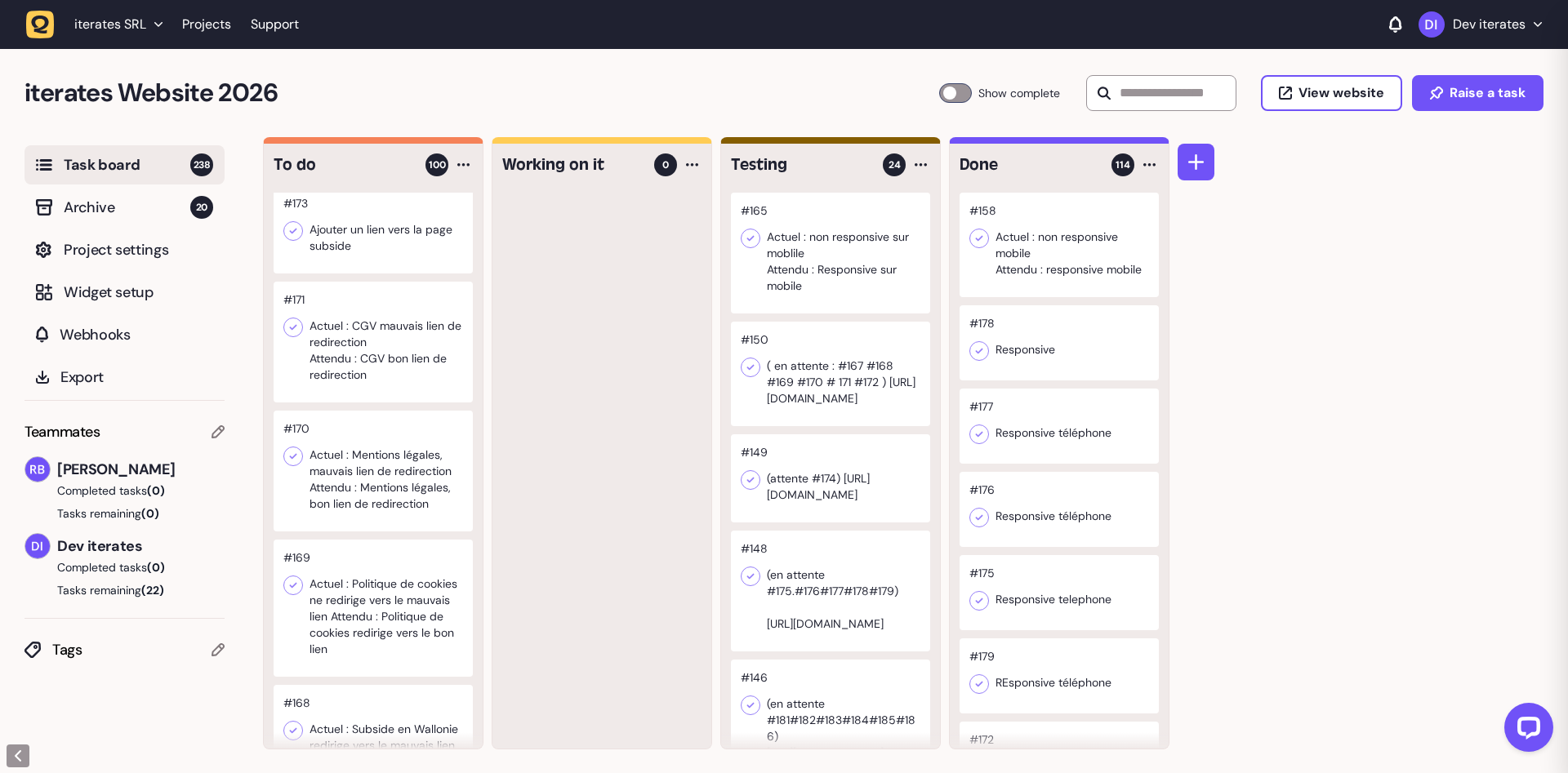
click at [383, 340] on div at bounding box center [373, 341] width 199 height 121
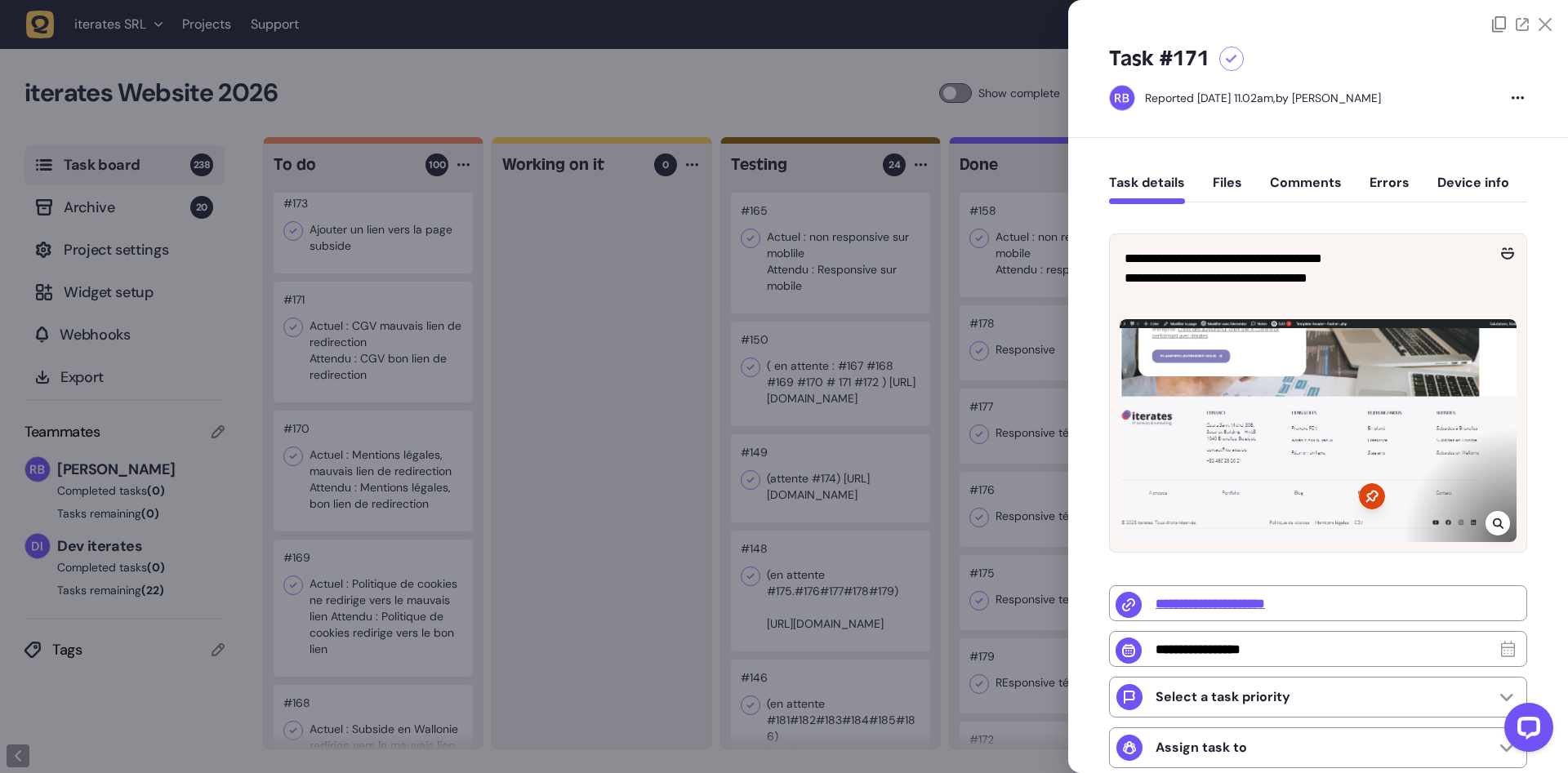
click at [383, 340] on div at bounding box center [784, 386] width 1568 height 773
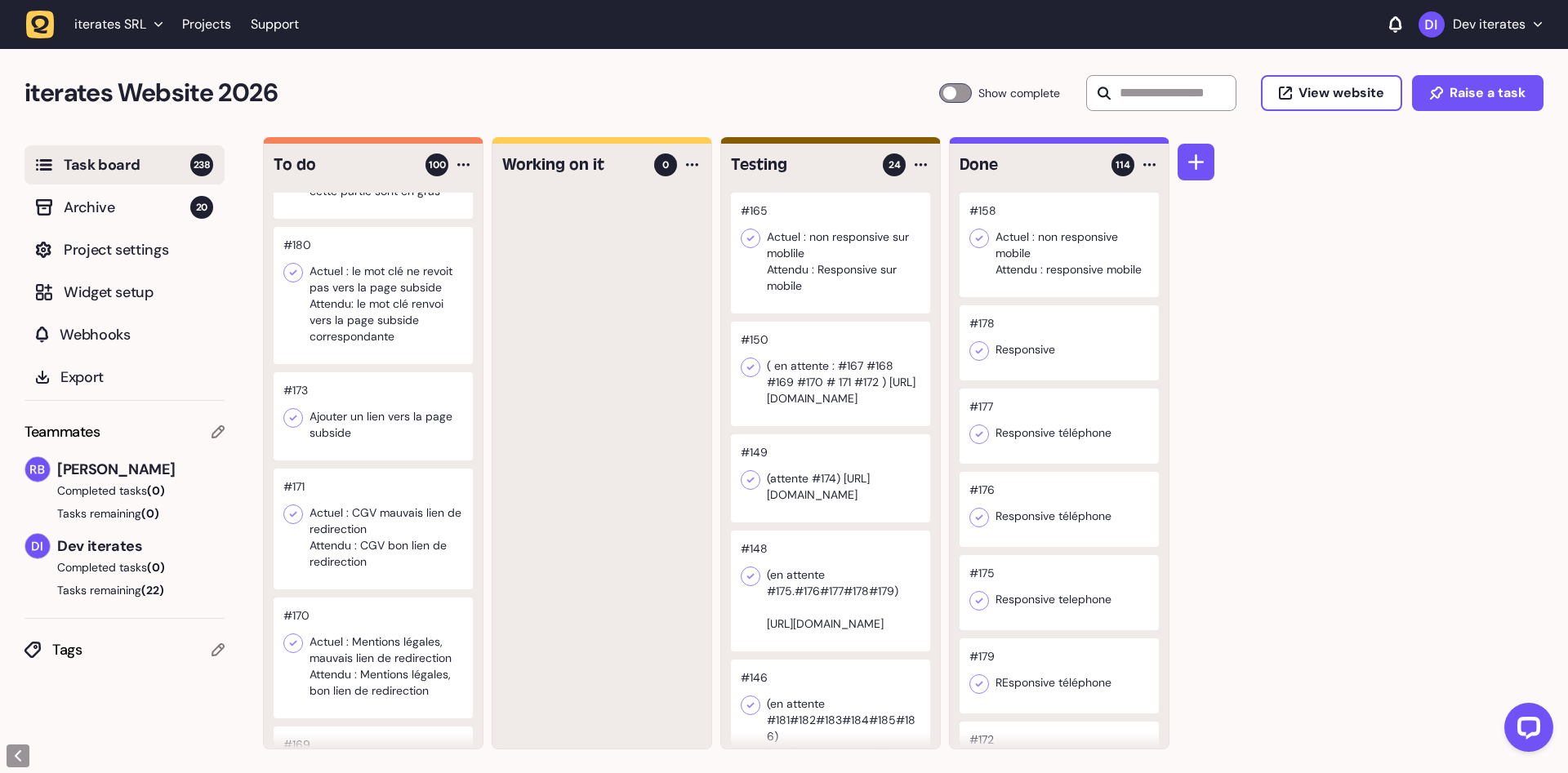
scroll to position [10103, 0]
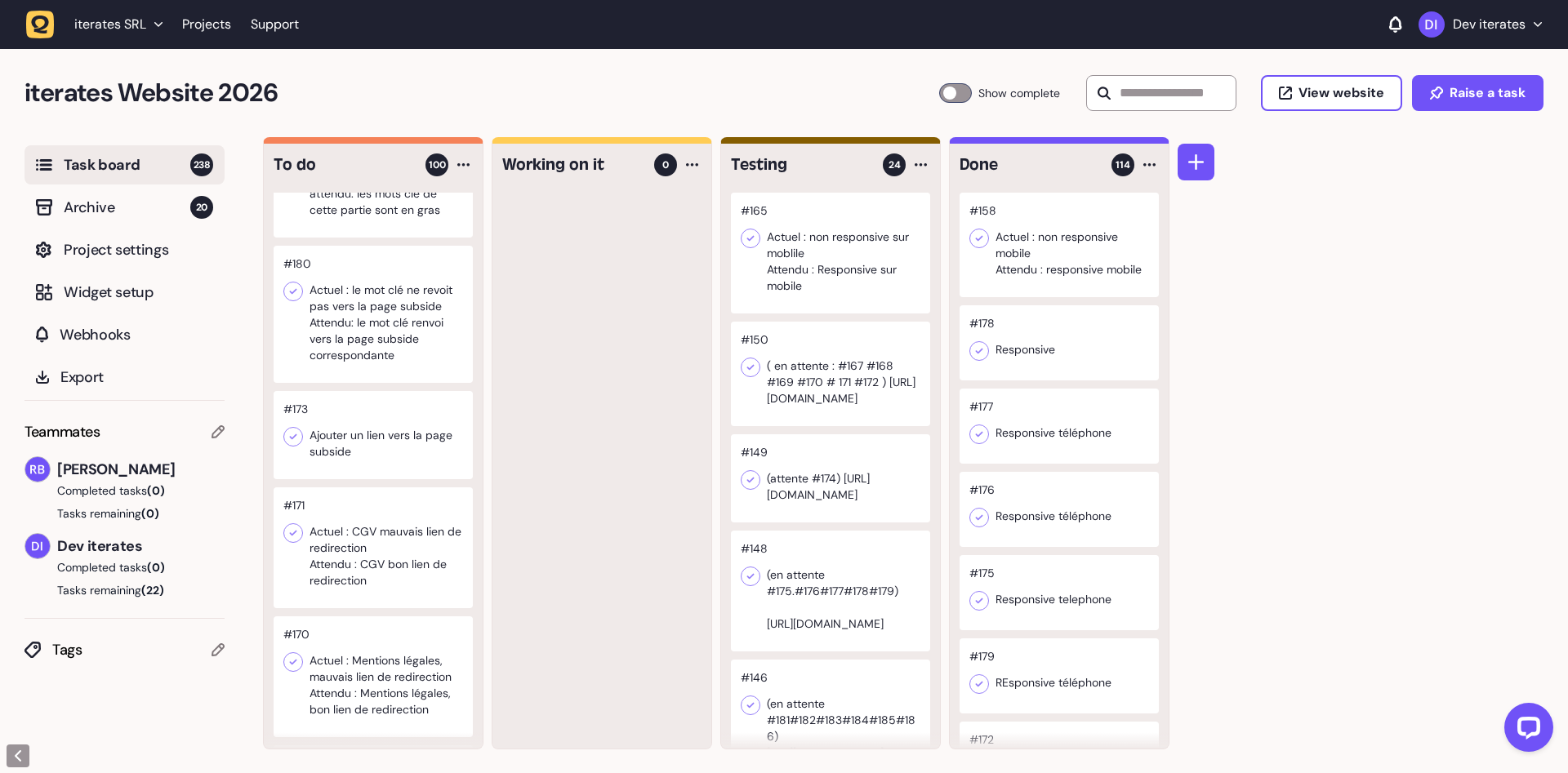
click at [377, 435] on div at bounding box center [373, 435] width 199 height 88
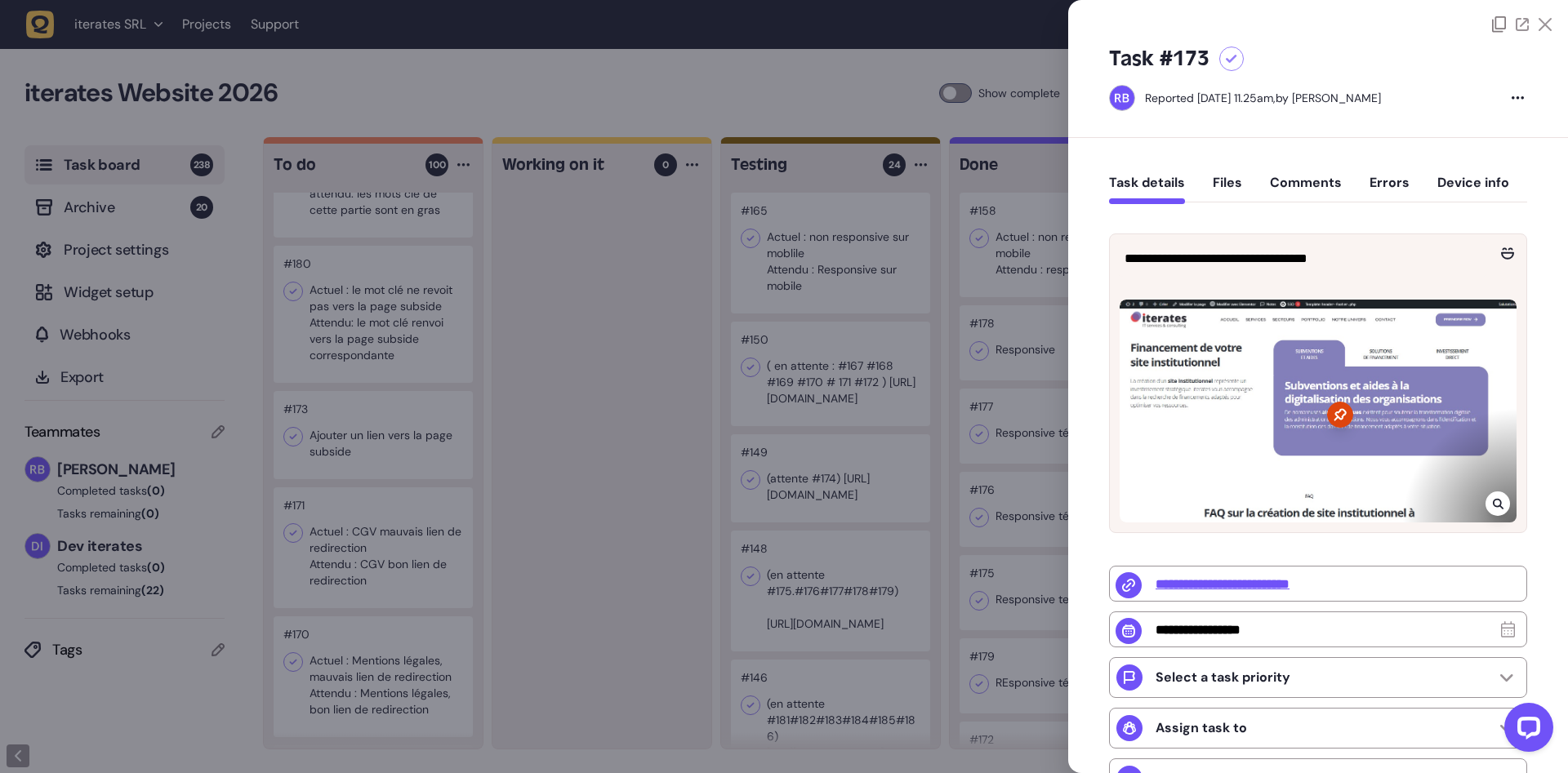
click at [377, 435] on div at bounding box center [784, 386] width 1568 height 773
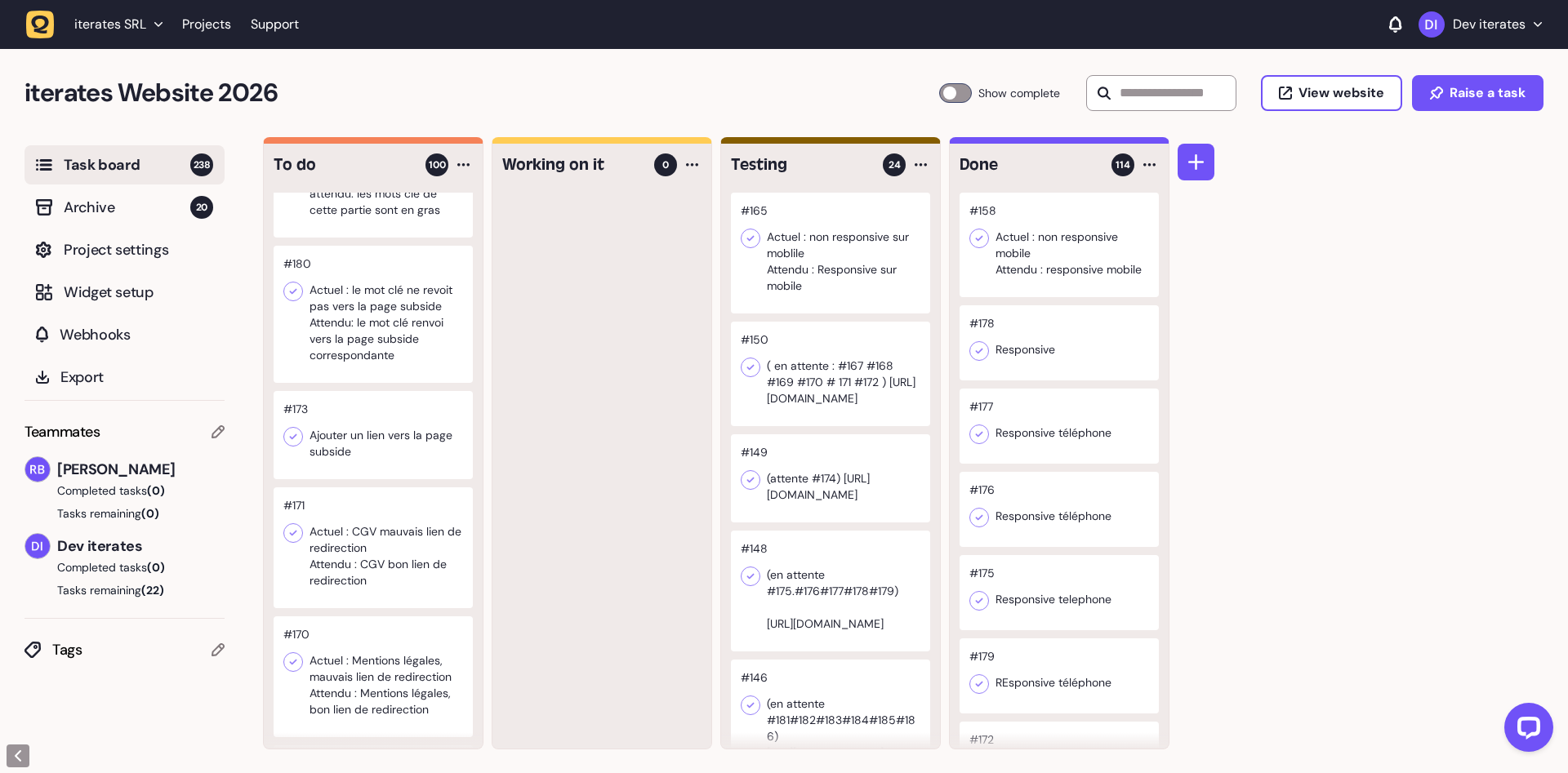
click at [430, 327] on div at bounding box center [373, 314] width 199 height 137
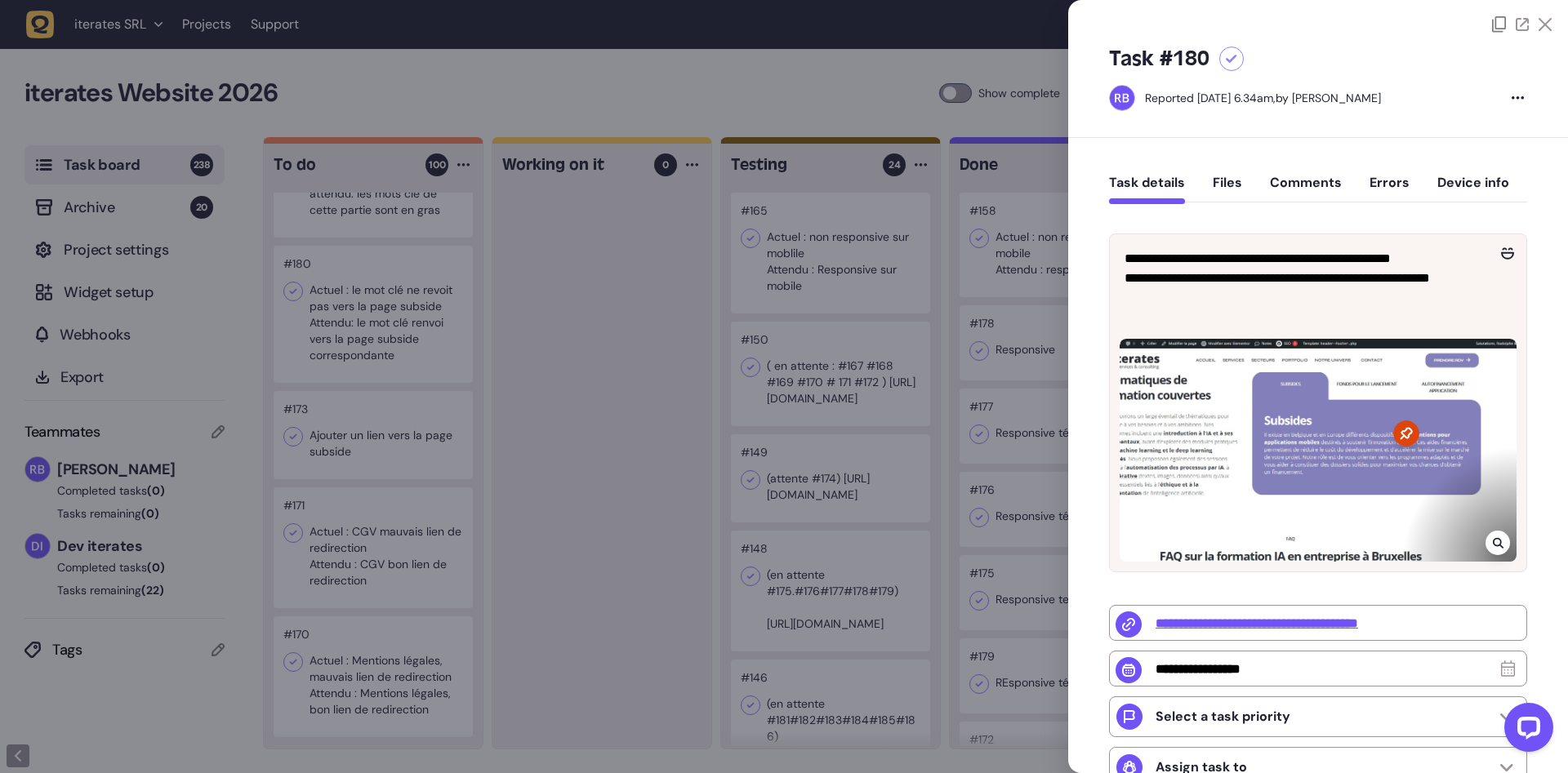
click at [430, 327] on div at bounding box center [784, 386] width 1568 height 773
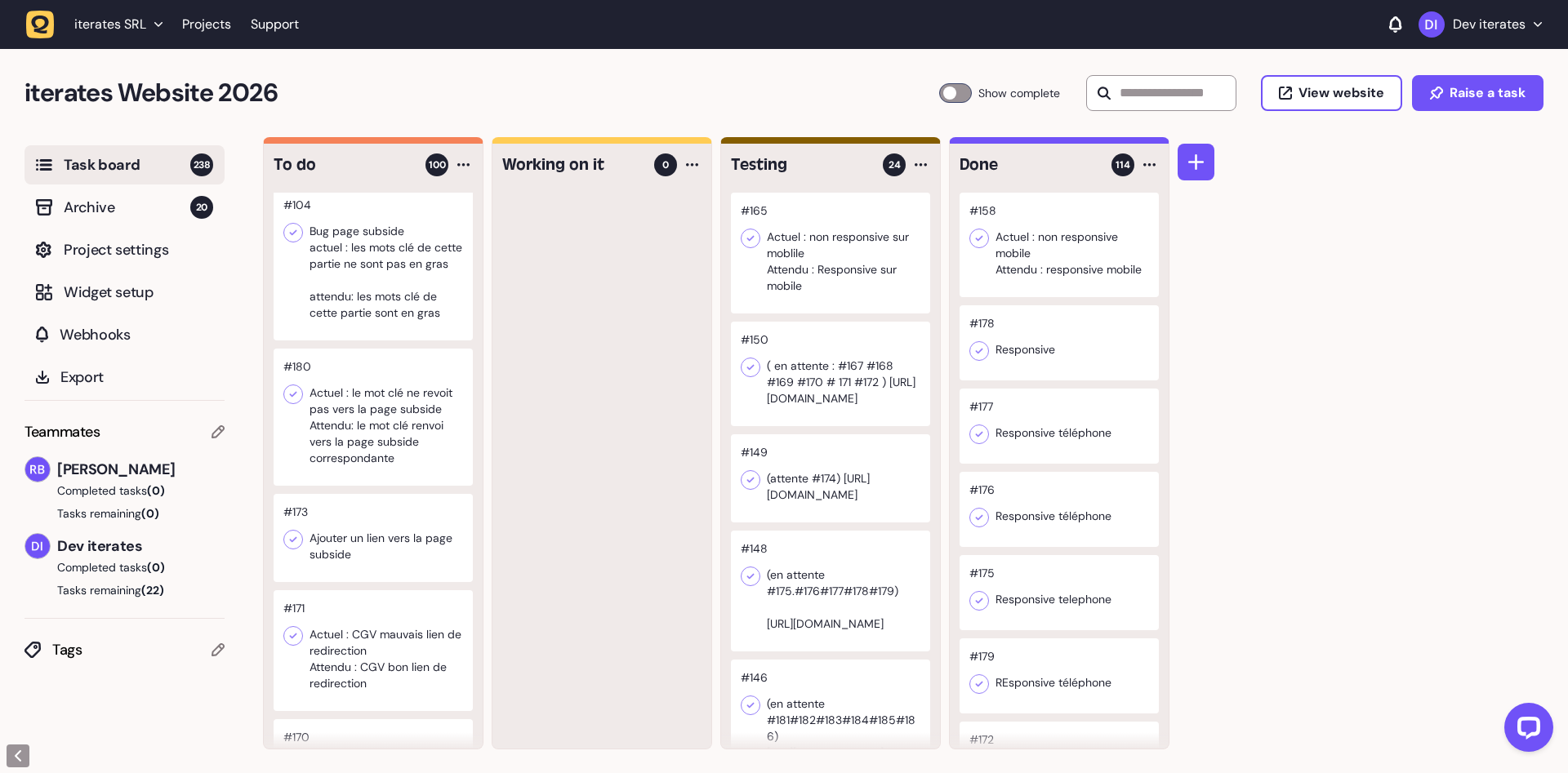
scroll to position [9897, 0]
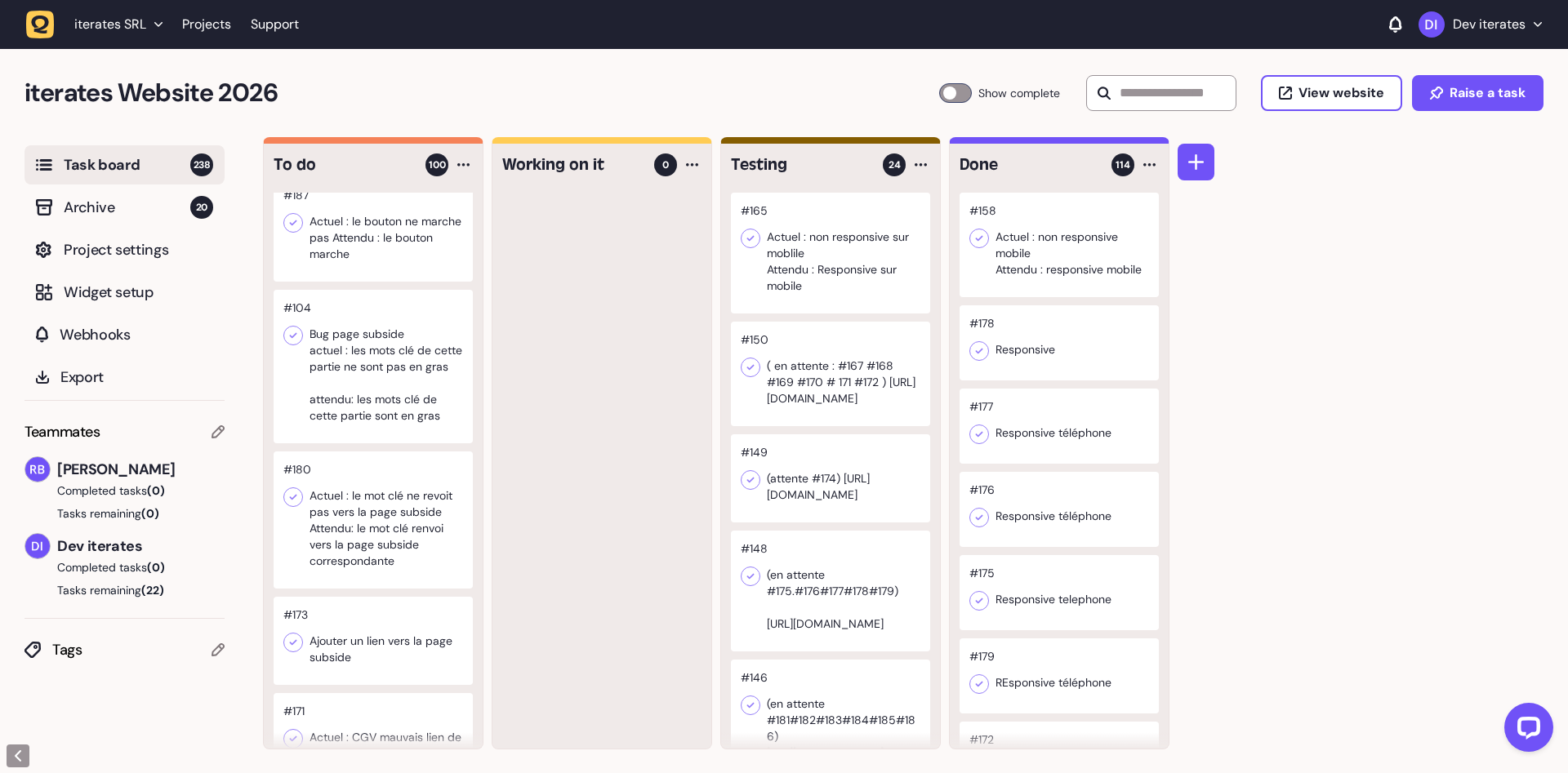
click at [381, 373] on div at bounding box center [373, 367] width 199 height 154
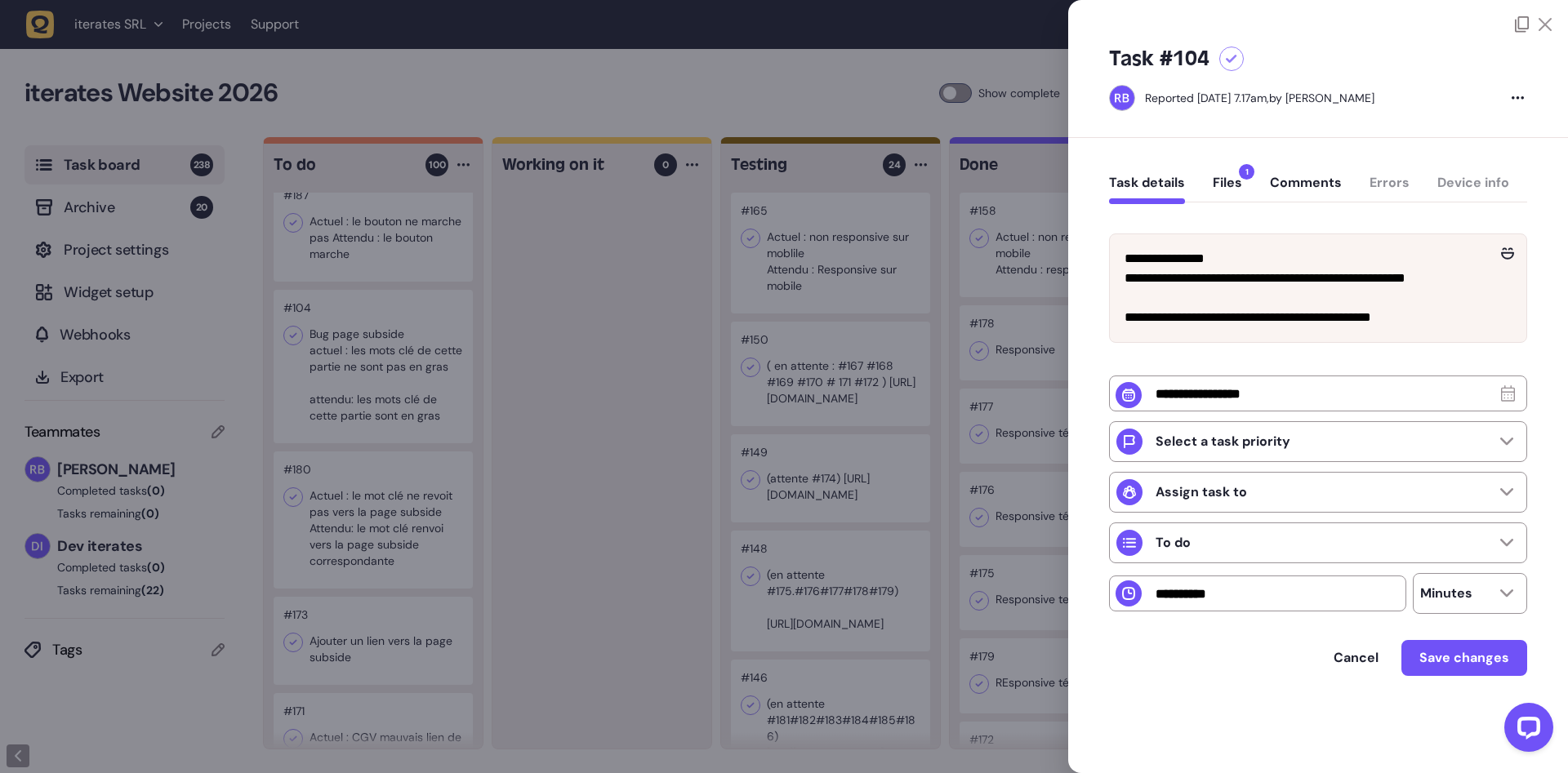
click at [1224, 187] on button "Files 1" at bounding box center [1227, 189] width 29 height 29
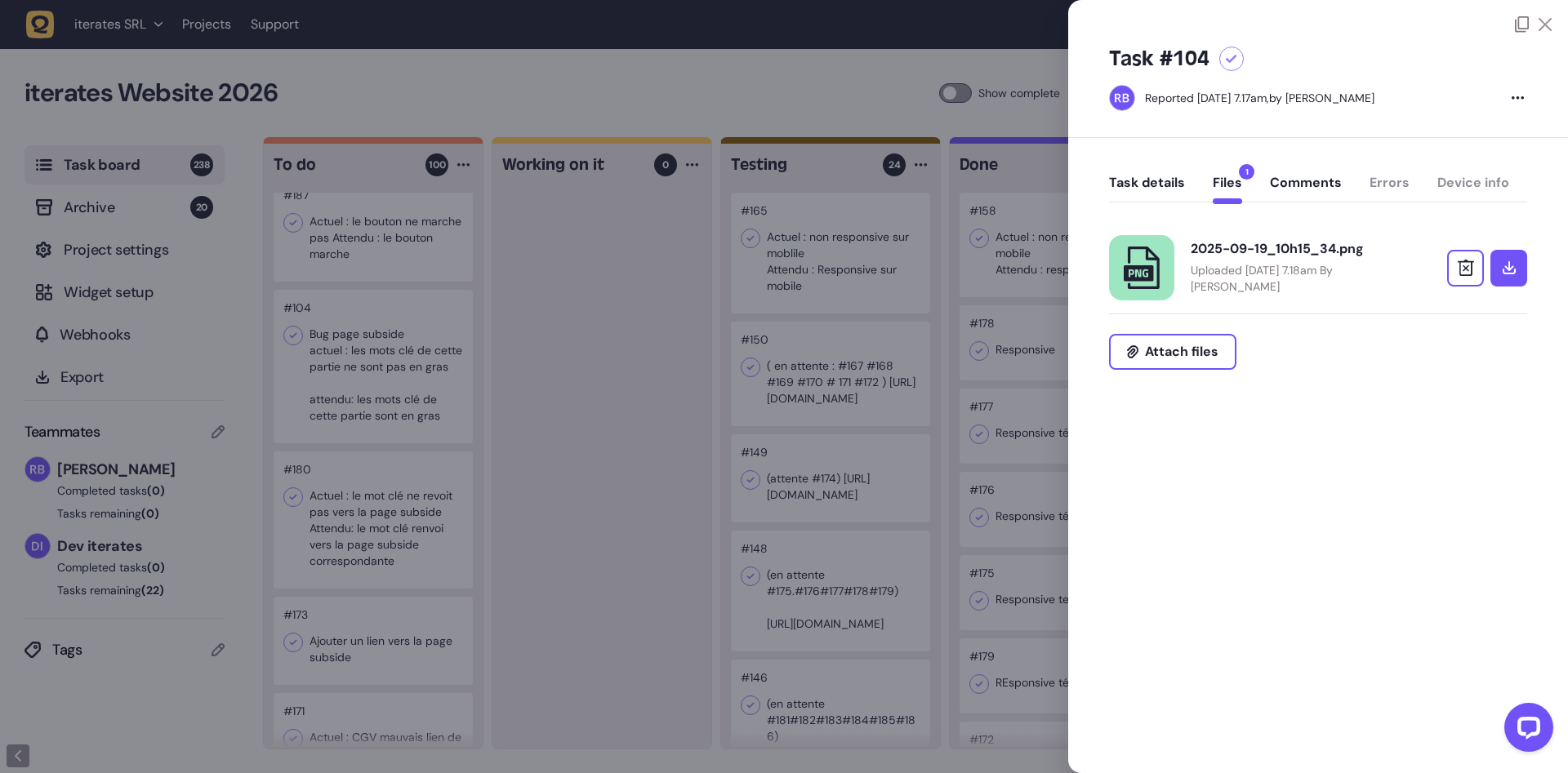
click at [1237, 251] on div "2025-09-19_10h15_34.png" at bounding box center [1296, 249] width 213 height 17
click at [385, 415] on div at bounding box center [784, 386] width 1568 height 773
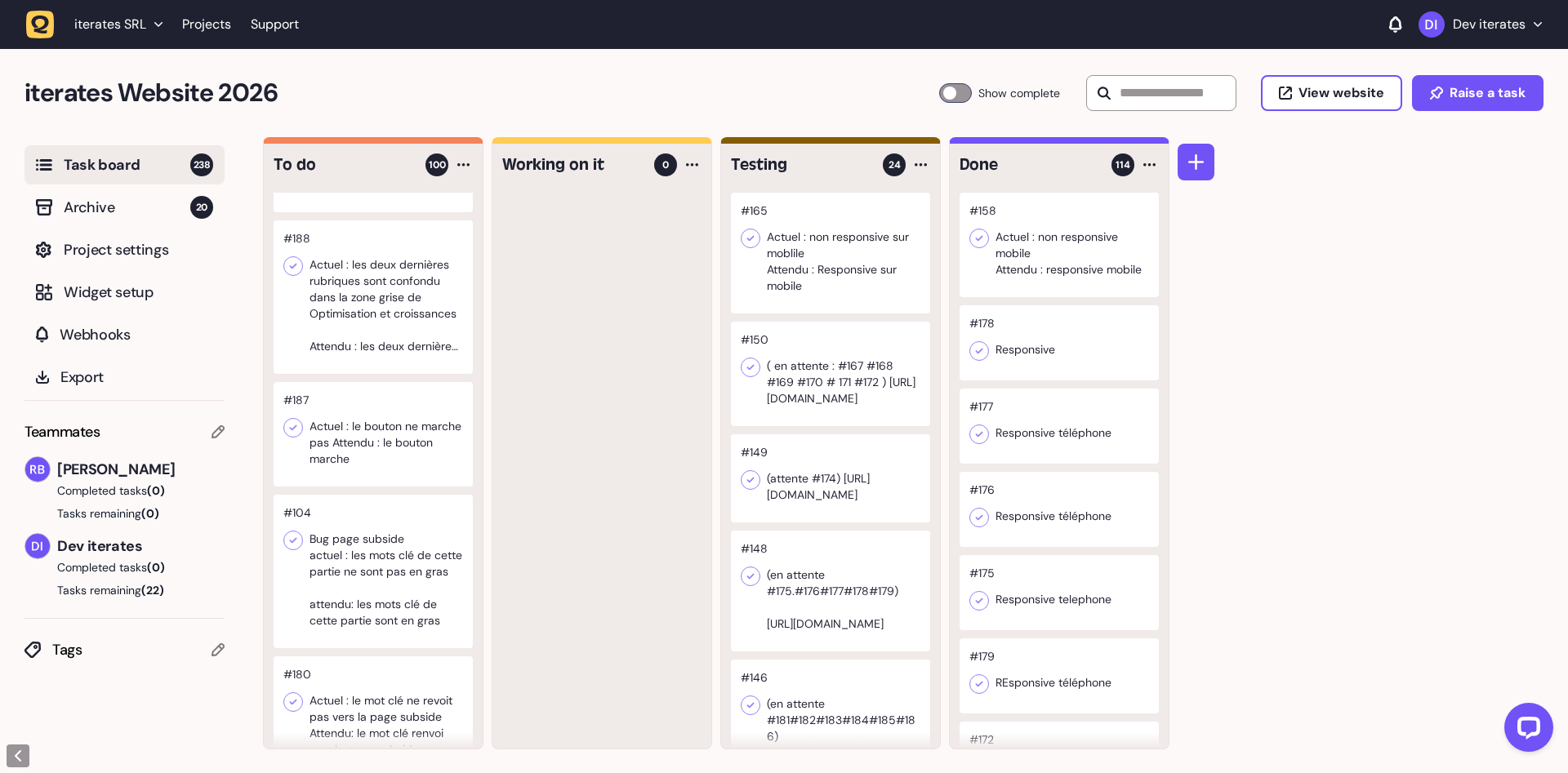
scroll to position [9692, 0]
click at [382, 441] on div at bounding box center [373, 435] width 199 height 104
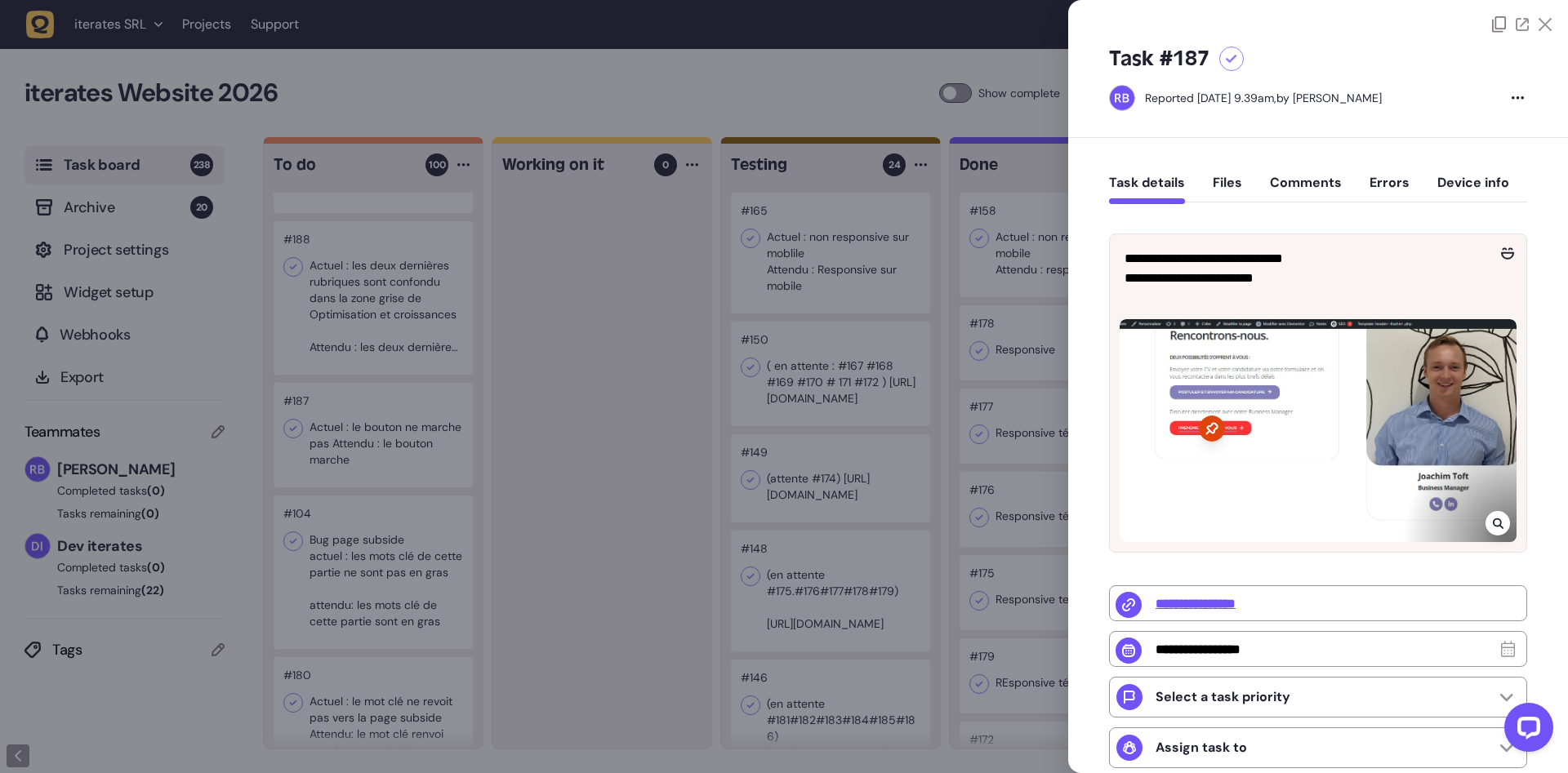
click at [412, 471] on div at bounding box center [784, 386] width 1568 height 773
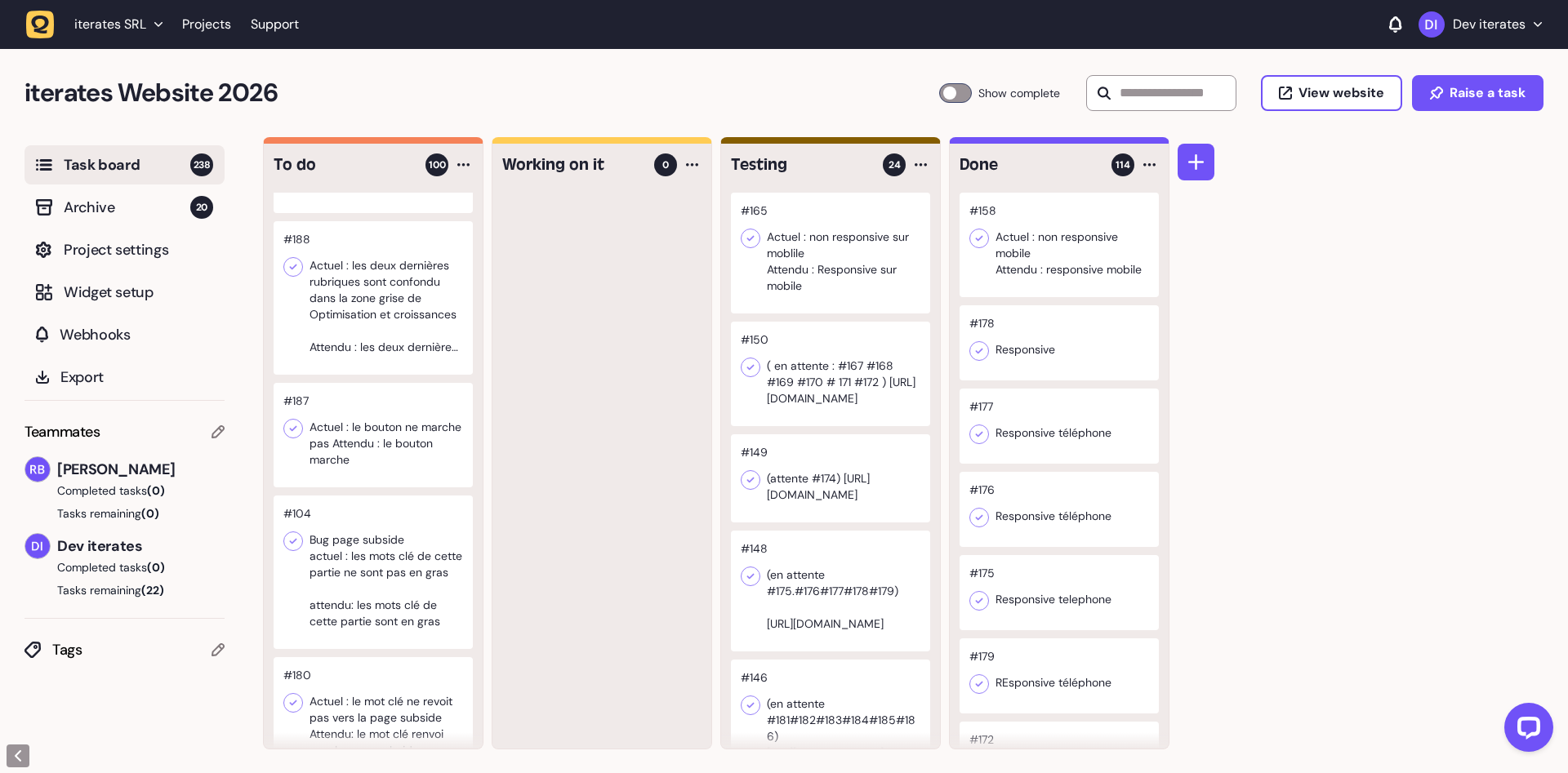
click at [412, 454] on div at bounding box center [373, 435] width 199 height 104
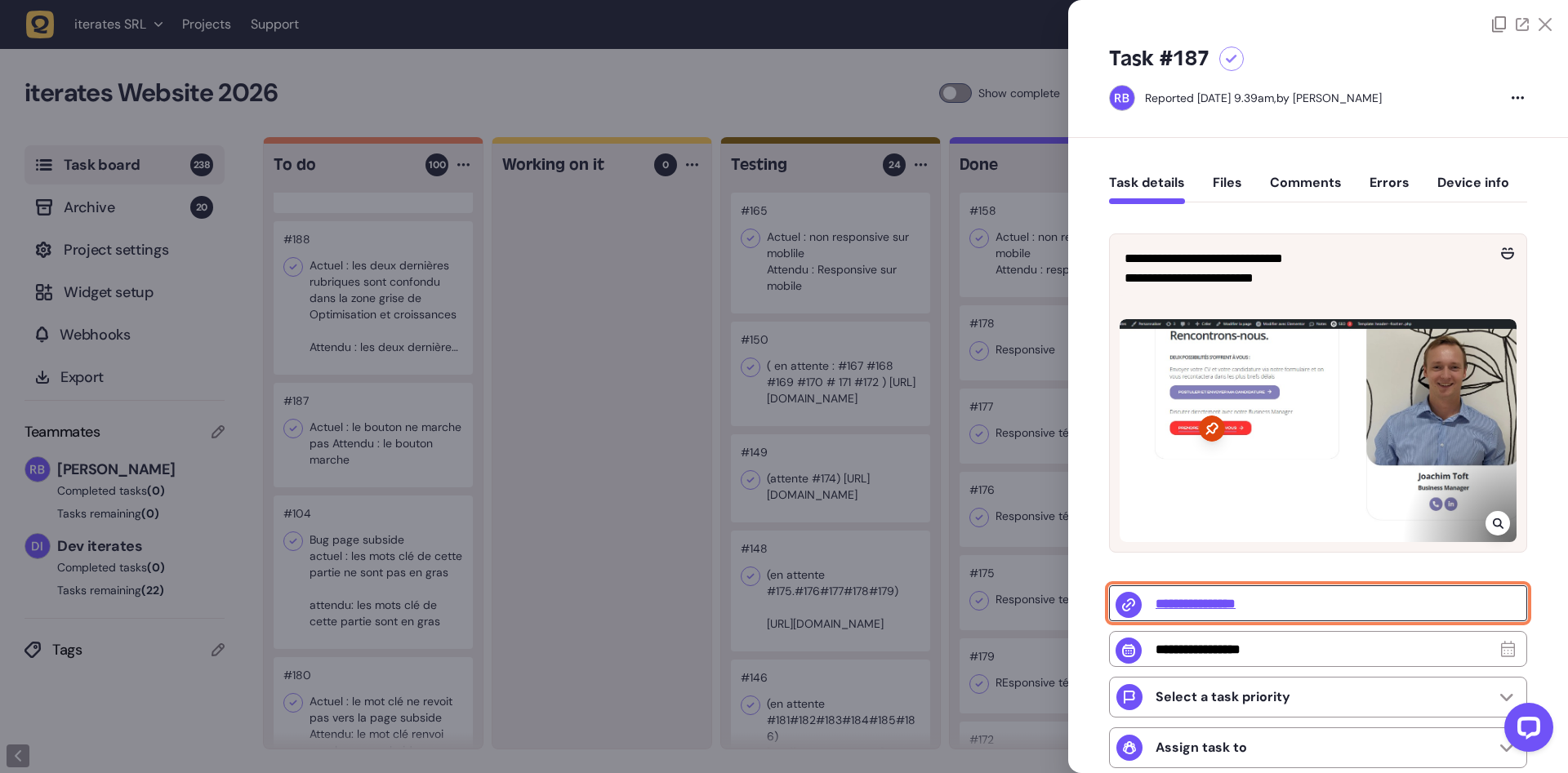
click at [1239, 606] on input "**********" at bounding box center [1318, 603] width 418 height 36
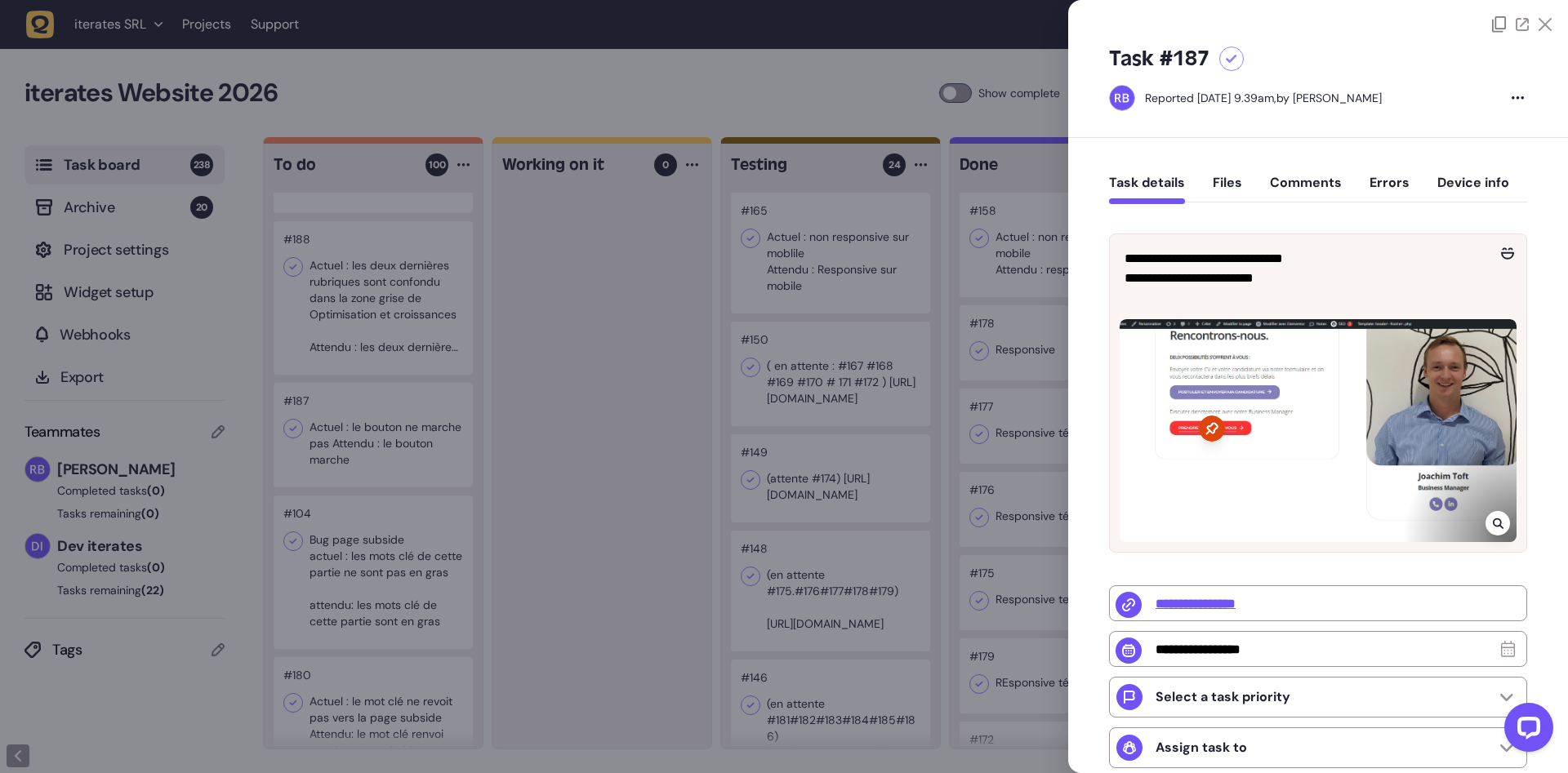
click at [354, 470] on div at bounding box center [784, 386] width 1568 height 773
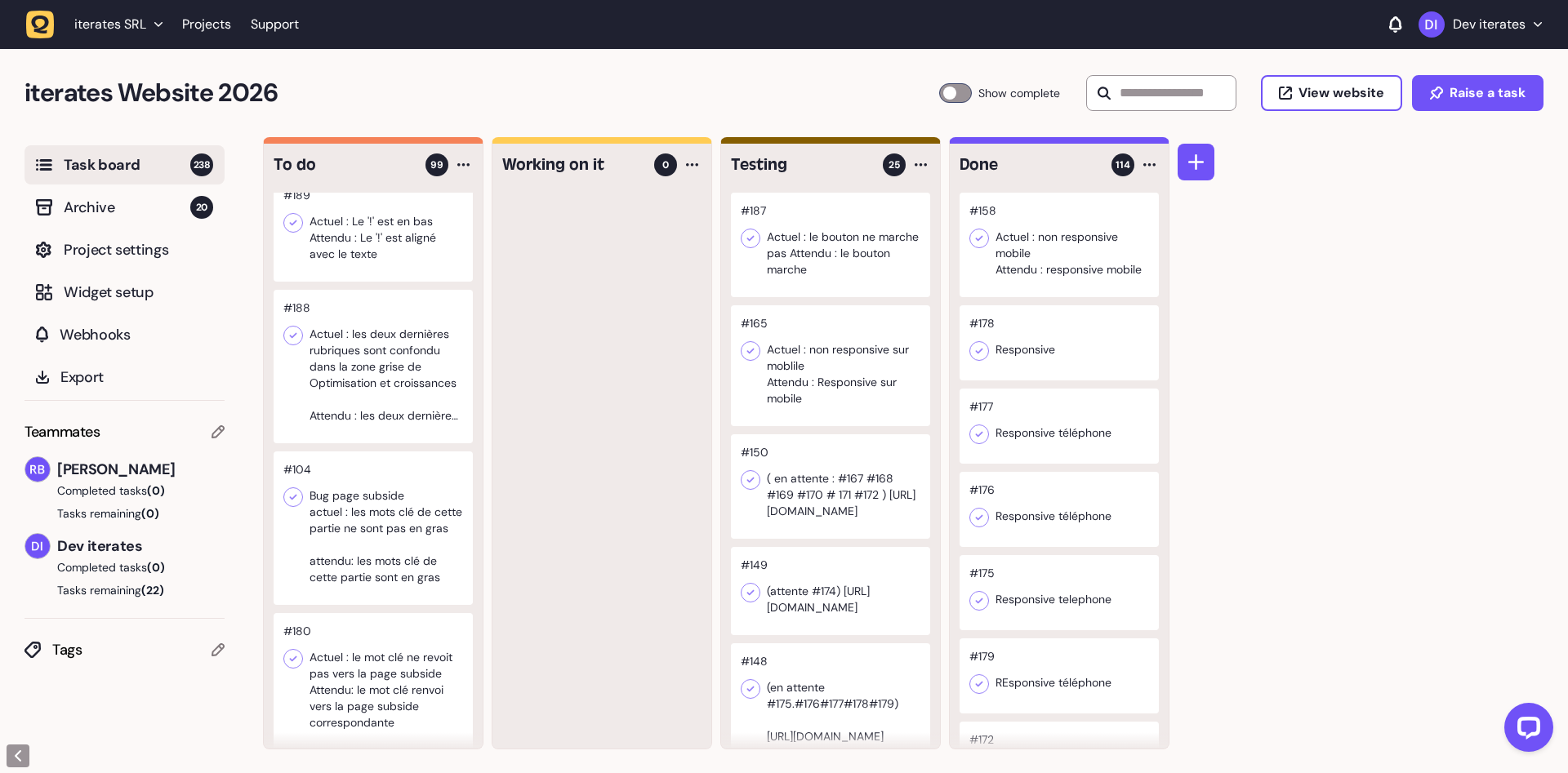
scroll to position [9588, 0]
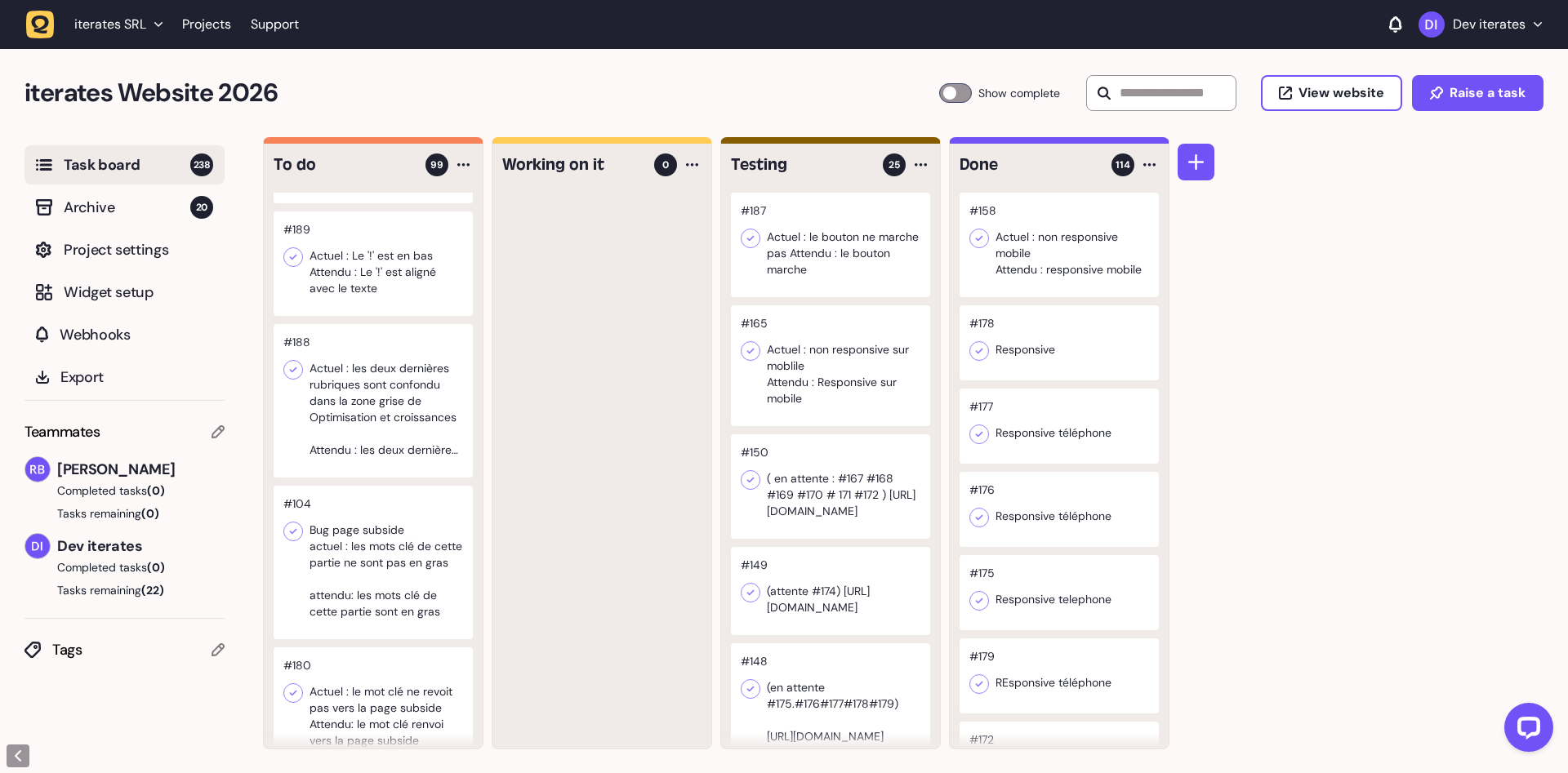
click at [400, 396] on div at bounding box center [373, 401] width 199 height 154
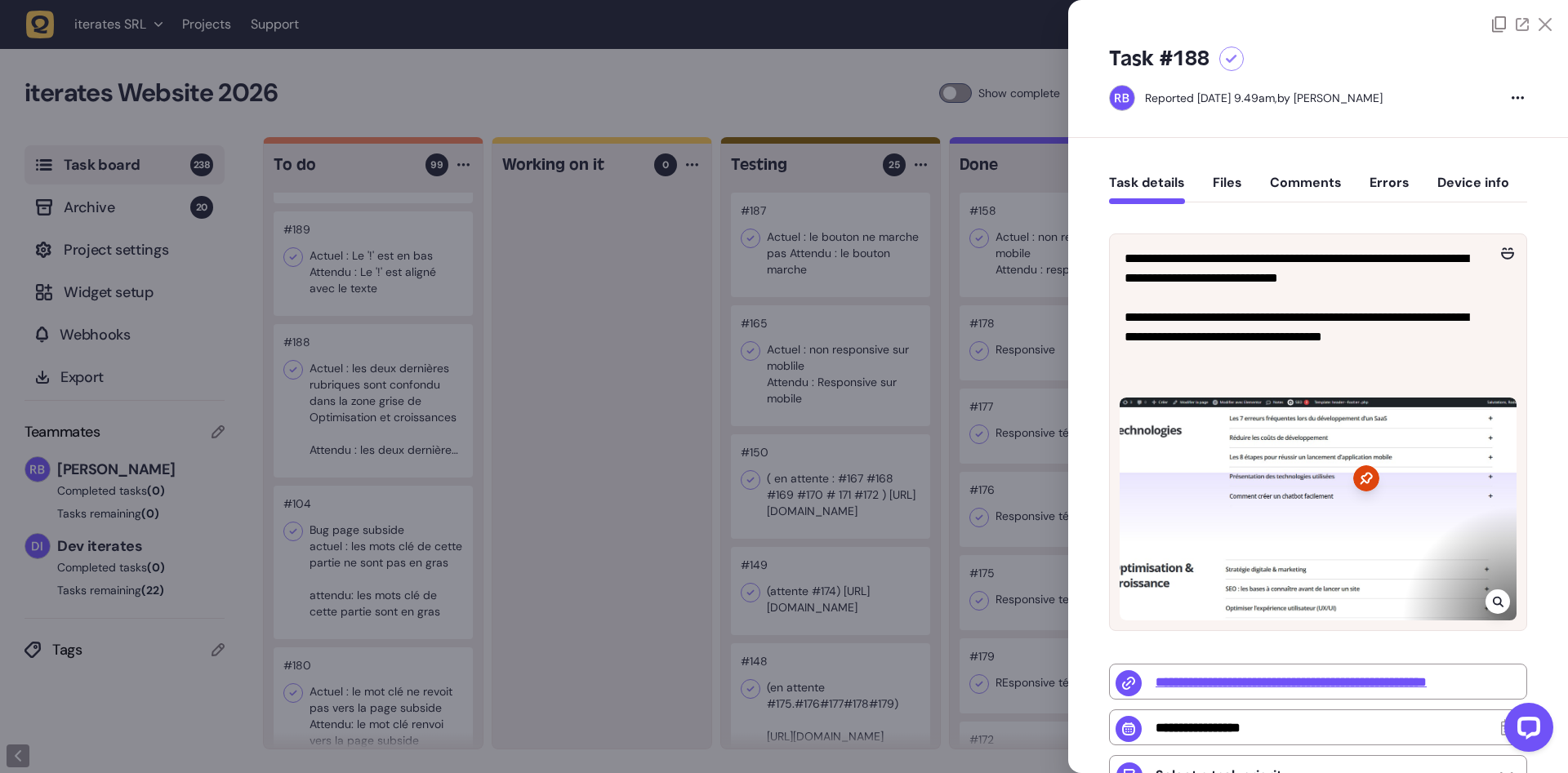
click at [400, 396] on div at bounding box center [784, 386] width 1568 height 773
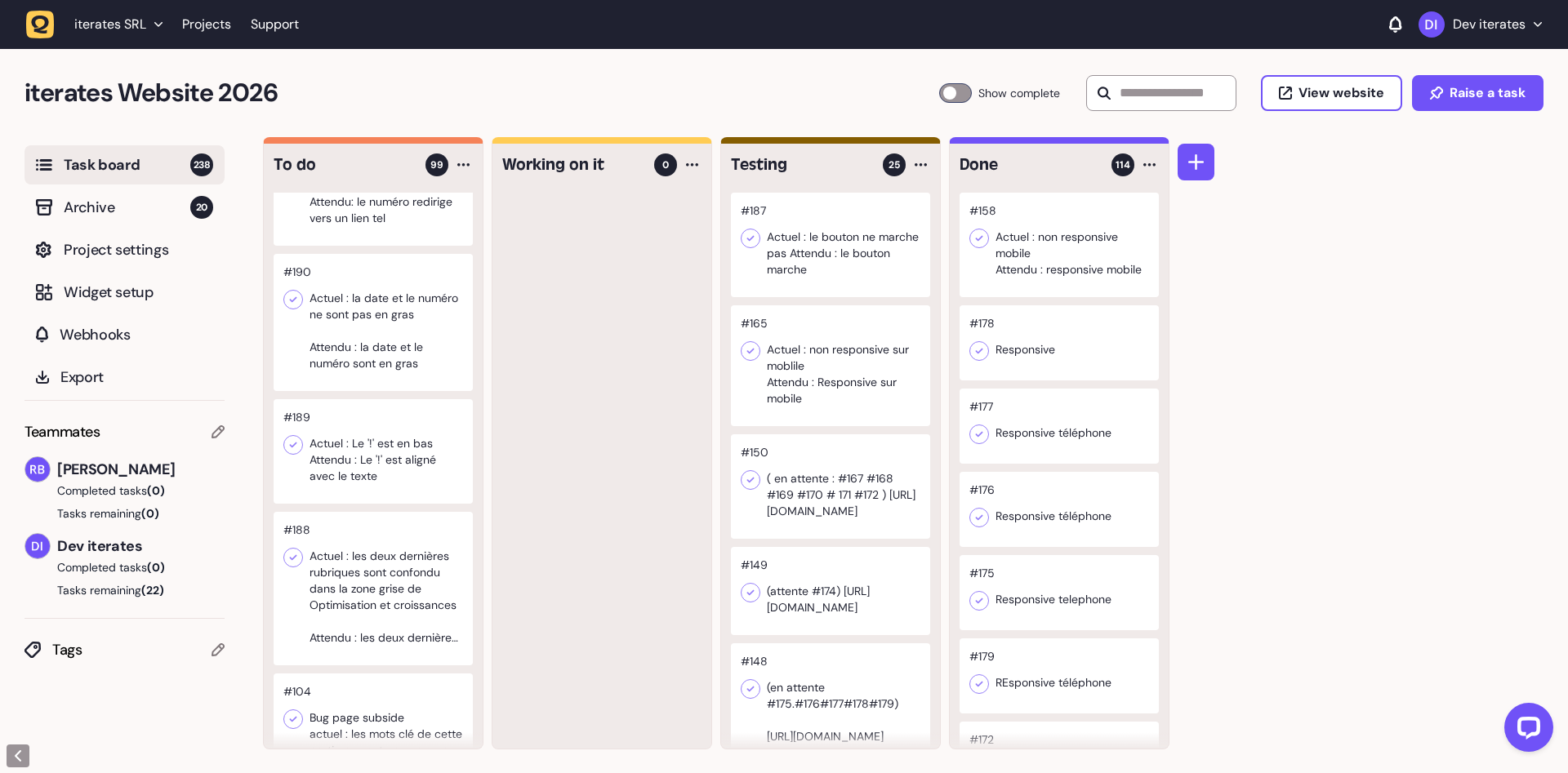
scroll to position [9383, 0]
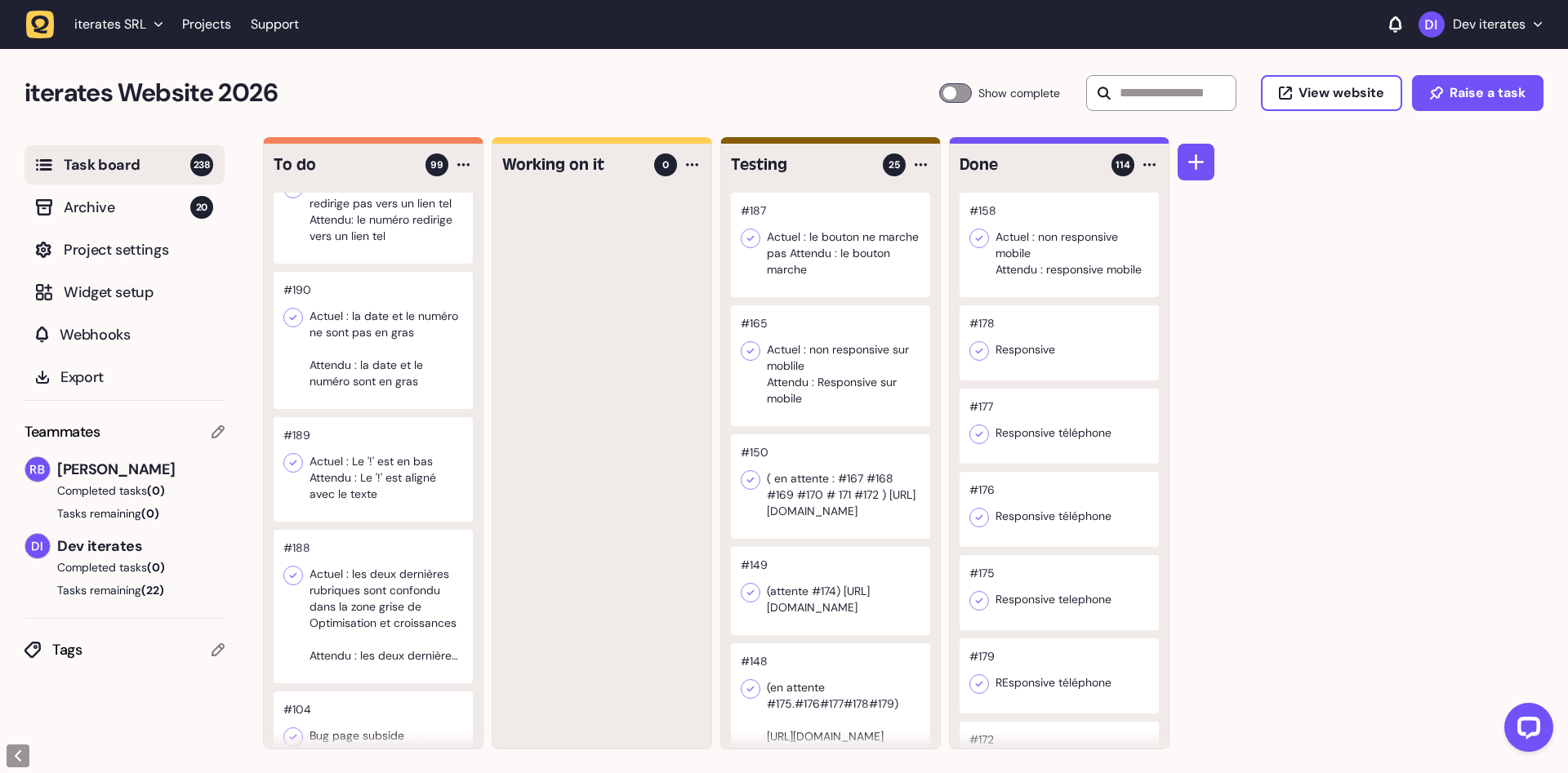
click at [429, 476] on div at bounding box center [373, 469] width 199 height 104
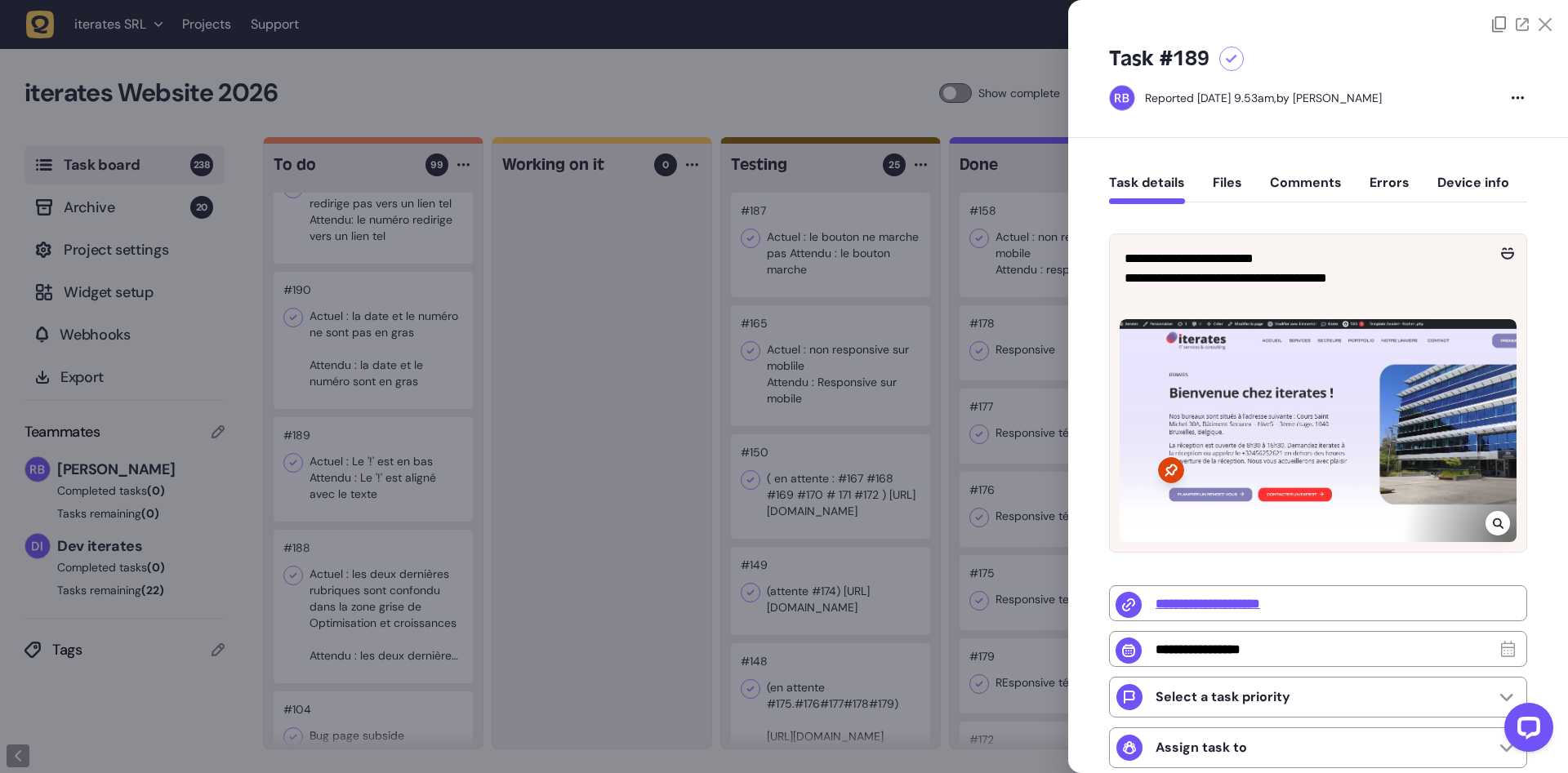
click at [407, 480] on div at bounding box center [784, 386] width 1568 height 773
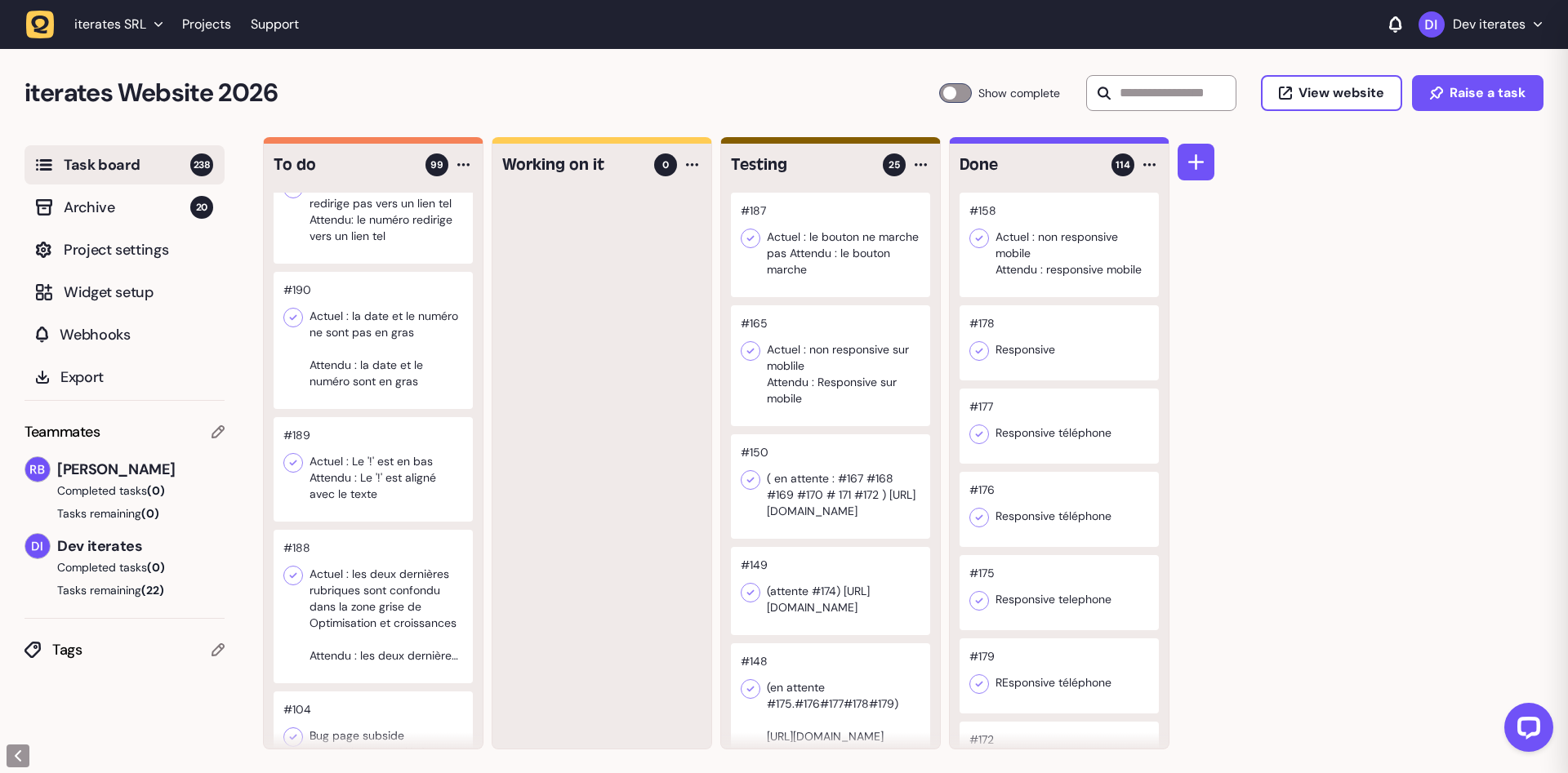
click at [387, 373] on div at bounding box center [373, 340] width 199 height 137
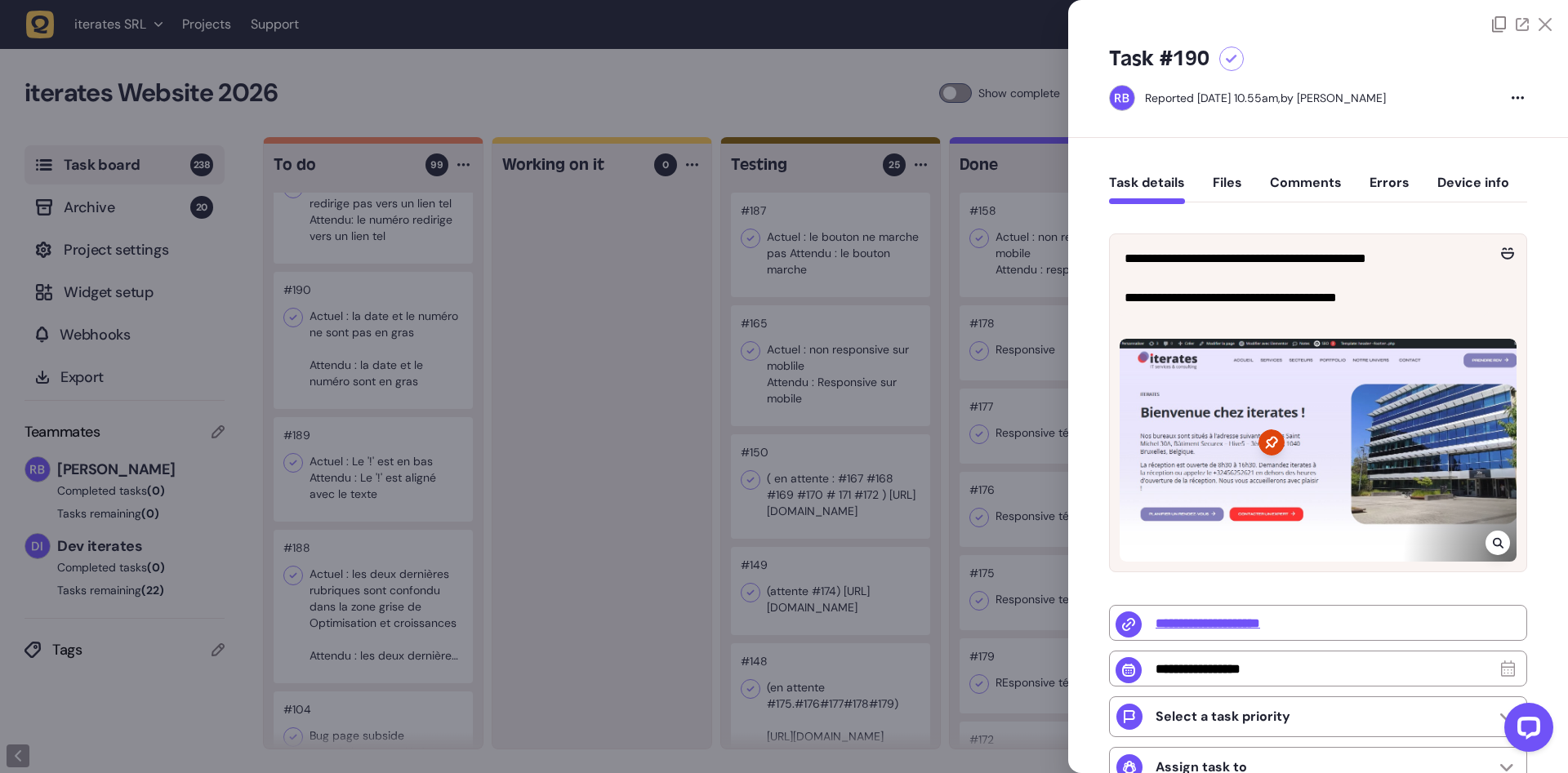
click at [387, 373] on div at bounding box center [784, 386] width 1568 height 773
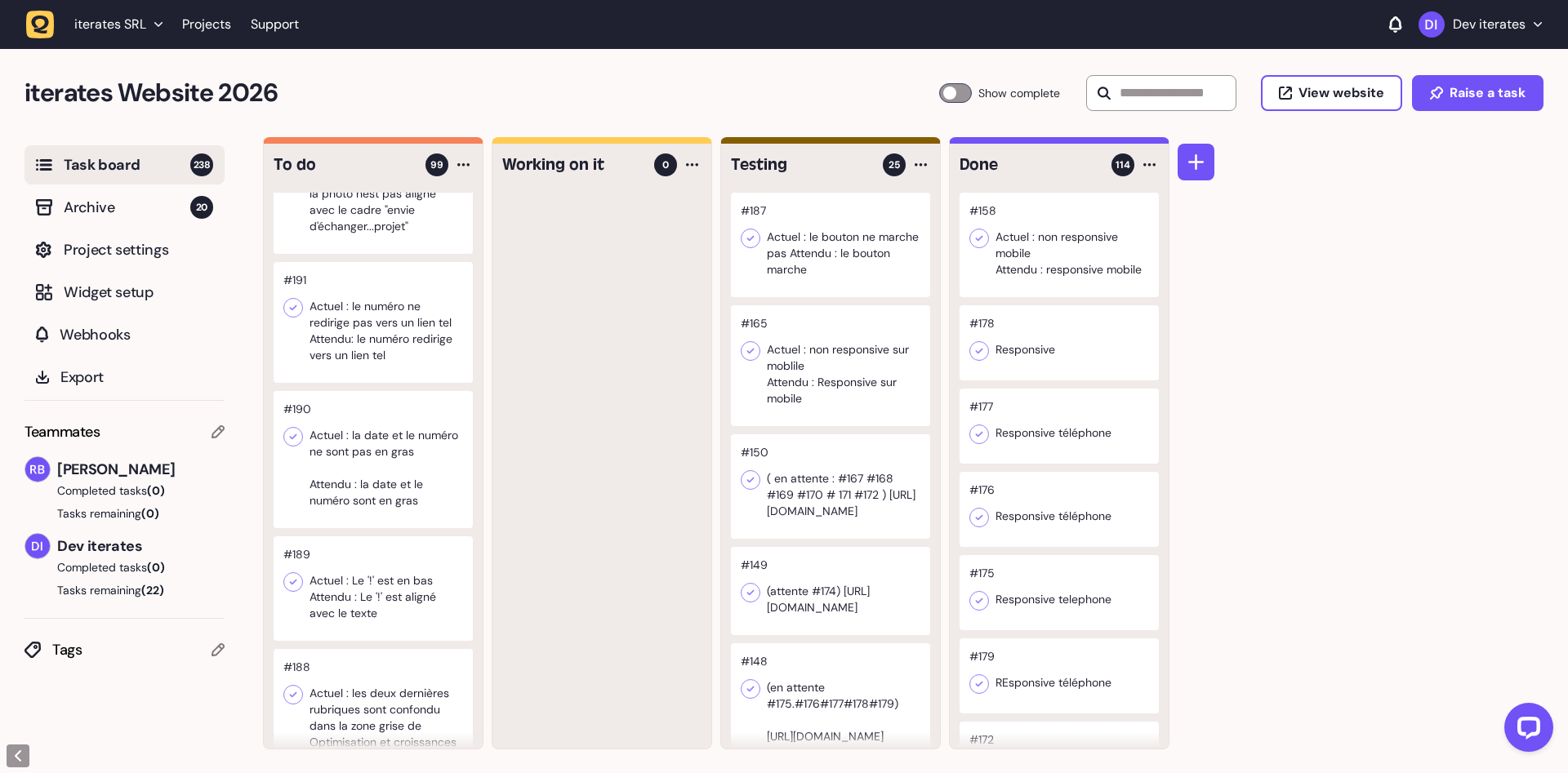
scroll to position [9177, 0]
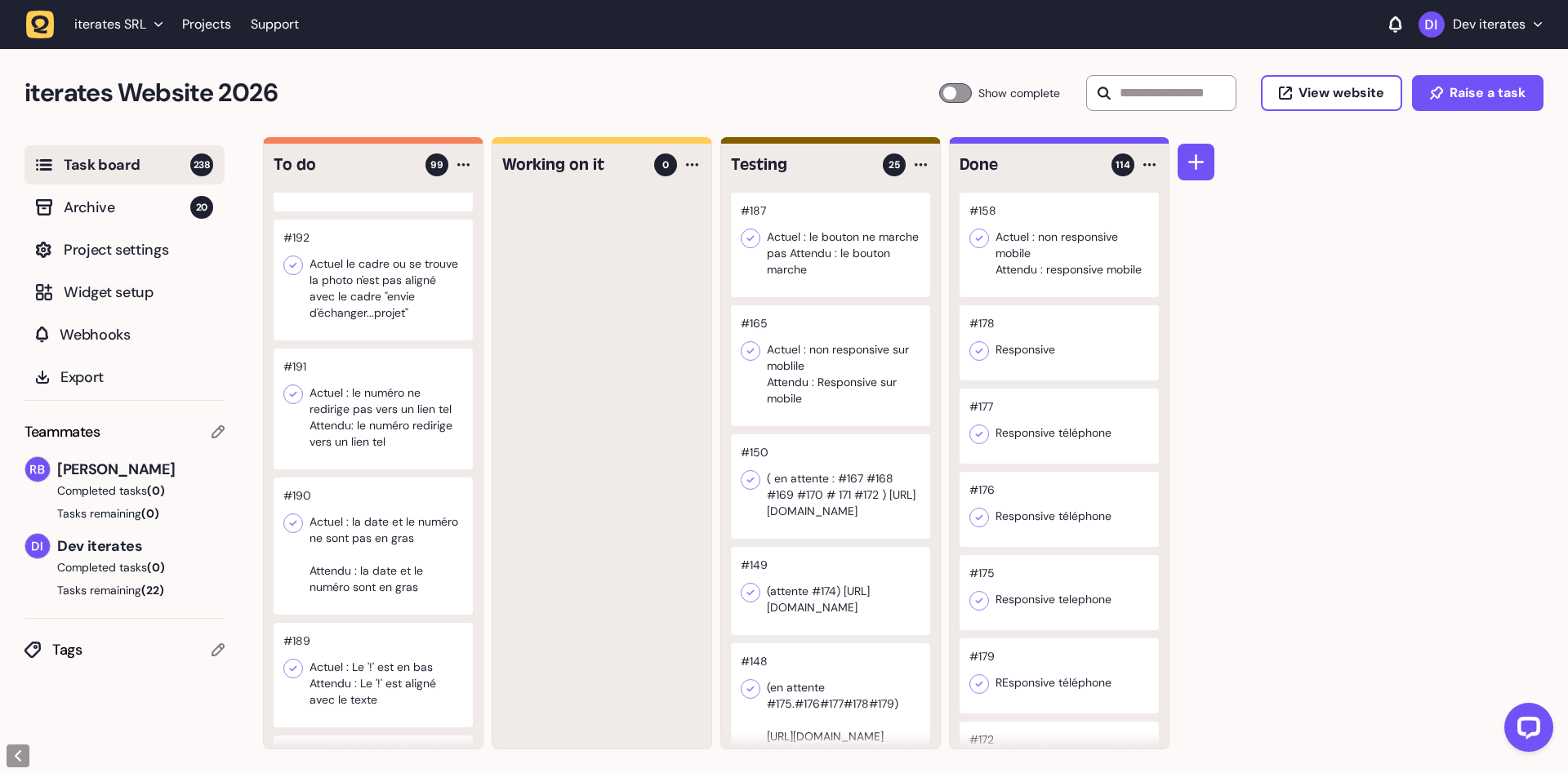
click at [387, 373] on div at bounding box center [373, 409] width 199 height 121
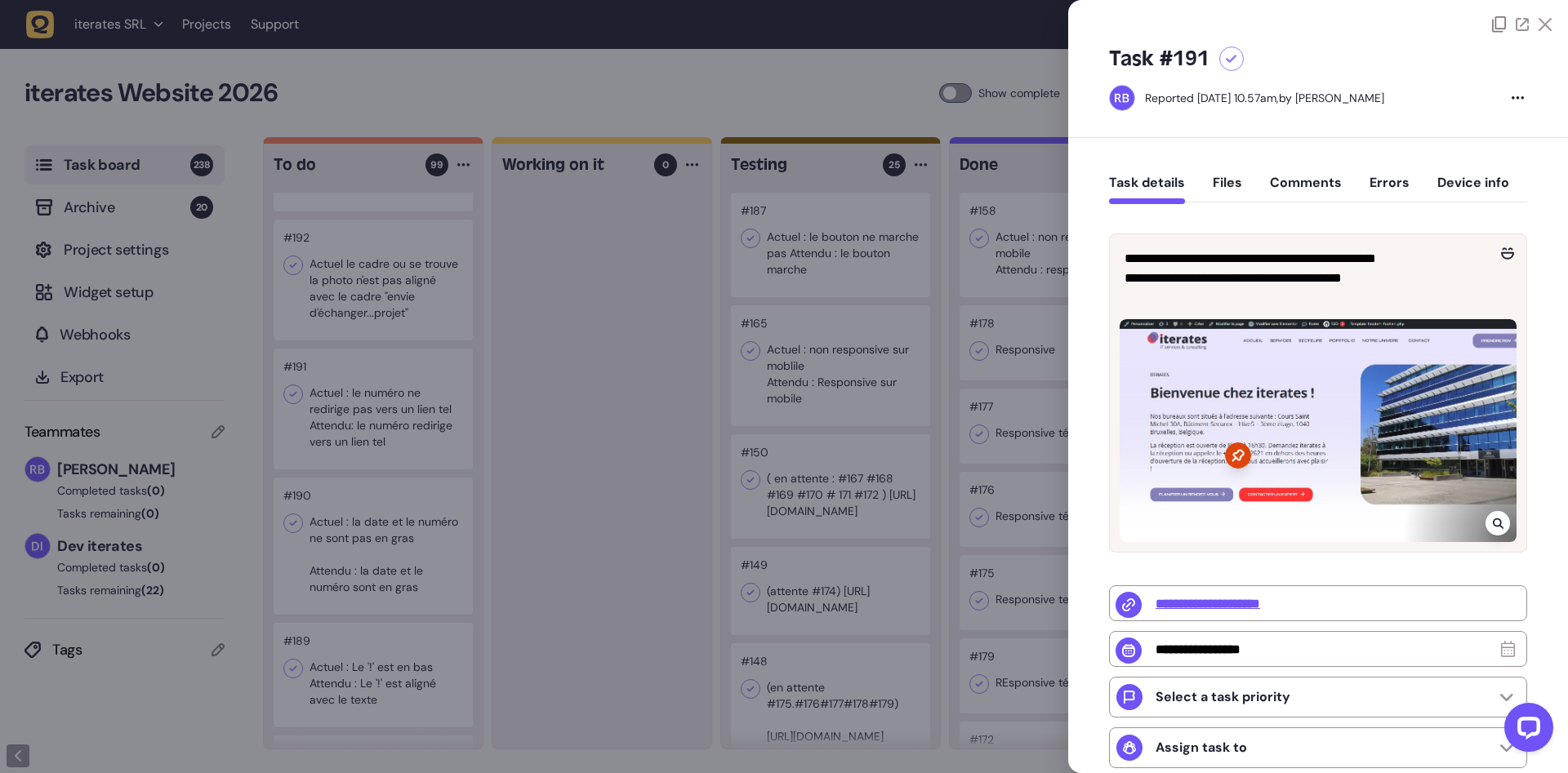
click at [402, 432] on div at bounding box center [784, 386] width 1568 height 773
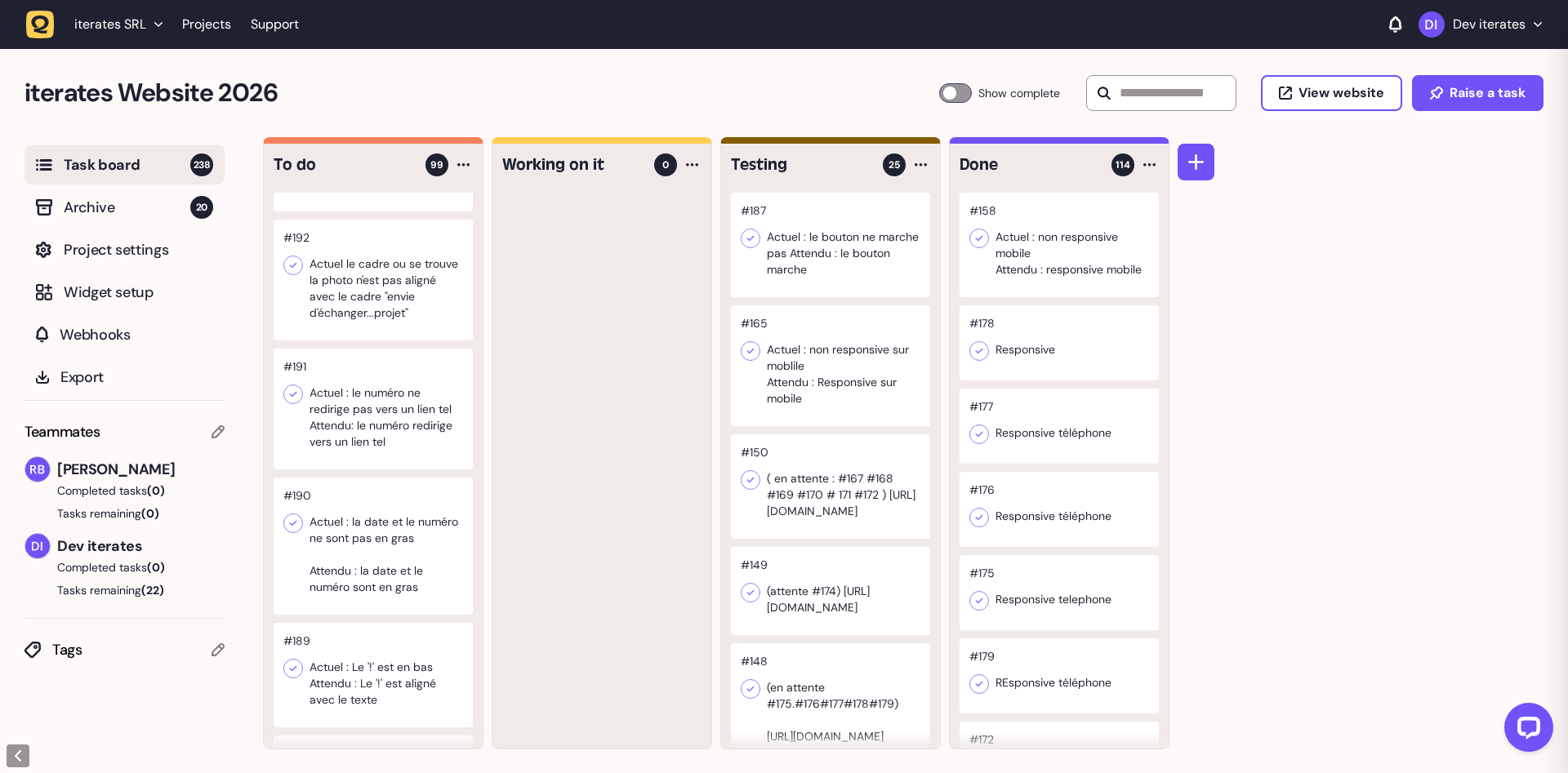
click at [378, 290] on div at bounding box center [373, 280] width 199 height 121
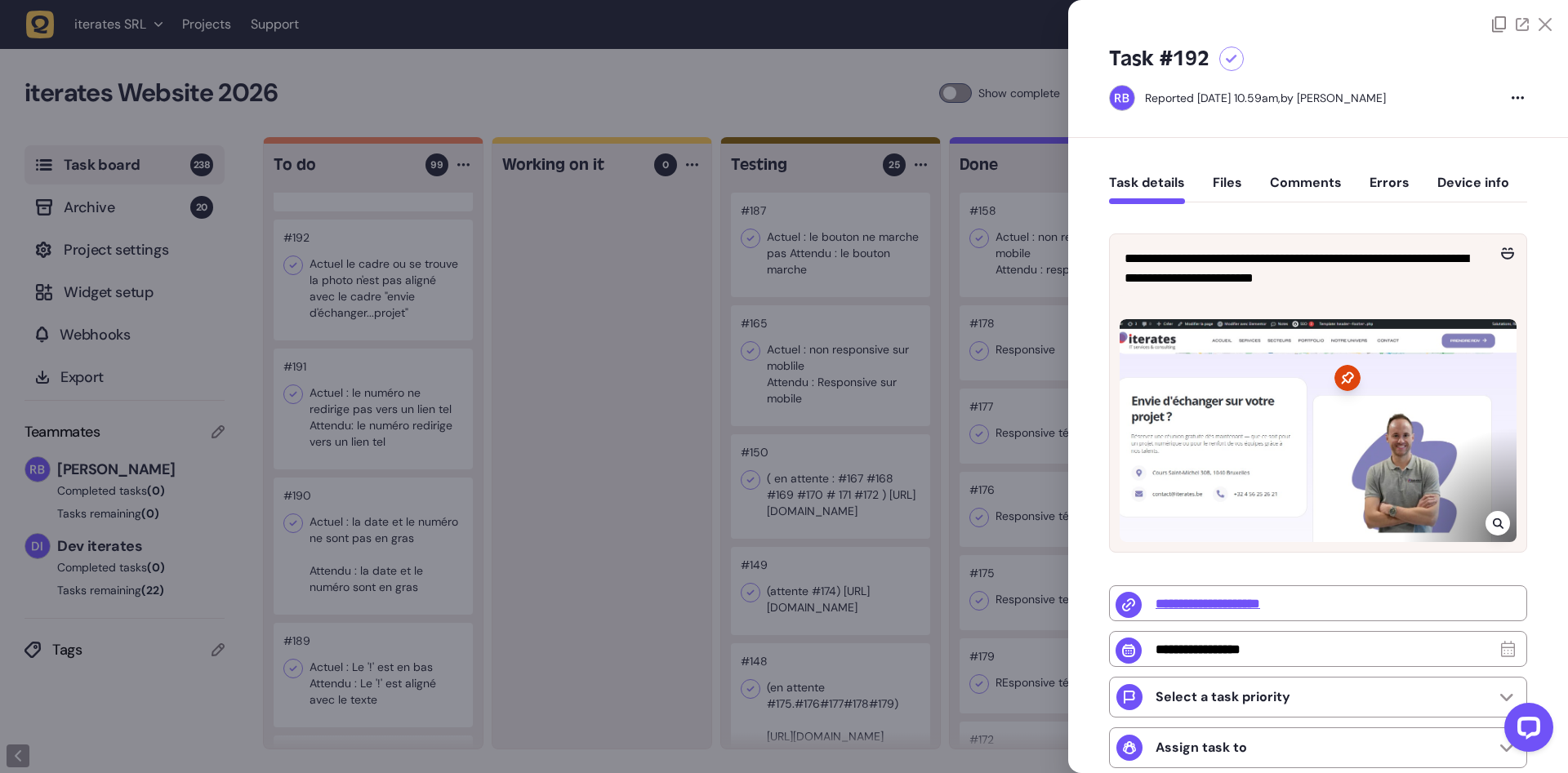
click at [378, 290] on div at bounding box center [784, 386] width 1568 height 773
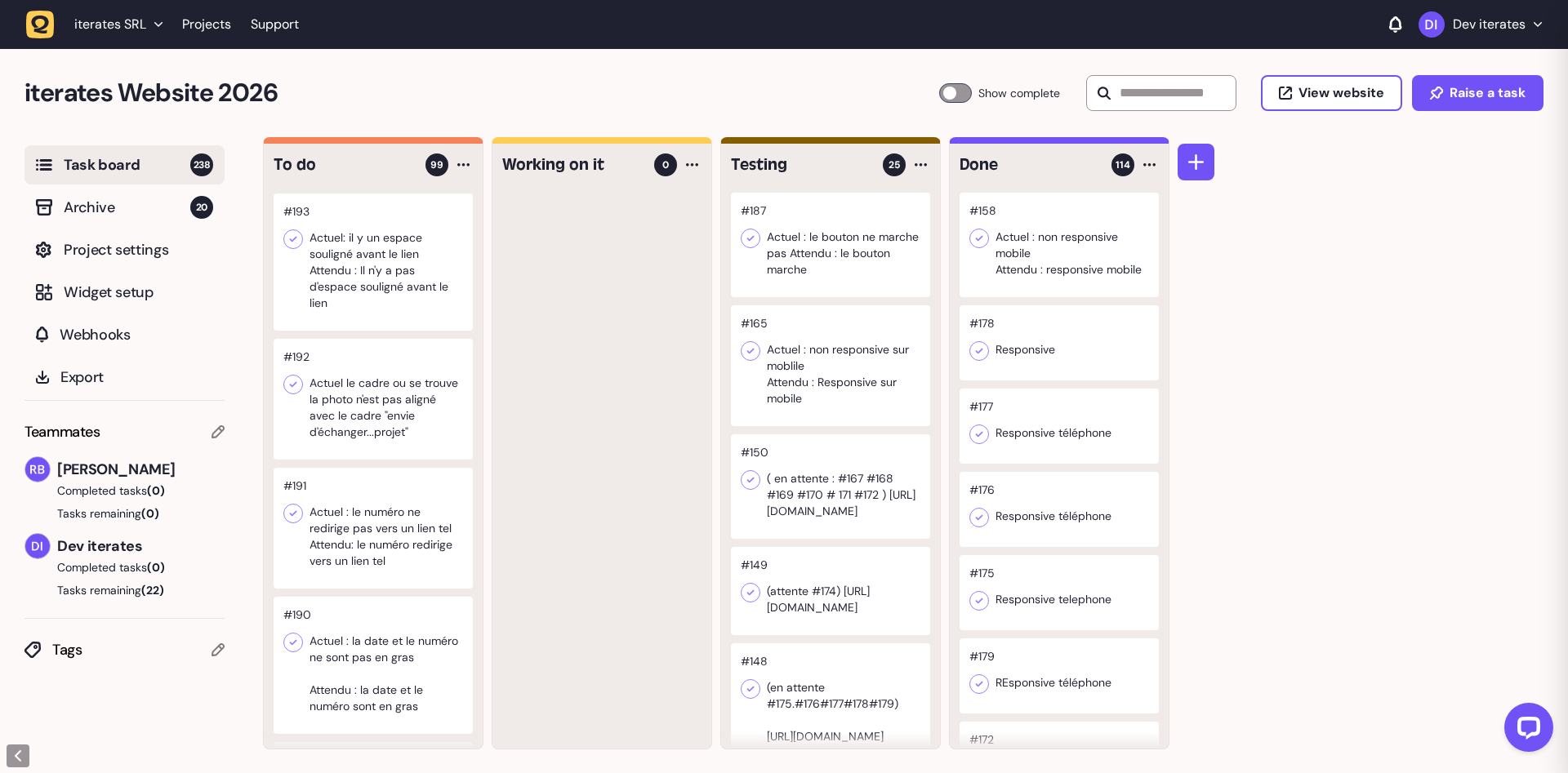
scroll to position [8972, 0]
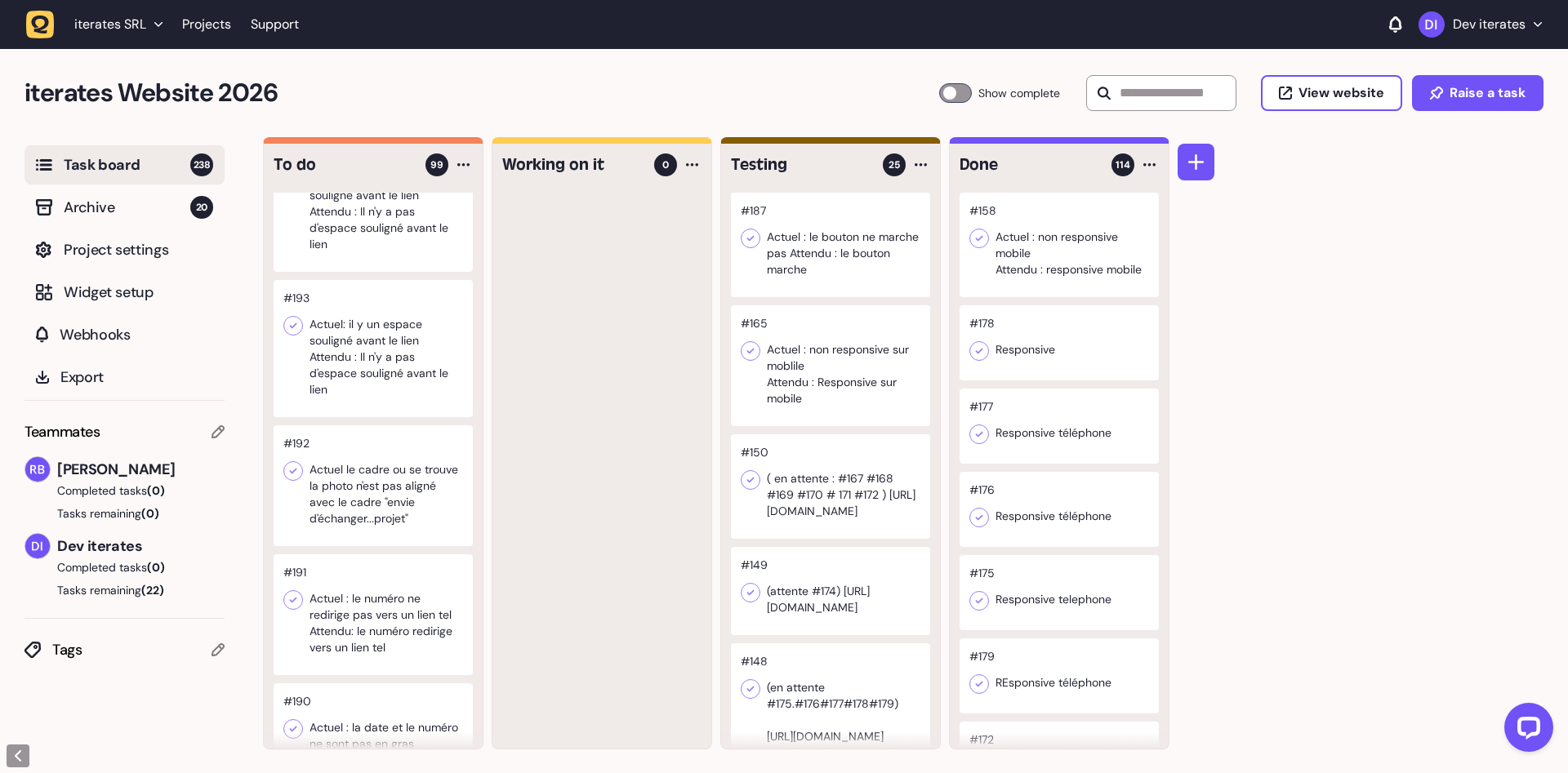
click at [373, 348] on div at bounding box center [373, 348] width 199 height 137
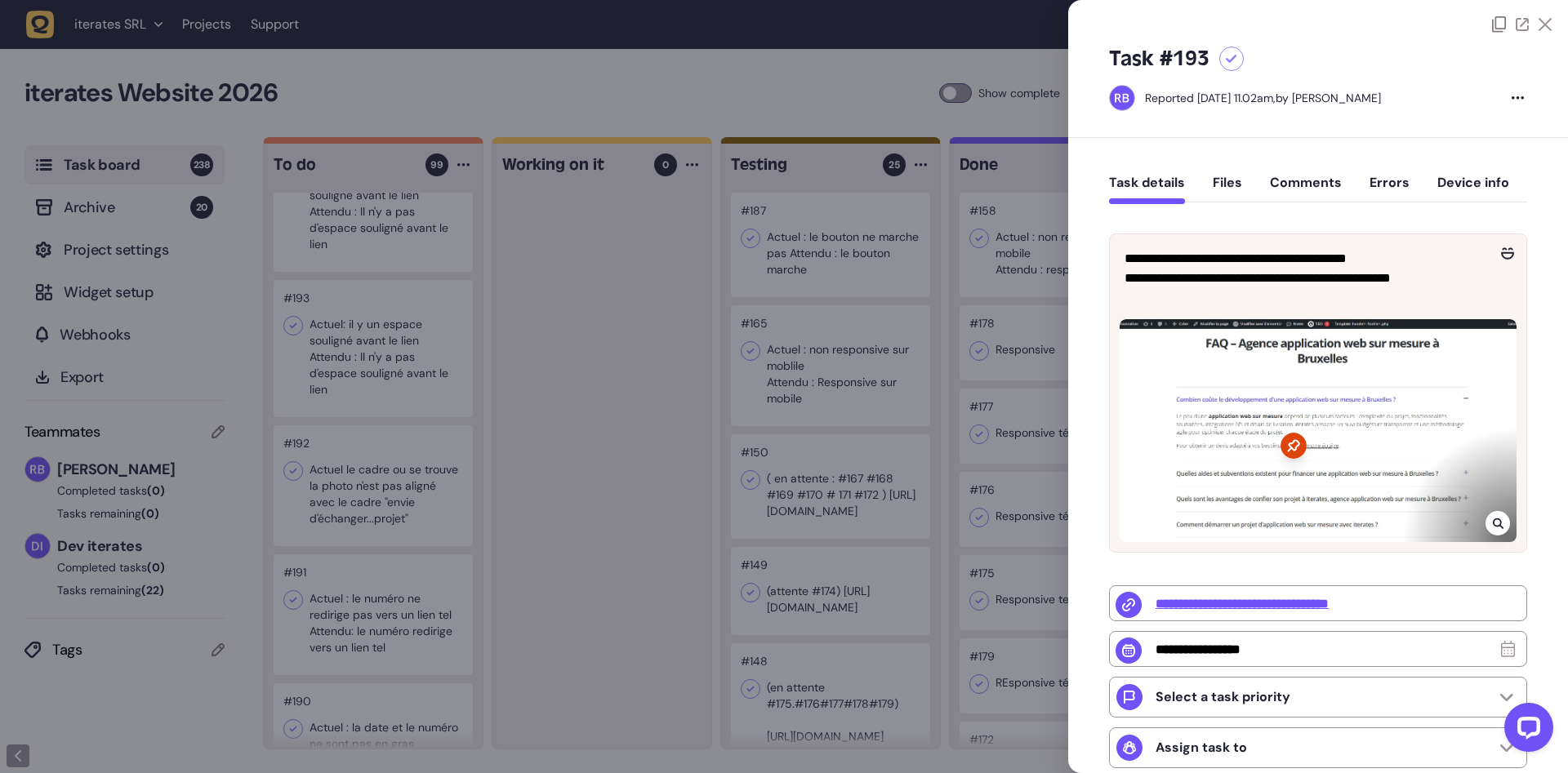
click at [373, 348] on div at bounding box center [784, 386] width 1568 height 773
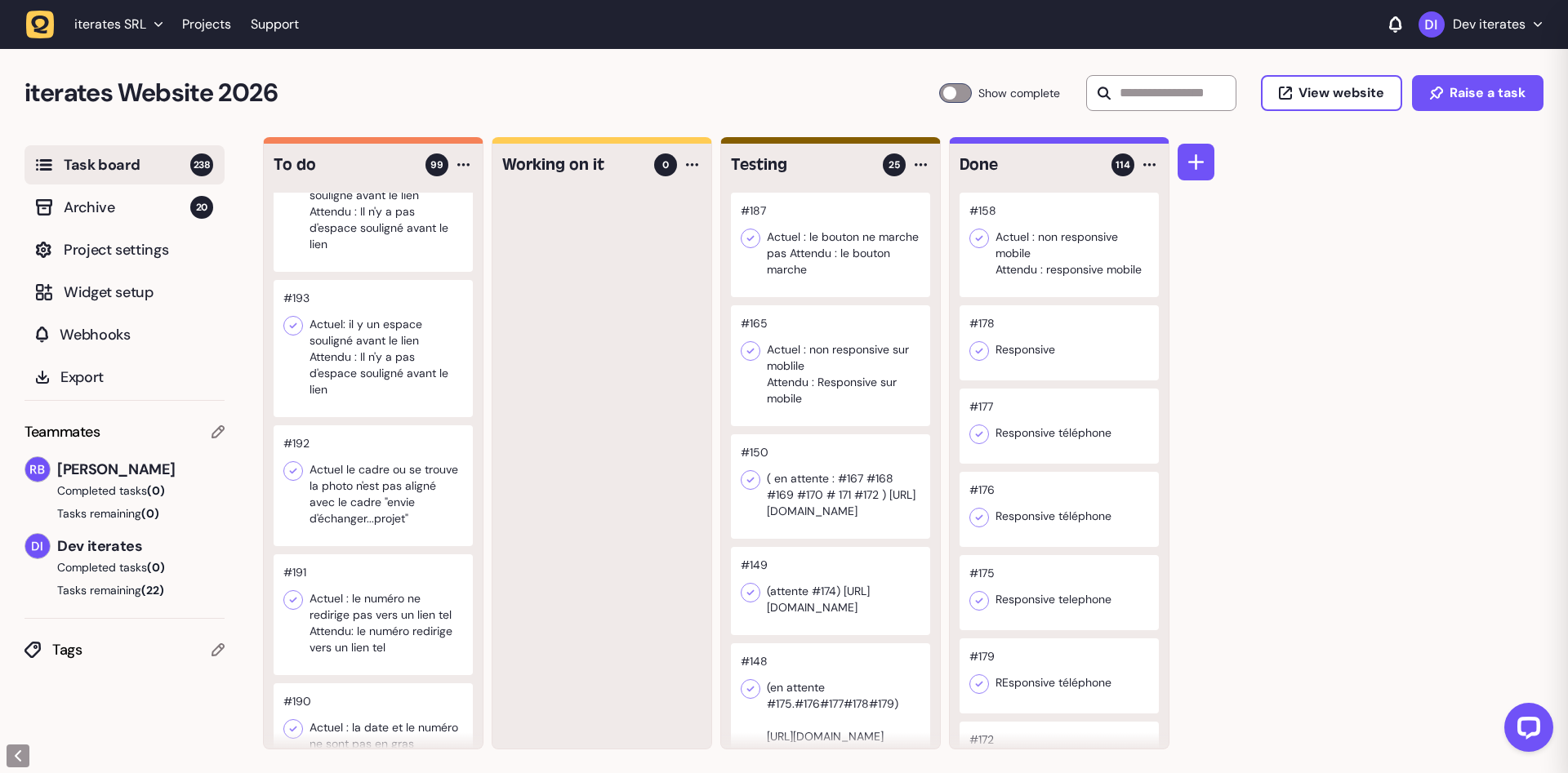
click at [373, 348] on div at bounding box center [373, 348] width 199 height 137
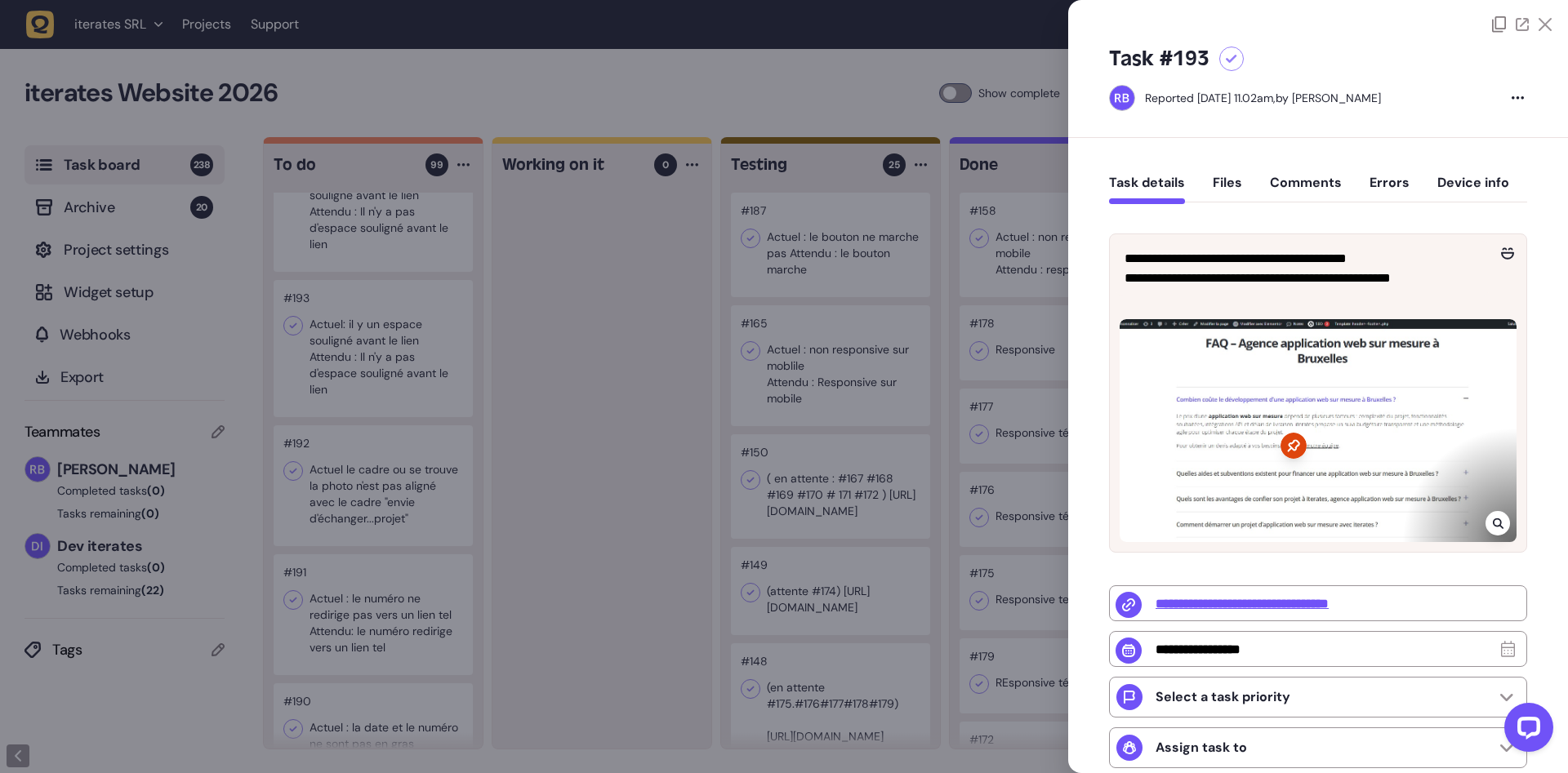
click at [373, 347] on div at bounding box center [784, 386] width 1568 height 773
